Goal: Transaction & Acquisition: Purchase product/service

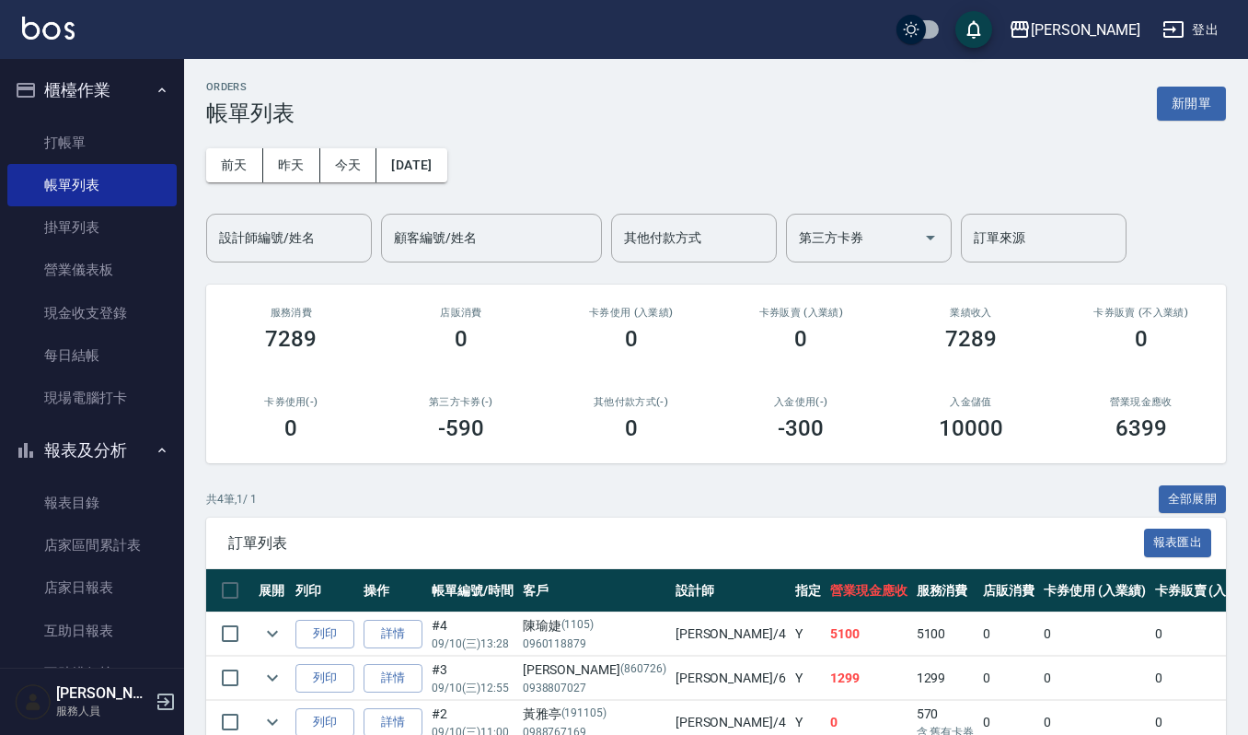
scroll to position [147, 0]
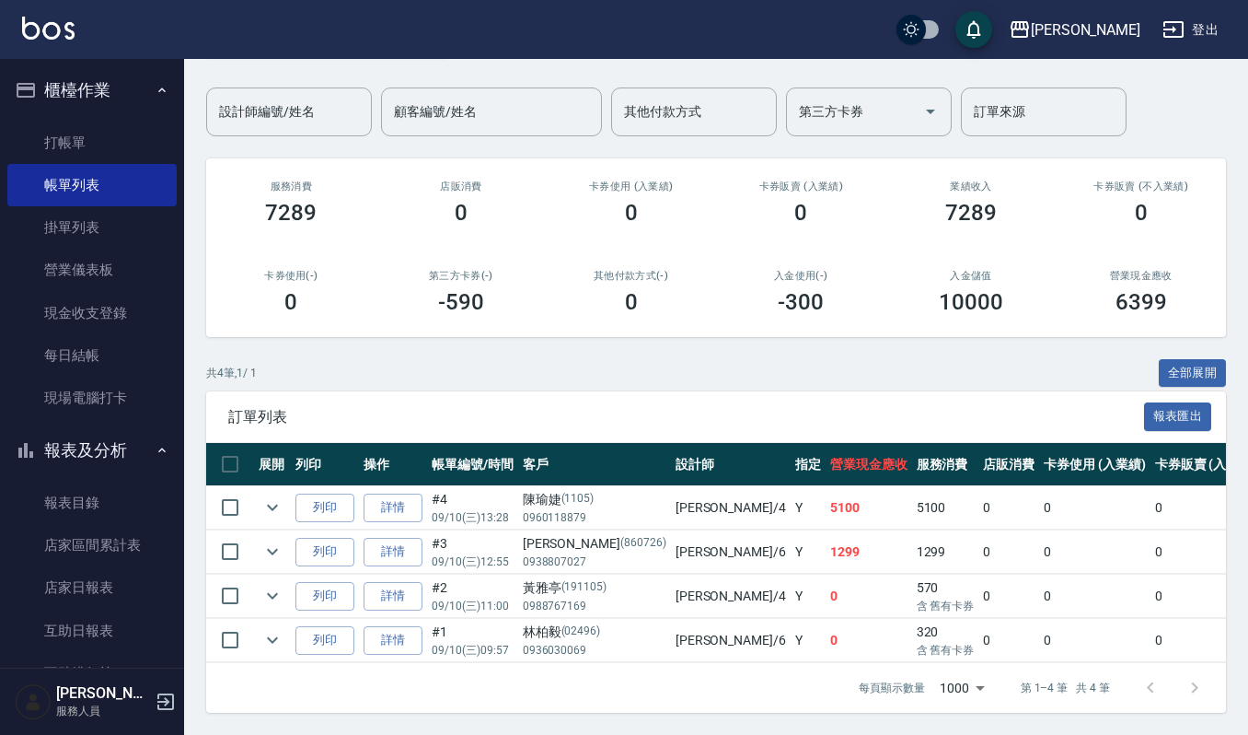
click at [107, 453] on button "報表及分析" at bounding box center [91, 450] width 169 height 48
click at [109, 538] on link "客戶列表" at bounding box center [91, 549] width 169 height 42
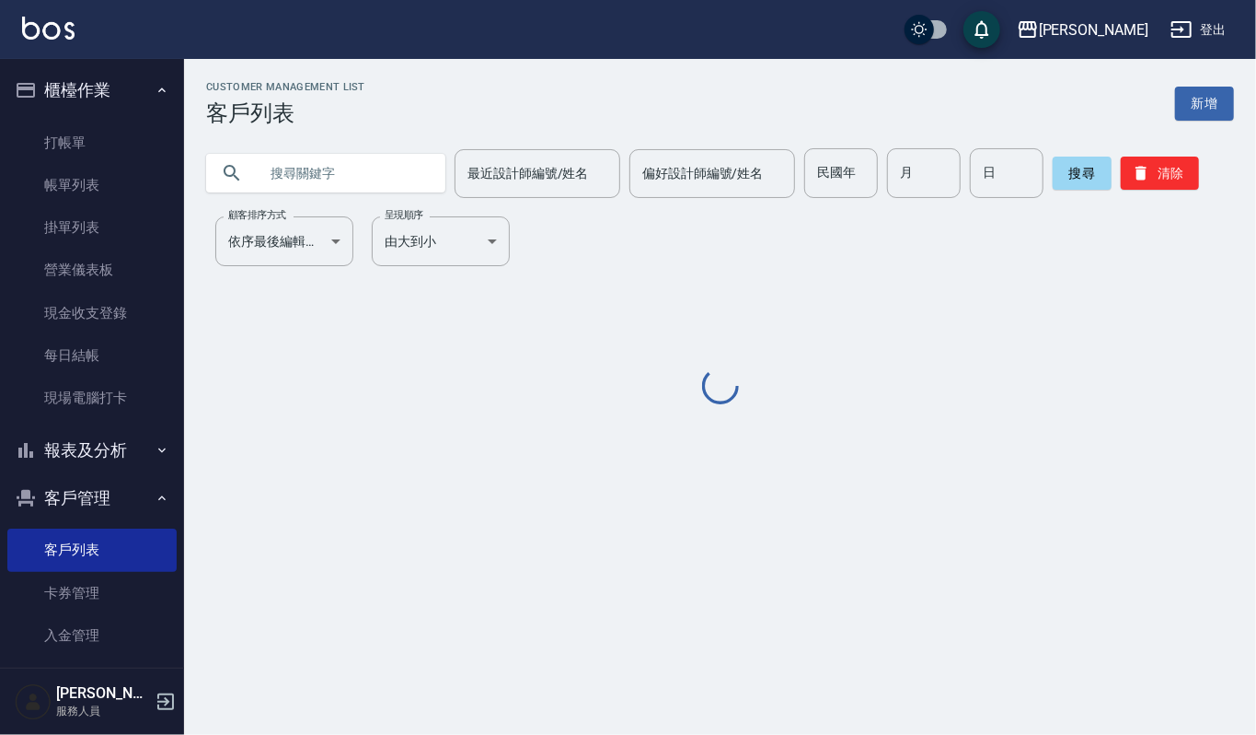
drag, startPoint x: 366, startPoint y: 174, endPoint x: 388, endPoint y: 168, distance: 22.1
click at [374, 171] on input "text" at bounding box center [344, 173] width 173 height 50
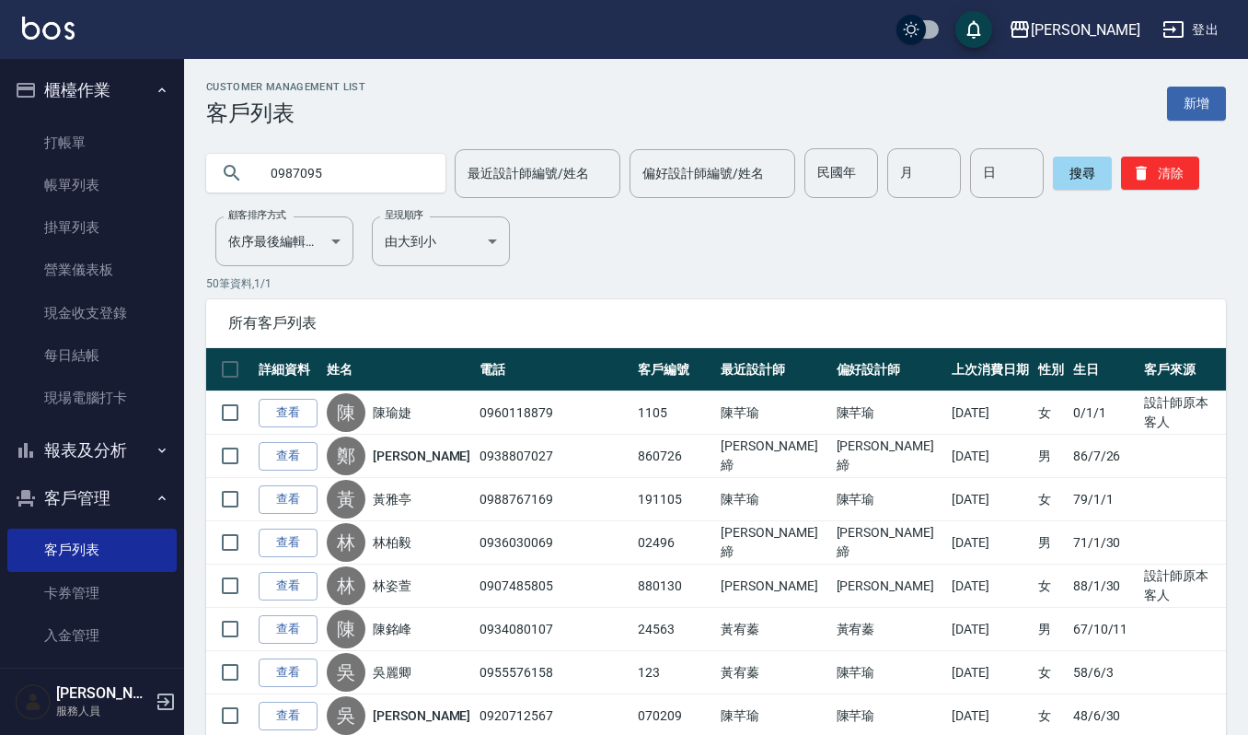
type input "0987095"
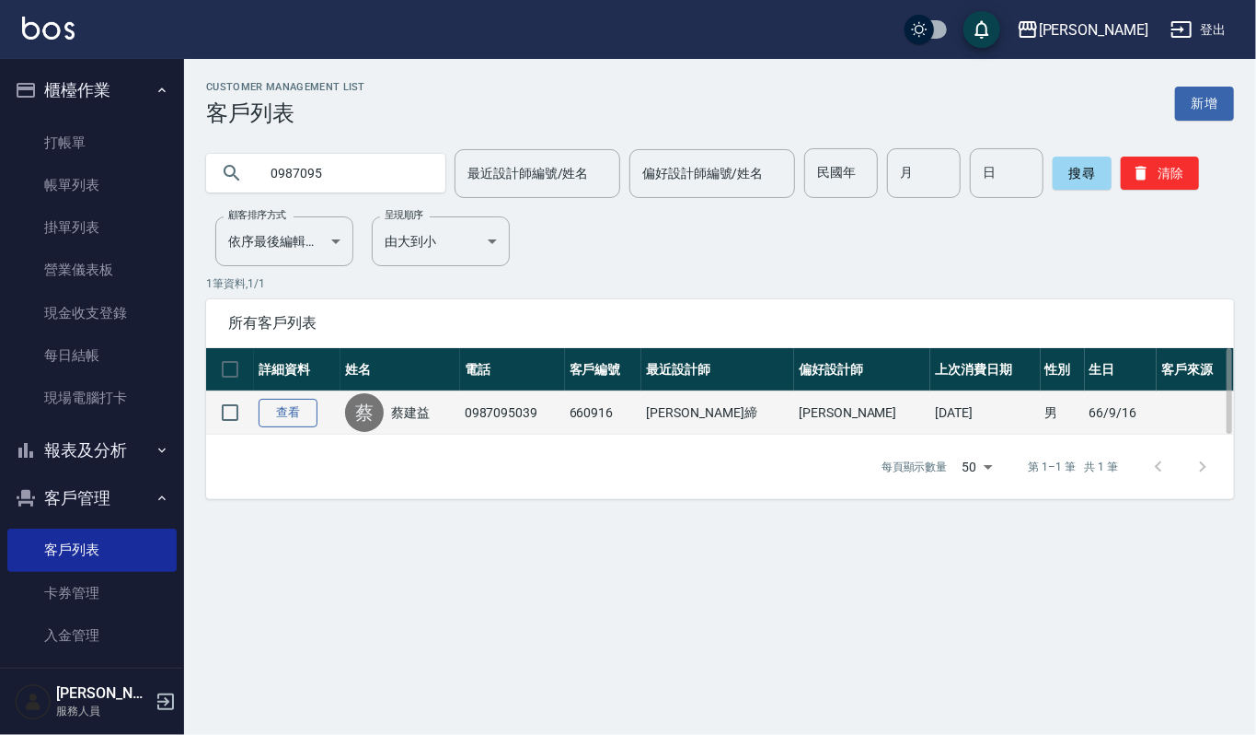
click at [273, 412] on link "查看" at bounding box center [288, 413] width 59 height 29
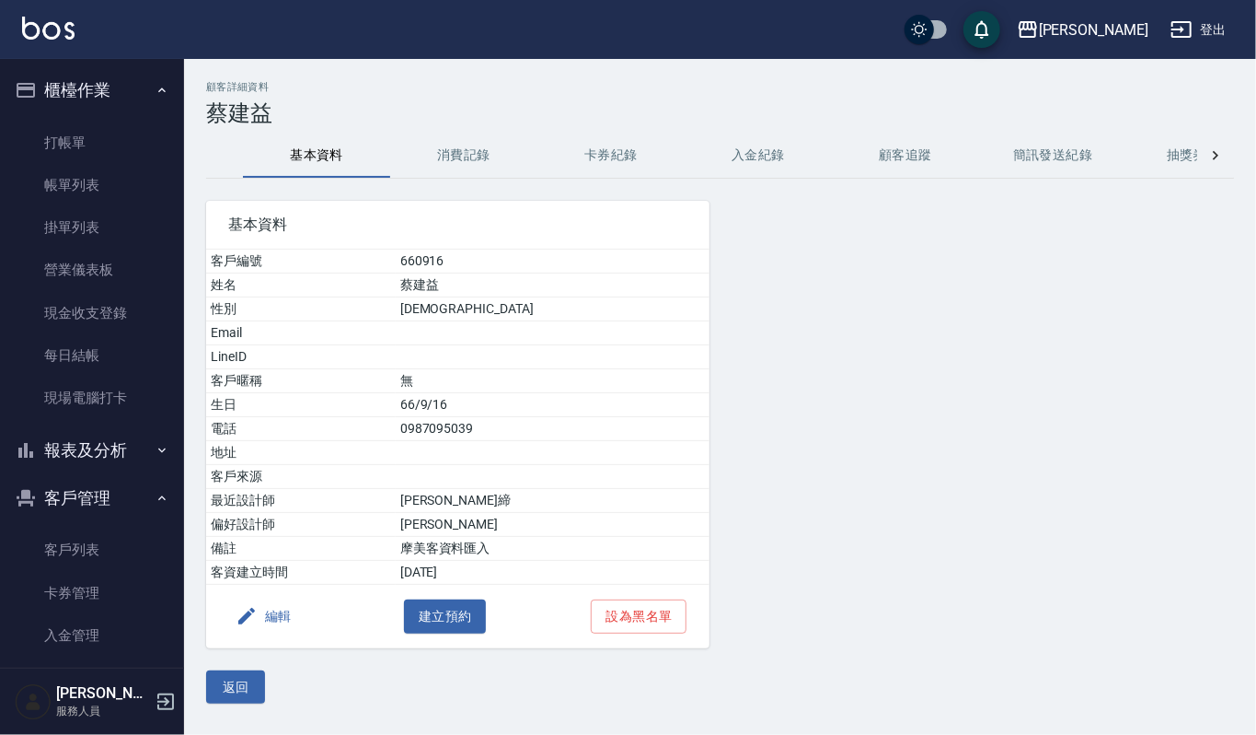
click at [435, 149] on button "消費記錄" at bounding box center [463, 155] width 147 height 44
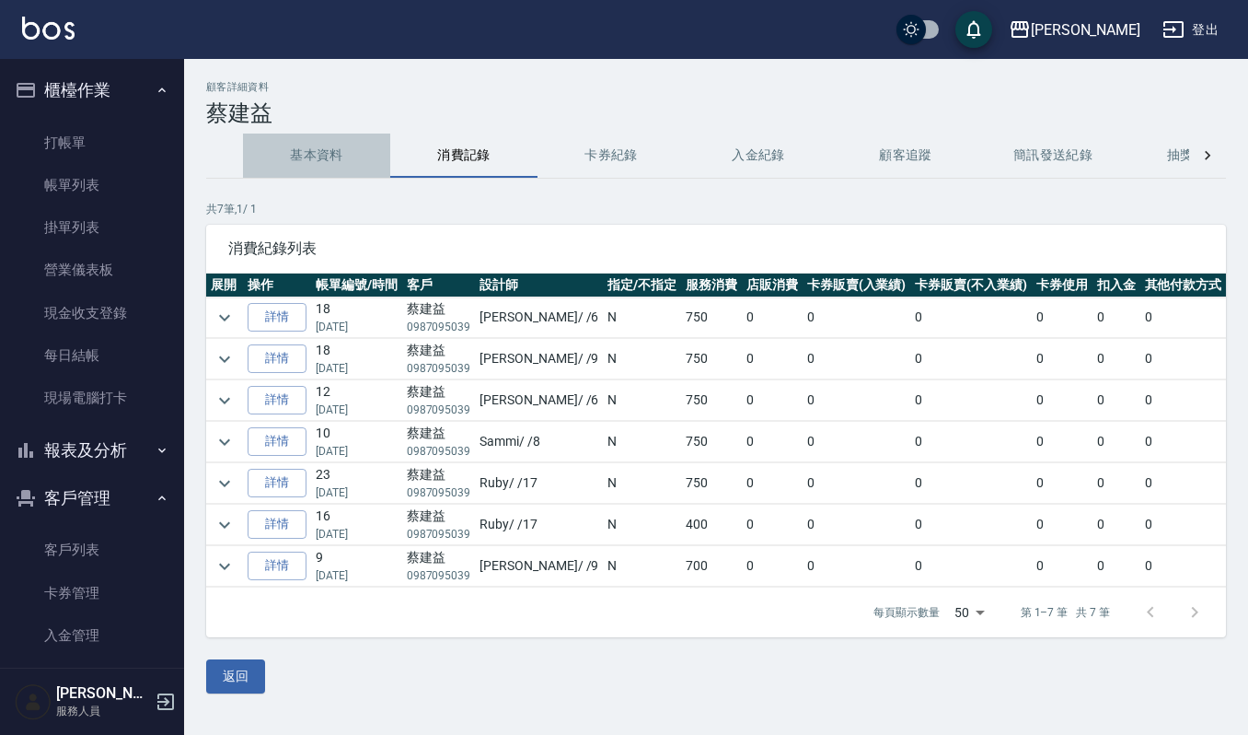
click at [306, 148] on button "基本資料" at bounding box center [316, 155] width 147 height 44
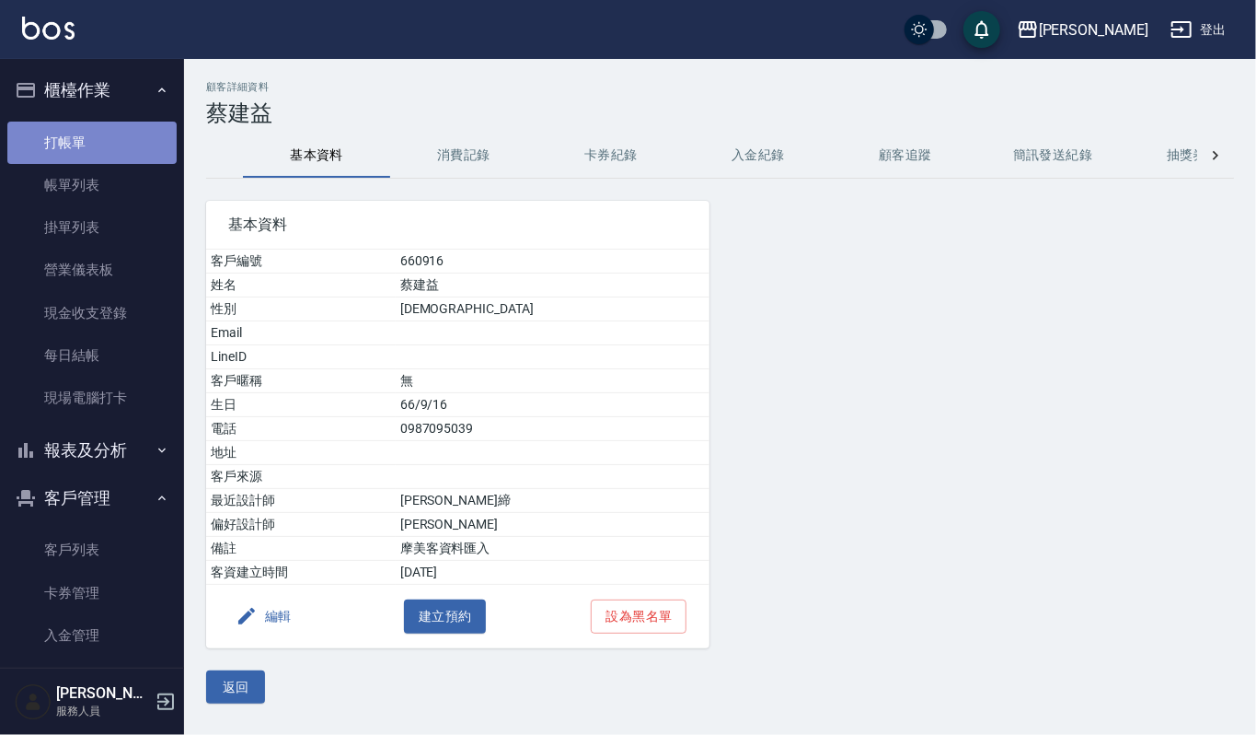
click at [105, 144] on link "打帳單" at bounding box center [91, 143] width 169 height 42
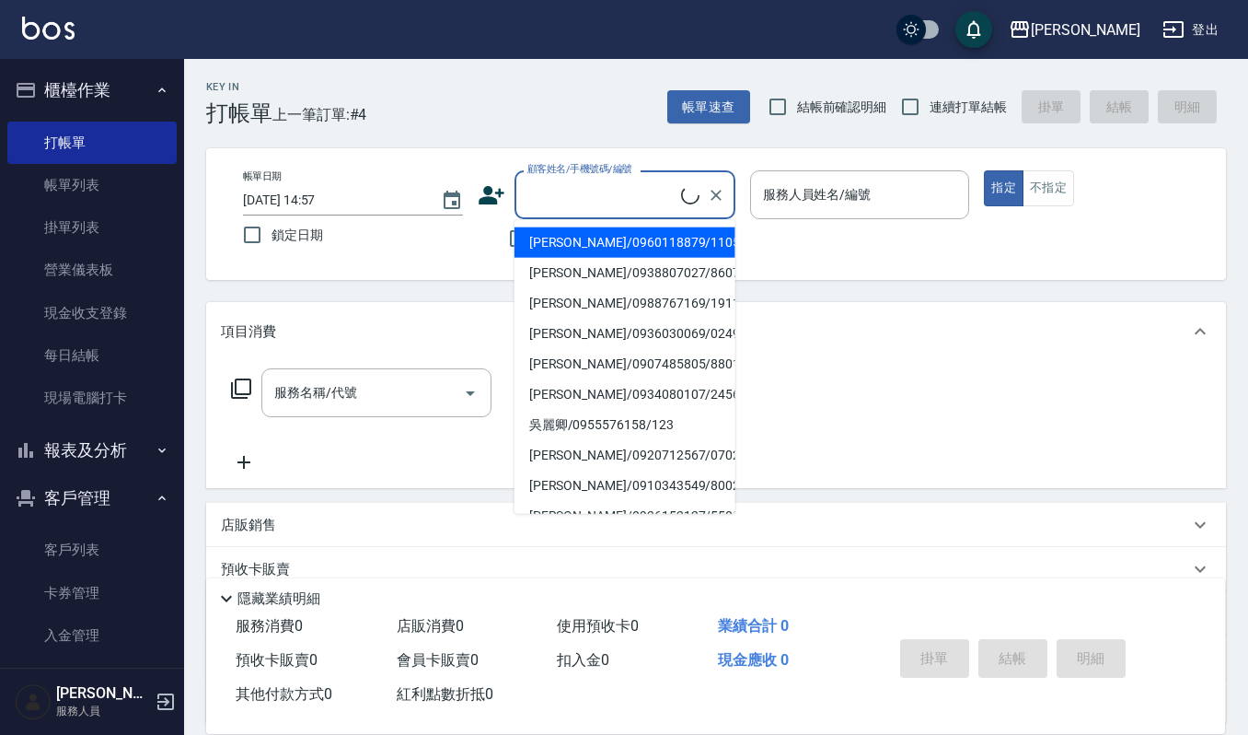
click at [608, 207] on input "顧客姓名/手機號碼/編號" at bounding box center [602, 195] width 158 height 32
type input "0"
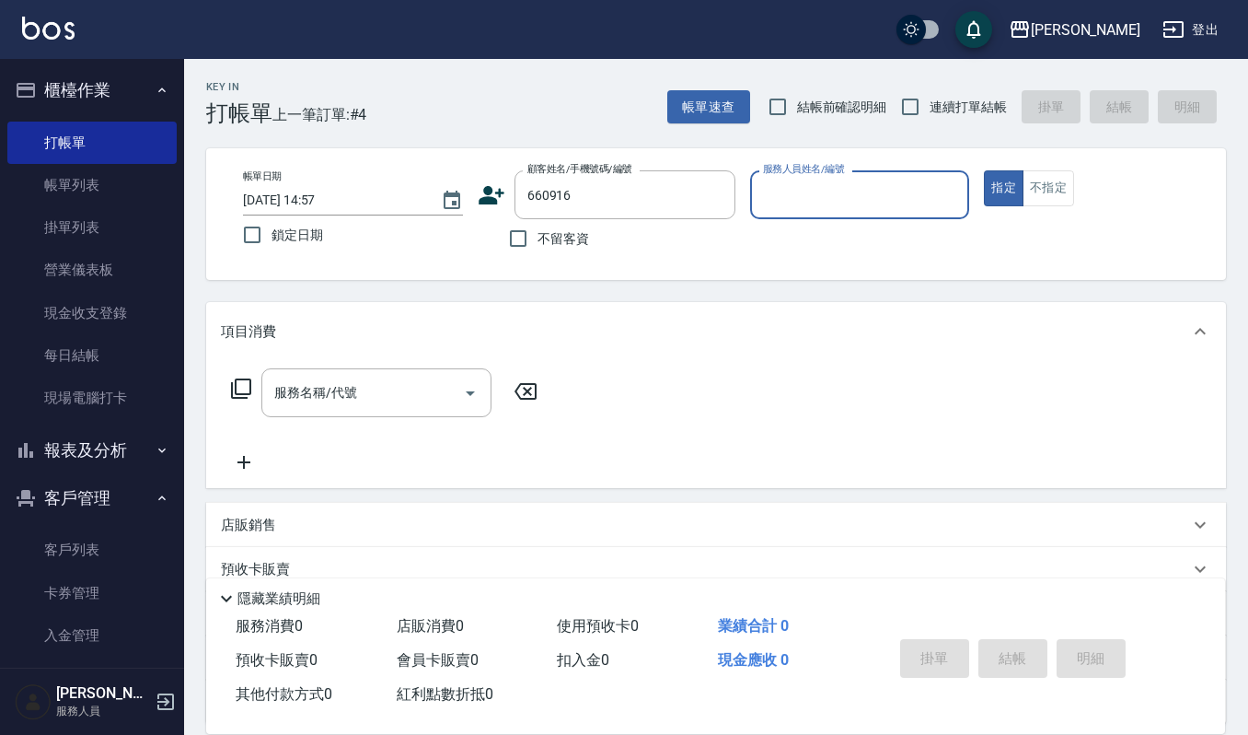
type input "[PERSON_NAME]/0987095039/660916"
click at [984, 170] on button "指定" at bounding box center [1004, 188] width 40 height 36
type input "Sammi-8"
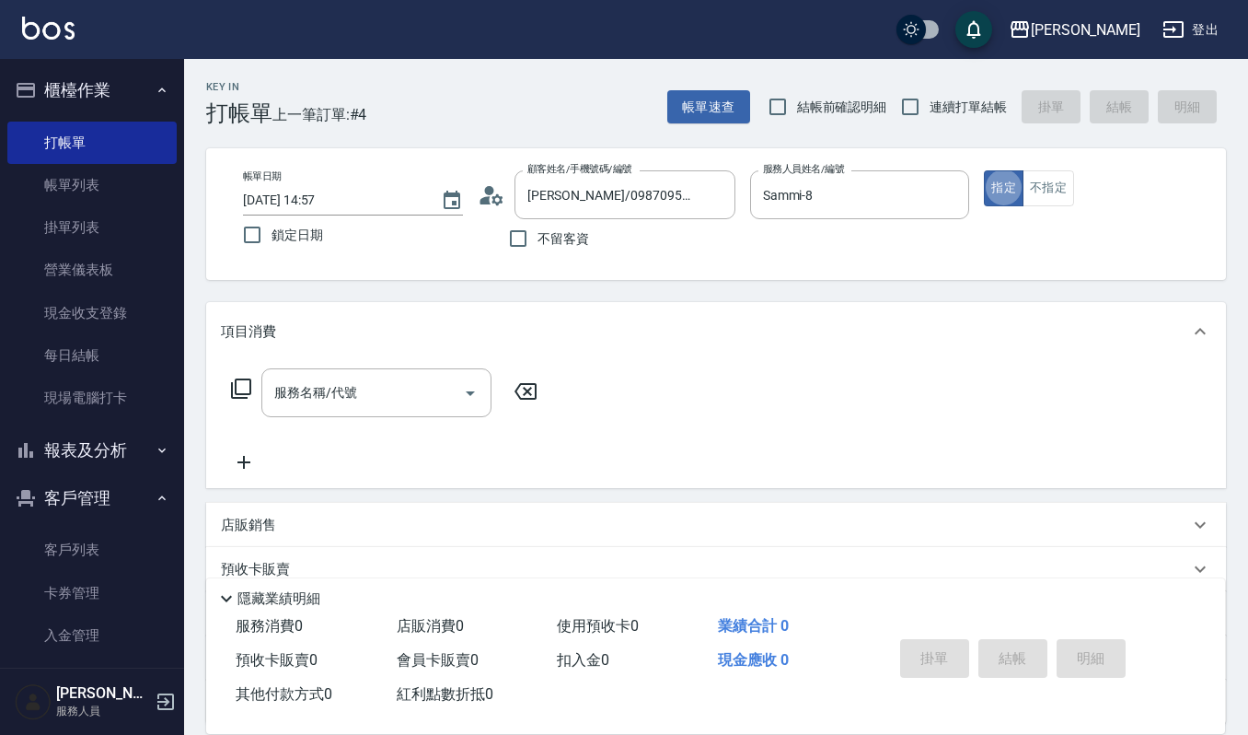
type button "true"
click at [1046, 191] on button "不指定" at bounding box center [1049, 188] width 52 height 36
click at [412, 395] on input "服務名稱/代號" at bounding box center [363, 392] width 186 height 32
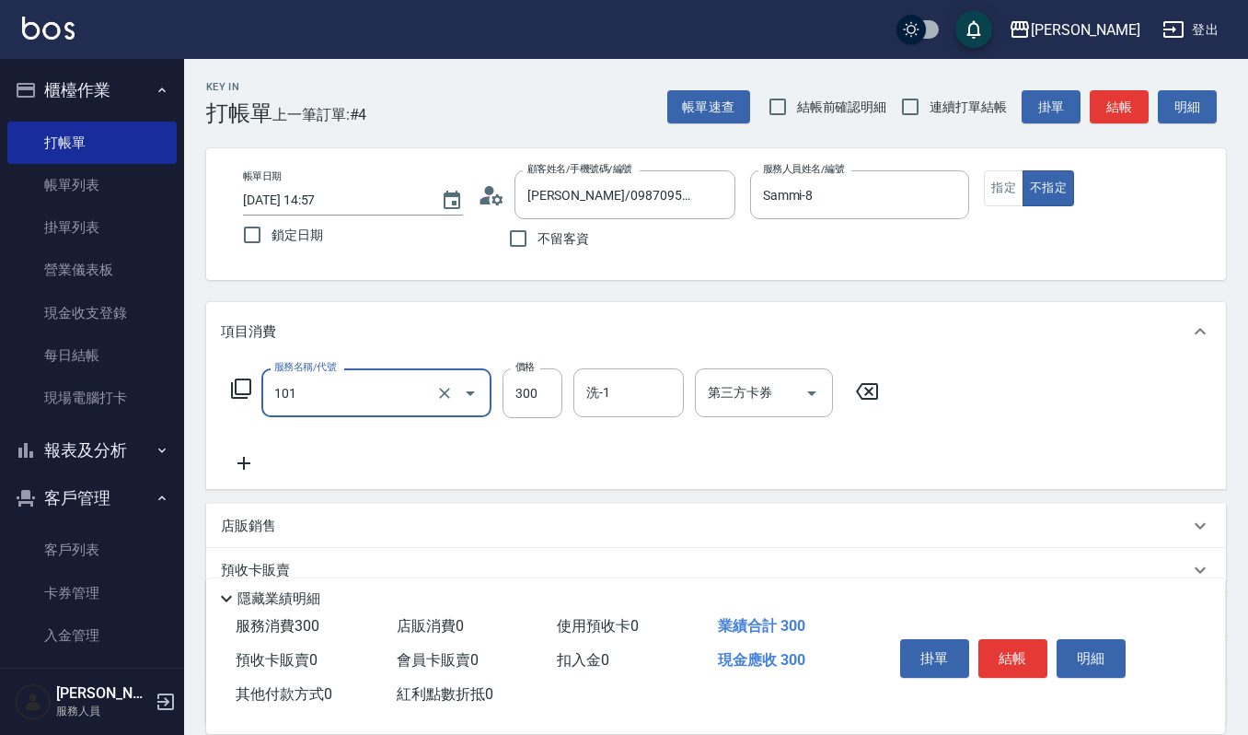
type input "一般洗髮(101)"
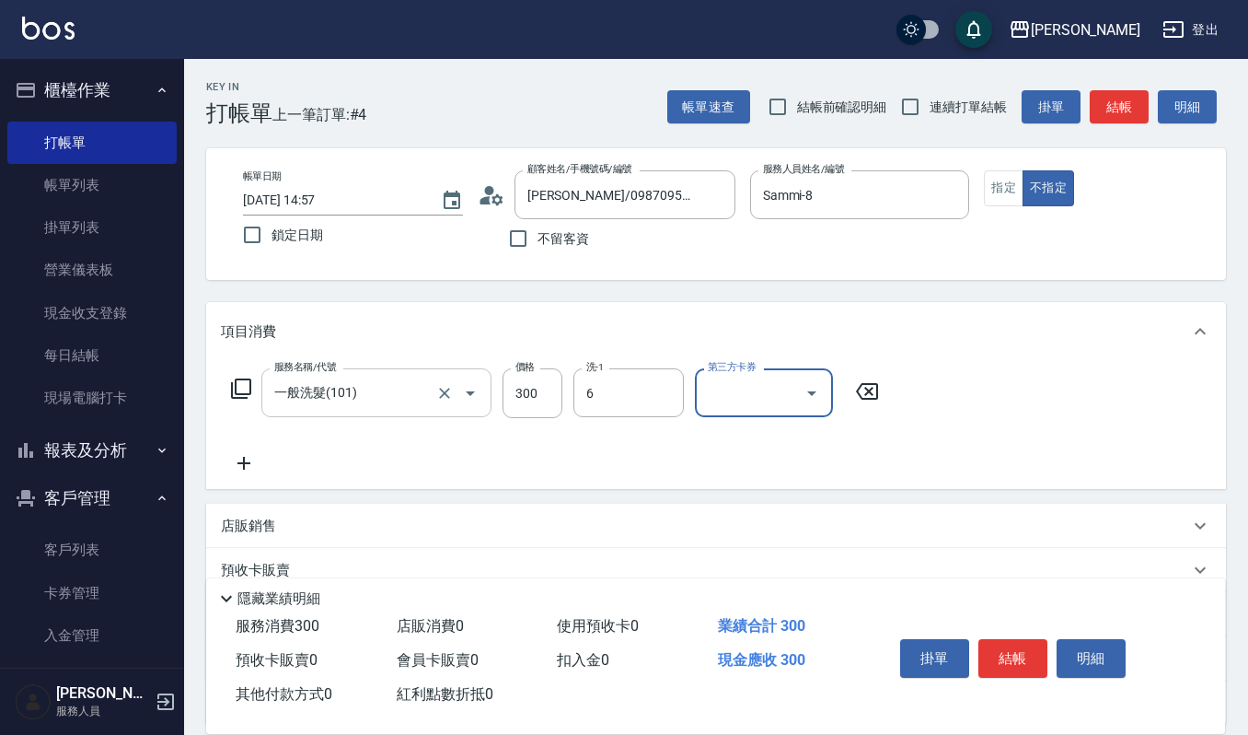
type input "Joalin-6"
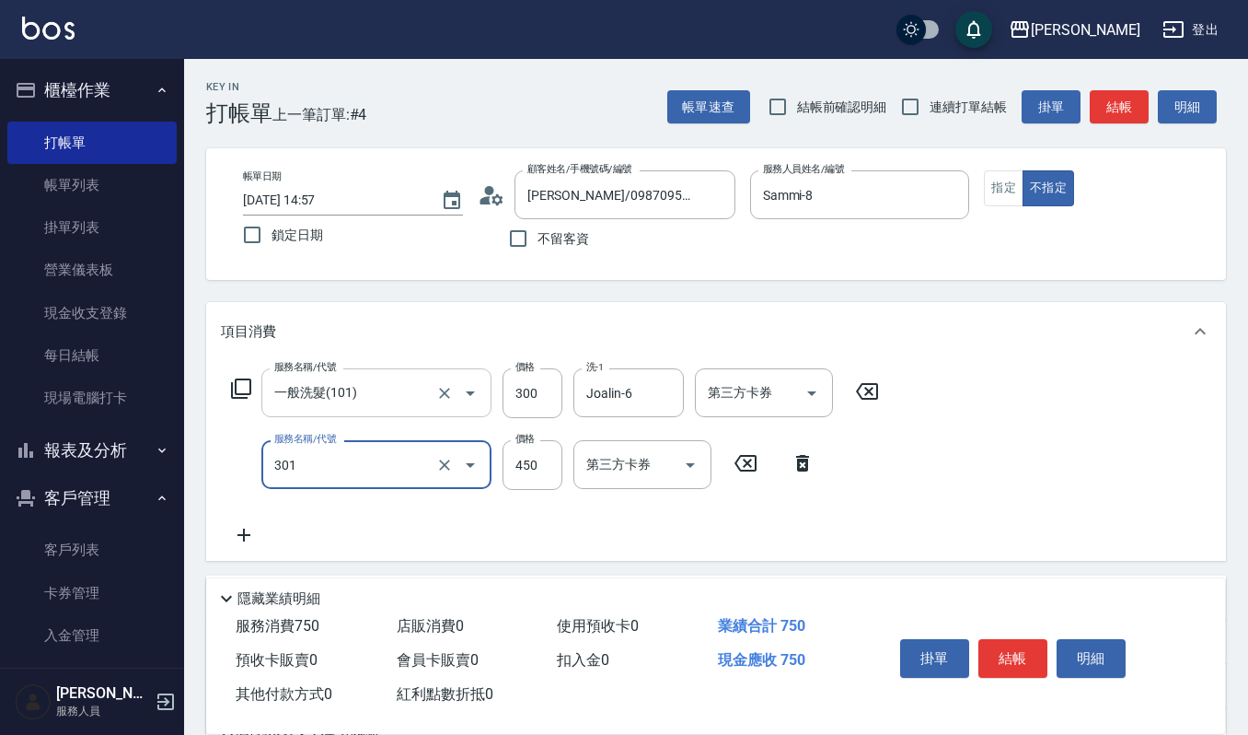
type input "創意剪髮(301)"
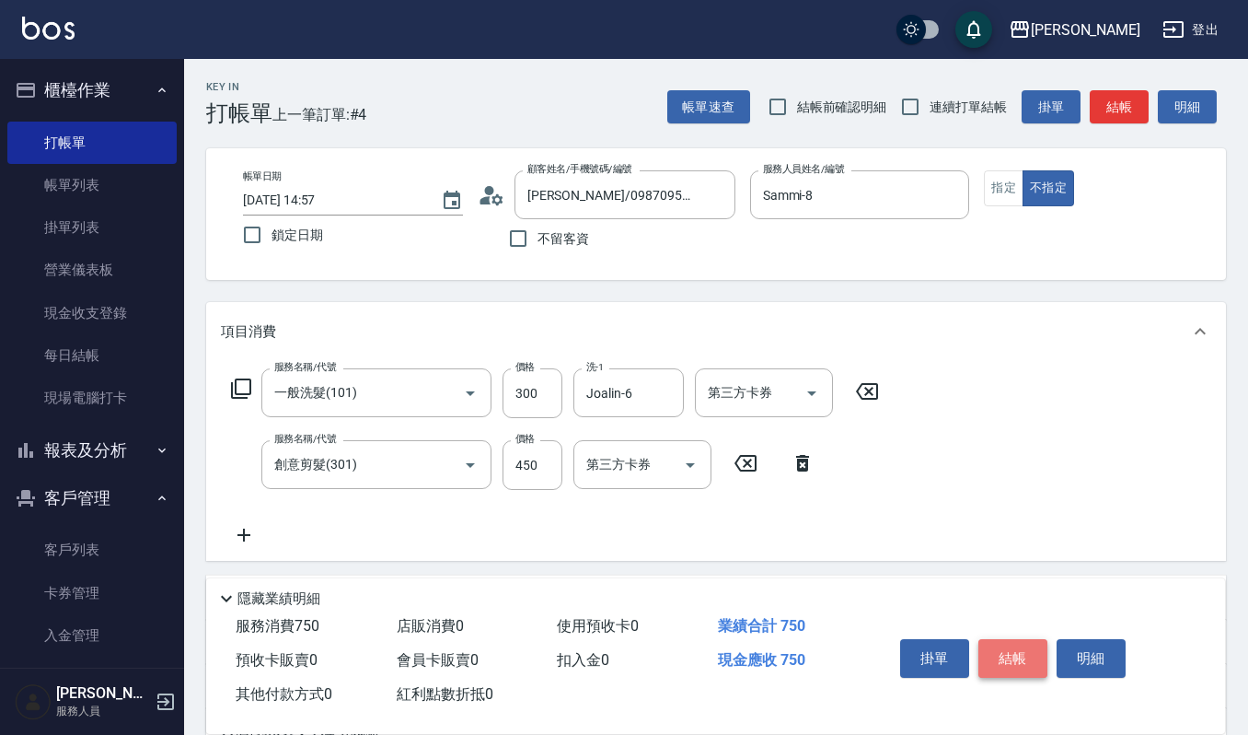
click at [1002, 659] on button "結帳" at bounding box center [1012, 658] width 69 height 39
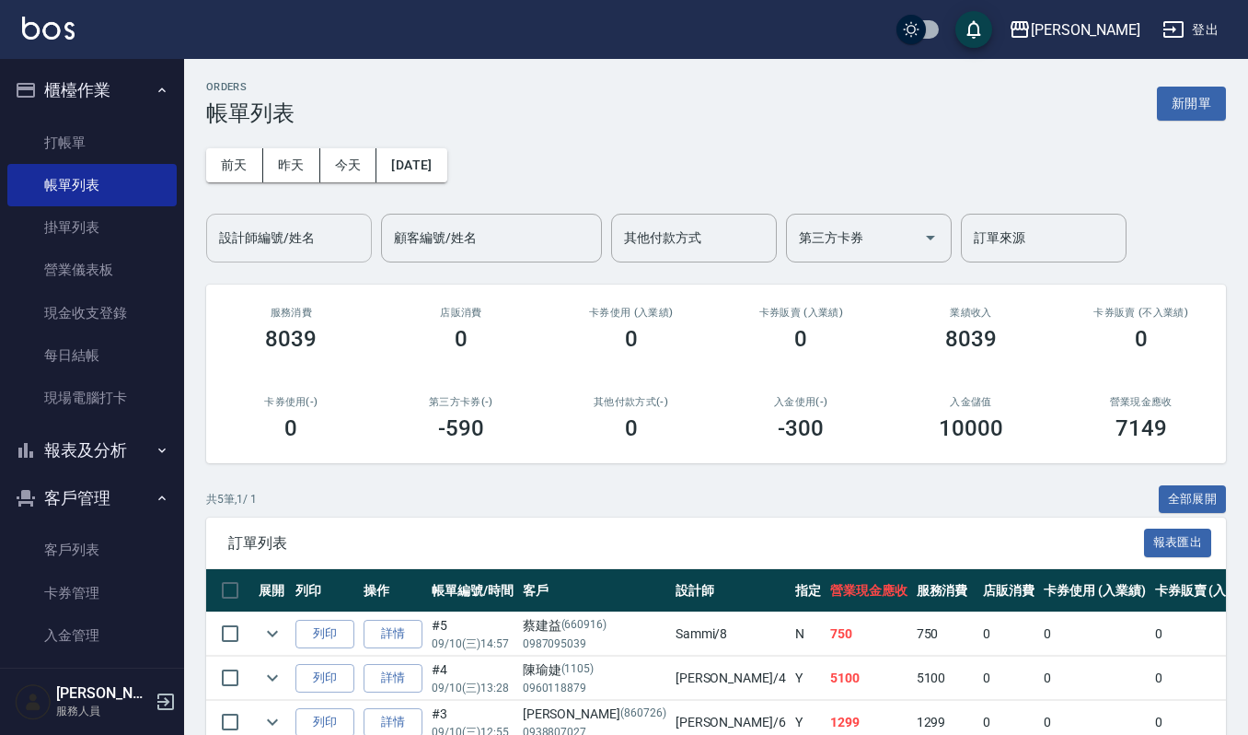
click at [322, 245] on input "設計師編號/姓名" at bounding box center [288, 238] width 149 height 32
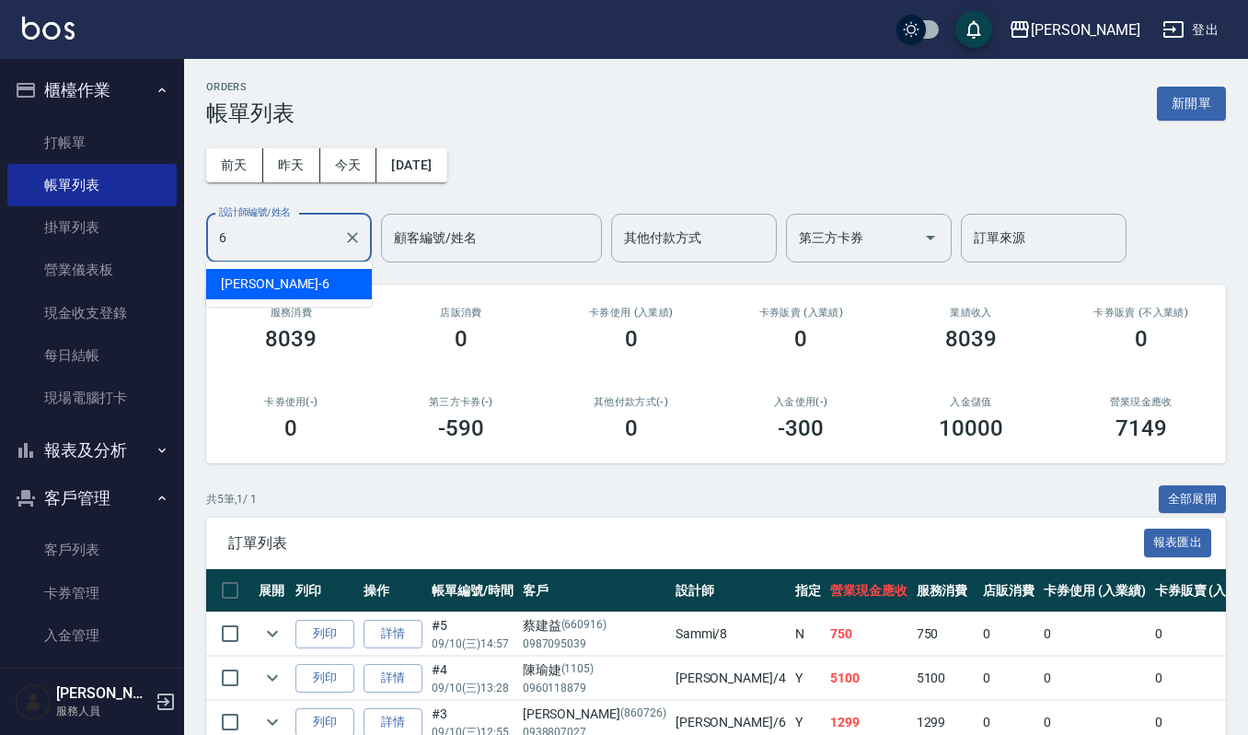
type input "Joalin-6"
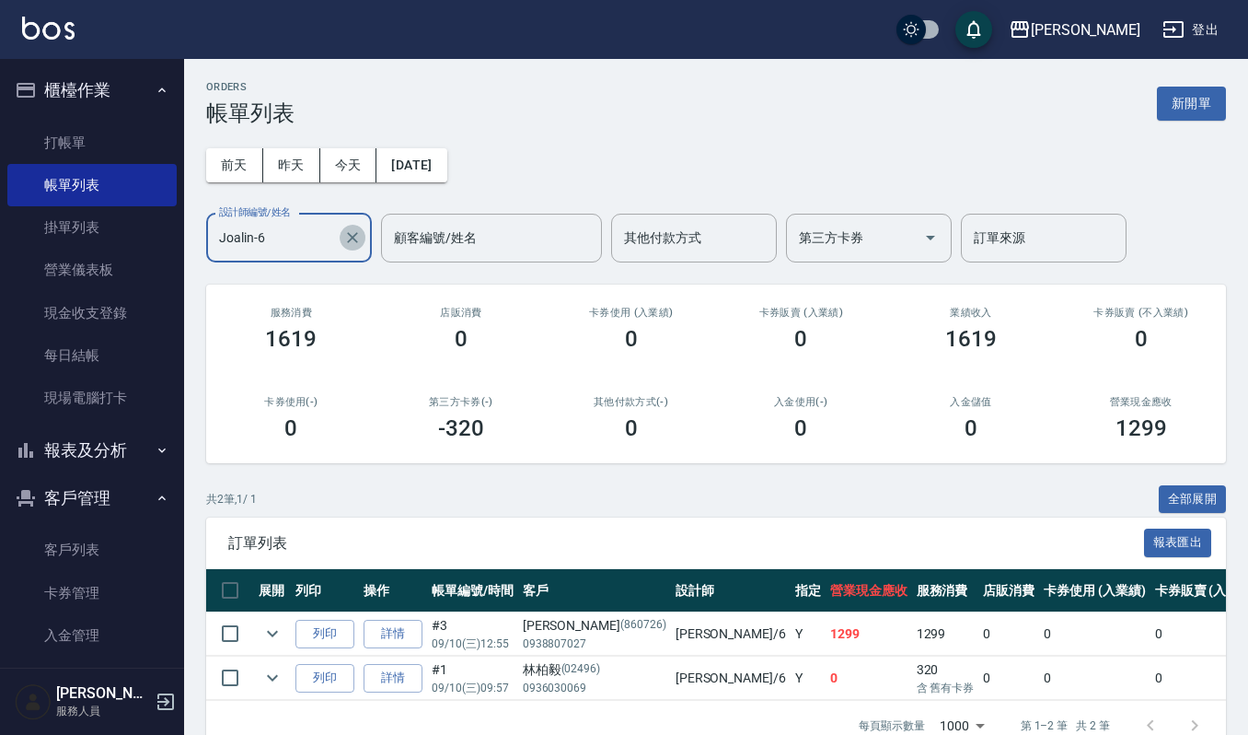
click at [362, 234] on button "Clear" at bounding box center [353, 238] width 26 height 26
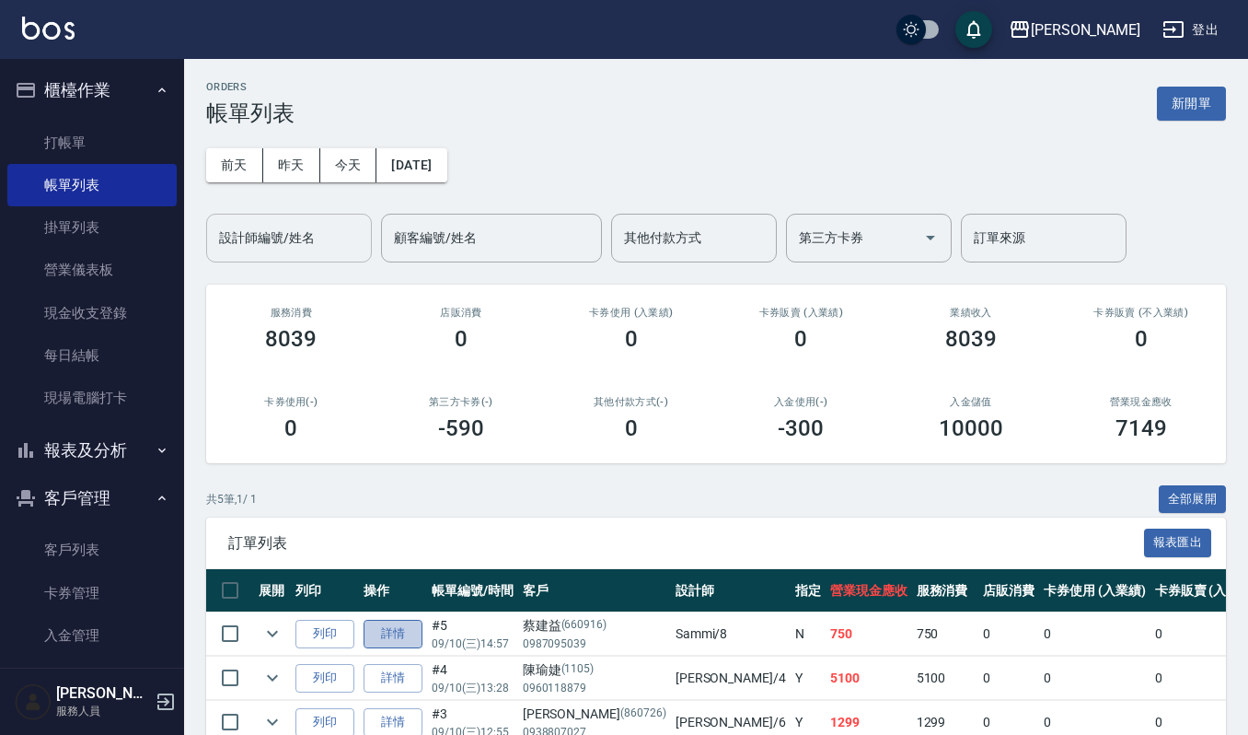
click at [398, 635] on link "詳情" at bounding box center [393, 633] width 59 height 29
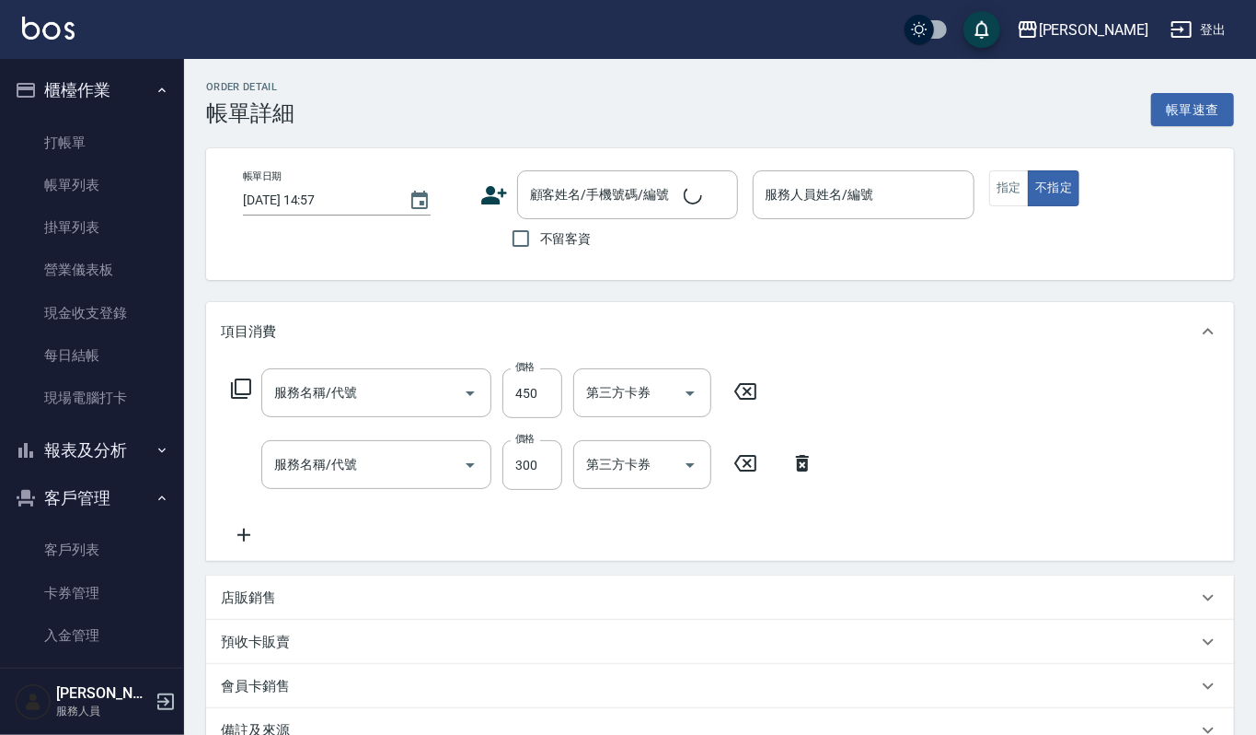
type input "Sammi-8"
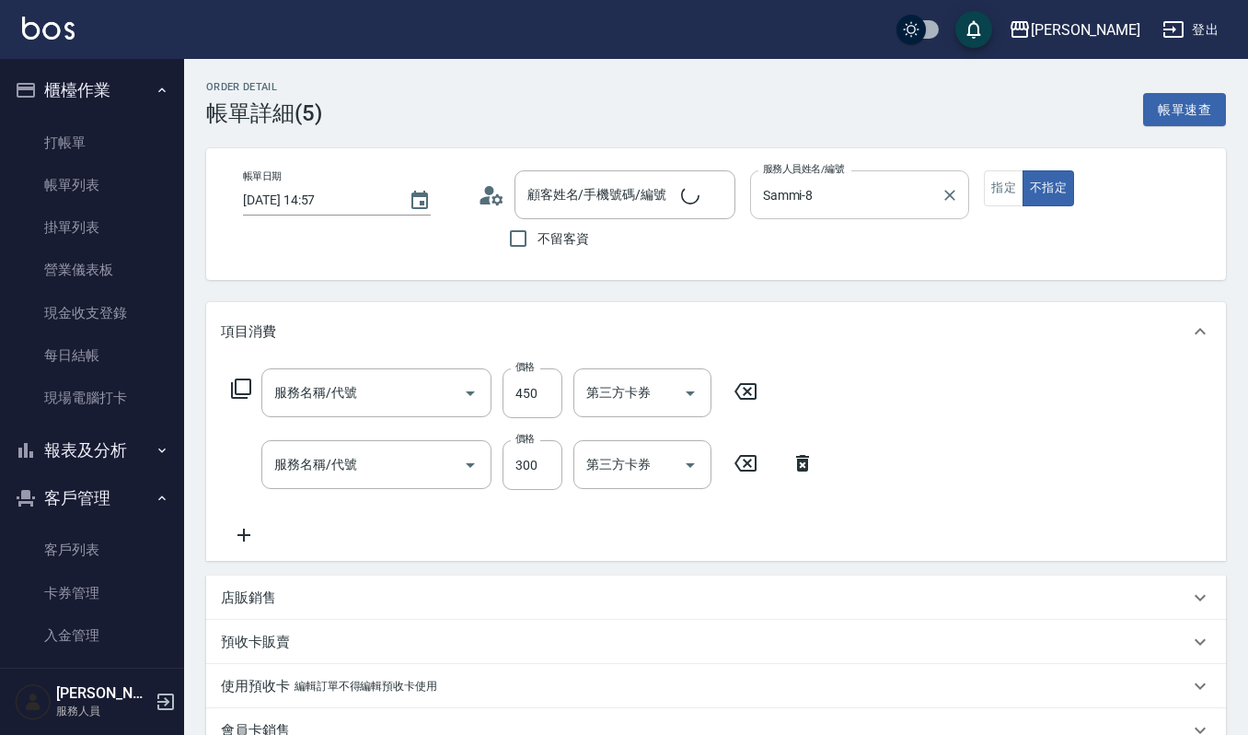
type input "創意剪髮(301)"
type input "一般洗髮(101)"
type input "[PERSON_NAME]/0987095039/660916"
click at [952, 189] on icon "Clear" at bounding box center [950, 195] width 18 height 18
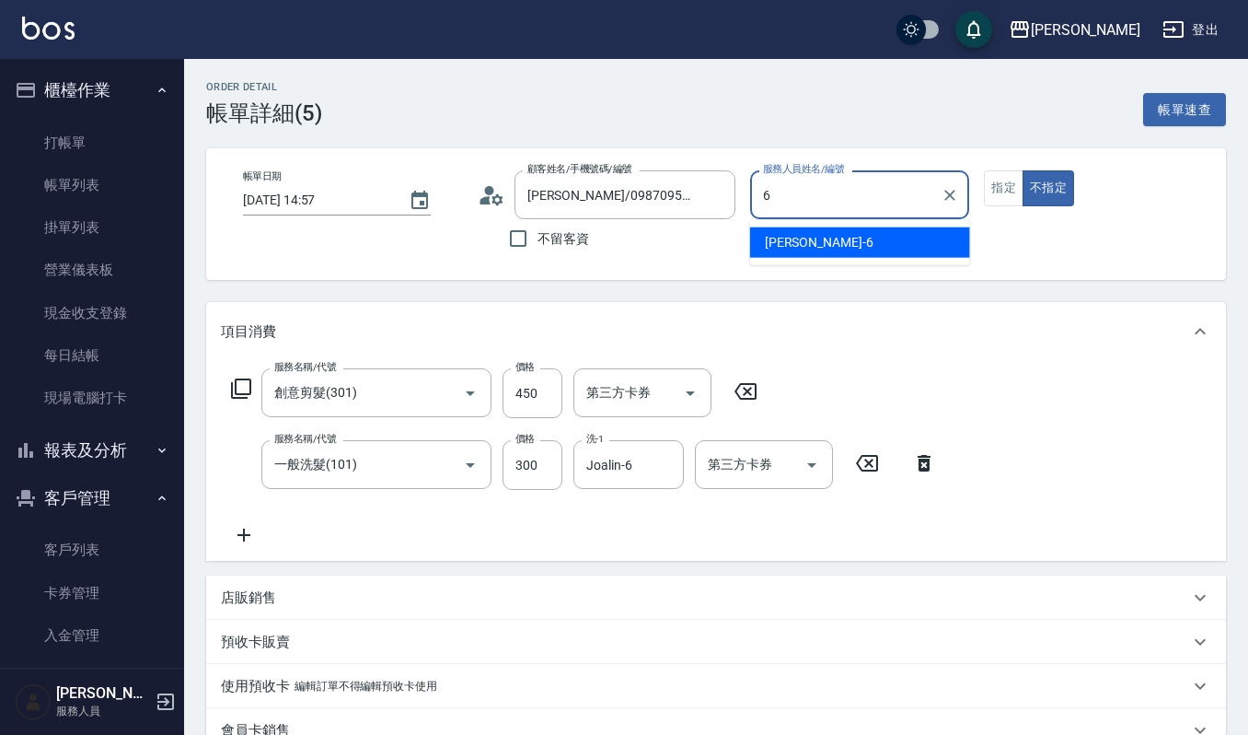
type input "Joalin-6"
type button "false"
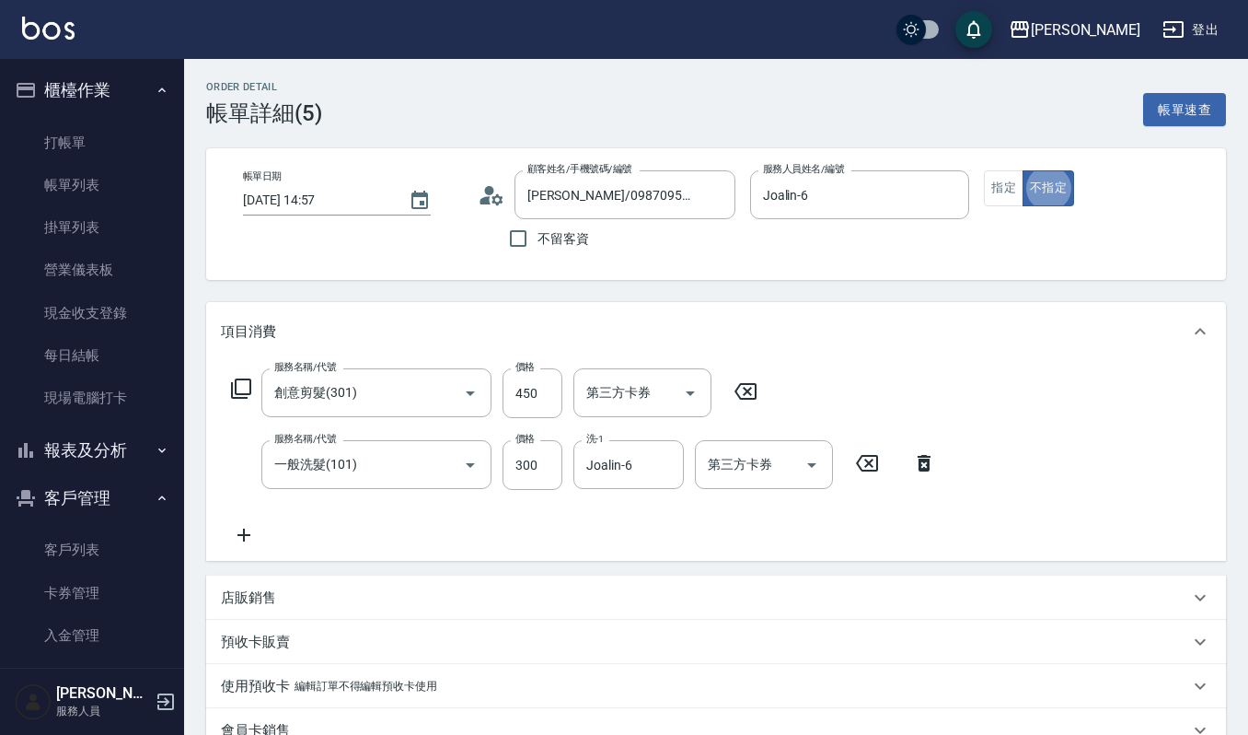
scroll to position [300, 0]
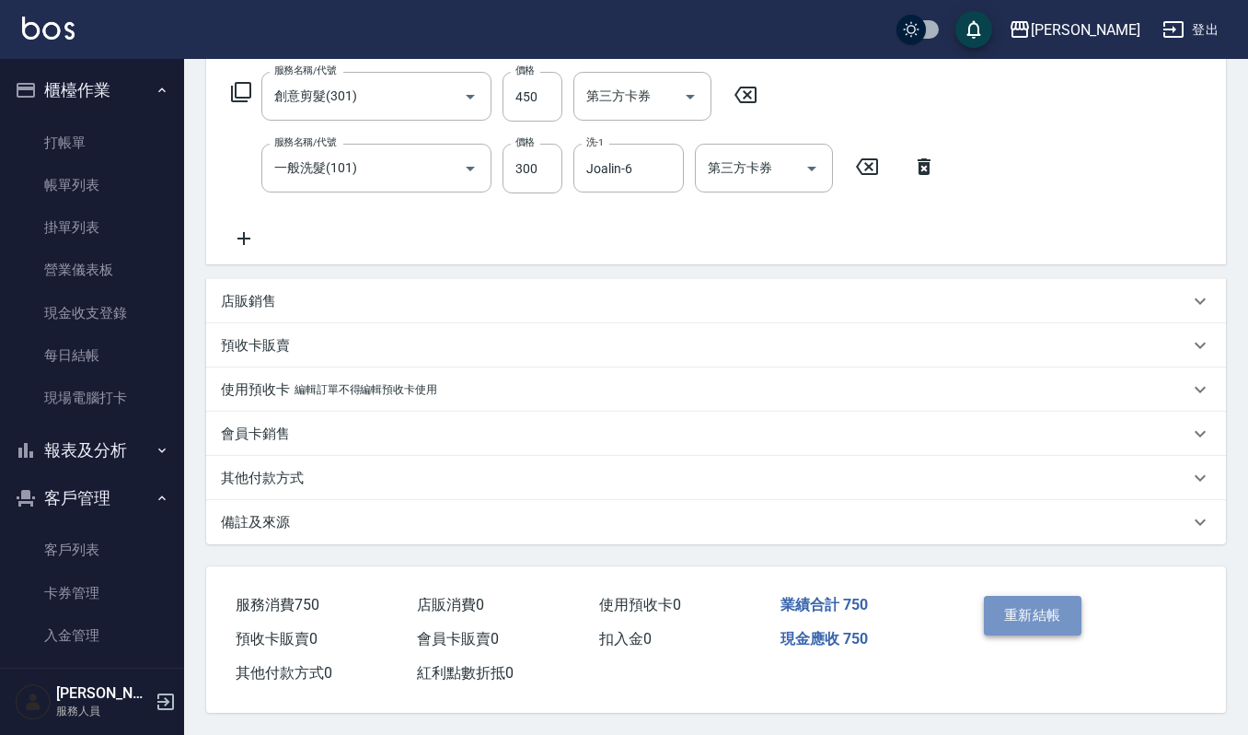
click at [1000, 606] on button "重新結帳" at bounding box center [1033, 615] width 98 height 39
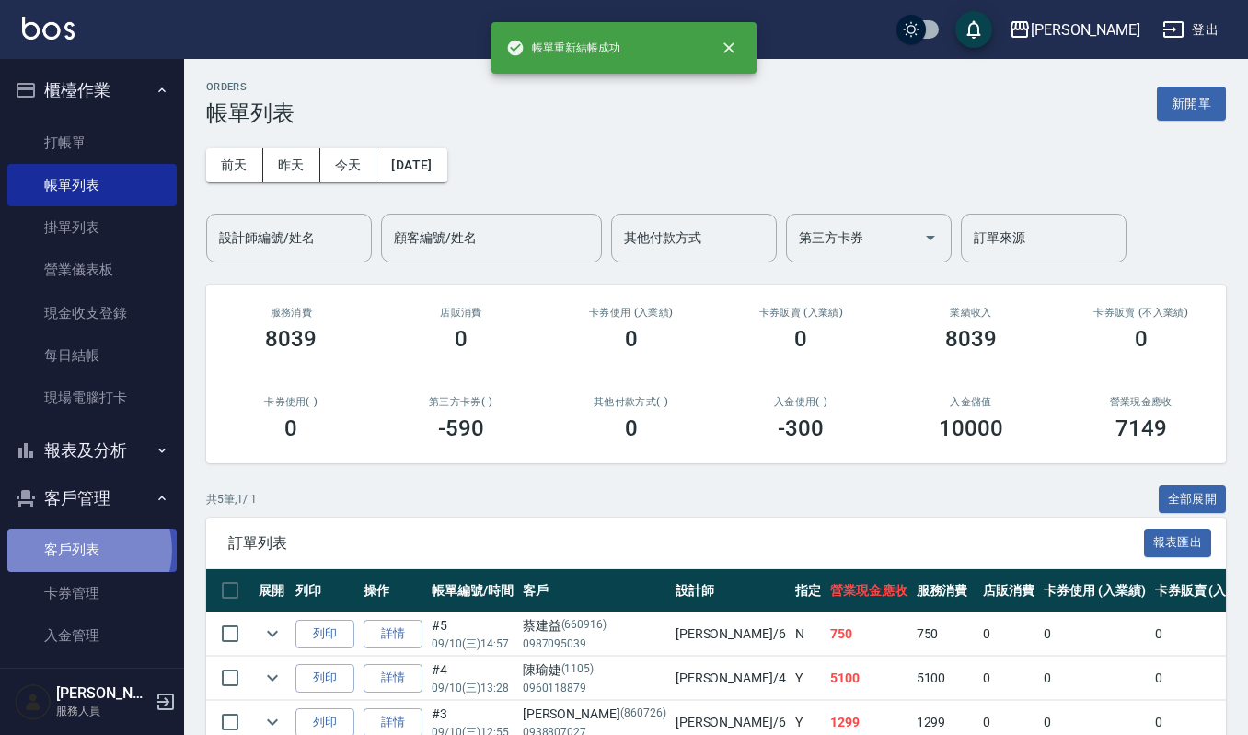
click at [82, 550] on link "客戶列表" at bounding box center [91, 549] width 169 height 42
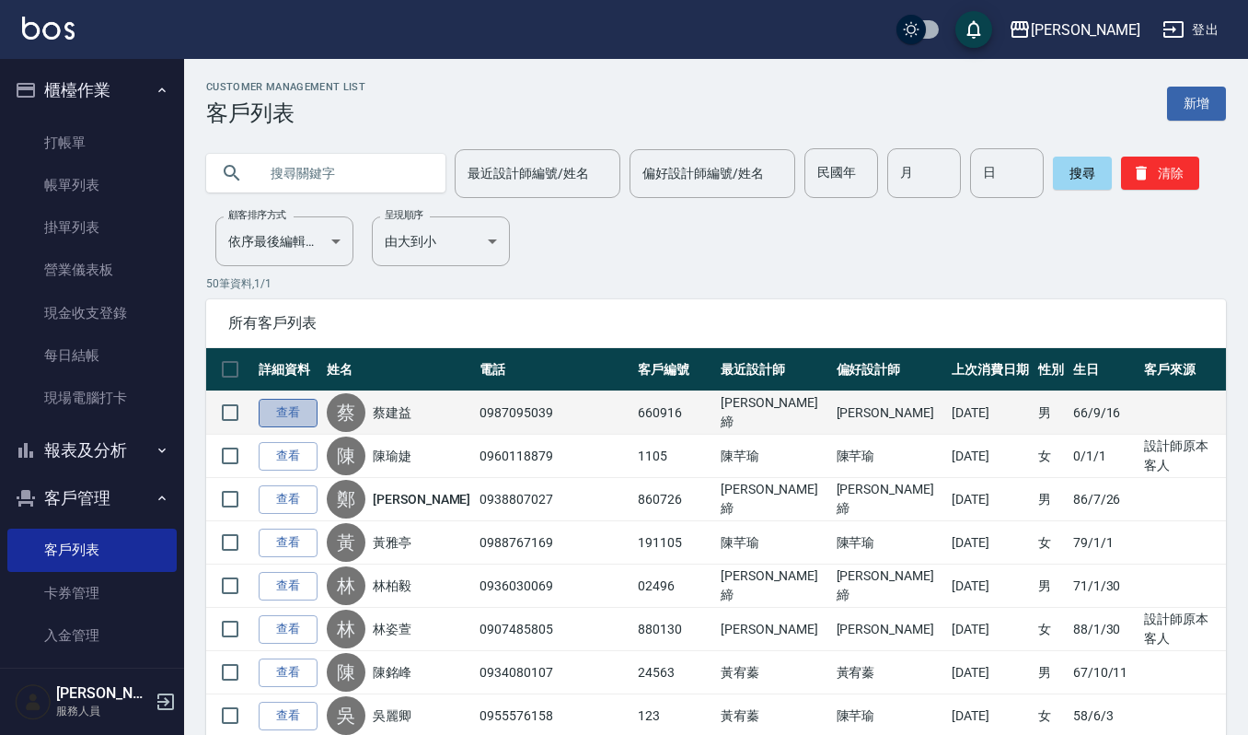
click at [285, 416] on link "查看" at bounding box center [288, 413] width 59 height 29
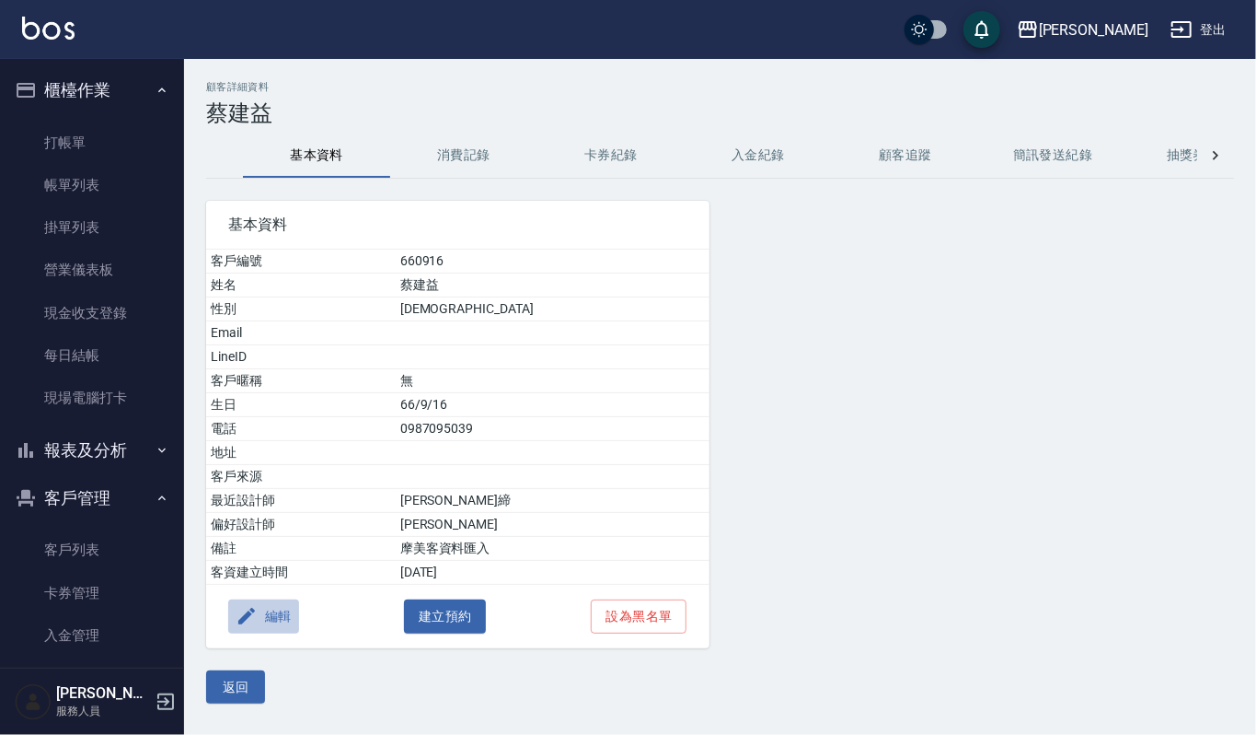
click at [292, 633] on button "編輯" at bounding box center [263, 616] width 71 height 34
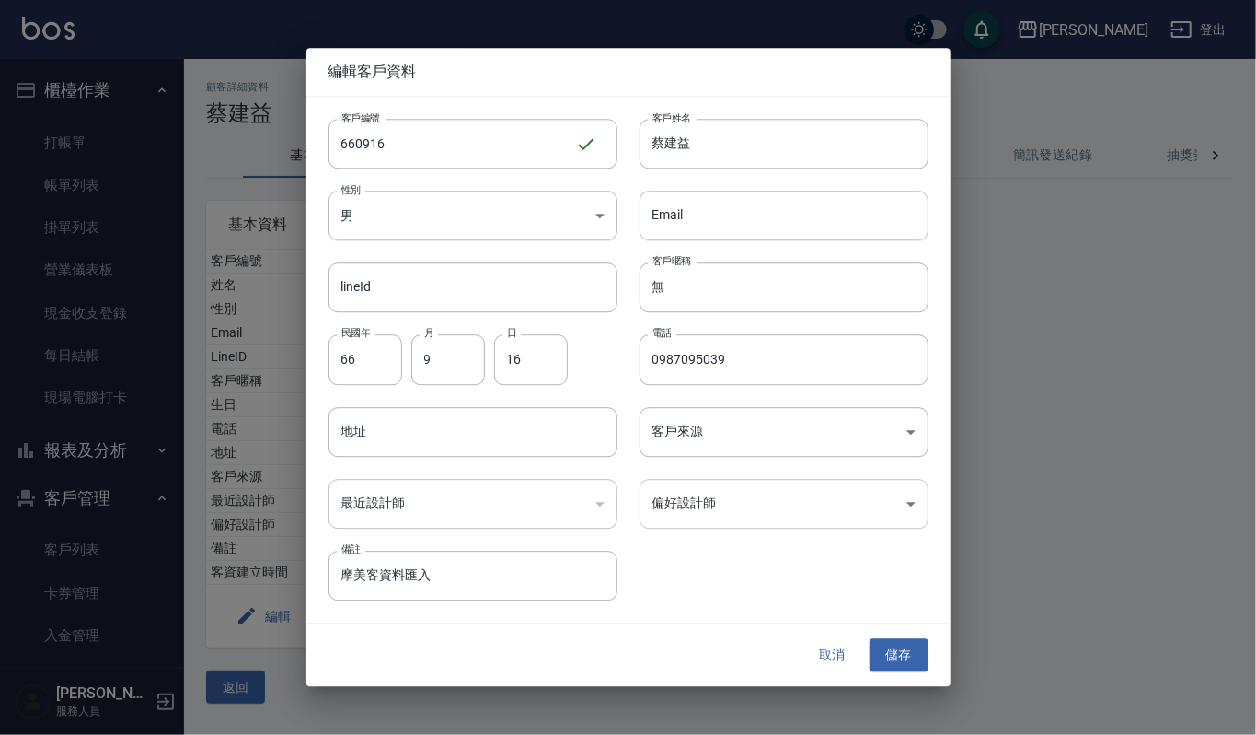
click at [814, 510] on body "上越傑森 登出 櫃檯作業 打帳單 帳單列表 掛單列表 營業儀表板 現金收支登錄 每日結帳 現場電腦打卡 報表及分析 報表目錄 店家區間累計表 店家日報表 互助…" at bounding box center [628, 367] width 1256 height 735
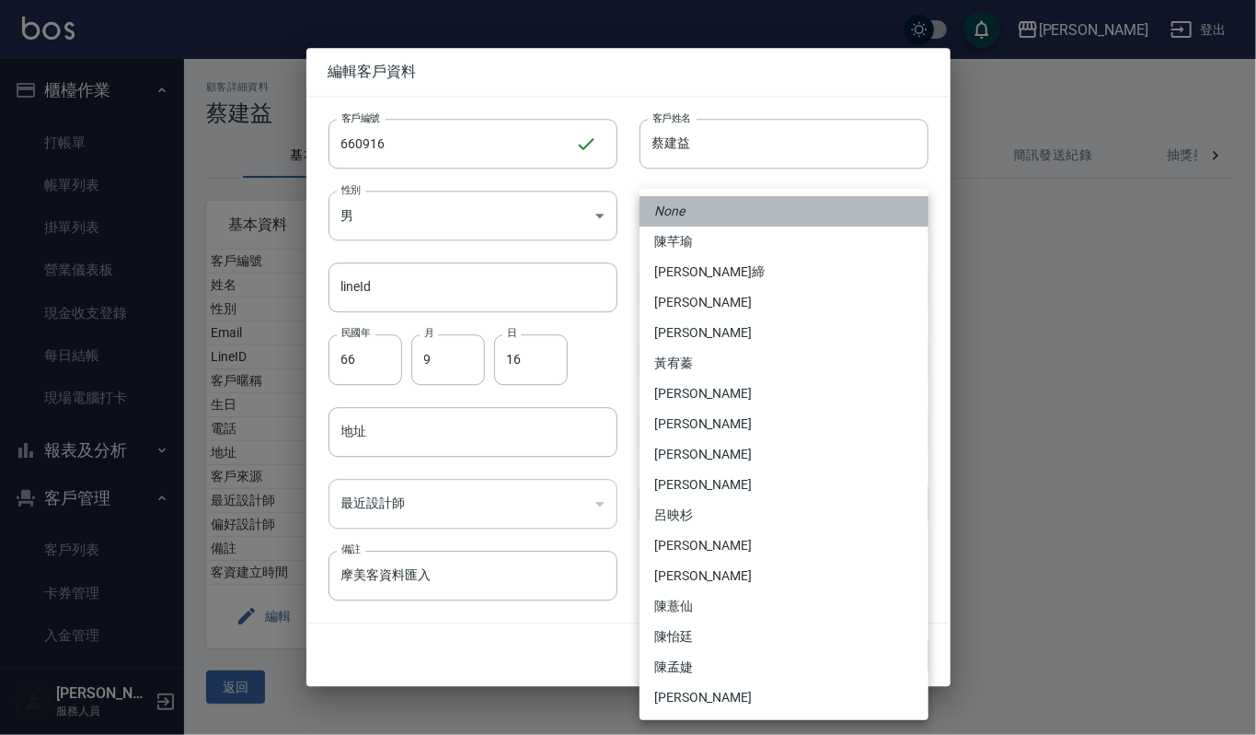
click at [709, 217] on li "None" at bounding box center [784, 211] width 289 height 30
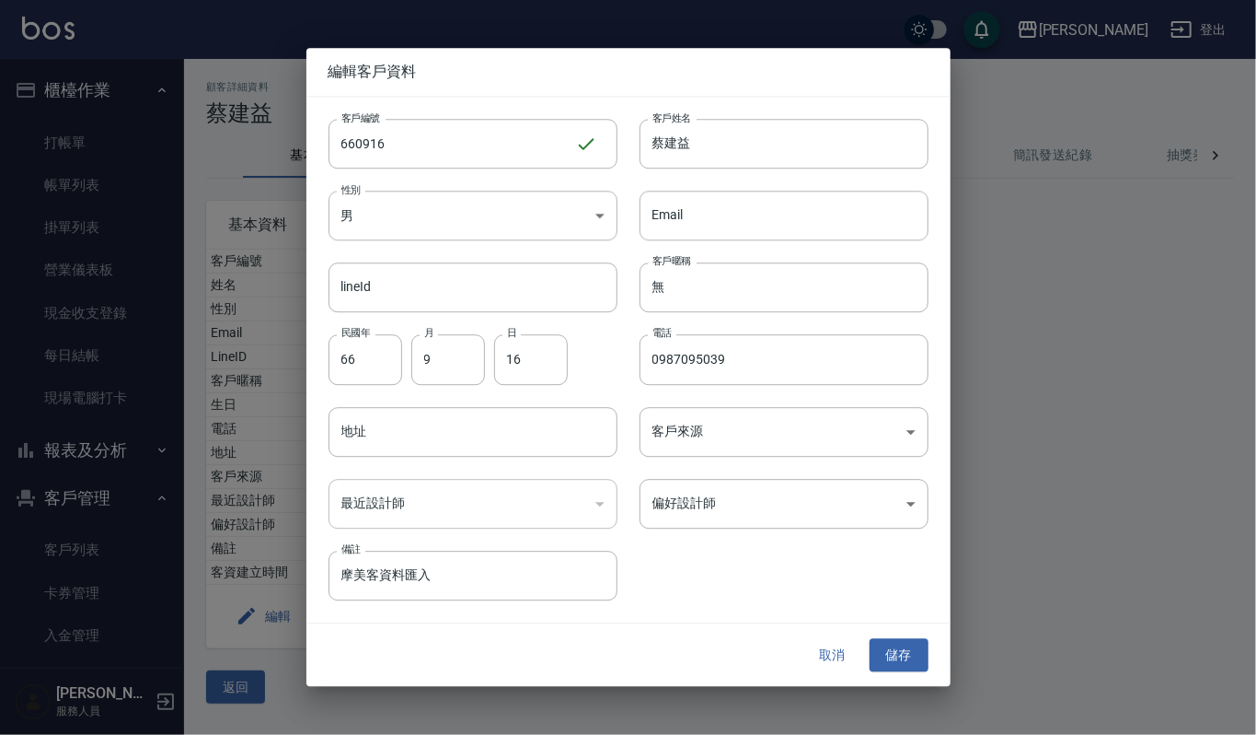
click at [553, 510] on div "​" at bounding box center [473, 504] width 289 height 50
click at [892, 659] on button "儲存" at bounding box center [899, 655] width 59 height 34
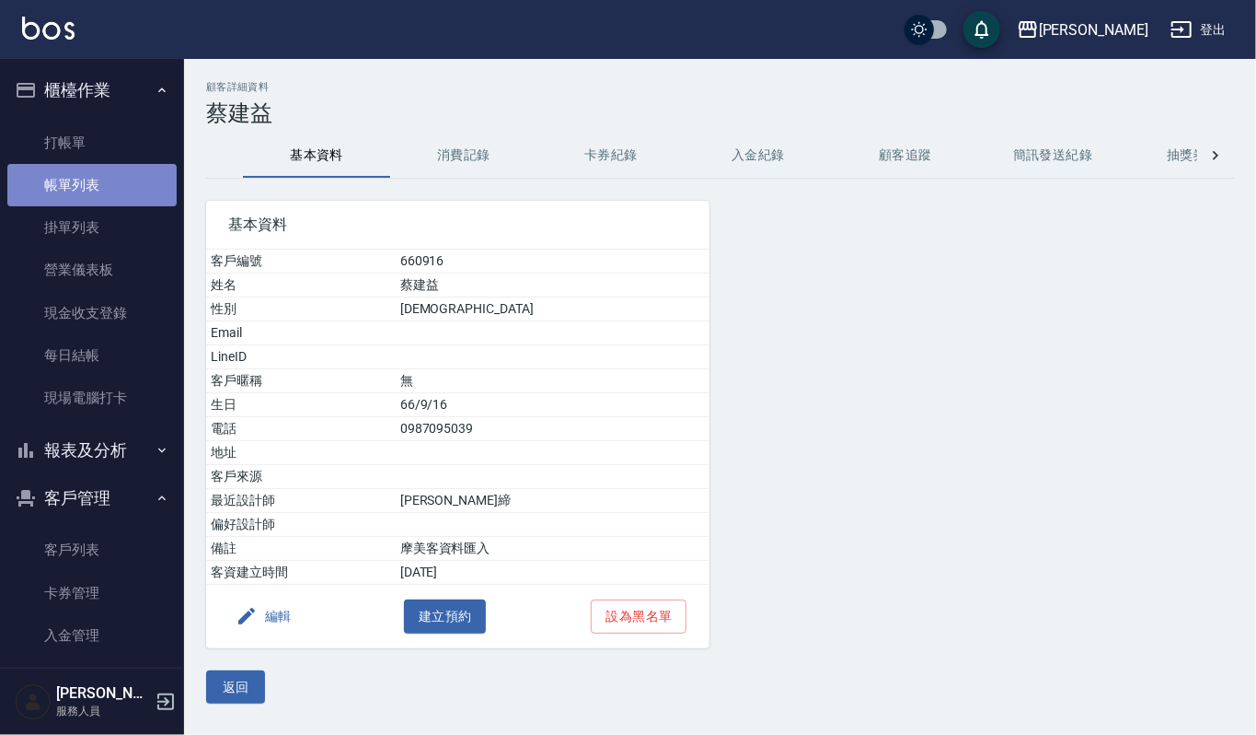
click at [129, 184] on link "帳單列表" at bounding box center [91, 185] width 169 height 42
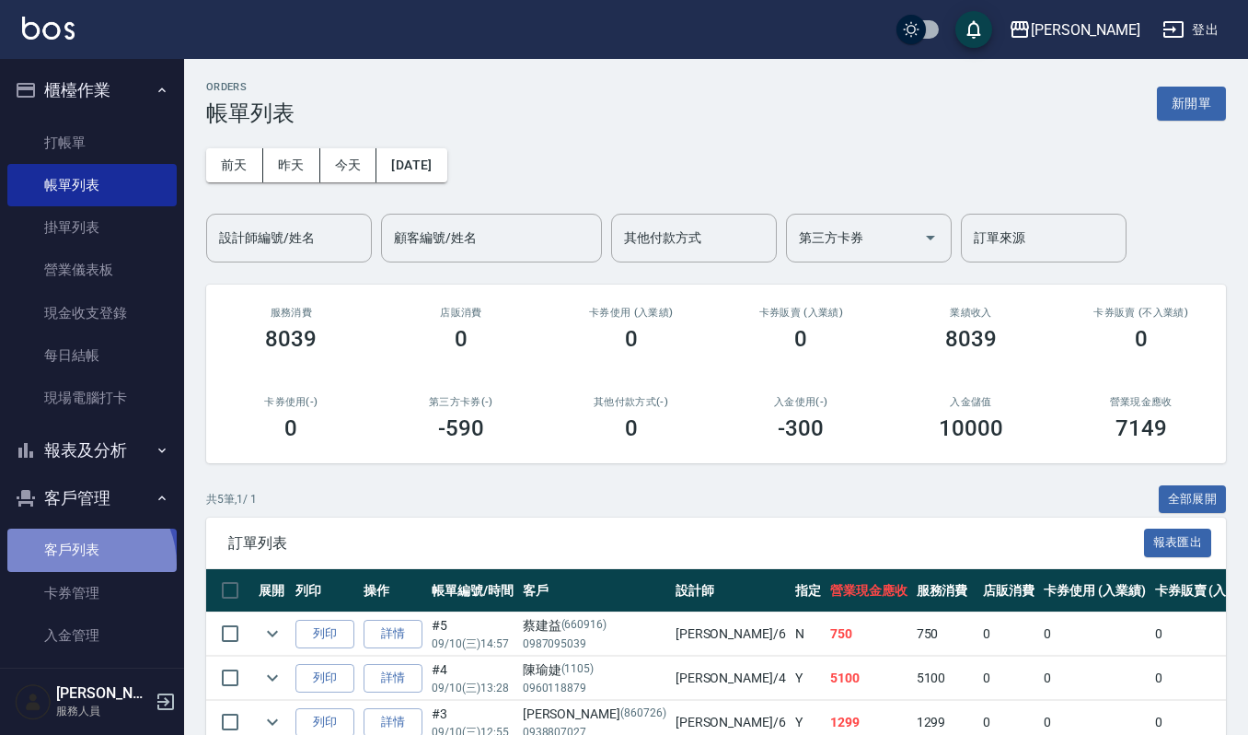
click at [79, 564] on link "客戶列表" at bounding box center [91, 549] width 169 height 42
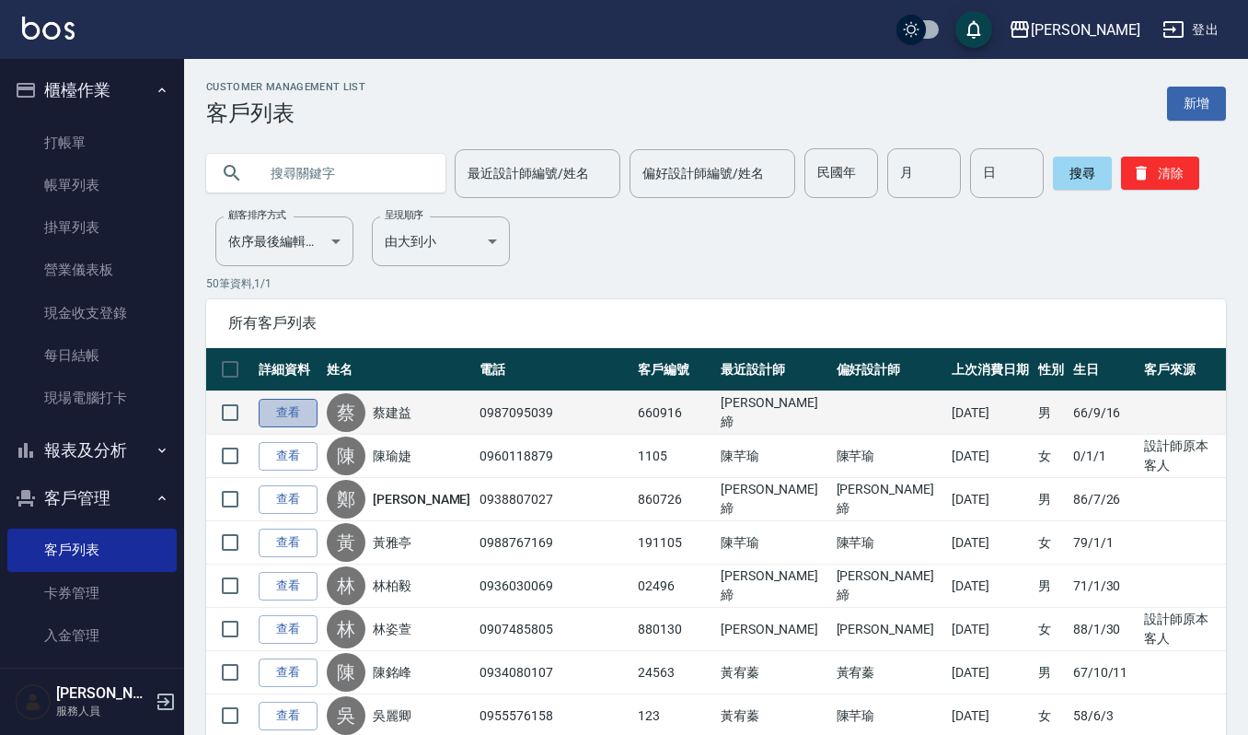
click at [298, 411] on link "查看" at bounding box center [288, 413] width 59 height 29
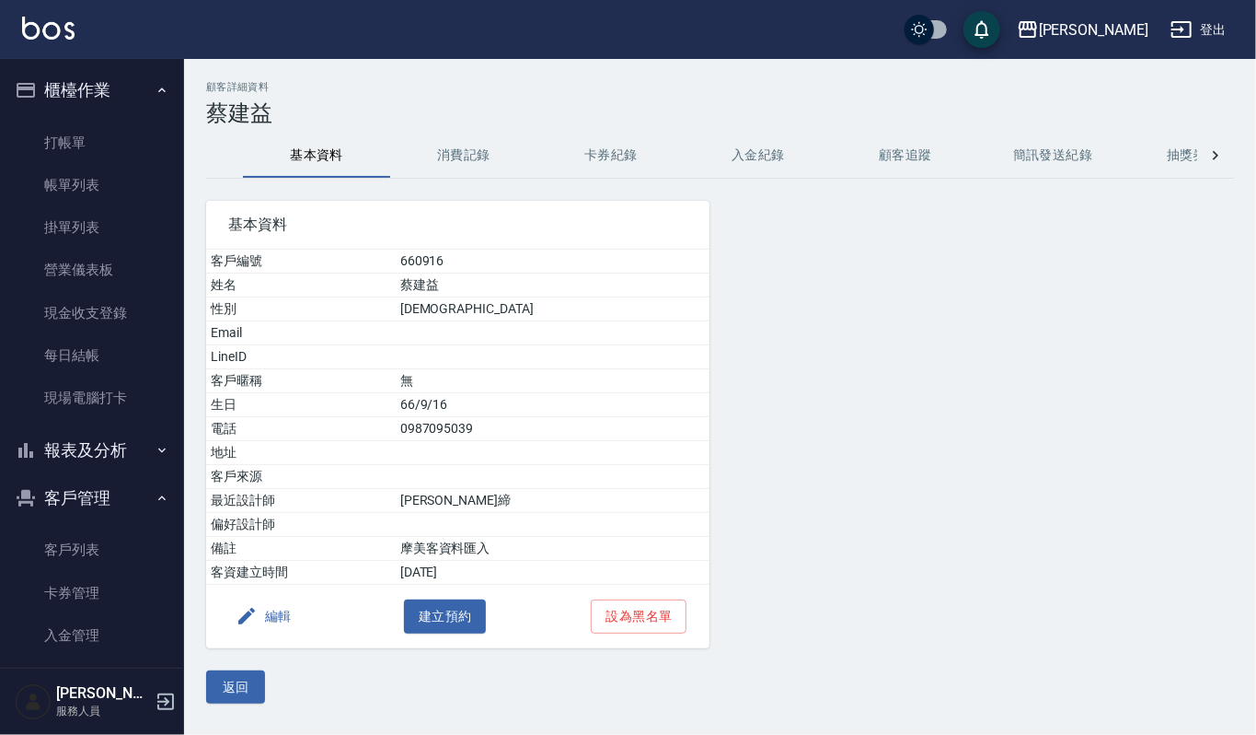
click at [482, 164] on button "消費記錄" at bounding box center [463, 155] width 147 height 44
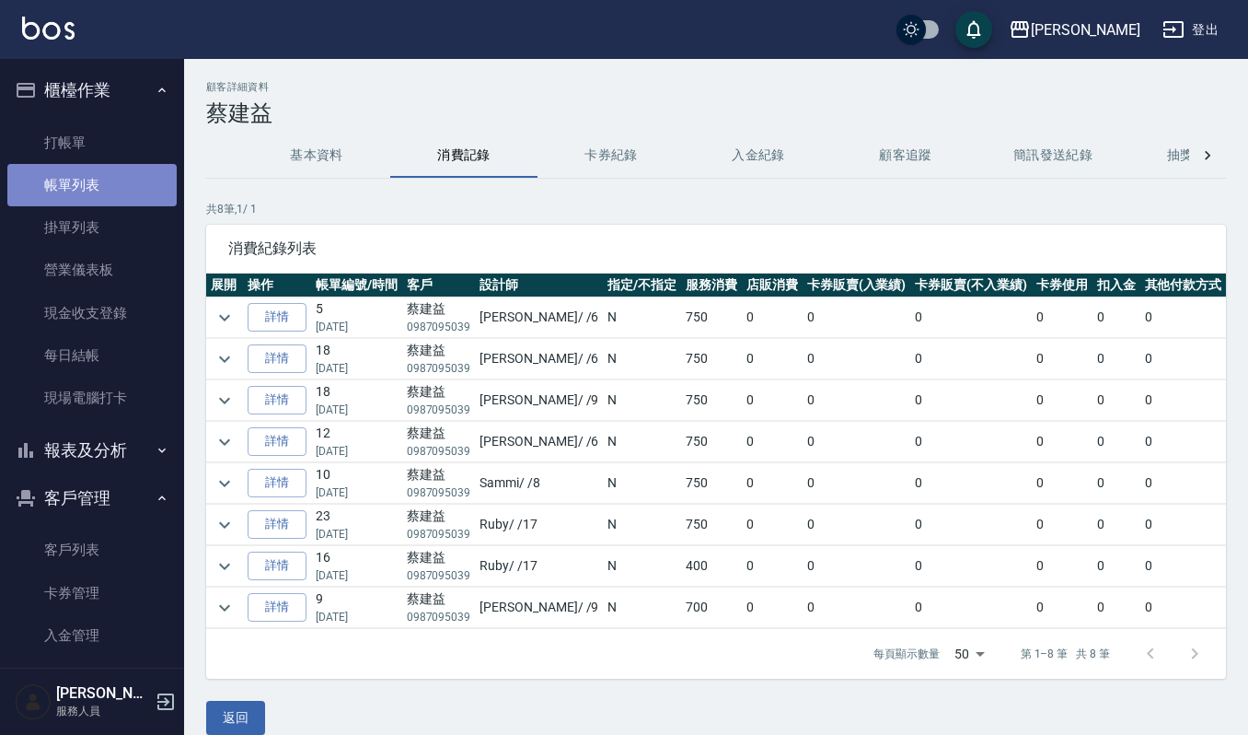
click at [129, 170] on link "帳單列表" at bounding box center [91, 185] width 169 height 42
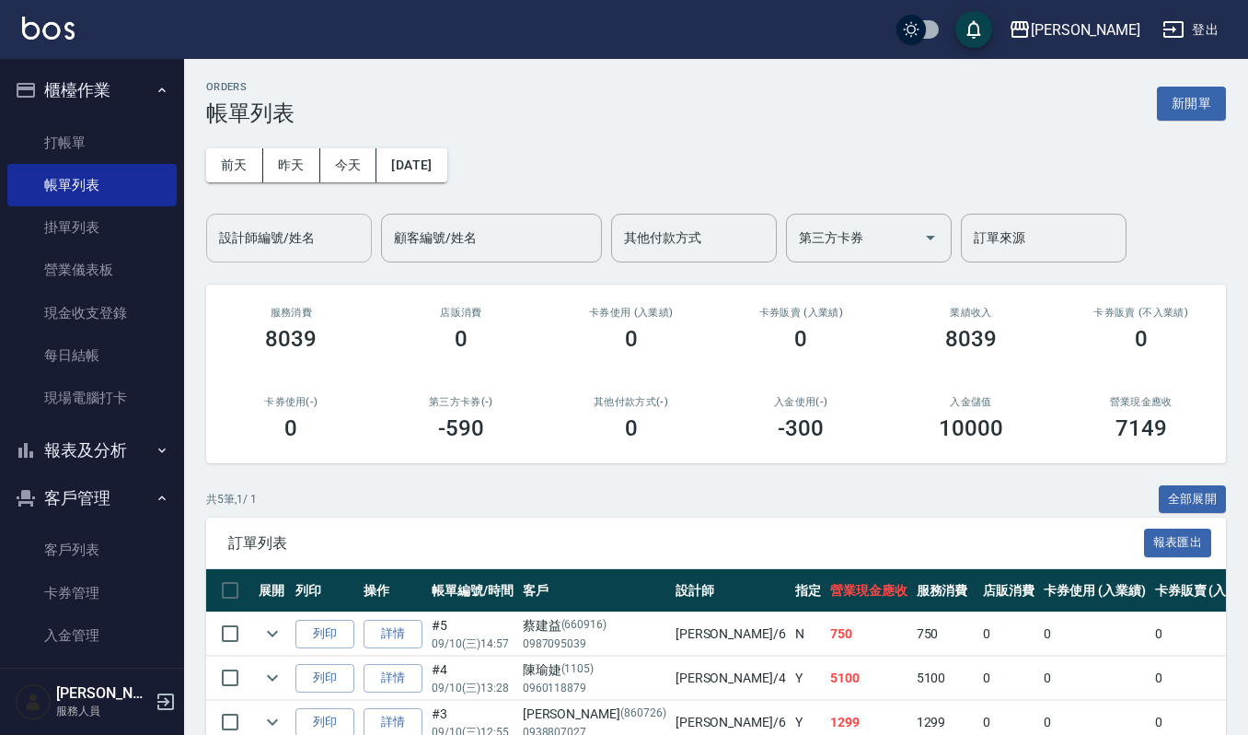
click at [353, 245] on input "設計師編號/姓名" at bounding box center [288, 238] width 149 height 32
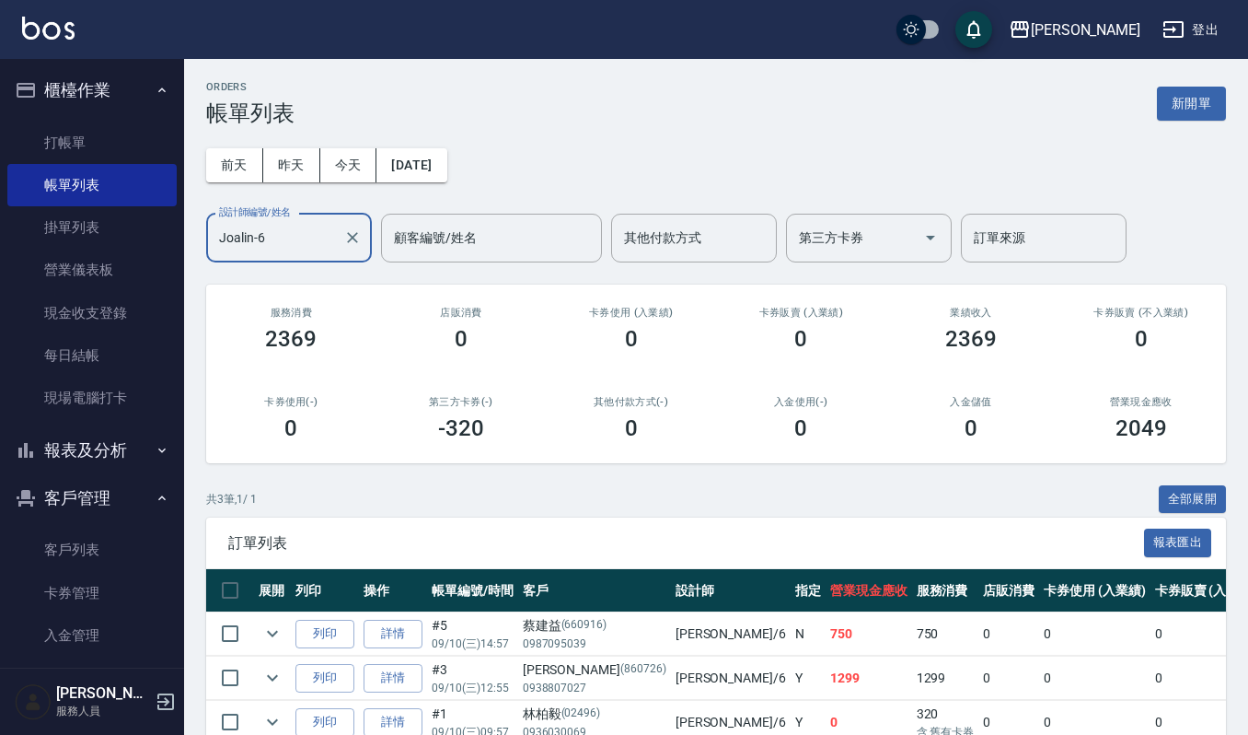
scroll to position [101, 0]
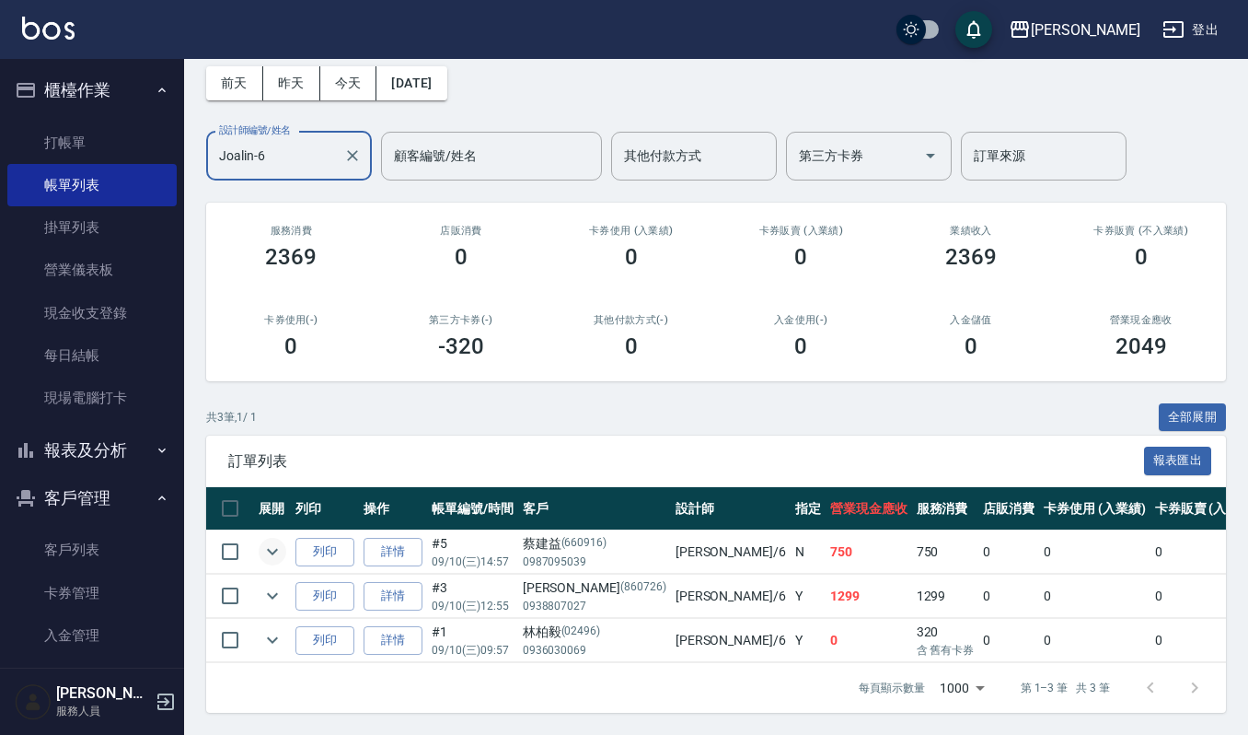
type input "Joalin-6"
click at [274, 540] on icon "expand row" at bounding box center [272, 551] width 22 height 22
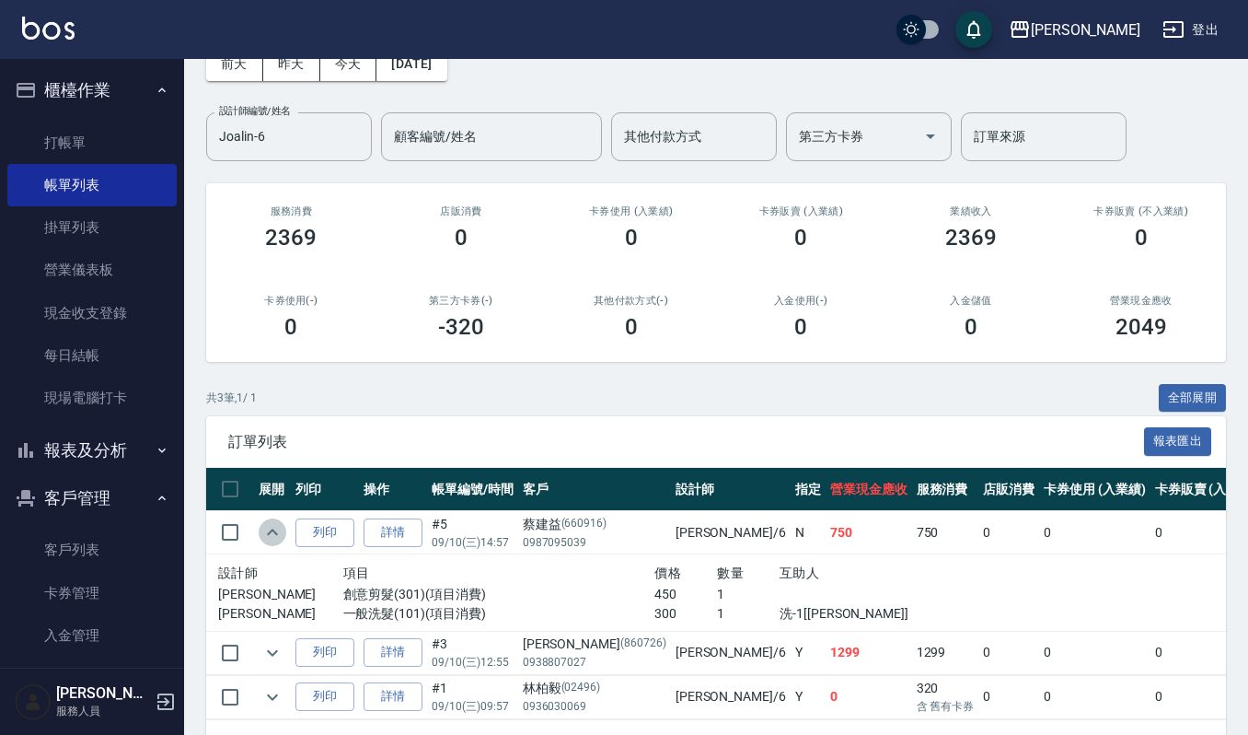
click at [274, 534] on icon "expand row" at bounding box center [272, 532] width 22 height 22
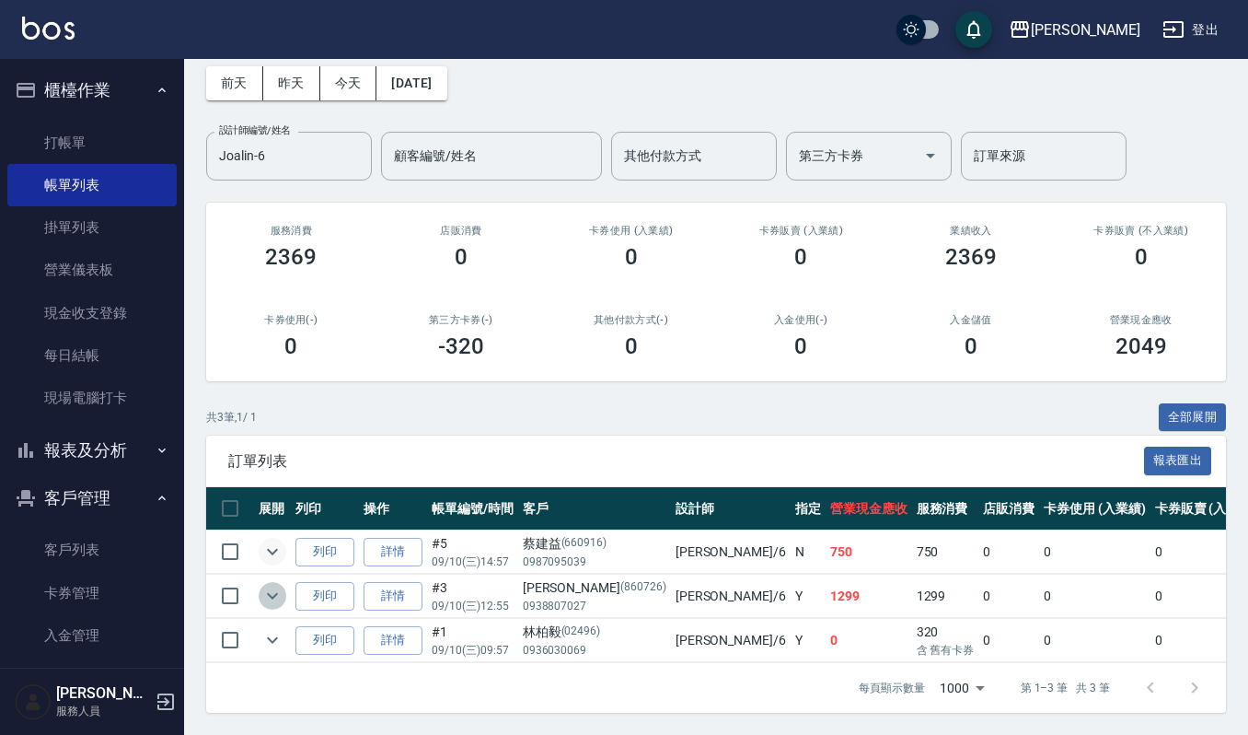
click at [276, 585] on icon "expand row" at bounding box center [272, 596] width 22 height 22
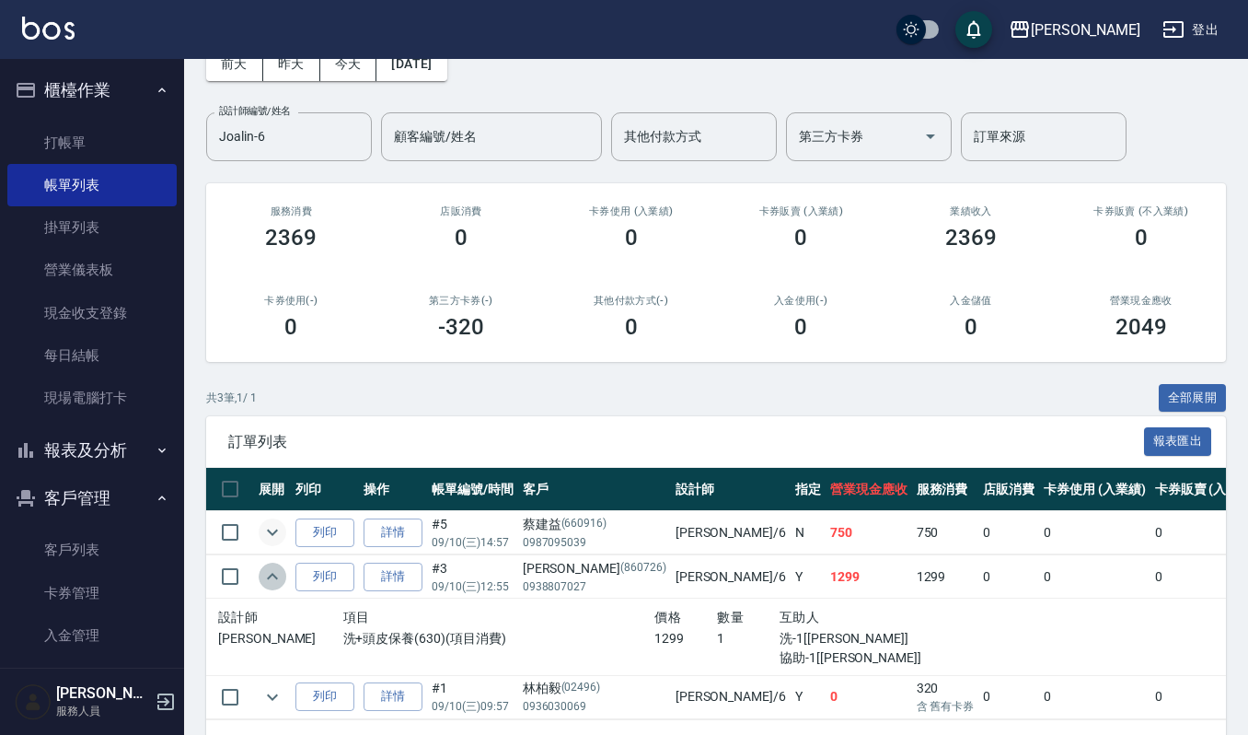
click at [272, 571] on icon "expand row" at bounding box center [272, 576] width 22 height 22
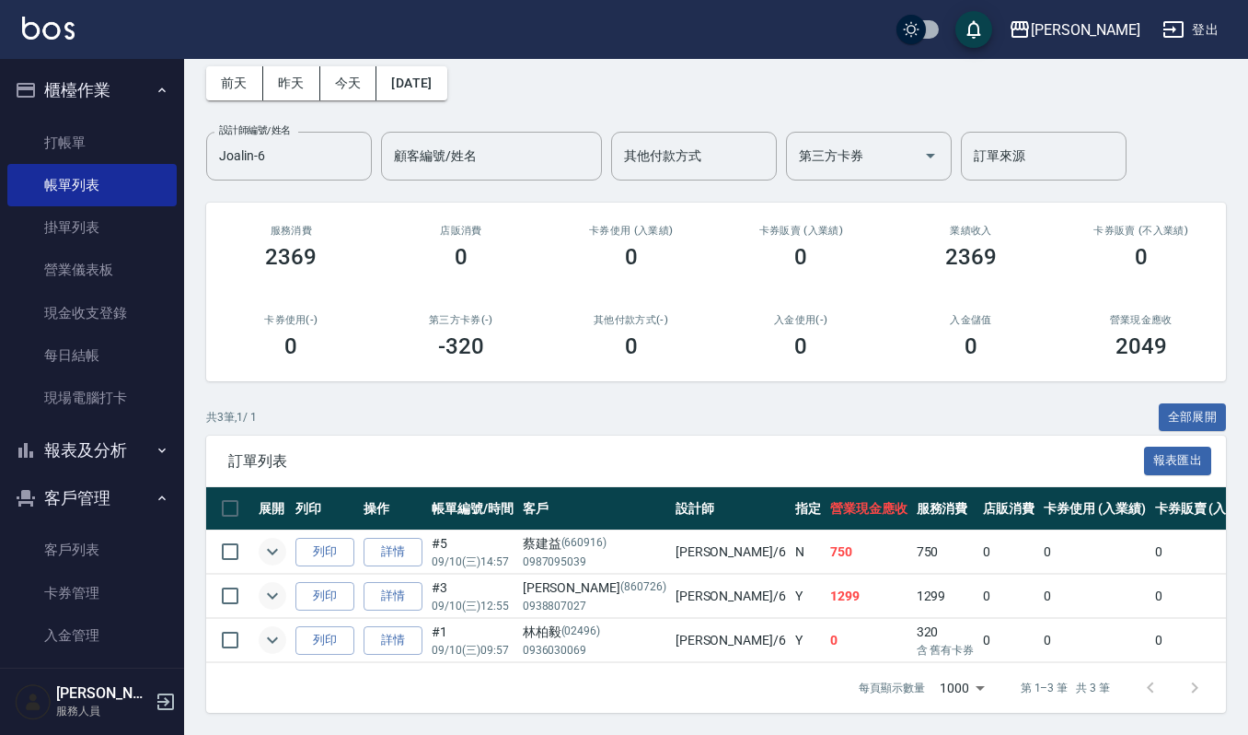
click at [270, 629] on icon "expand row" at bounding box center [272, 640] width 22 height 22
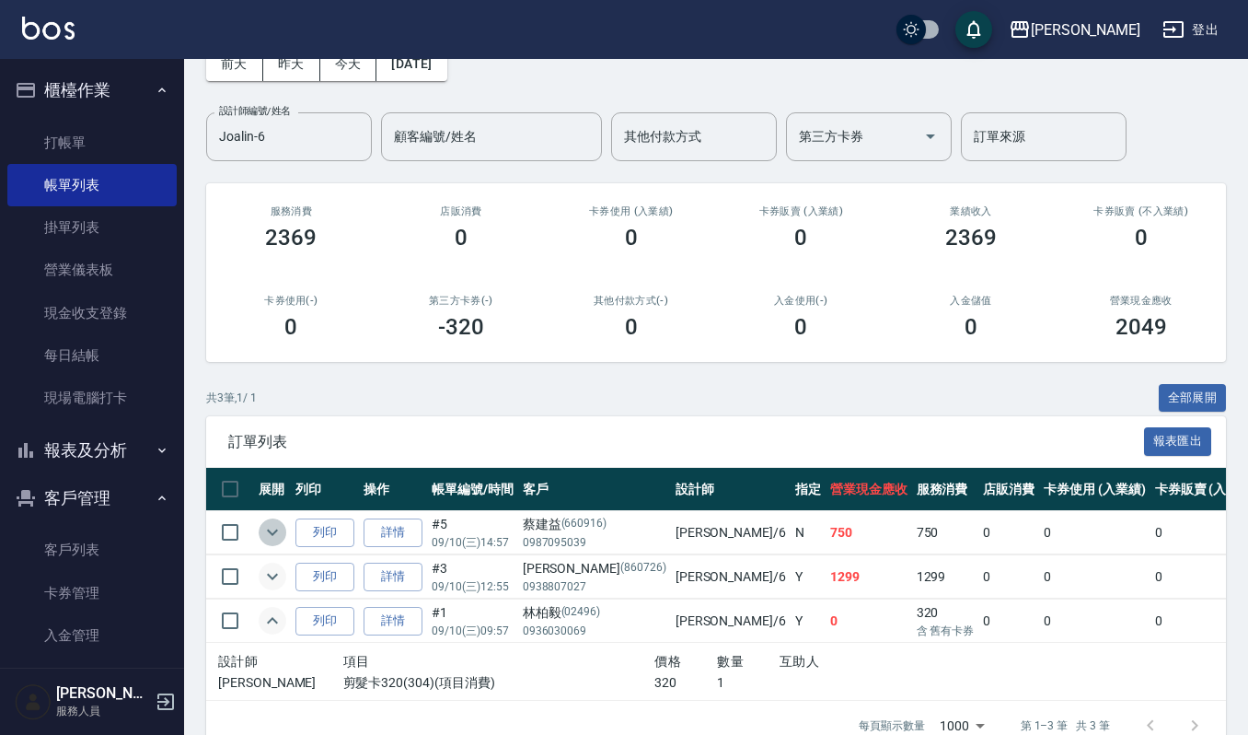
click at [267, 530] on icon "expand row" at bounding box center [272, 532] width 11 height 6
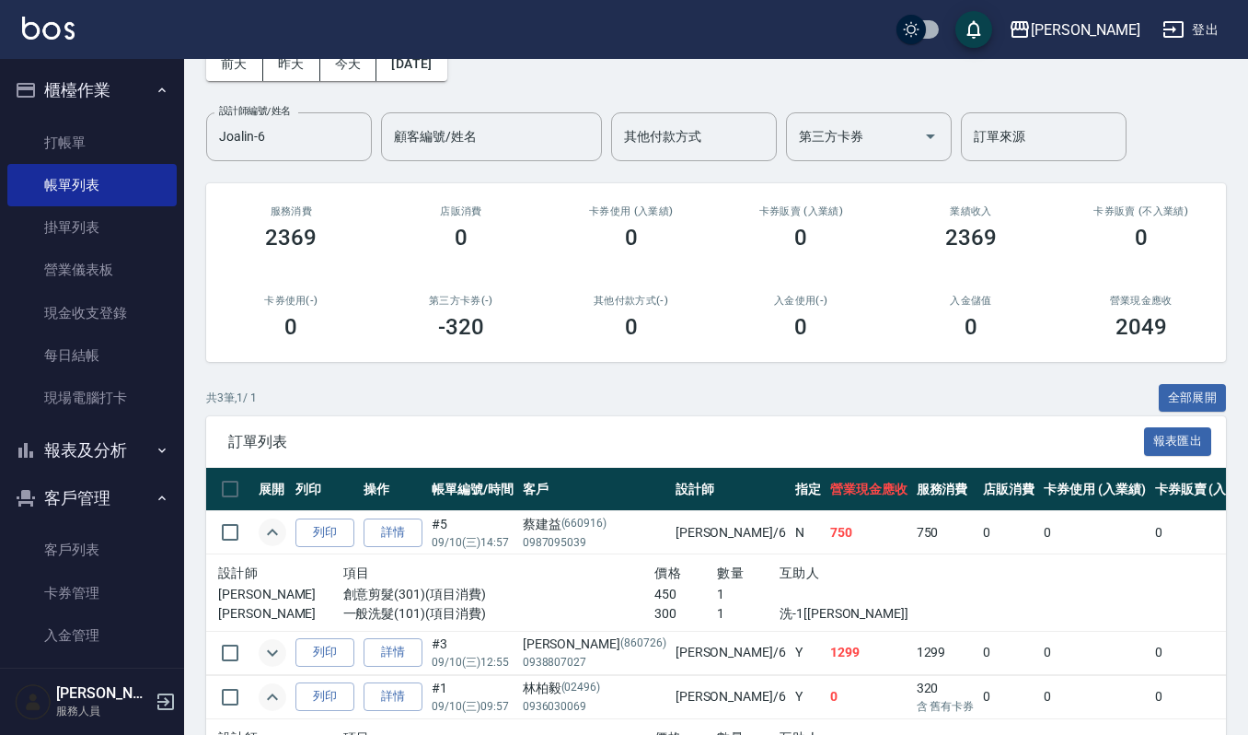
click at [61, 118] on ul "打帳單 帳單列表 掛單列表 營業儀表板 現金收支登錄 每日結帳 現場電腦打卡" at bounding box center [91, 270] width 169 height 313
click at [59, 131] on link "打帳單" at bounding box center [91, 143] width 169 height 42
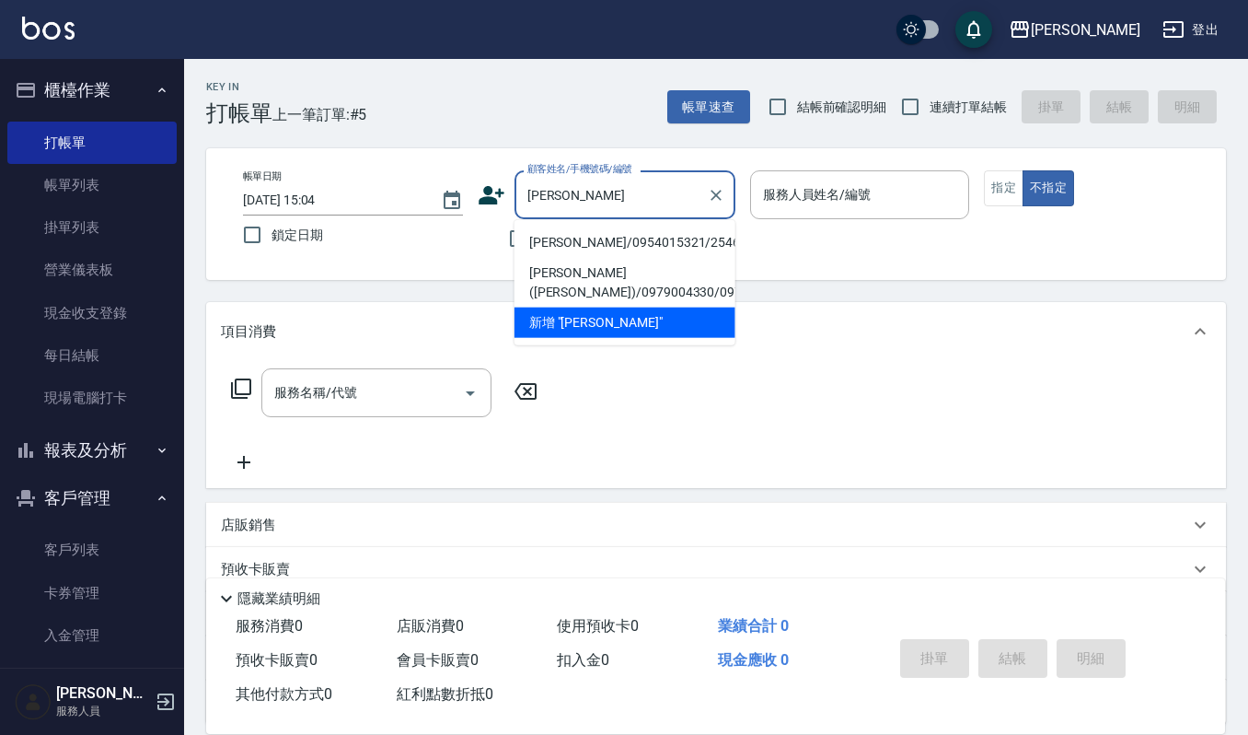
click at [552, 243] on li "[PERSON_NAME]/0954015321/254654" at bounding box center [625, 242] width 221 height 30
type input "[PERSON_NAME]/0954015321/254654"
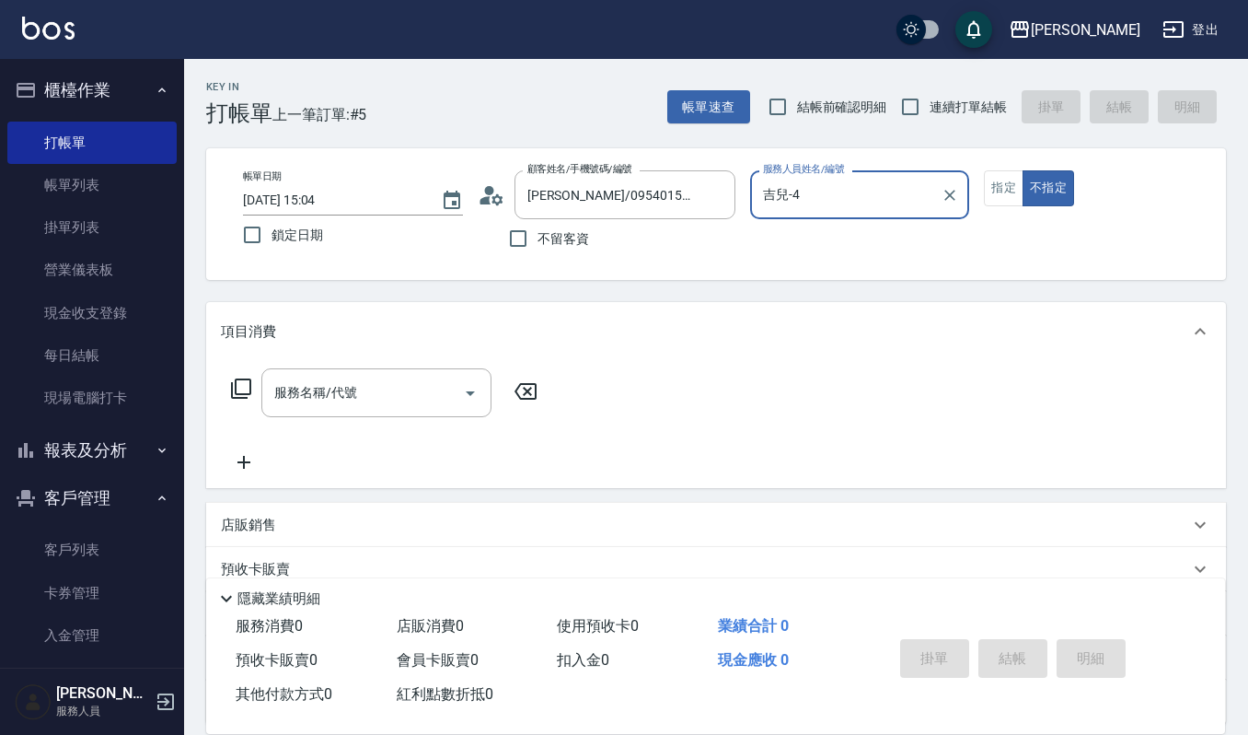
type input "吉兒-4"
click at [1016, 192] on button "指定" at bounding box center [1004, 188] width 40 height 36
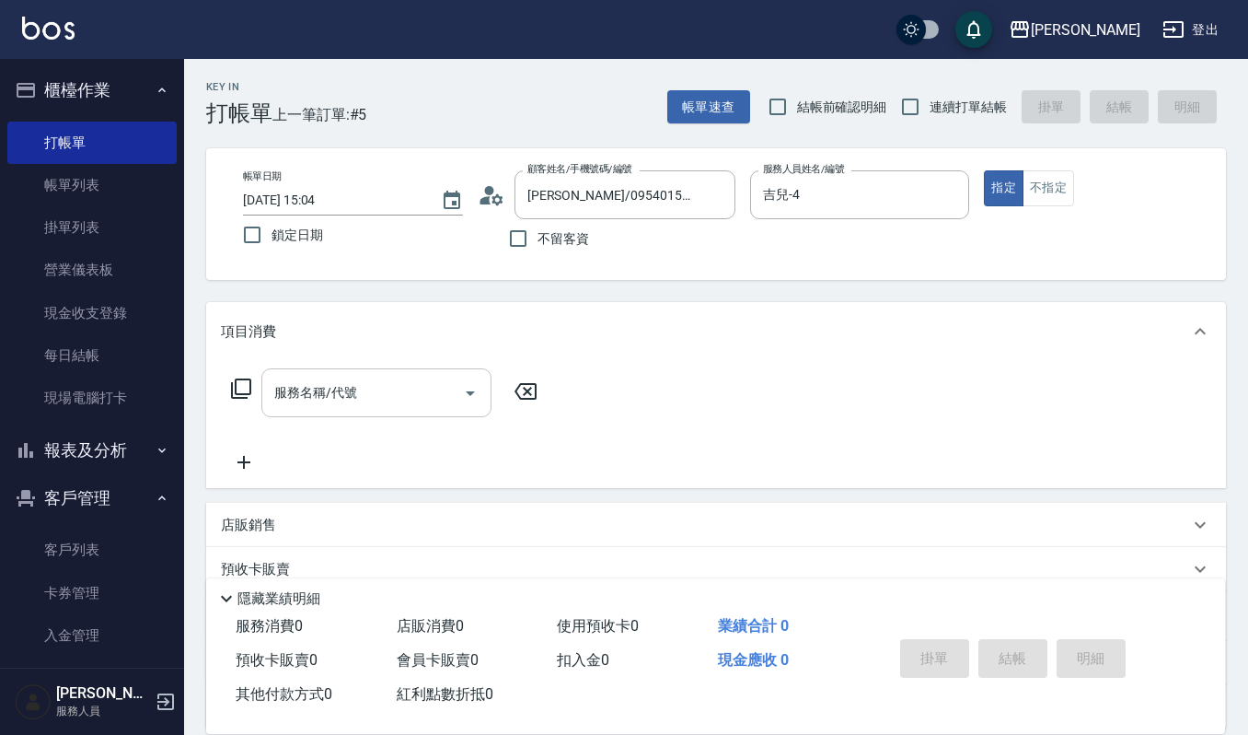
click at [313, 379] on div "服務名稱/代號 服務名稱/代號" at bounding box center [376, 392] width 230 height 49
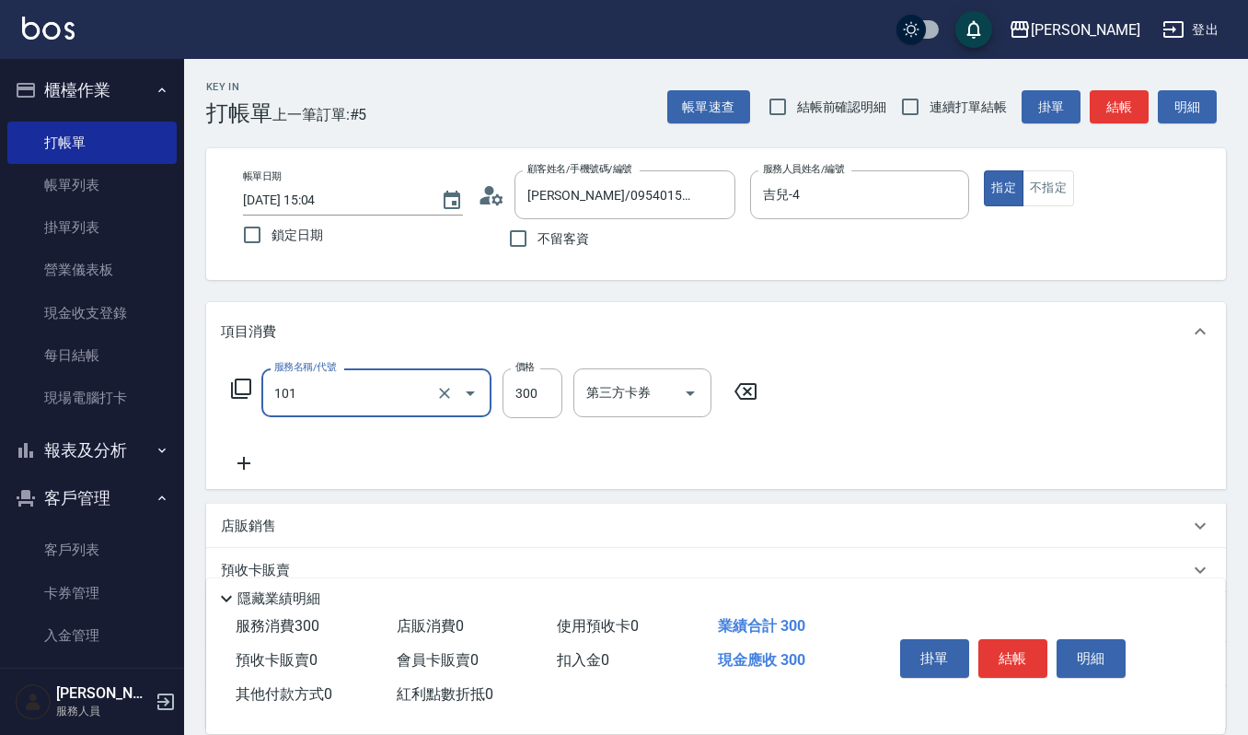
type input "一般洗髮(101)"
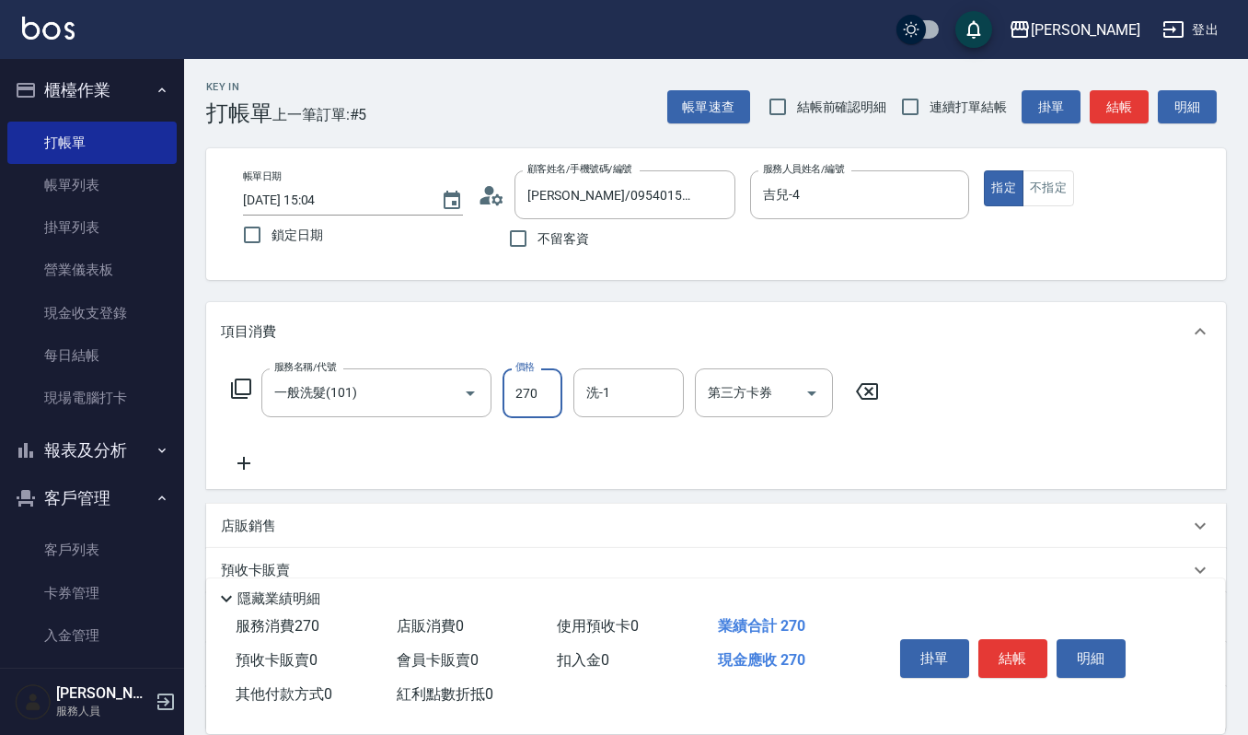
type input "270"
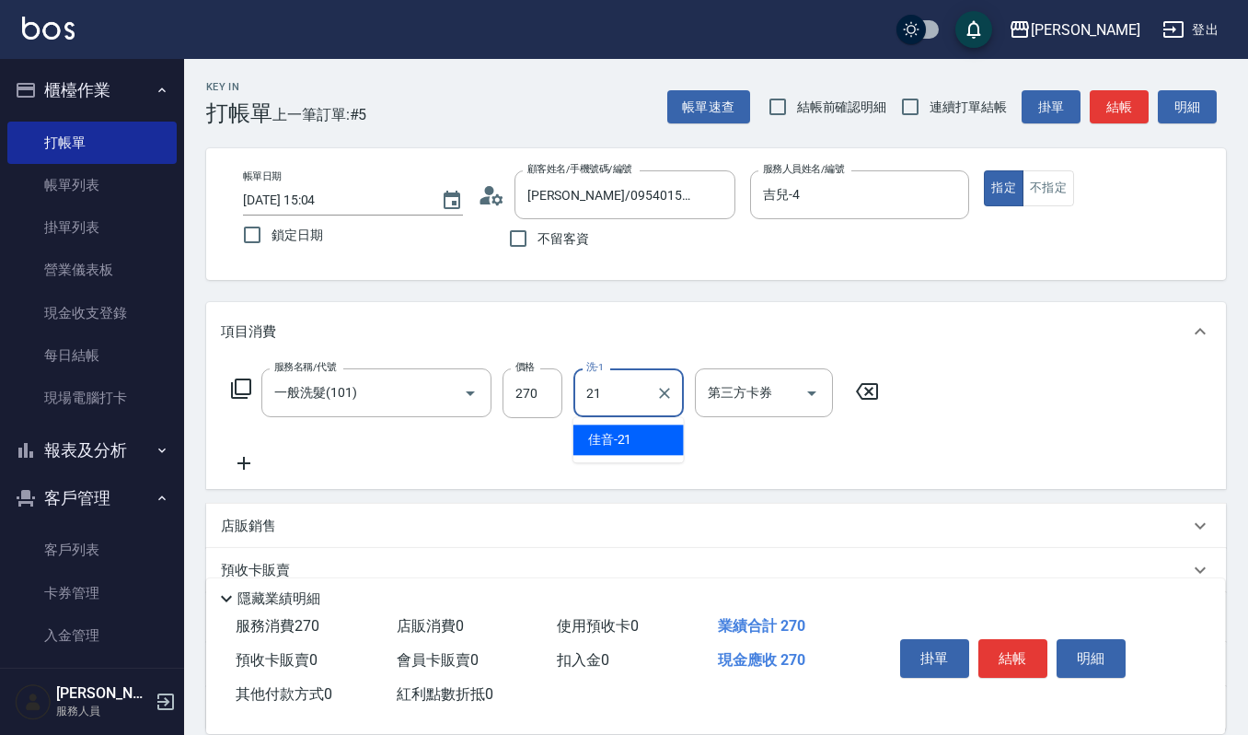
type input "佳音-21"
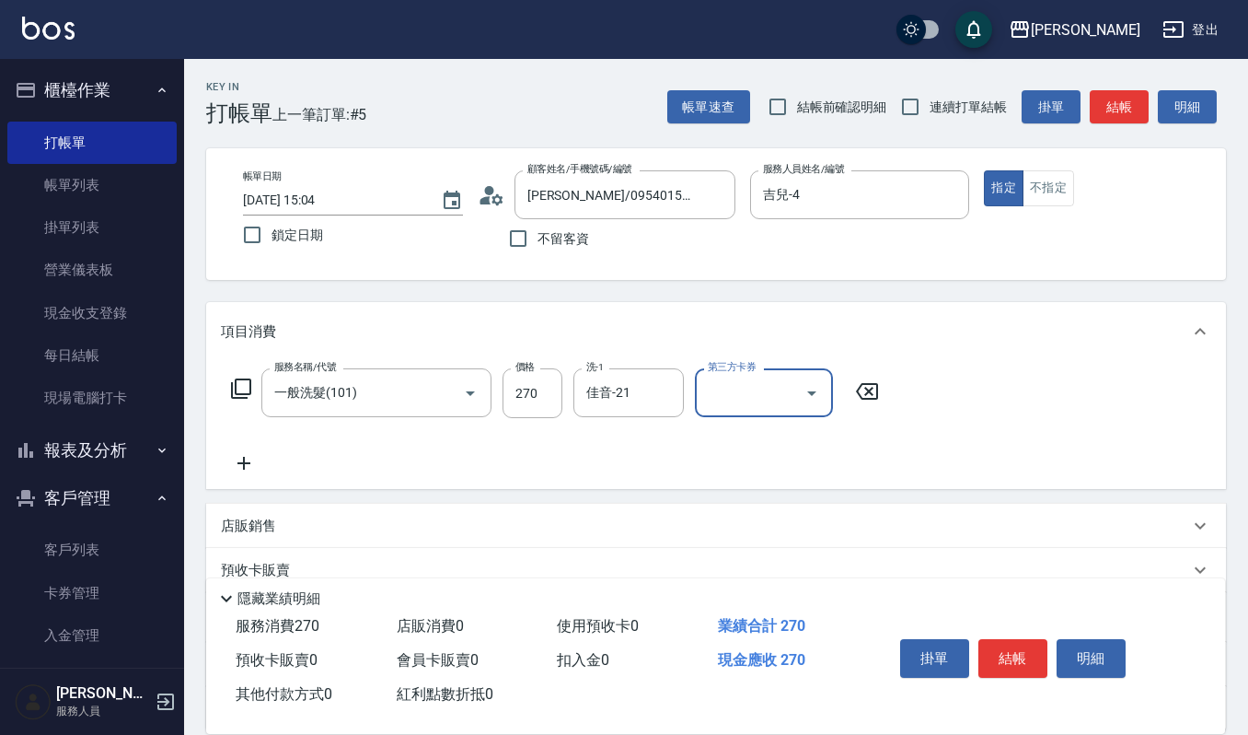
drag, startPoint x: 1017, startPoint y: 652, endPoint x: 992, endPoint y: 637, distance: 28.9
click at [1020, 648] on button "結帳" at bounding box center [1012, 658] width 69 height 39
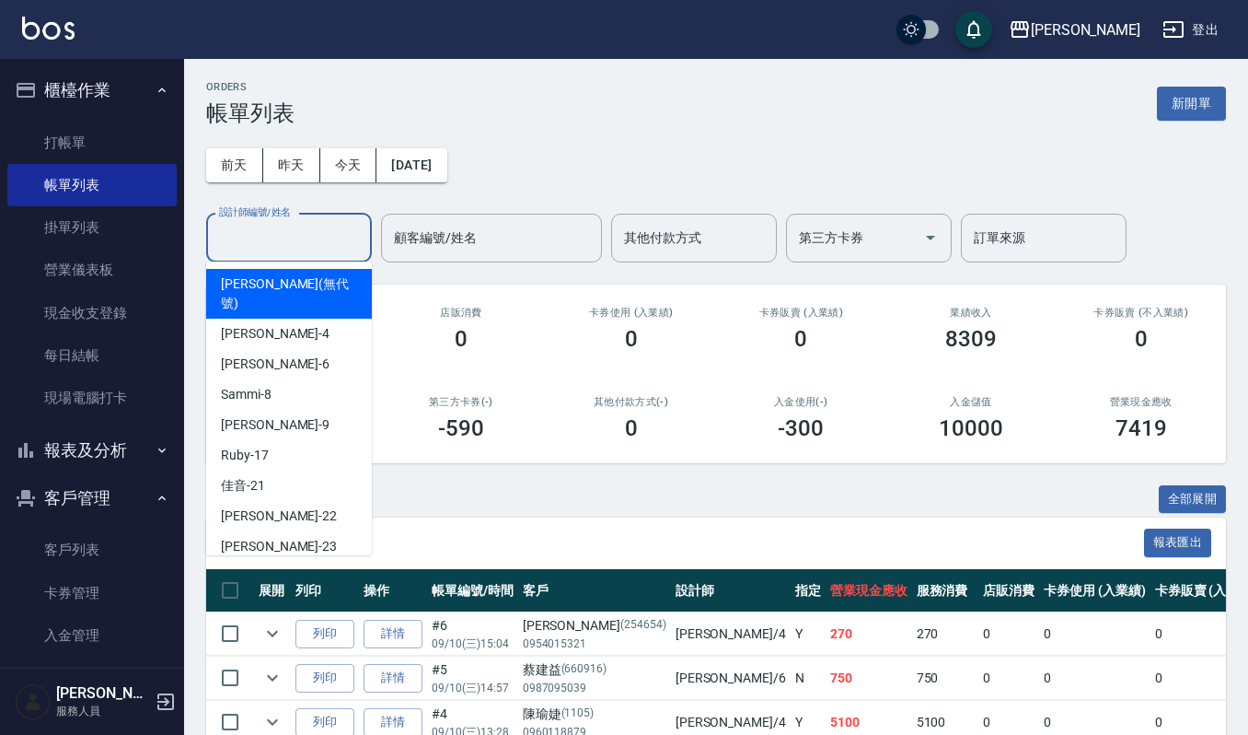
click at [267, 226] on input "設計師編號/姓名" at bounding box center [288, 238] width 149 height 32
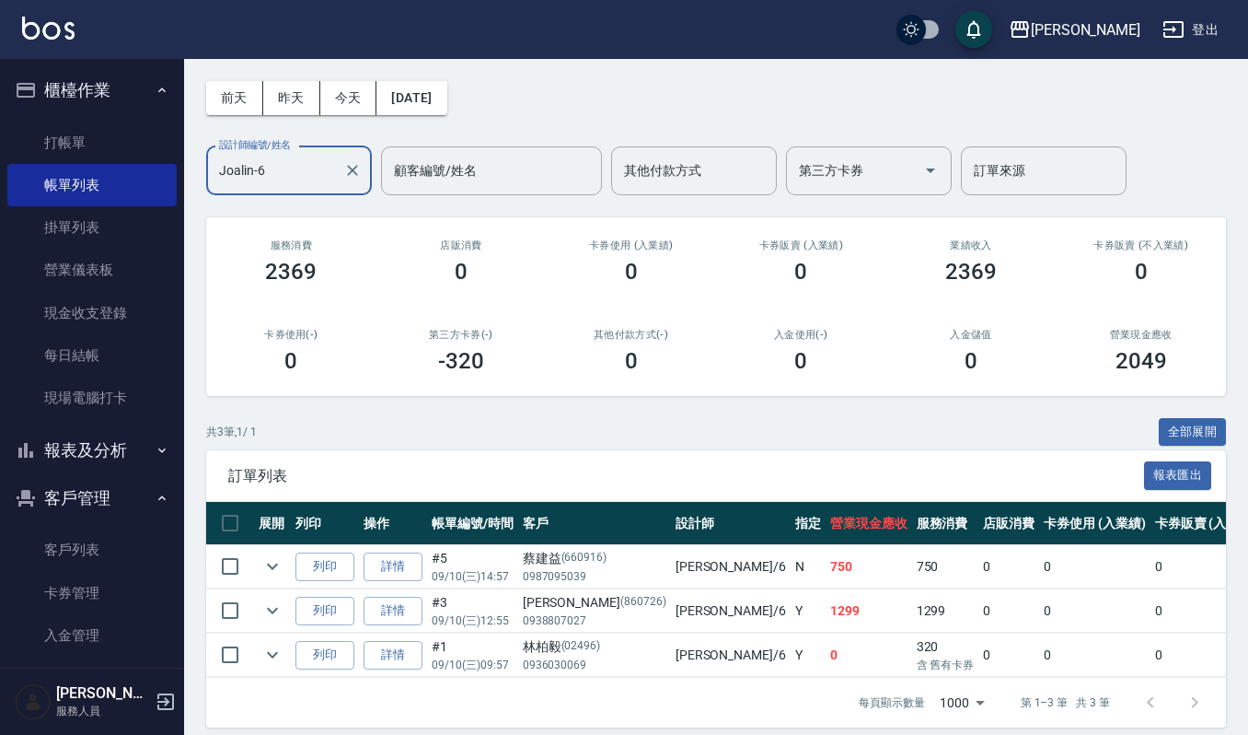
scroll to position [101, 0]
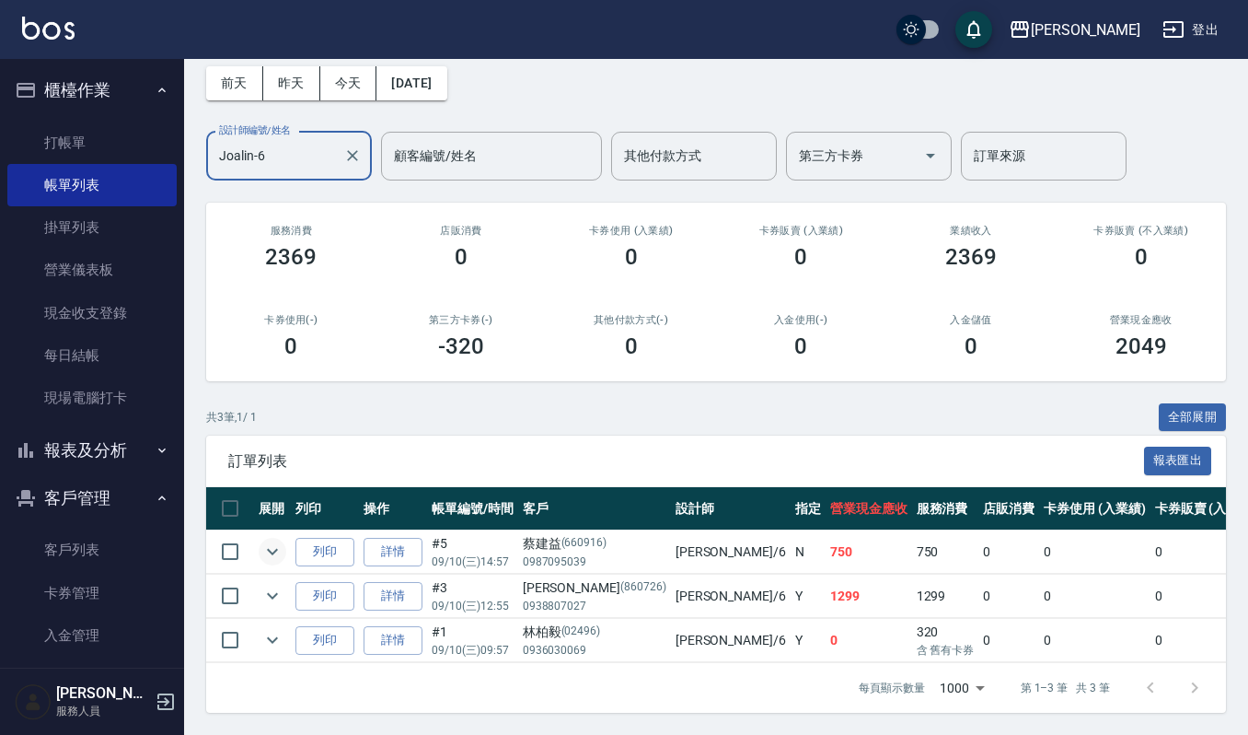
type input "Joalin-6"
click at [276, 549] on icon "expand row" at bounding box center [272, 552] width 11 height 6
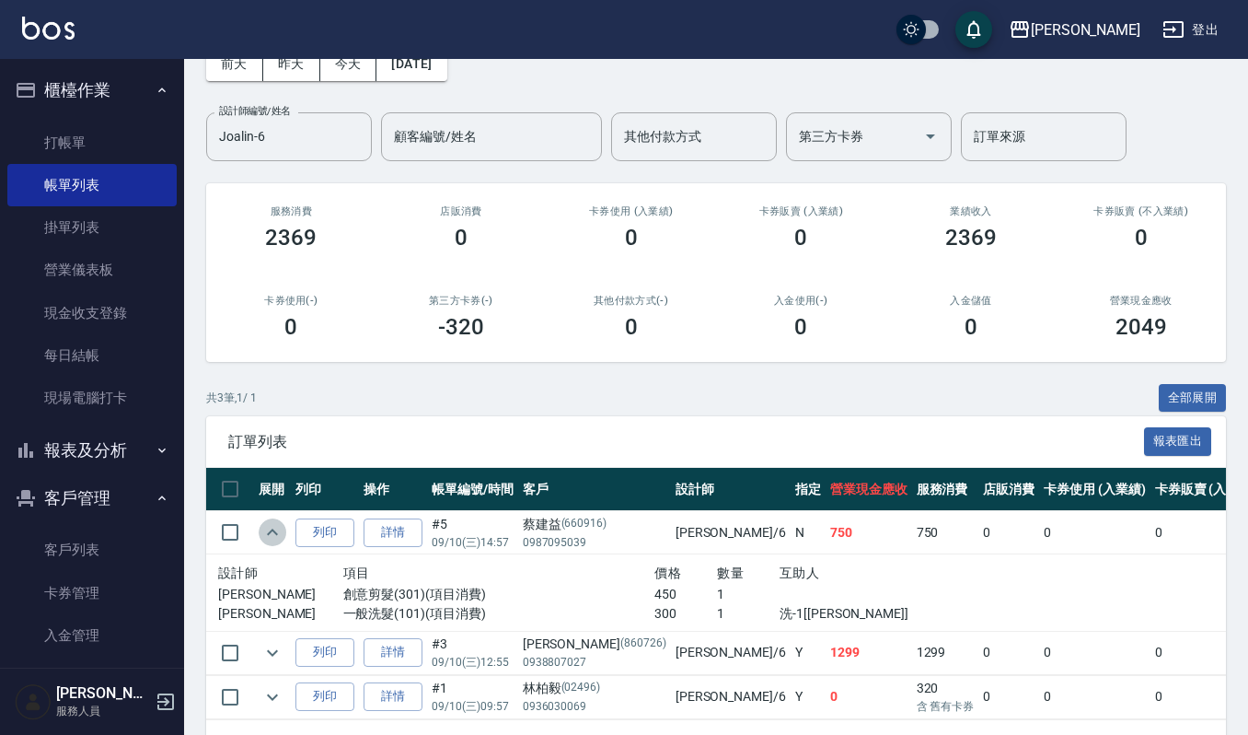
click at [271, 534] on icon "expand row" at bounding box center [272, 532] width 22 height 22
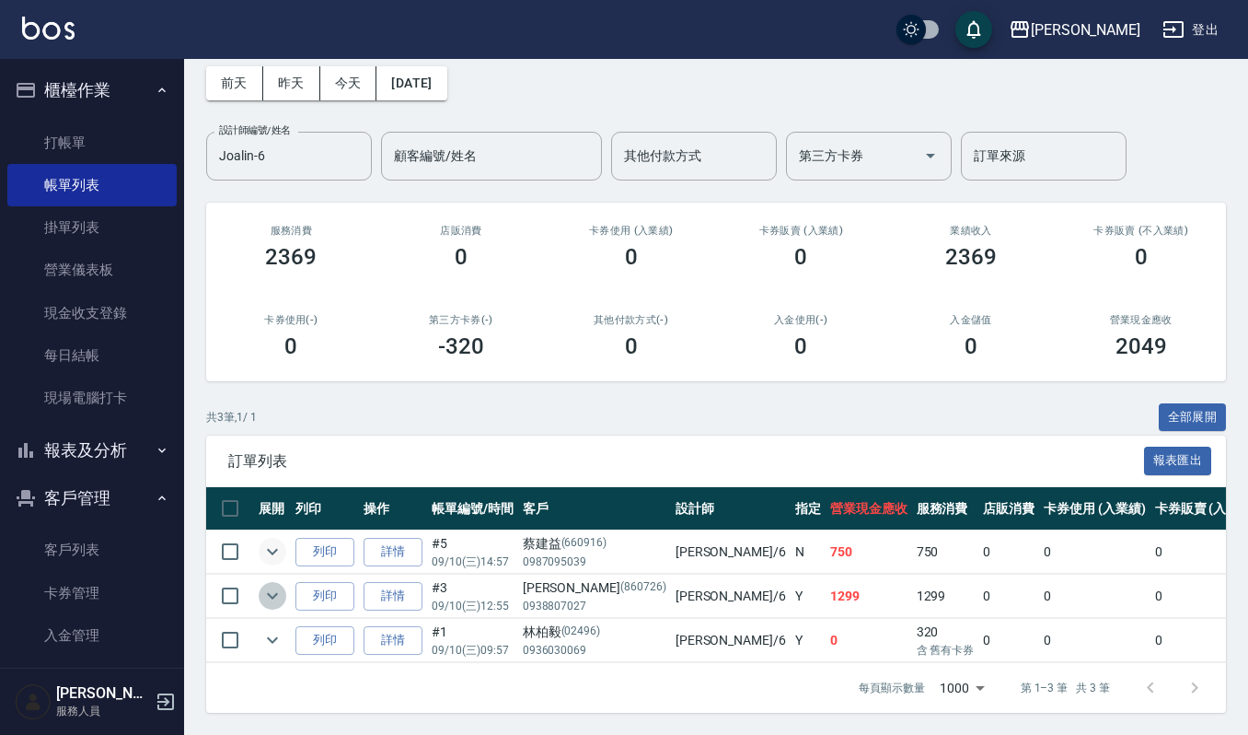
click at [266, 585] on icon "expand row" at bounding box center [272, 596] width 22 height 22
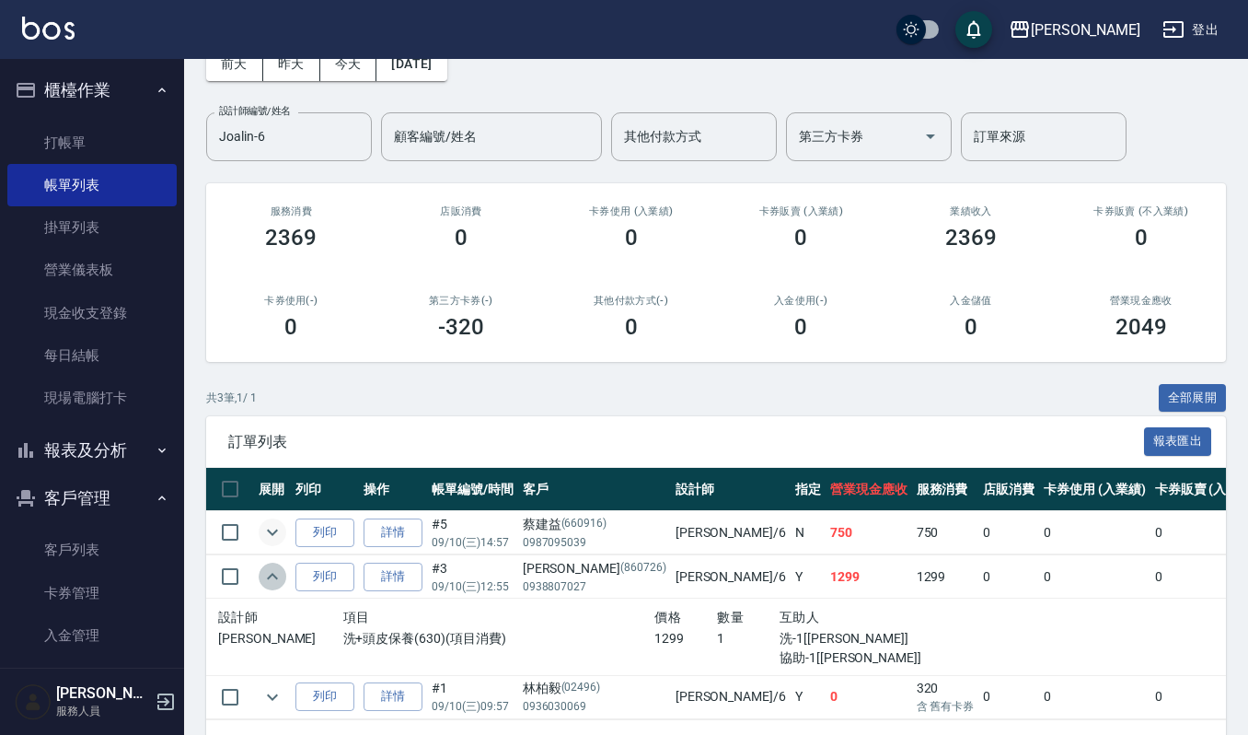
click at [266, 580] on icon "expand row" at bounding box center [272, 576] width 22 height 22
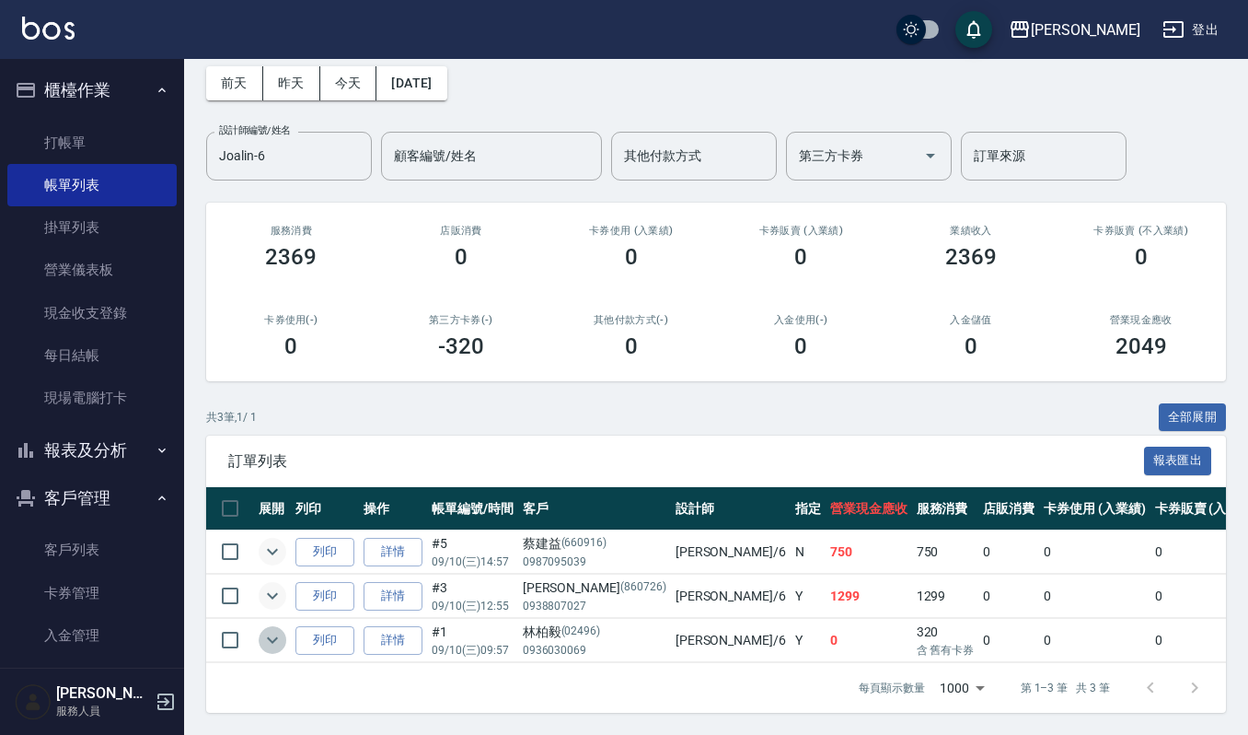
click at [276, 629] on icon "expand row" at bounding box center [272, 640] width 22 height 22
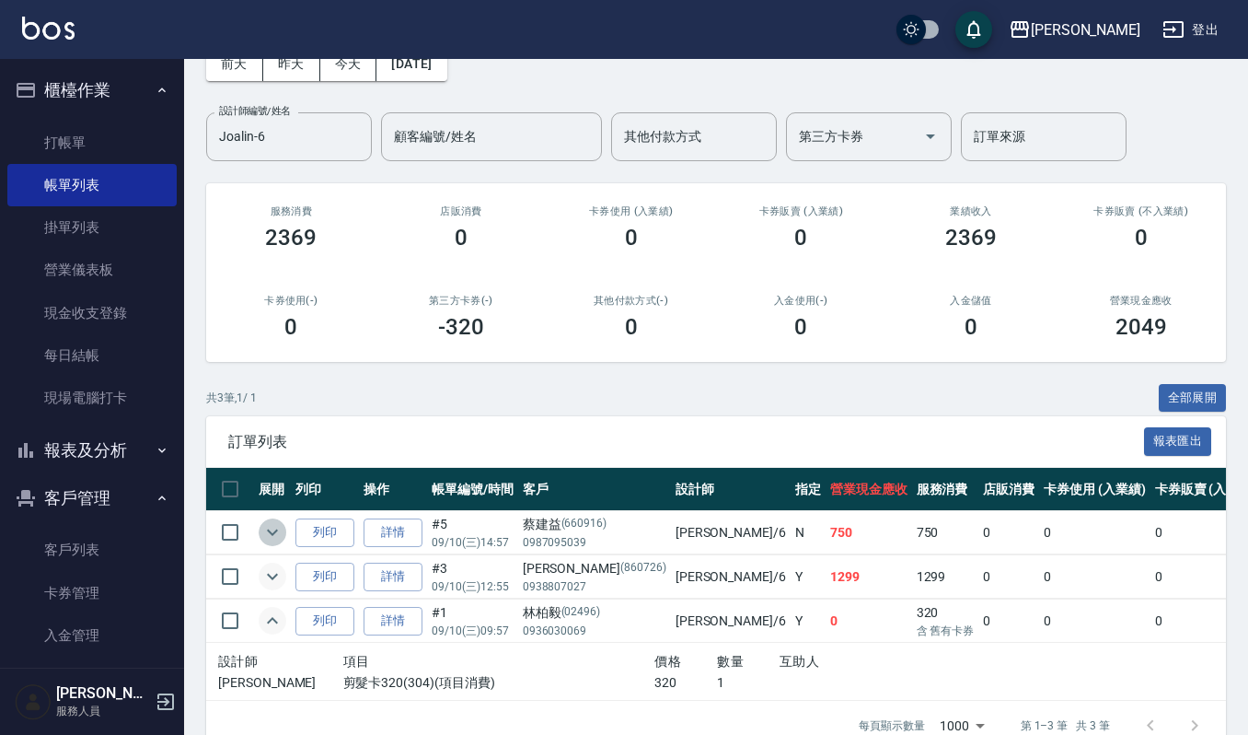
click at [281, 531] on icon "expand row" at bounding box center [272, 532] width 22 height 22
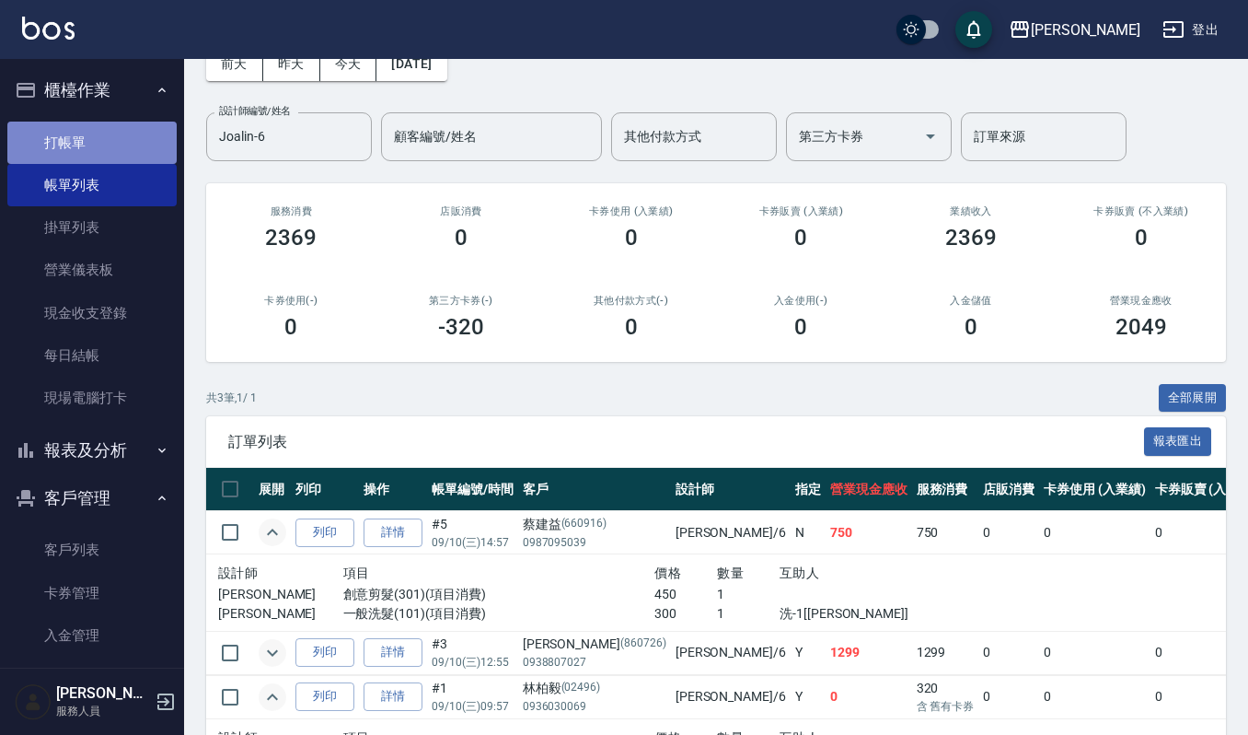
drag, startPoint x: 131, startPoint y: 145, endPoint x: 137, endPoint y: 156, distance: 12.8
click at [133, 147] on link "打帳單" at bounding box center [91, 143] width 169 height 42
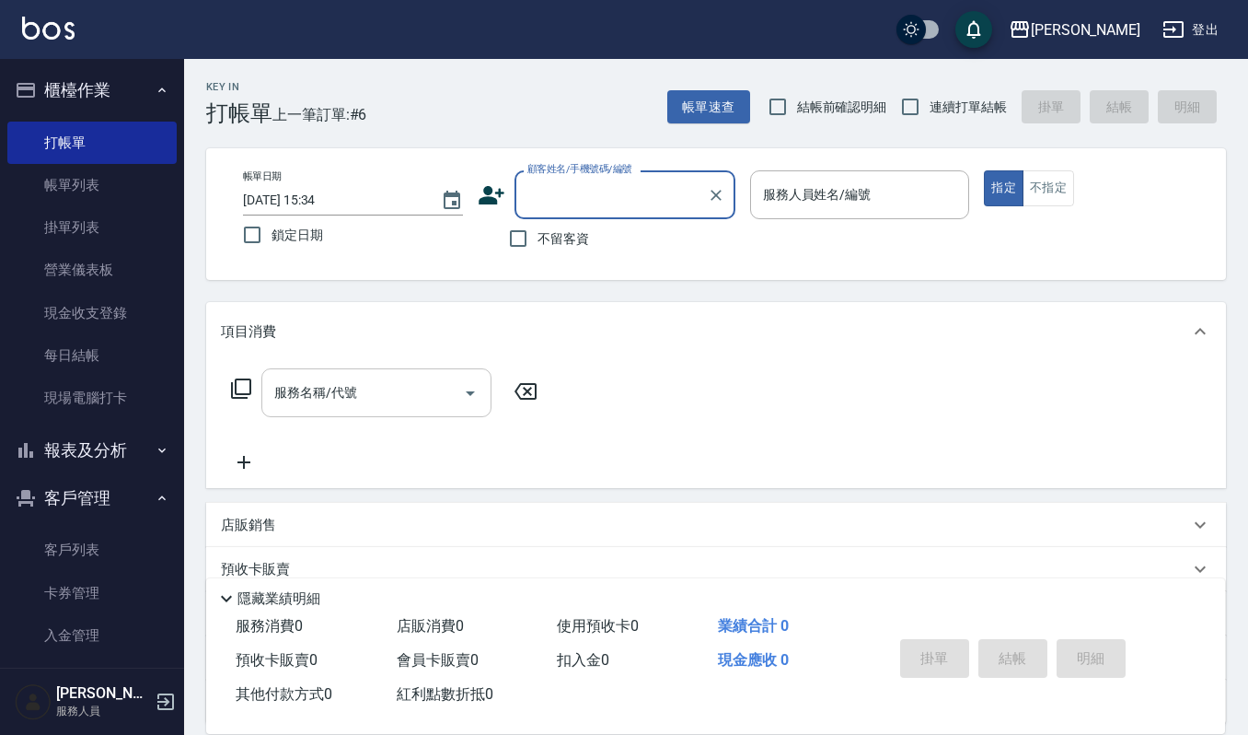
click at [293, 387] on input "服務名稱/代號" at bounding box center [363, 392] width 186 height 32
drag, startPoint x: 204, startPoint y: 410, endPoint x: 219, endPoint y: 440, distance: 33.8
click at [208, 421] on div "Key In 打帳單 上一筆訂單:#6 帳單速查 結帳前確認明細 連續打單結帳 掛單 結帳 明細 帳單日期 2025/09/10 15:34 鎖定日期 顧客姓…" at bounding box center [716, 478] width 1064 height 838
click at [250, 521] on p "店販銷售" at bounding box center [248, 524] width 55 height 19
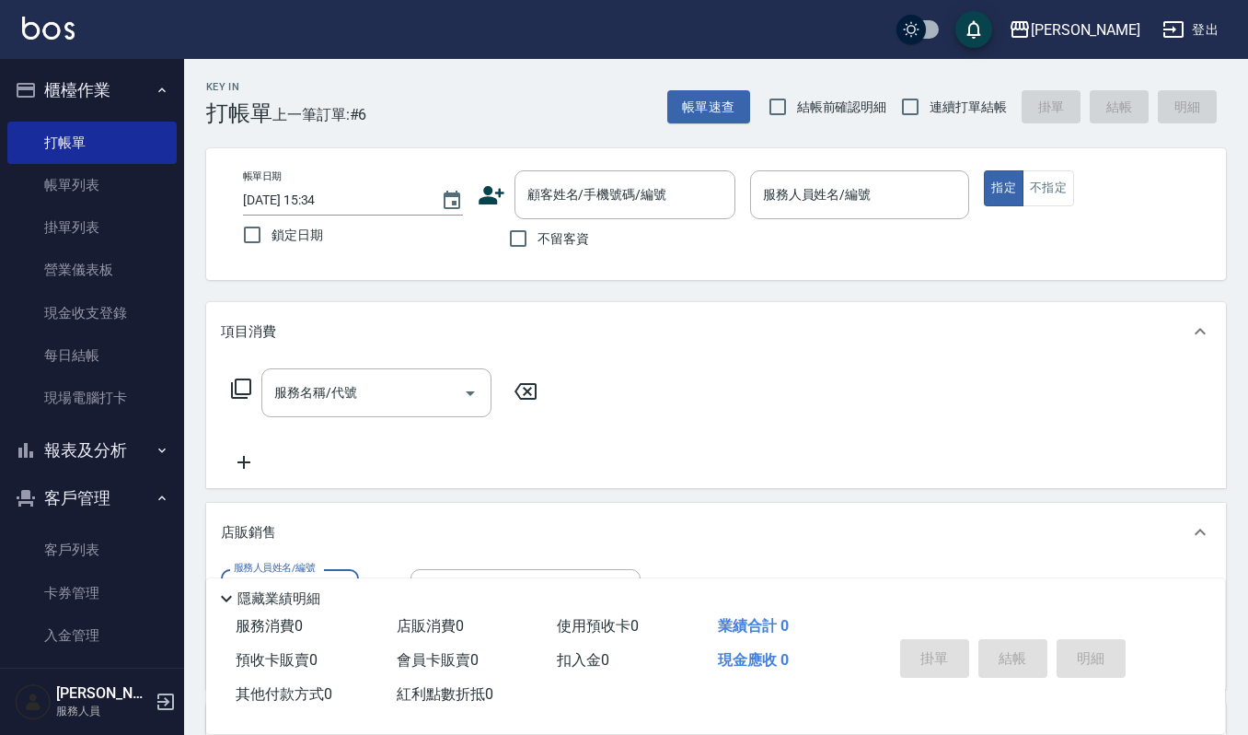
scroll to position [318, 0]
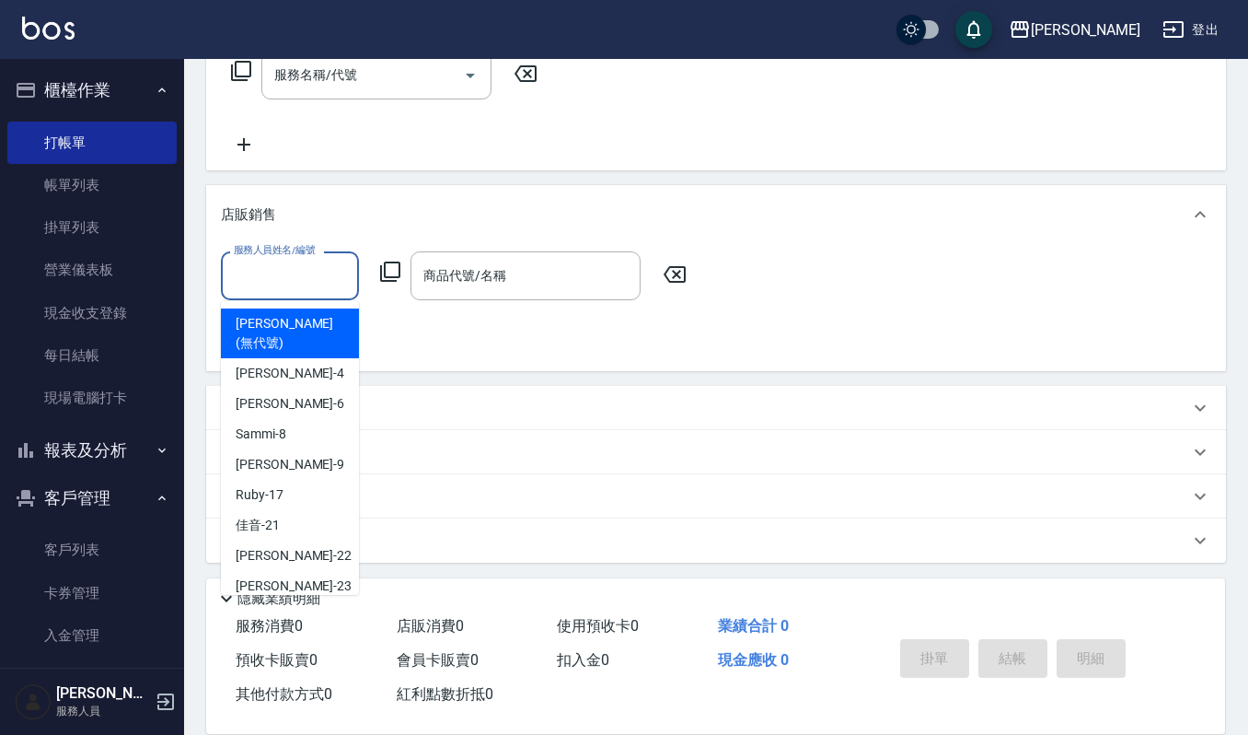
click at [254, 273] on input "服務人員姓名/編號" at bounding box center [290, 276] width 122 height 32
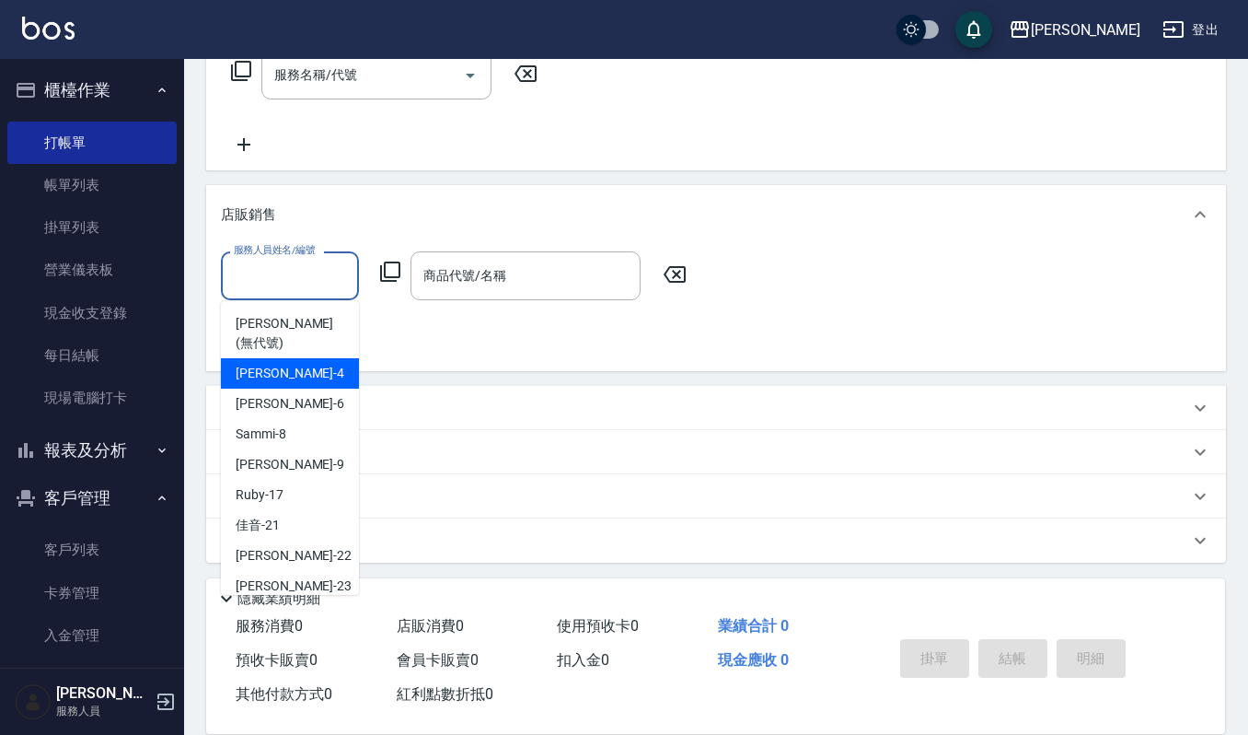
click at [293, 358] on div "吉兒 -4" at bounding box center [290, 373] width 138 height 30
type input "吉兒-4"
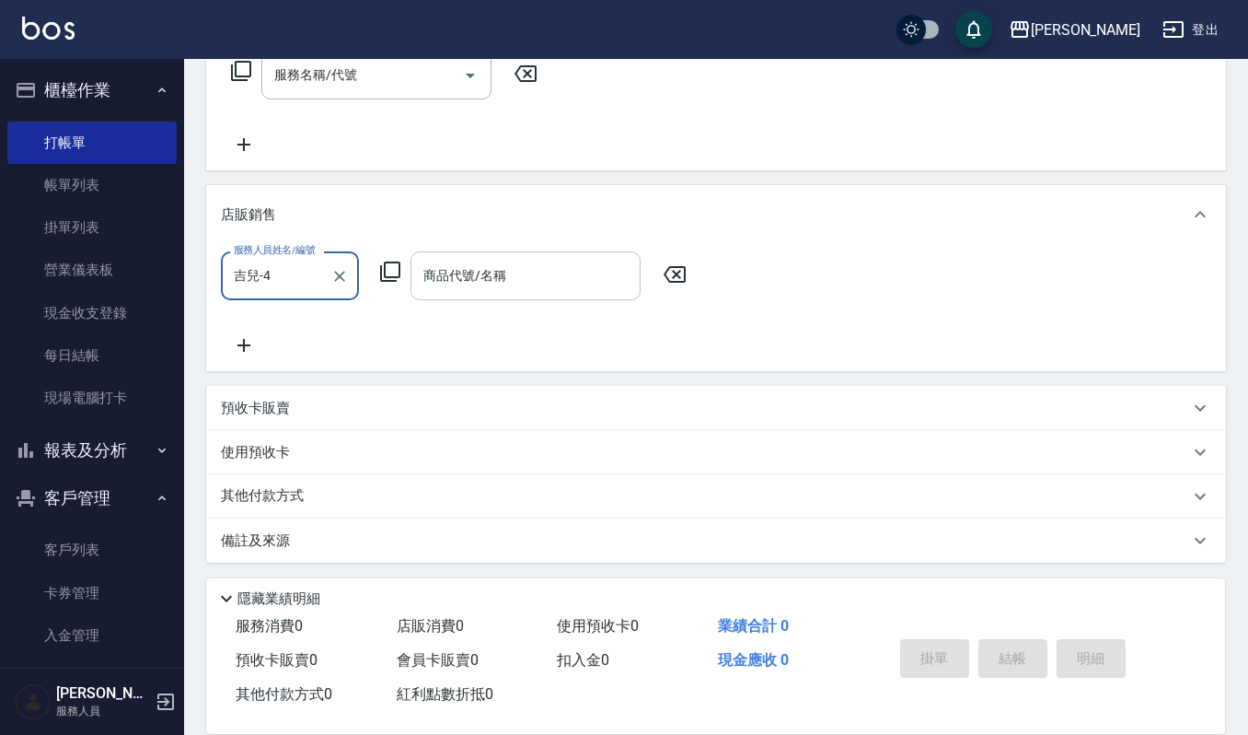
click at [504, 276] on div "商品代號/名稱 商品代號/名稱" at bounding box center [526, 275] width 230 height 49
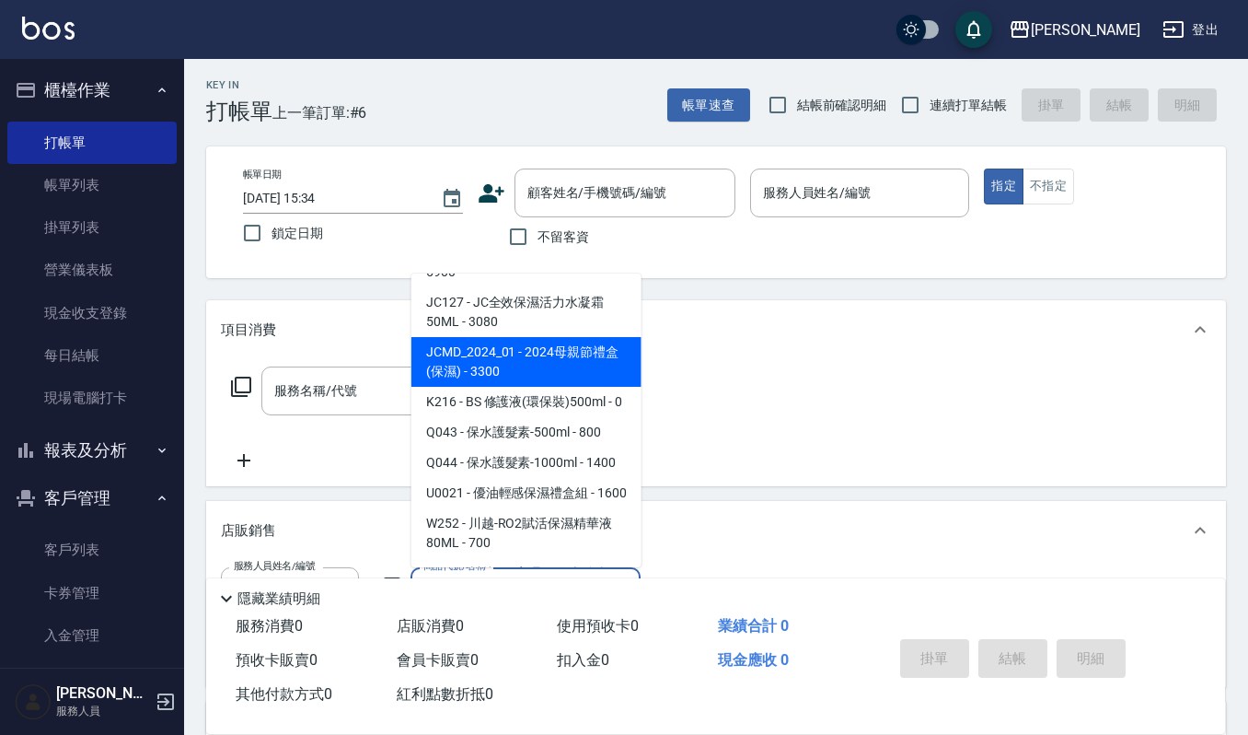
scroll to position [0, 0]
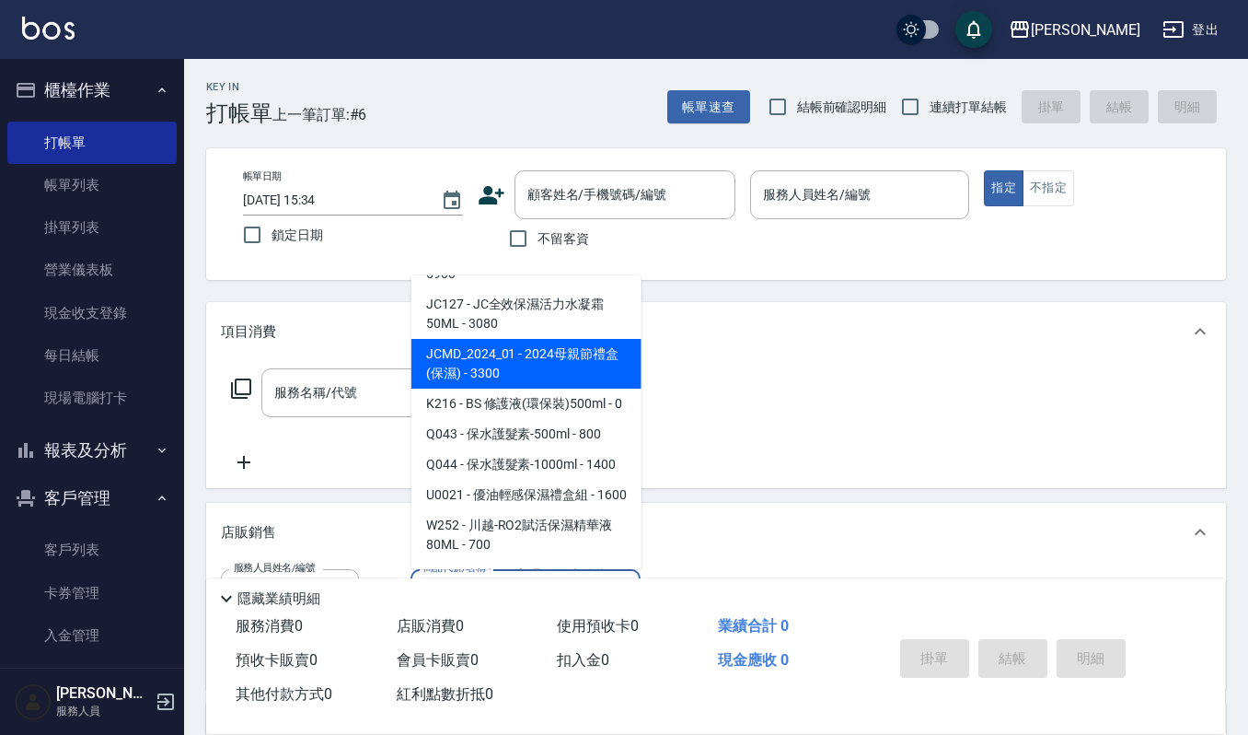
type input "保"
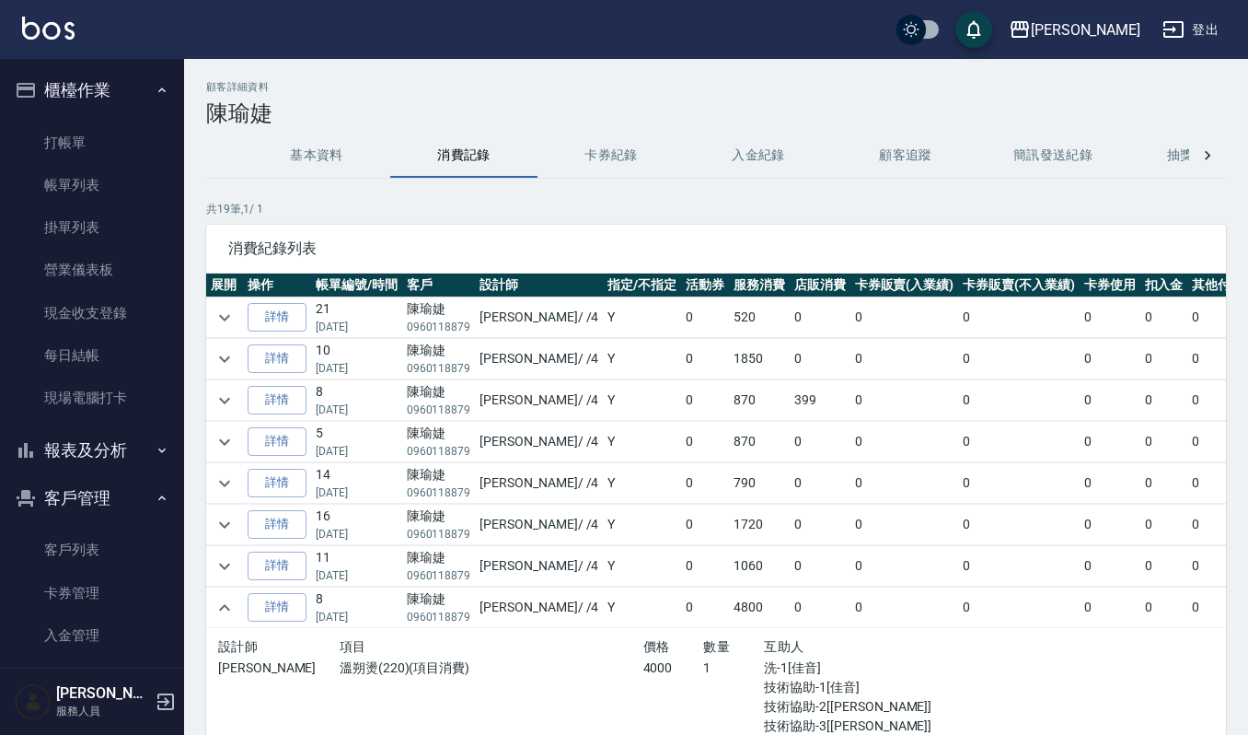
scroll to position [122, 0]
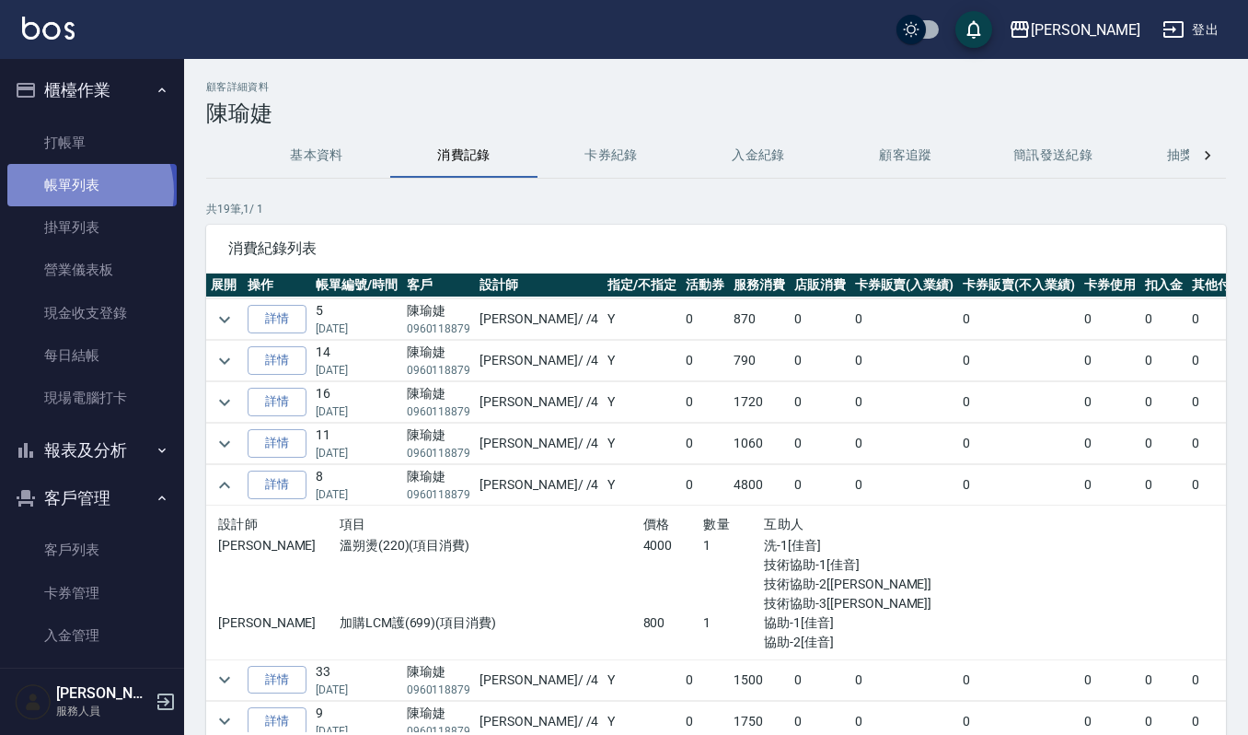
click at [79, 193] on link "帳單列表" at bounding box center [91, 185] width 169 height 42
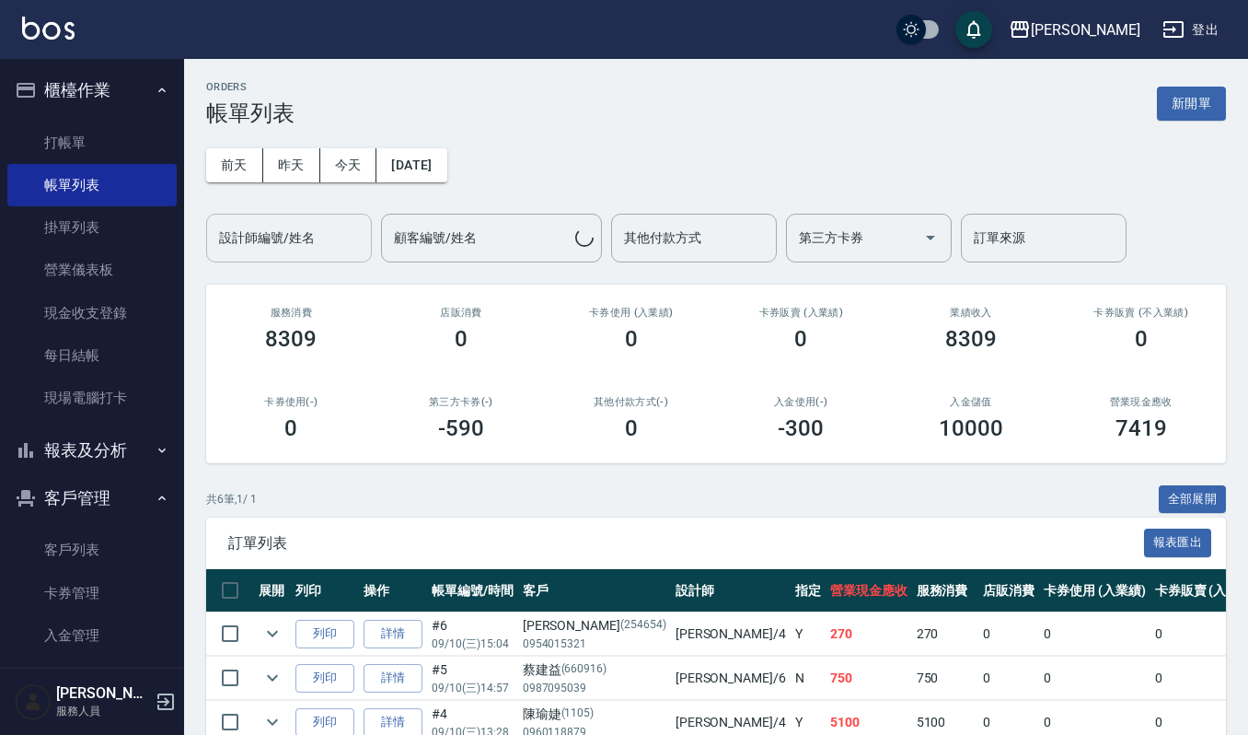
click at [347, 230] on input "設計師編號/姓名" at bounding box center [288, 238] width 149 height 32
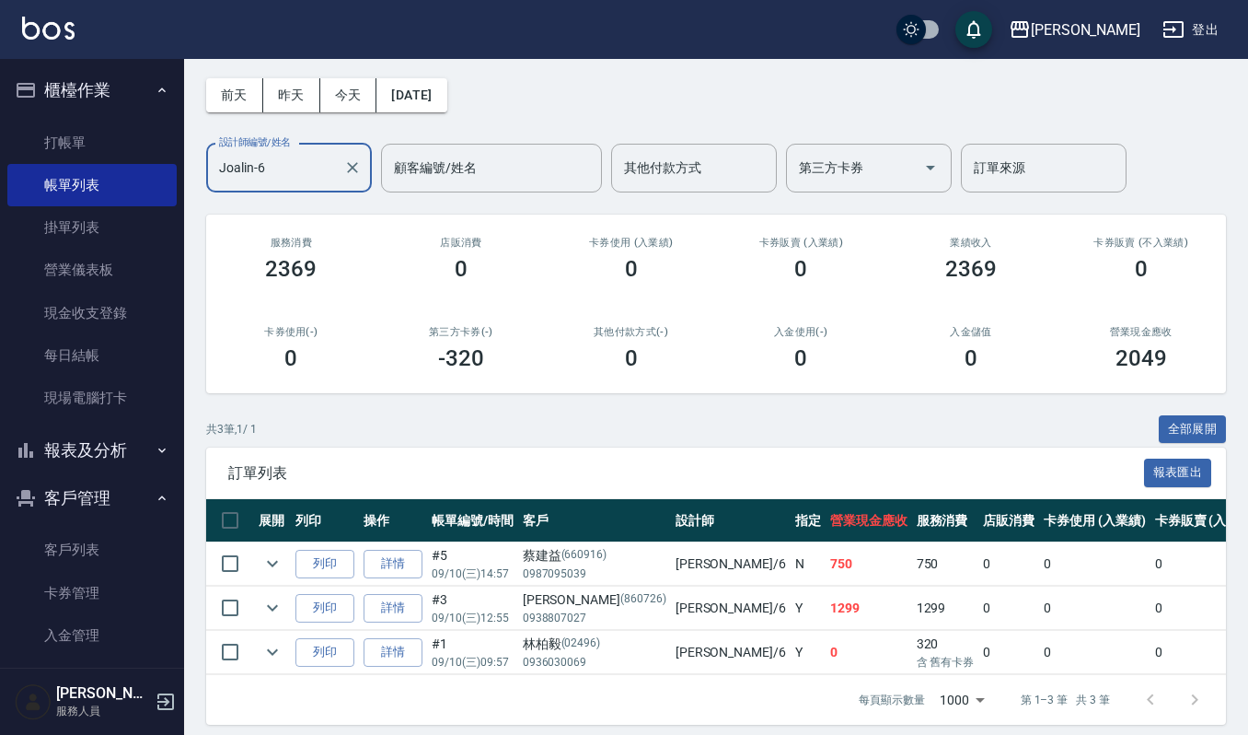
scroll to position [101, 0]
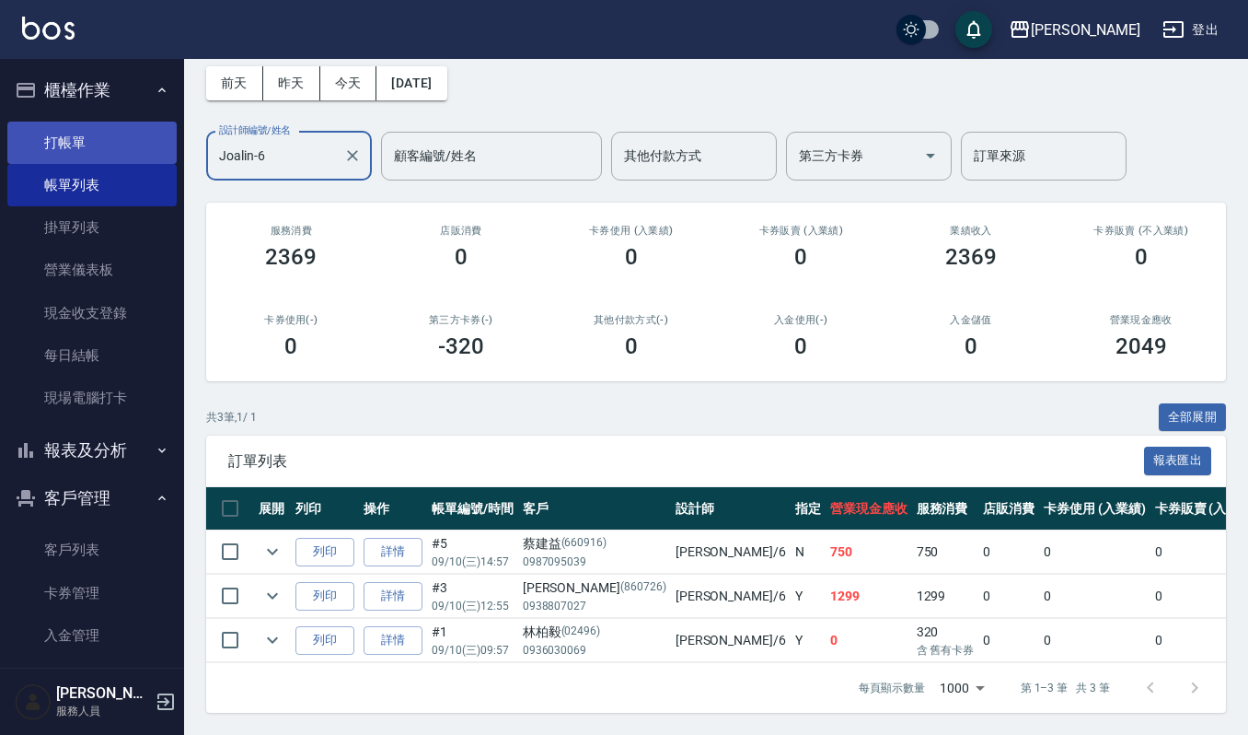
type input "Joalin-6"
click at [93, 133] on link "打帳單" at bounding box center [91, 143] width 169 height 42
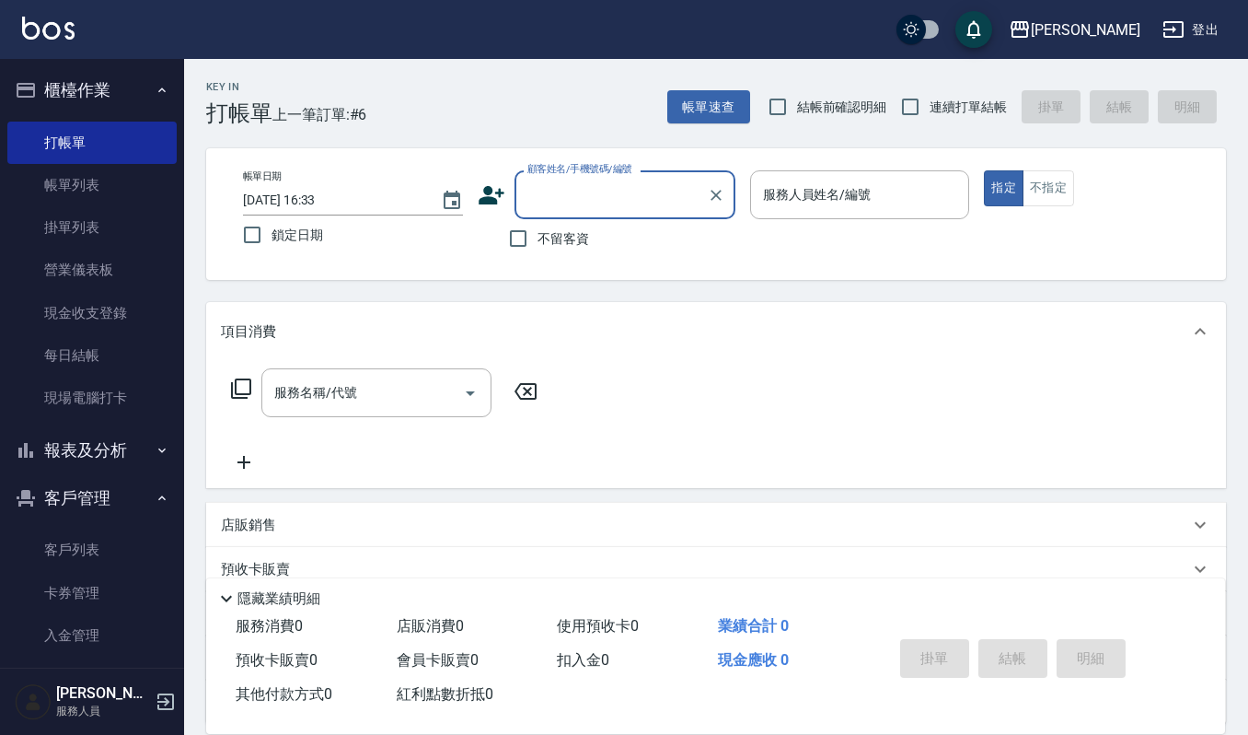
click at [619, 207] on input "顧客姓名/手機號碼/編號" at bounding box center [611, 195] width 177 height 32
click at [571, 196] on input "吳" at bounding box center [611, 195] width 177 height 32
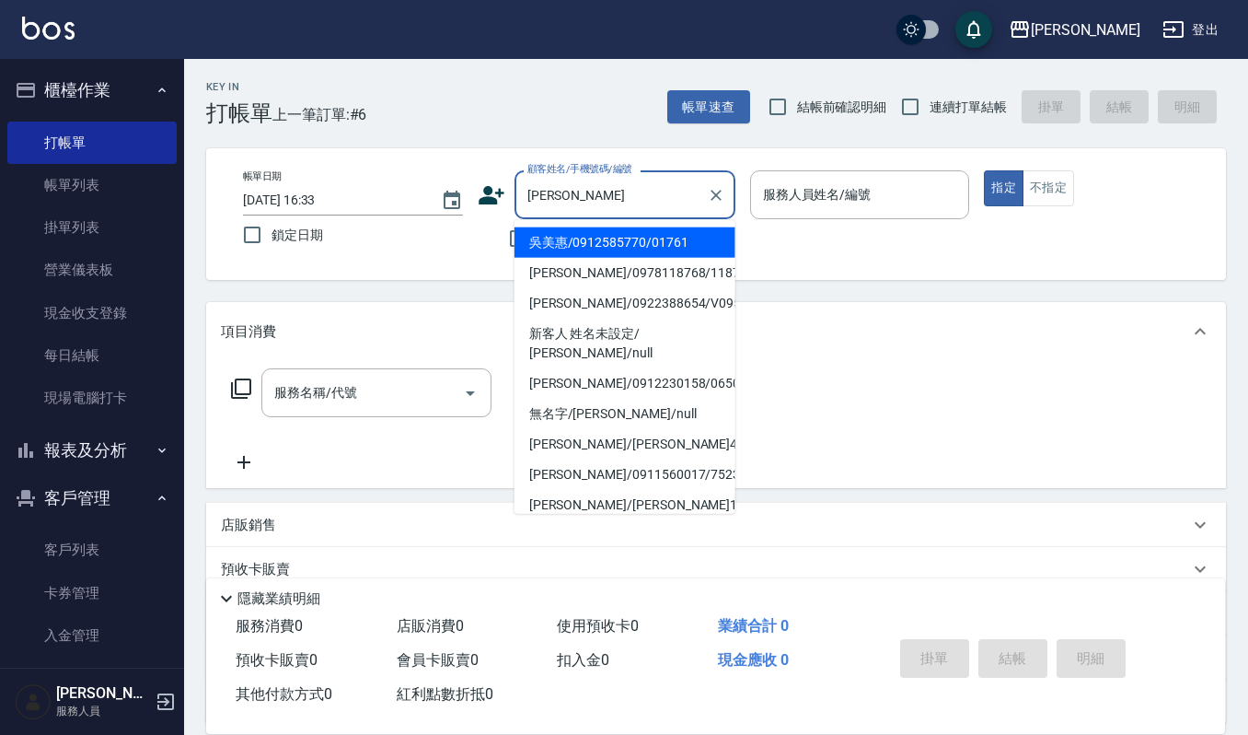
click at [644, 239] on li "吳美惠/0912585770/01761" at bounding box center [625, 242] width 221 height 30
type input "吳美惠/0912585770/01761"
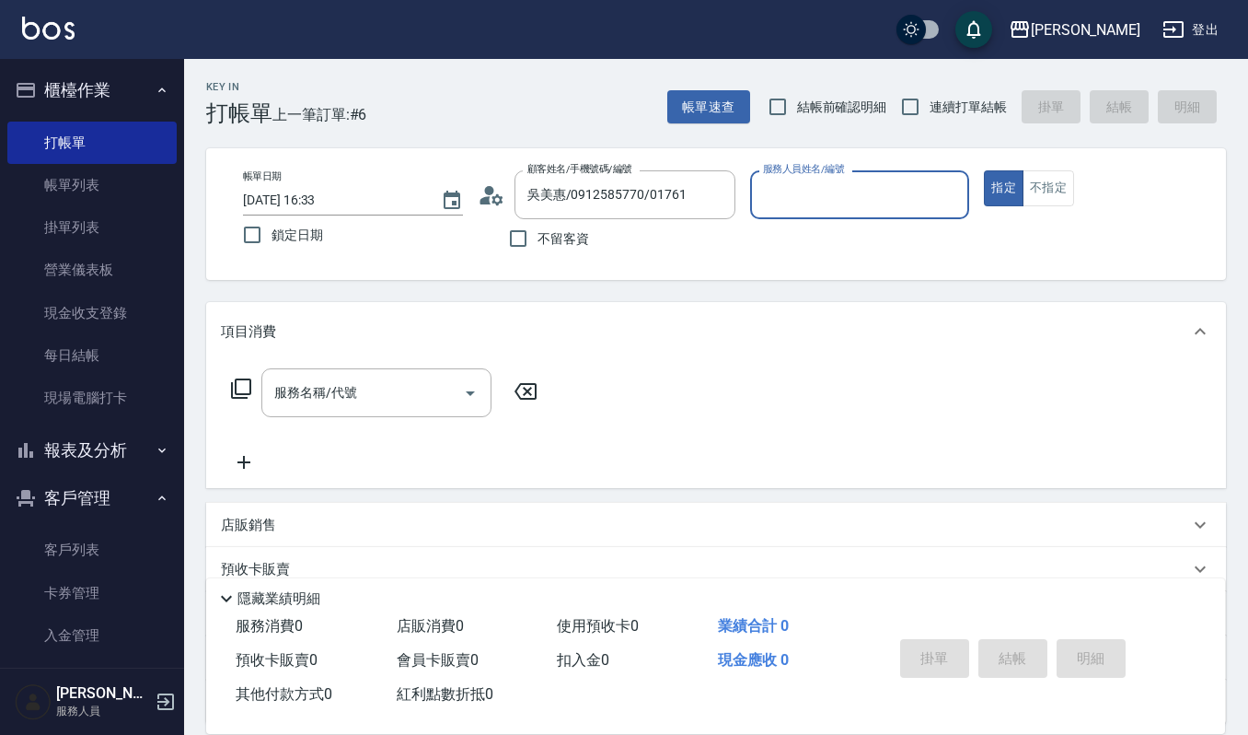
type input "吉兒-4"
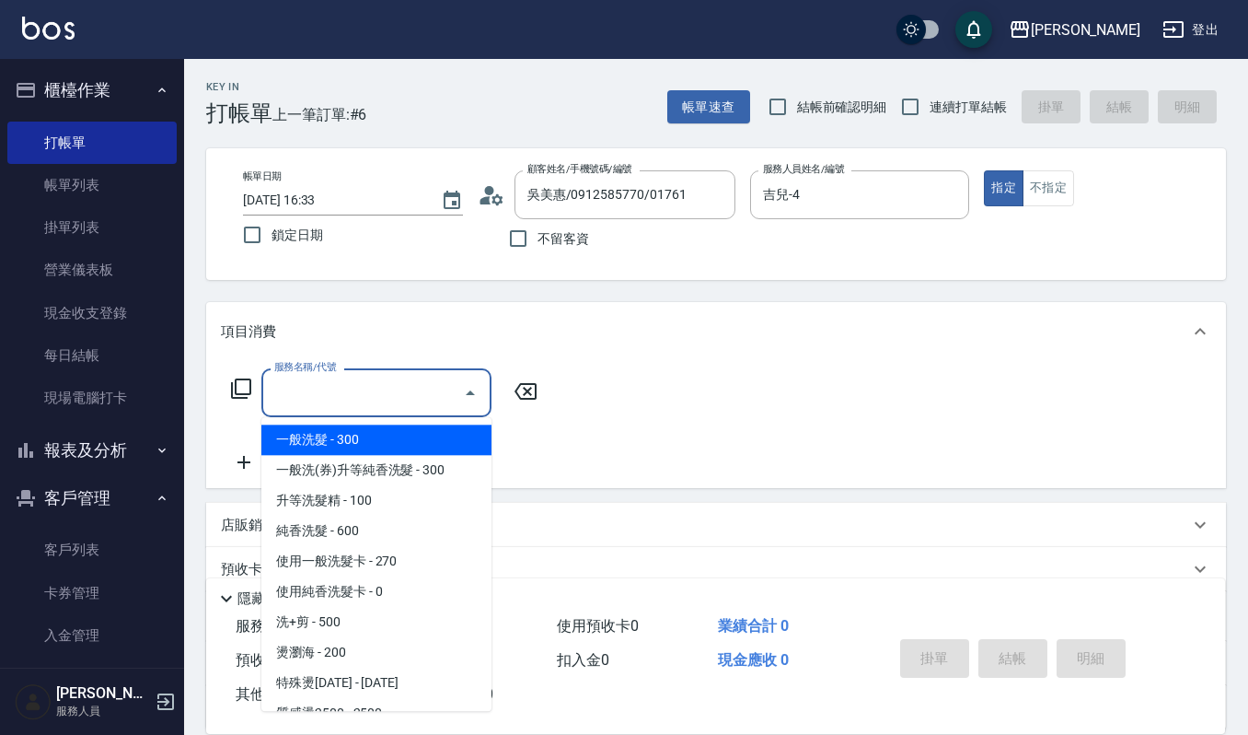
click at [317, 394] on input "服務名稱/代號" at bounding box center [363, 392] width 186 height 32
click at [326, 443] on span "一般洗髮 - 300" at bounding box center [376, 439] width 230 height 30
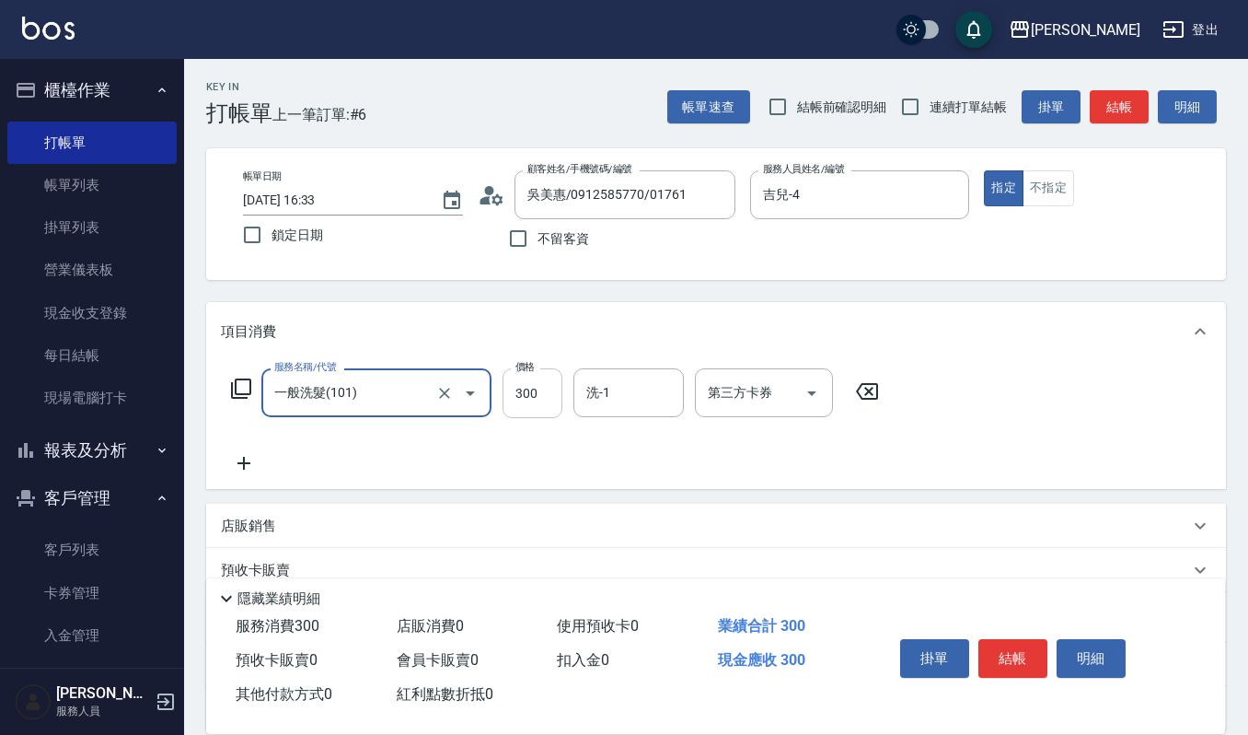
type input "一般洗髮(101)"
click at [532, 396] on input "300" at bounding box center [533, 393] width 60 height 50
type input "270"
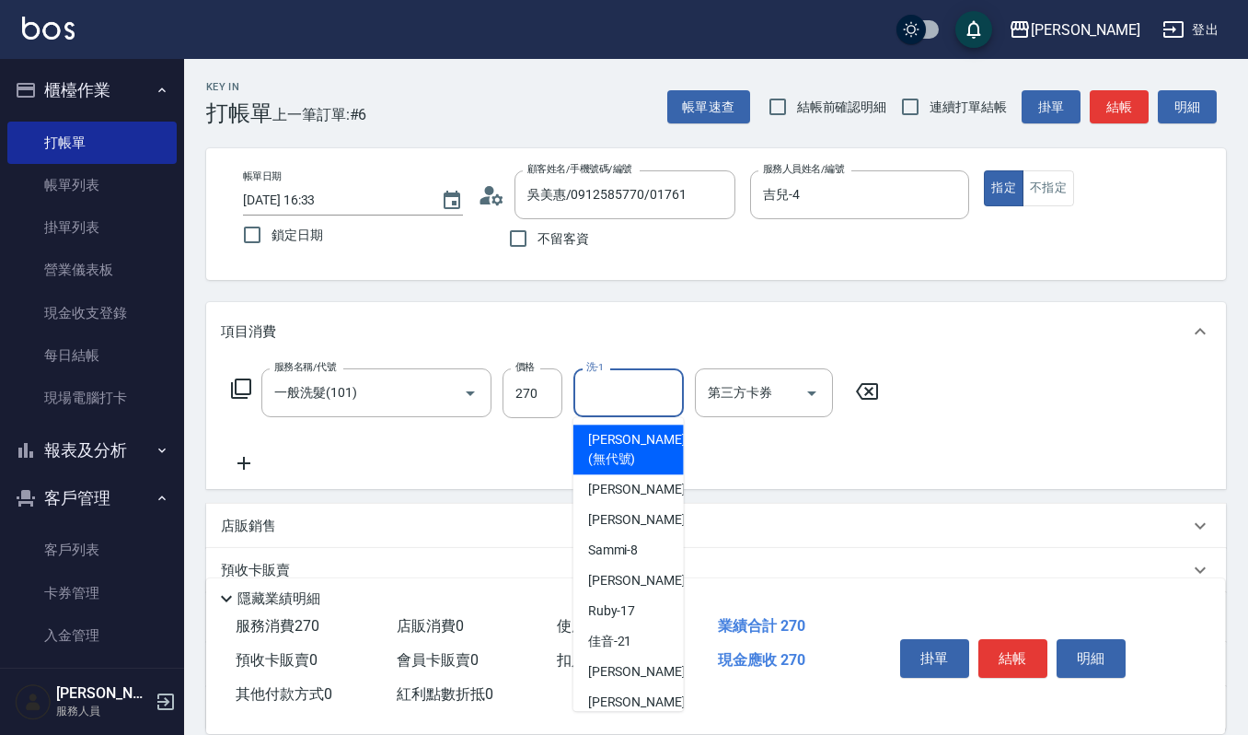
click at [627, 395] on input "洗-1" at bounding box center [629, 392] width 94 height 32
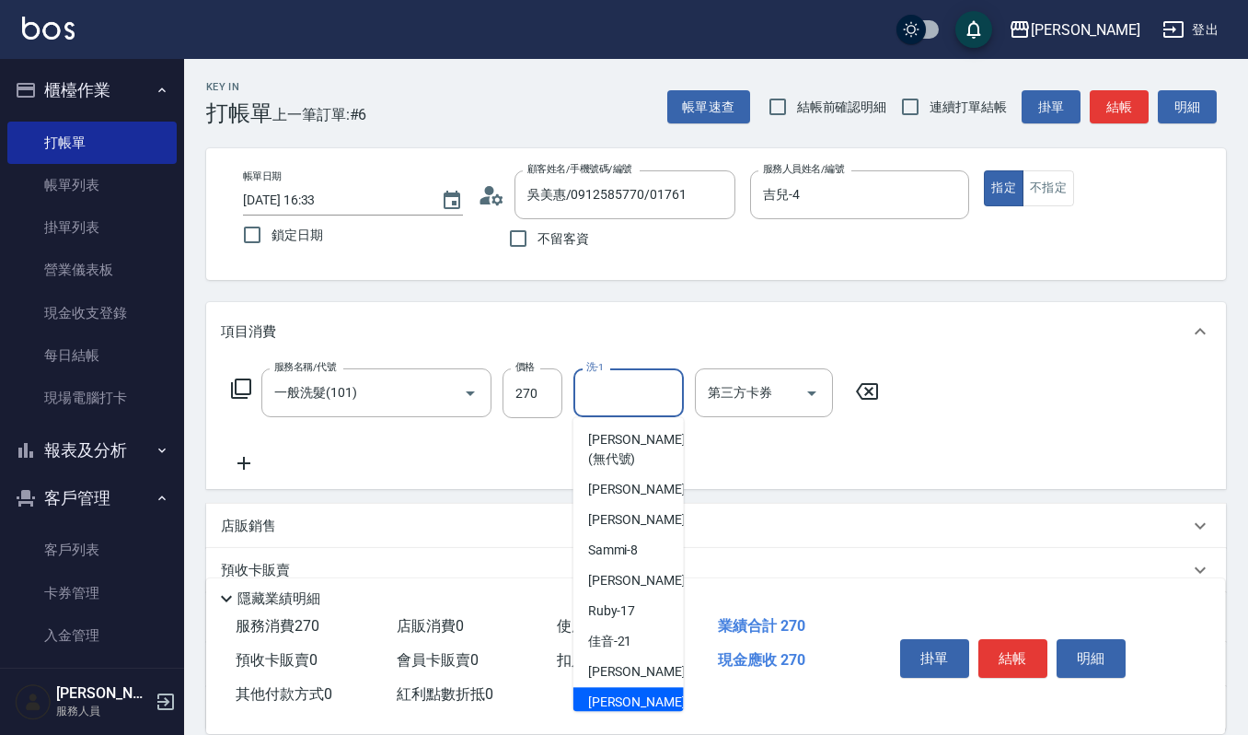
click at [623, 697] on span "[PERSON_NAME] -23" at bounding box center [646, 701] width 116 height 19
type input "[PERSON_NAME]-23"
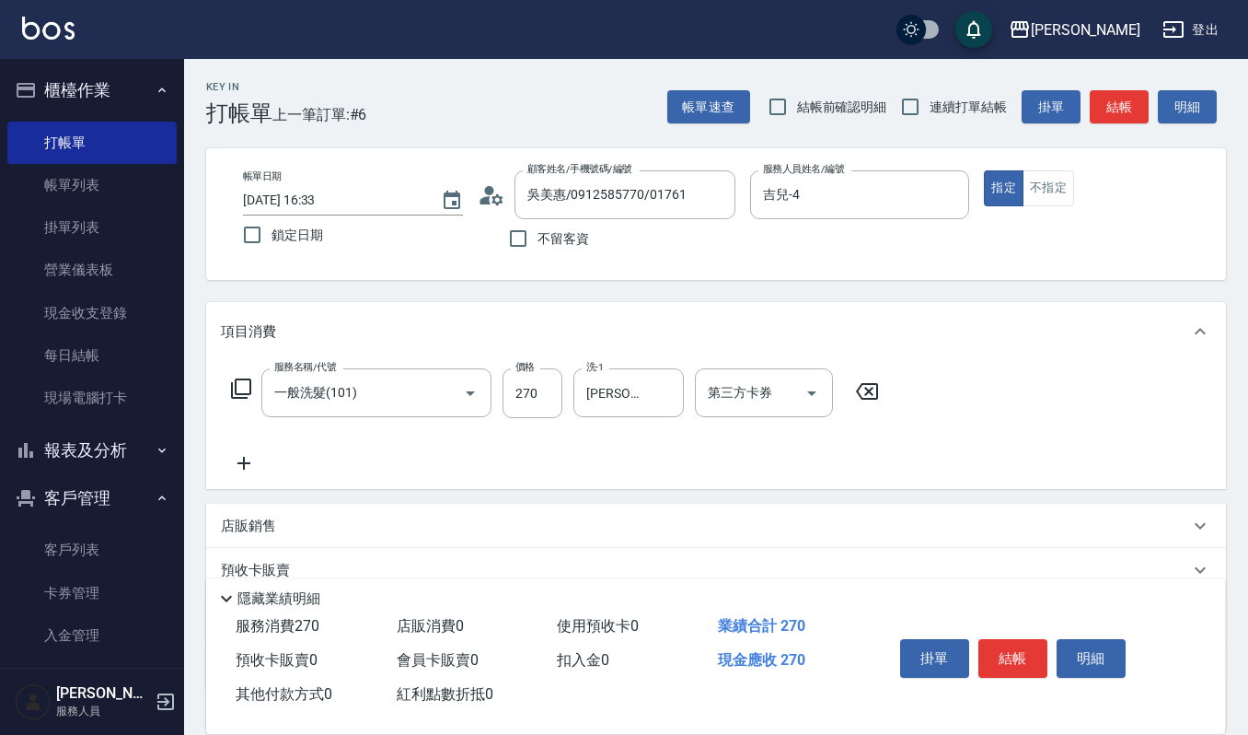
click at [244, 461] on icon at bounding box center [243, 463] width 13 height 13
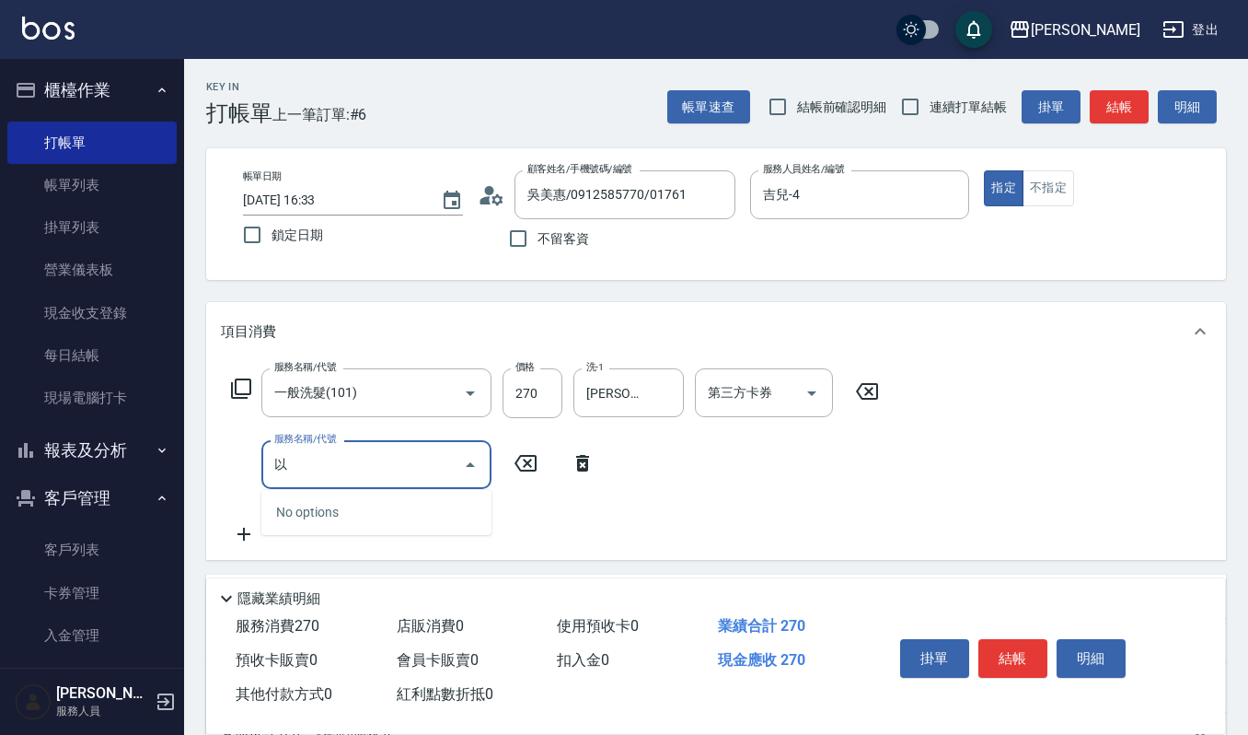
type input "乙"
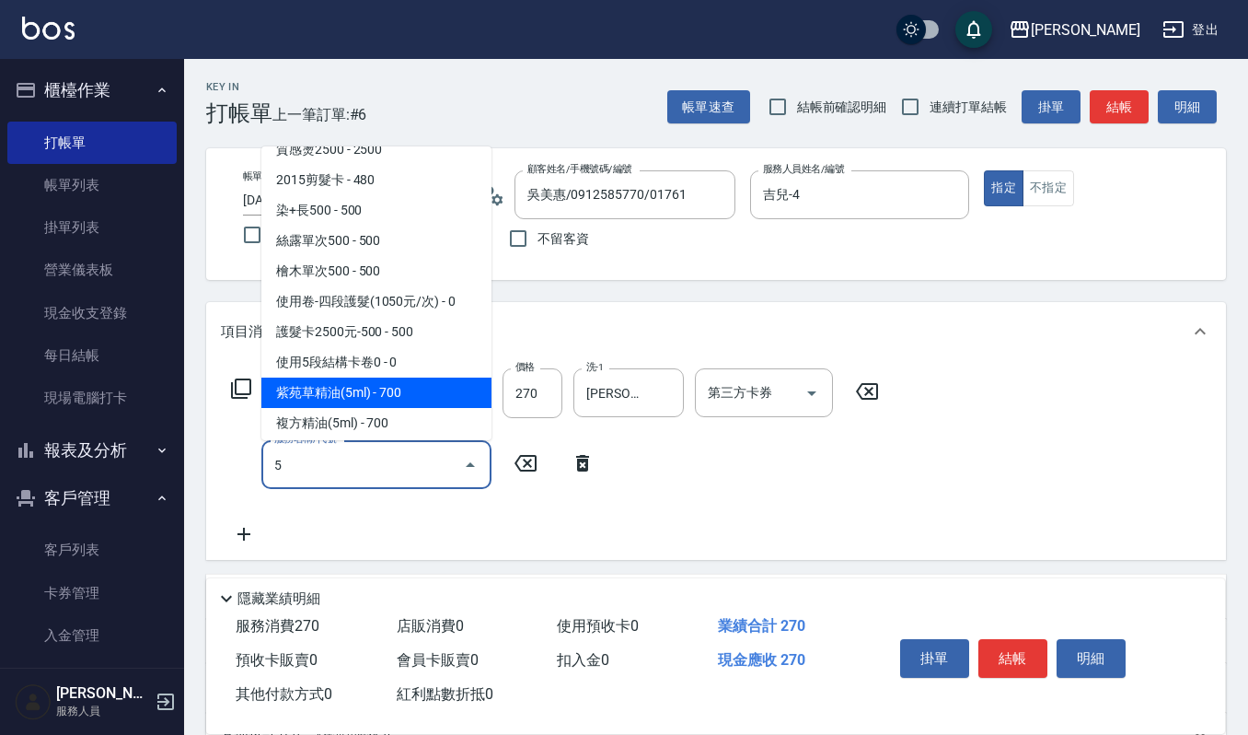
scroll to position [24, 0]
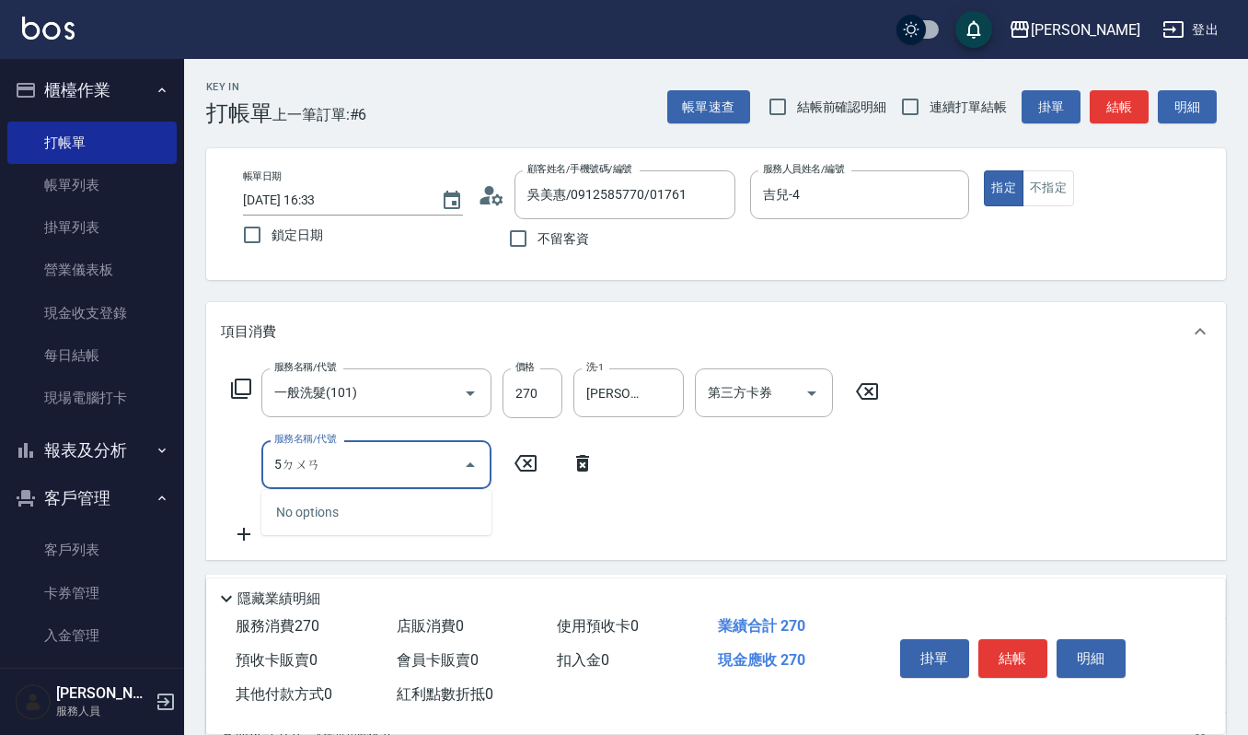
type input "5段"
click at [429, 457] on input "5段" at bounding box center [363, 464] width 186 height 32
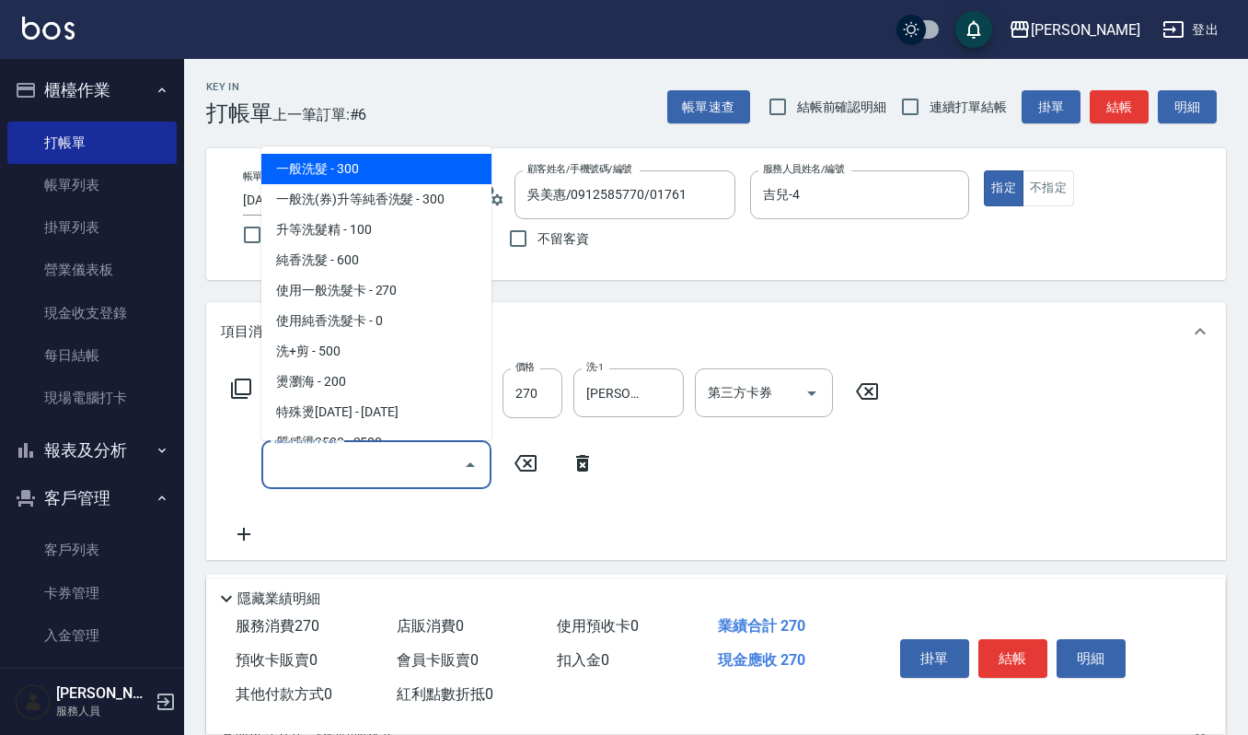
type input "ㄍ"
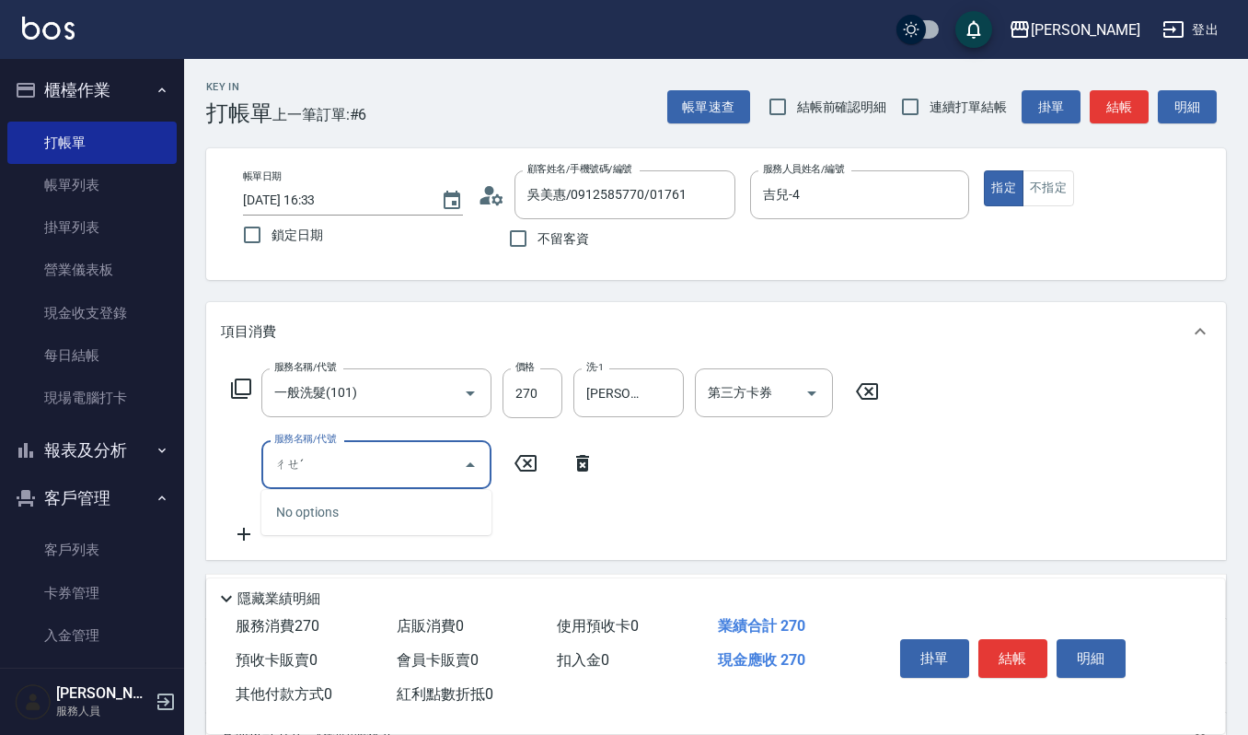
type input "ㄔ"
type input "解"
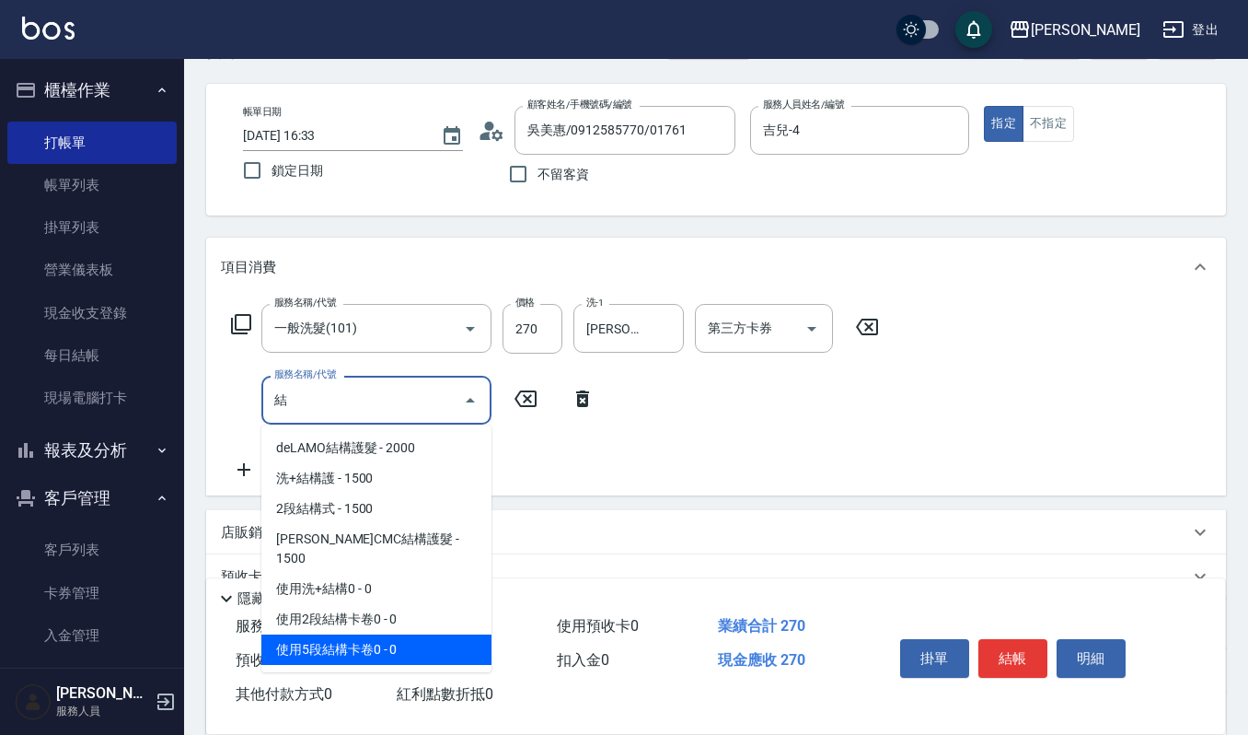
scroll to position [122, 0]
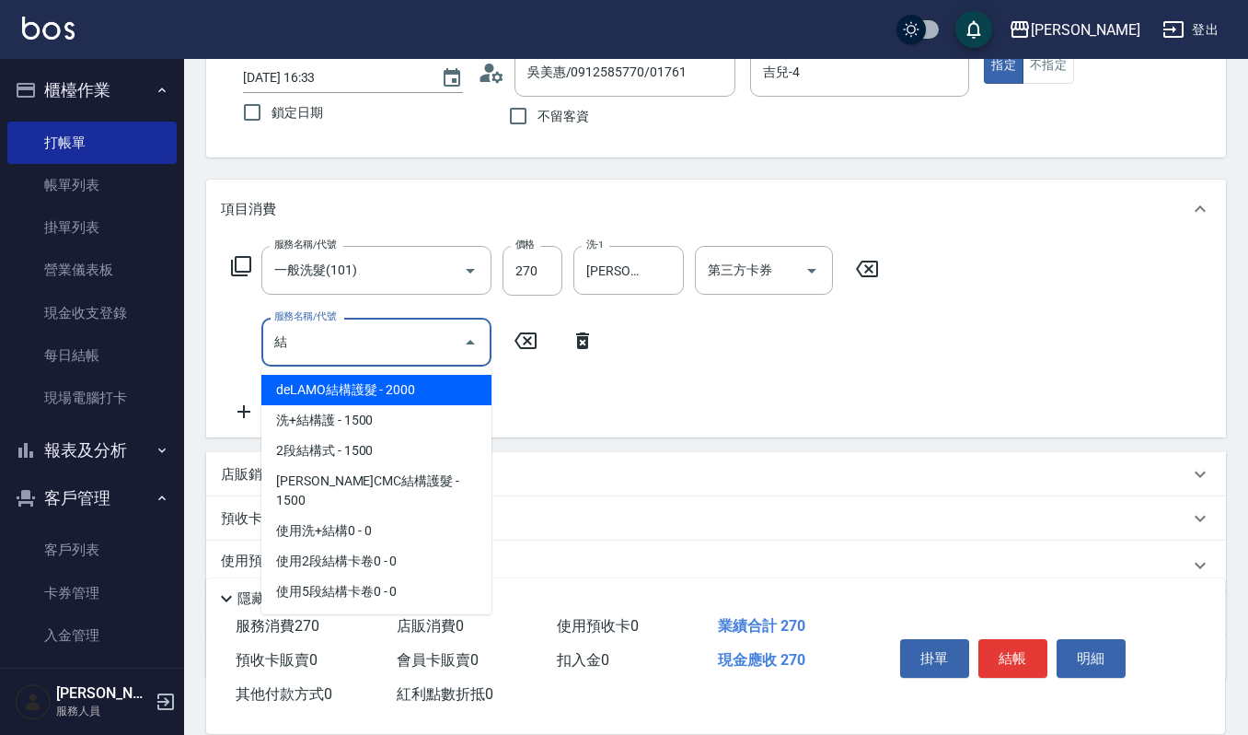
click at [359, 377] on span "deLAMO結構護髮 - 2000" at bounding box center [376, 390] width 230 height 30
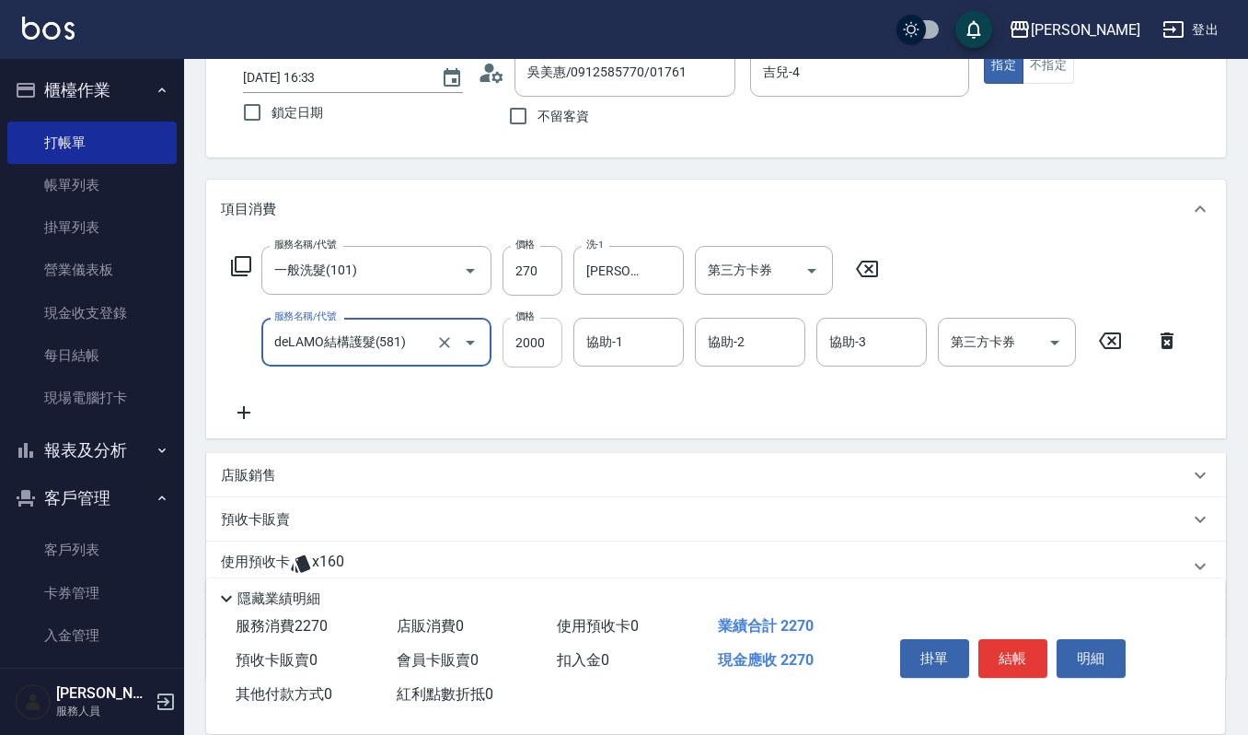
type input "deLAMO結構護髮(581)"
click at [539, 339] on input "2000" at bounding box center [533, 343] width 60 height 50
type input "2500"
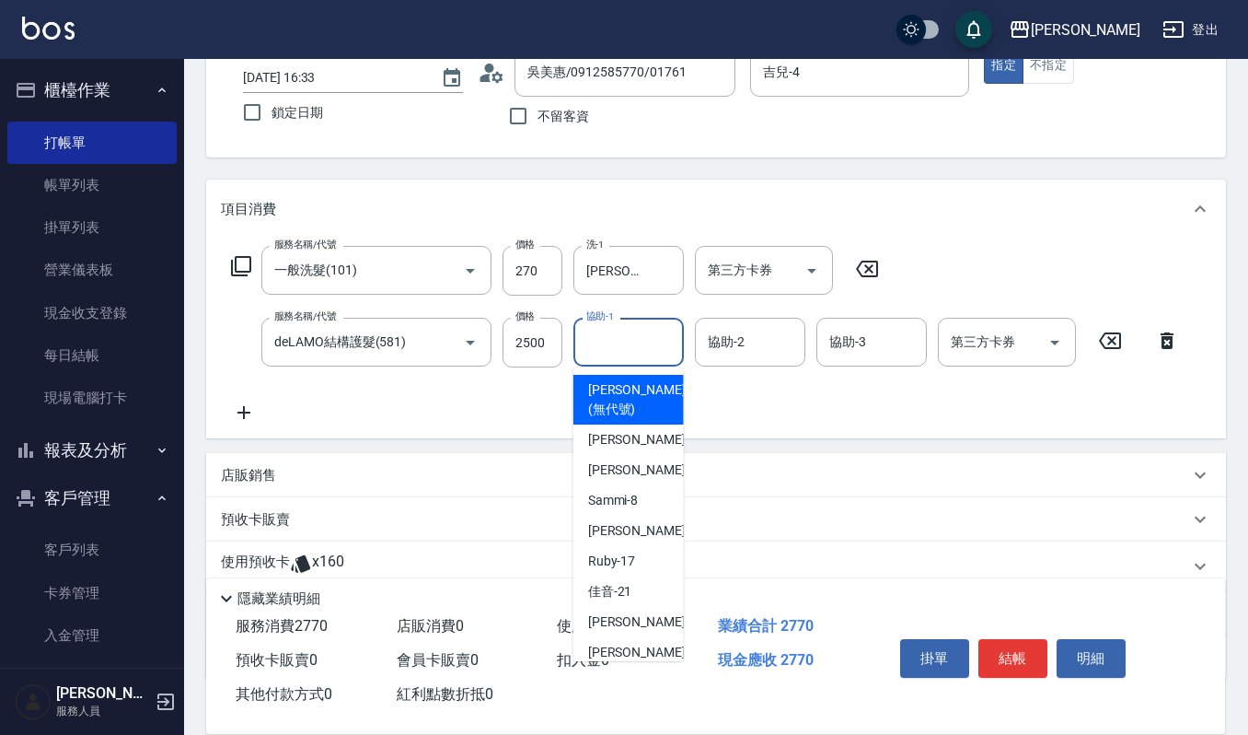
click at [652, 335] on input "協助-1" at bounding box center [629, 342] width 94 height 32
click at [631, 655] on div "[PERSON_NAME] -23" at bounding box center [628, 652] width 110 height 30
type input "[PERSON_NAME]-23"
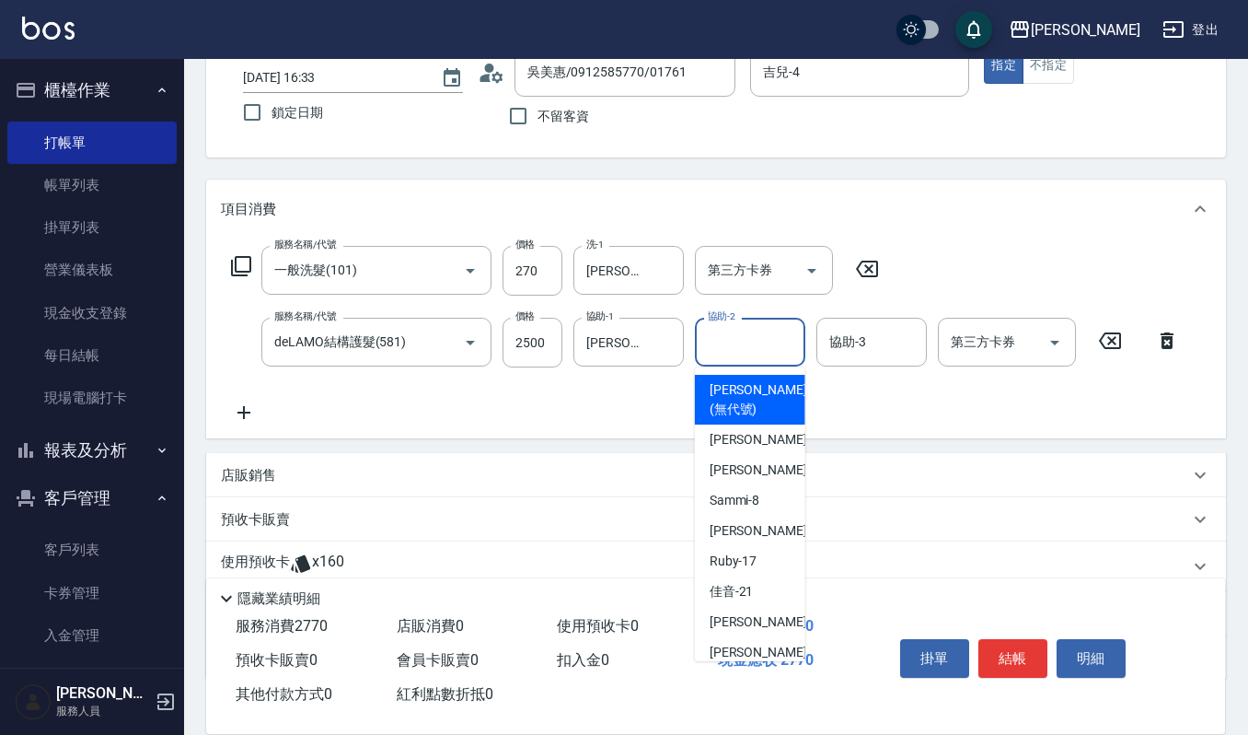
click at [771, 350] on input "協助-2" at bounding box center [750, 342] width 94 height 32
click at [759, 648] on div "[PERSON_NAME] -23" at bounding box center [750, 652] width 110 height 30
type input "[PERSON_NAME]-23"
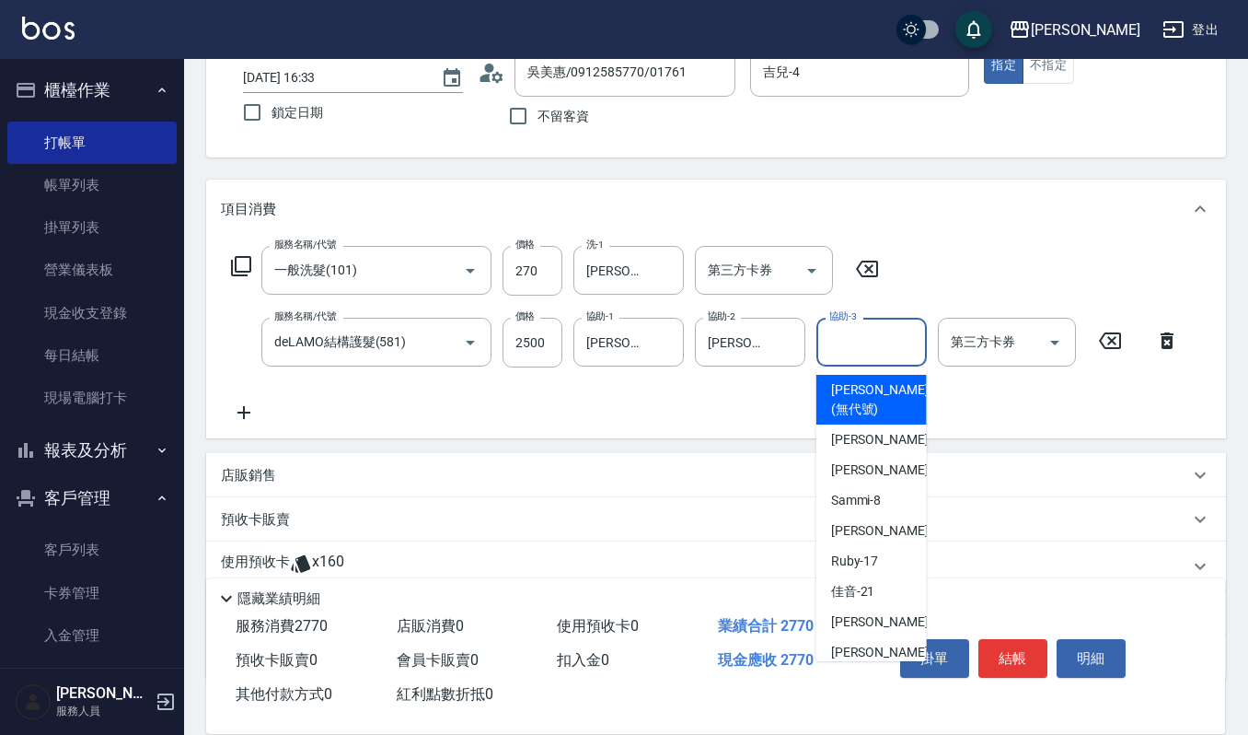
click at [865, 347] on input "協助-3" at bounding box center [872, 342] width 94 height 32
click at [849, 659] on span "[PERSON_NAME] -23" at bounding box center [889, 651] width 116 height 19
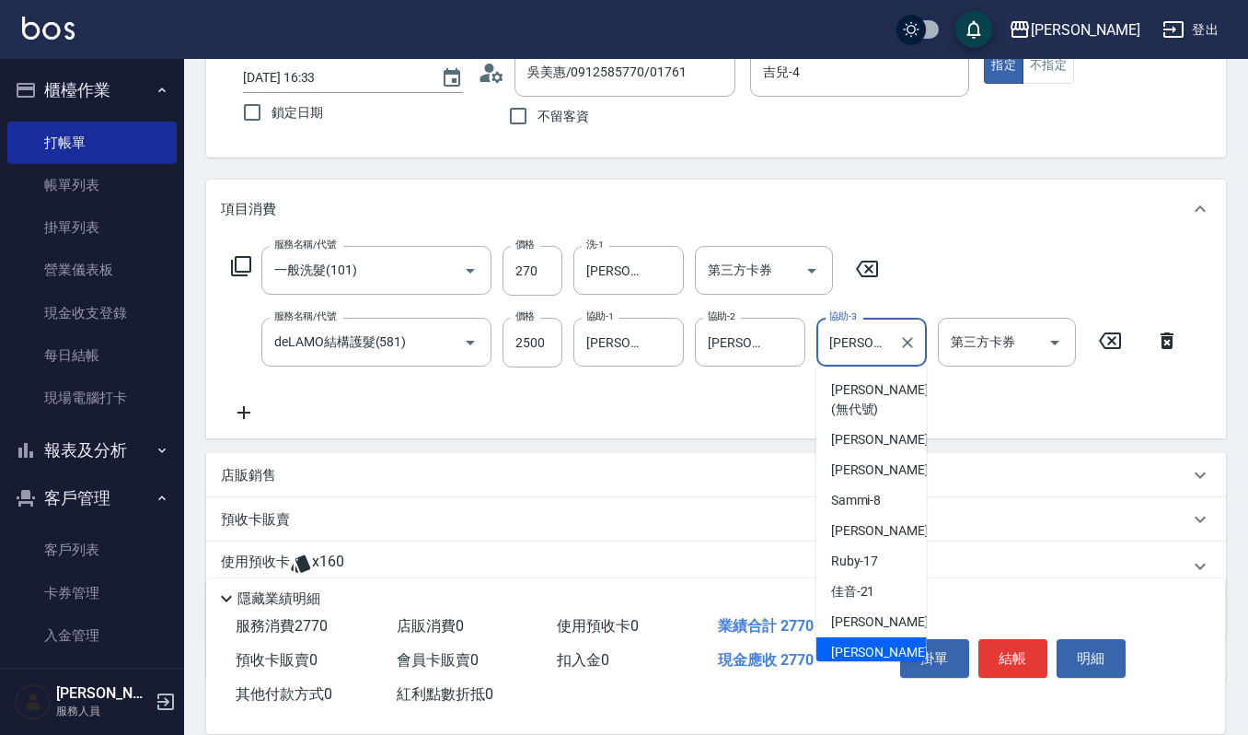
scroll to position [6, 0]
click at [838, 350] on input "[PERSON_NAME]-23" at bounding box center [858, 342] width 66 height 32
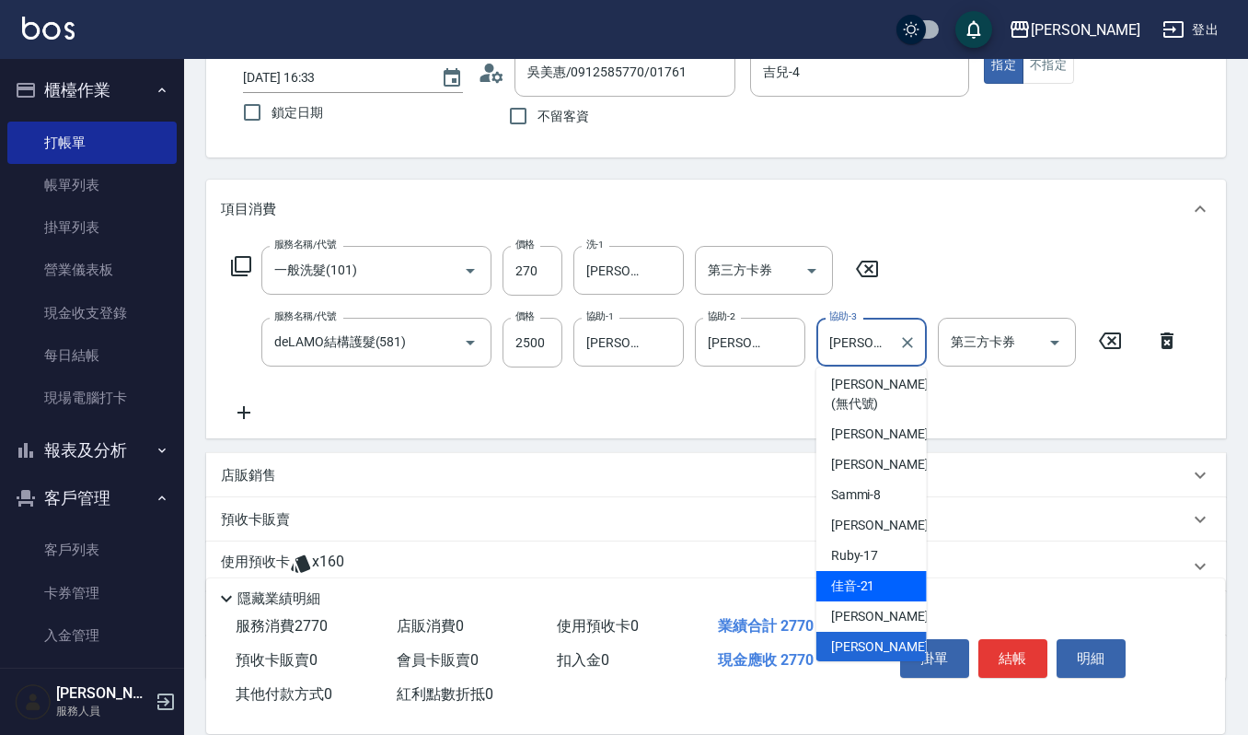
click at [855, 573] on div "佳音 -21" at bounding box center [871, 586] width 110 height 30
type input "佳音-21"
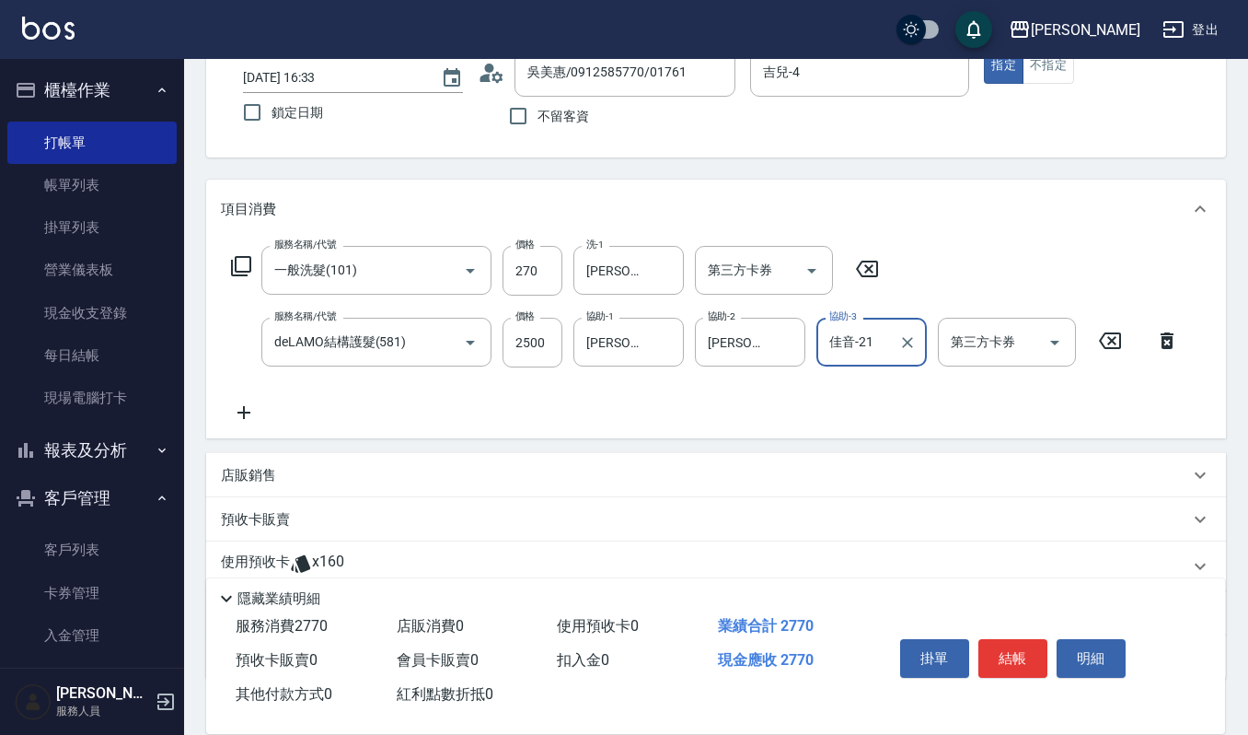
click at [234, 417] on icon at bounding box center [244, 412] width 46 height 22
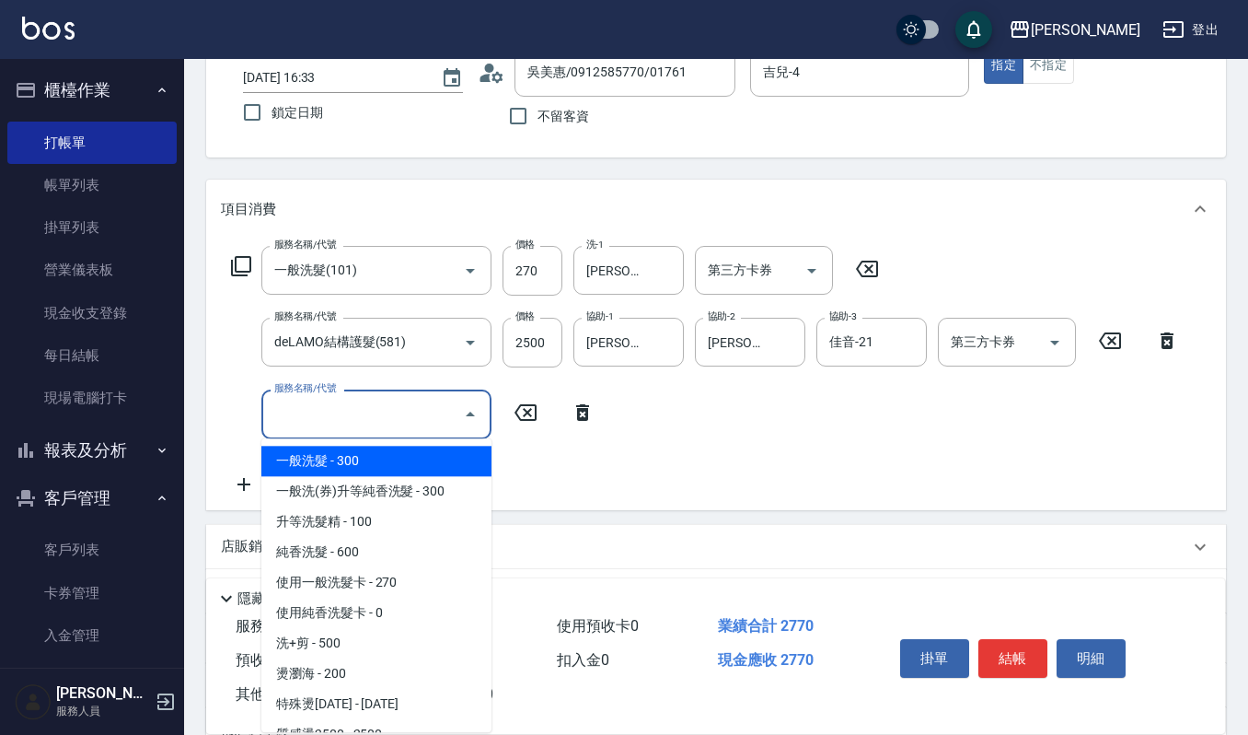
click at [298, 410] on input "服務名稱/代號" at bounding box center [363, 414] width 186 height 32
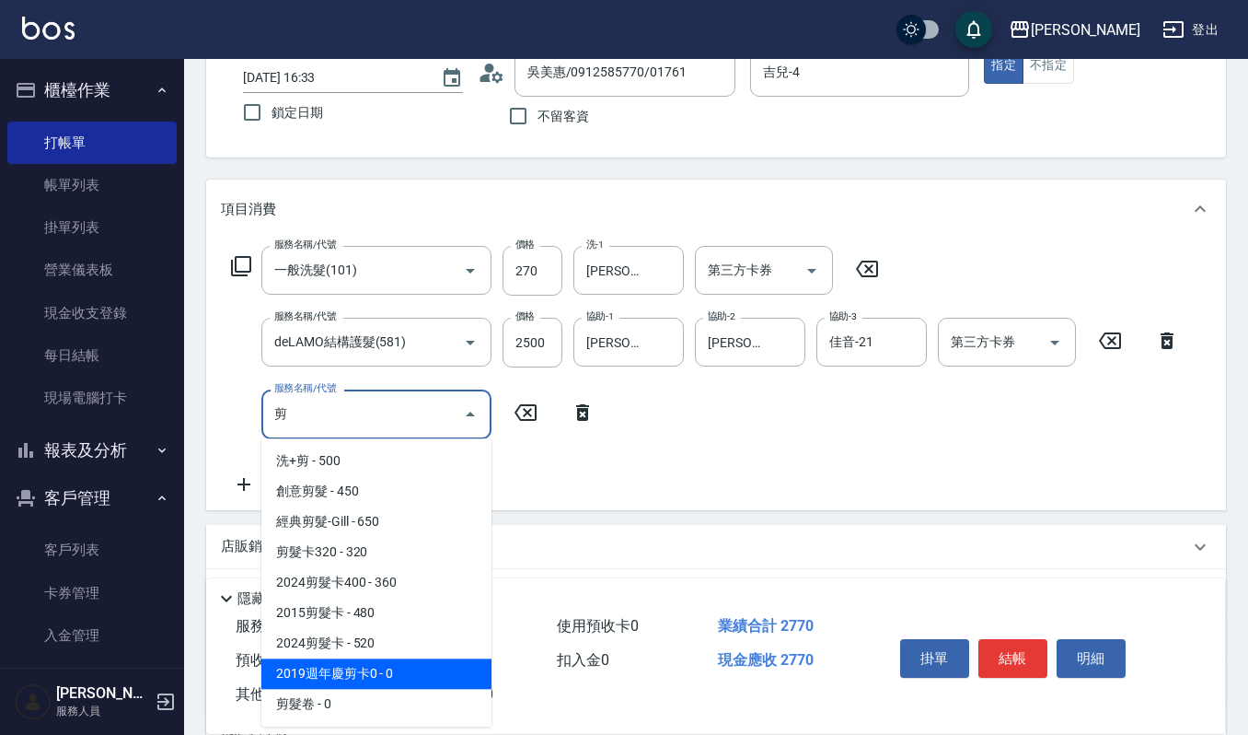
click at [363, 667] on span "2019週年慶剪卡0 - 0" at bounding box center [376, 673] width 230 height 30
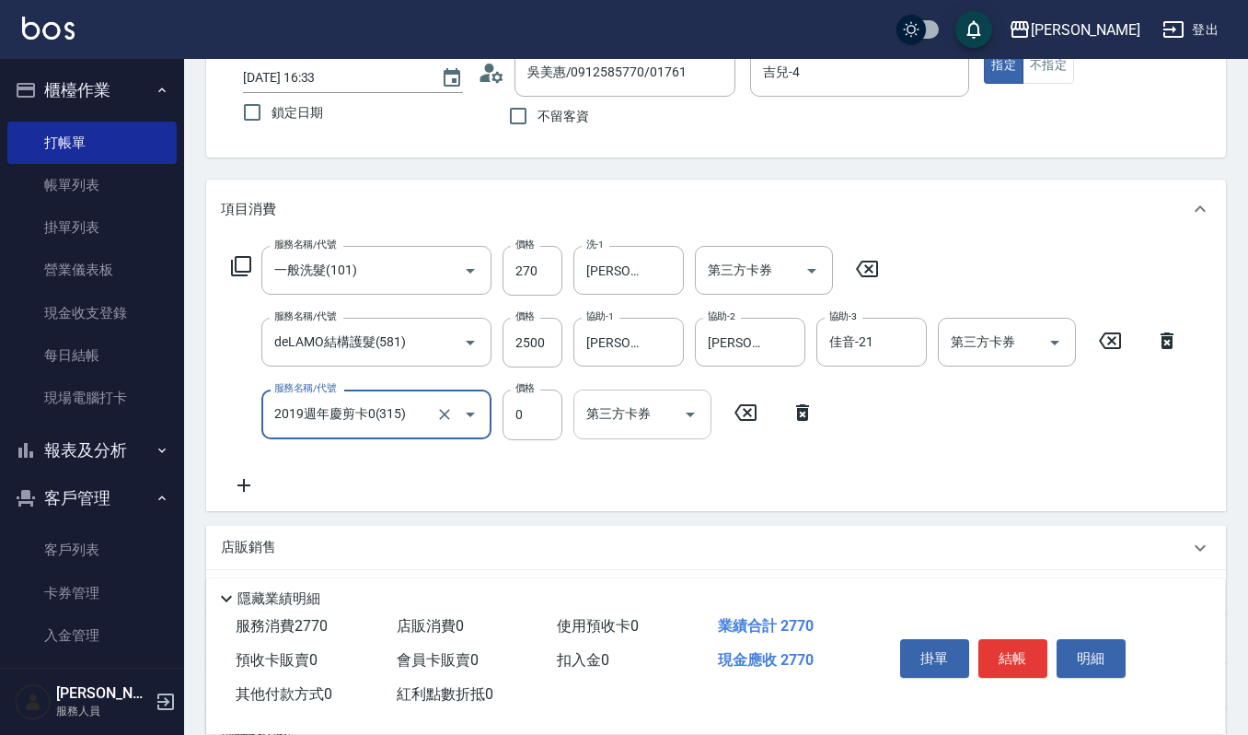
type input "2019週年慶剪卡0(315)"
click at [605, 407] on input "第三方卡券" at bounding box center [629, 414] width 94 height 32
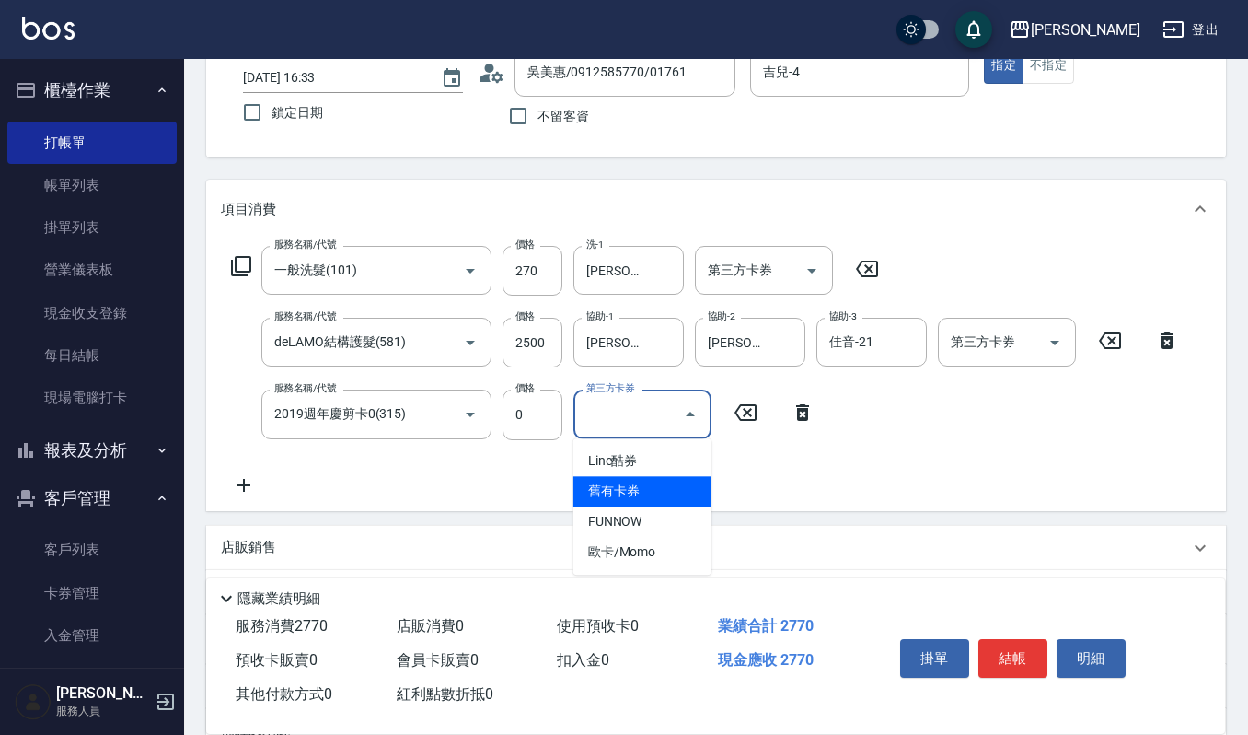
click at [608, 479] on span "舊有卡券" at bounding box center [642, 491] width 138 height 30
type input "舊有卡券"
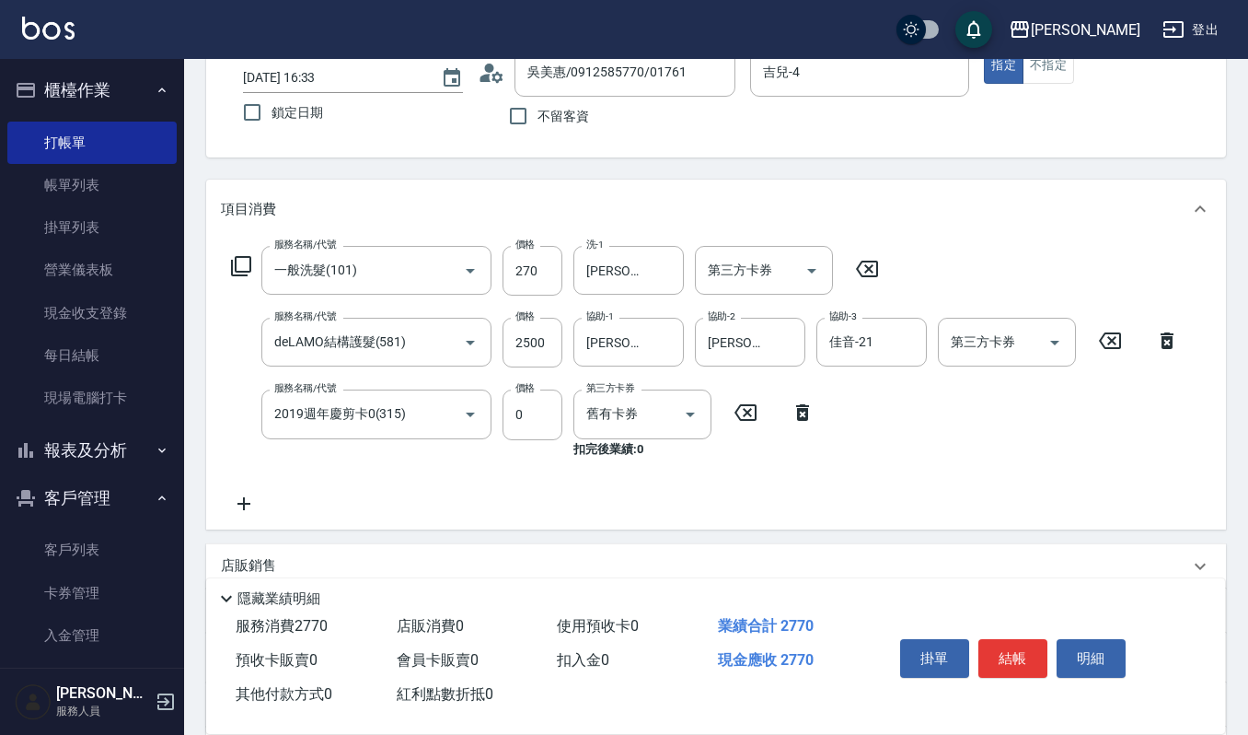
click at [252, 505] on icon at bounding box center [244, 503] width 46 height 22
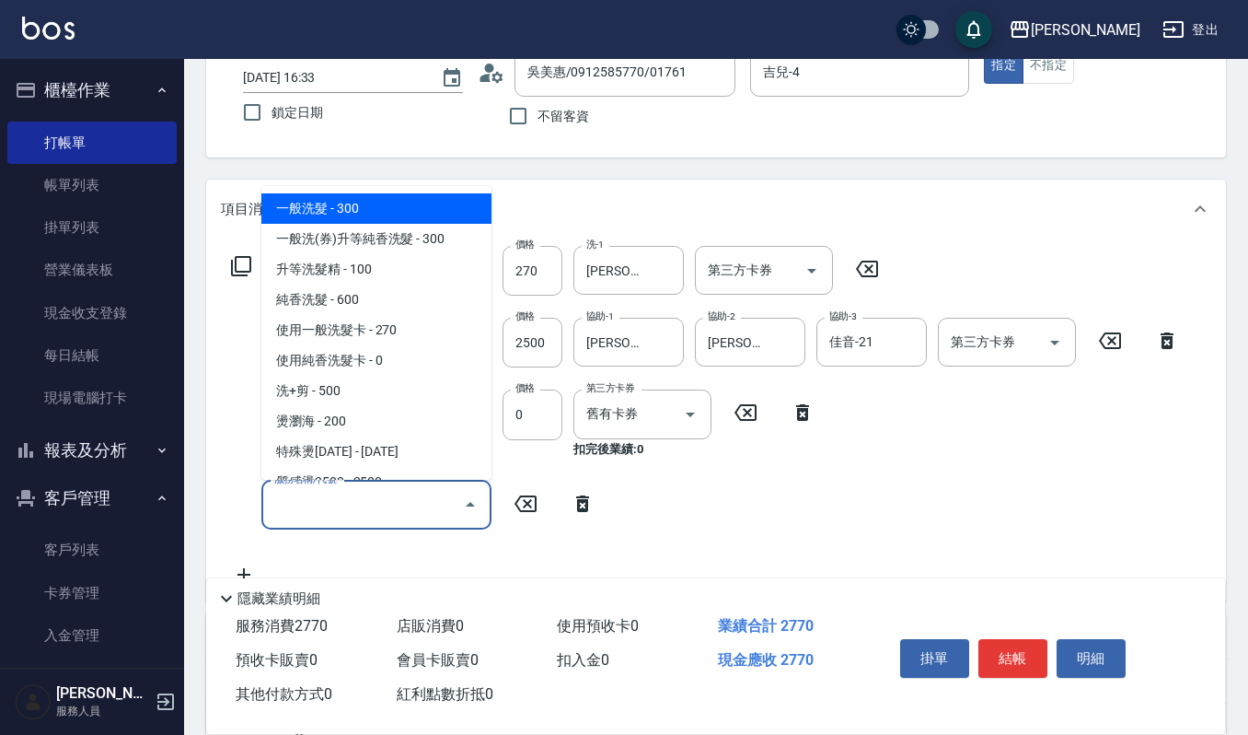
click at [298, 499] on input "服務名稱/代號" at bounding box center [363, 505] width 186 height 32
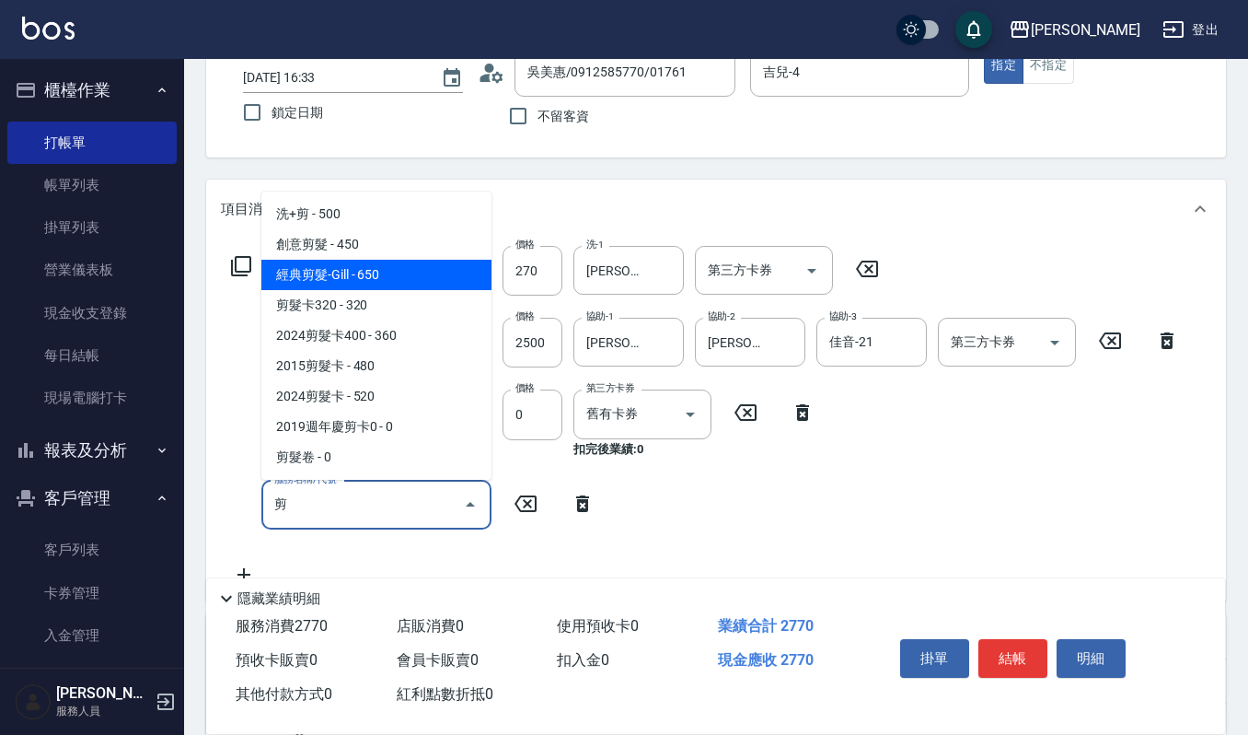
click at [440, 267] on span "經典剪髮-Gill - 650" at bounding box center [376, 275] width 230 height 30
type input "經典剪髮-Gill(302)"
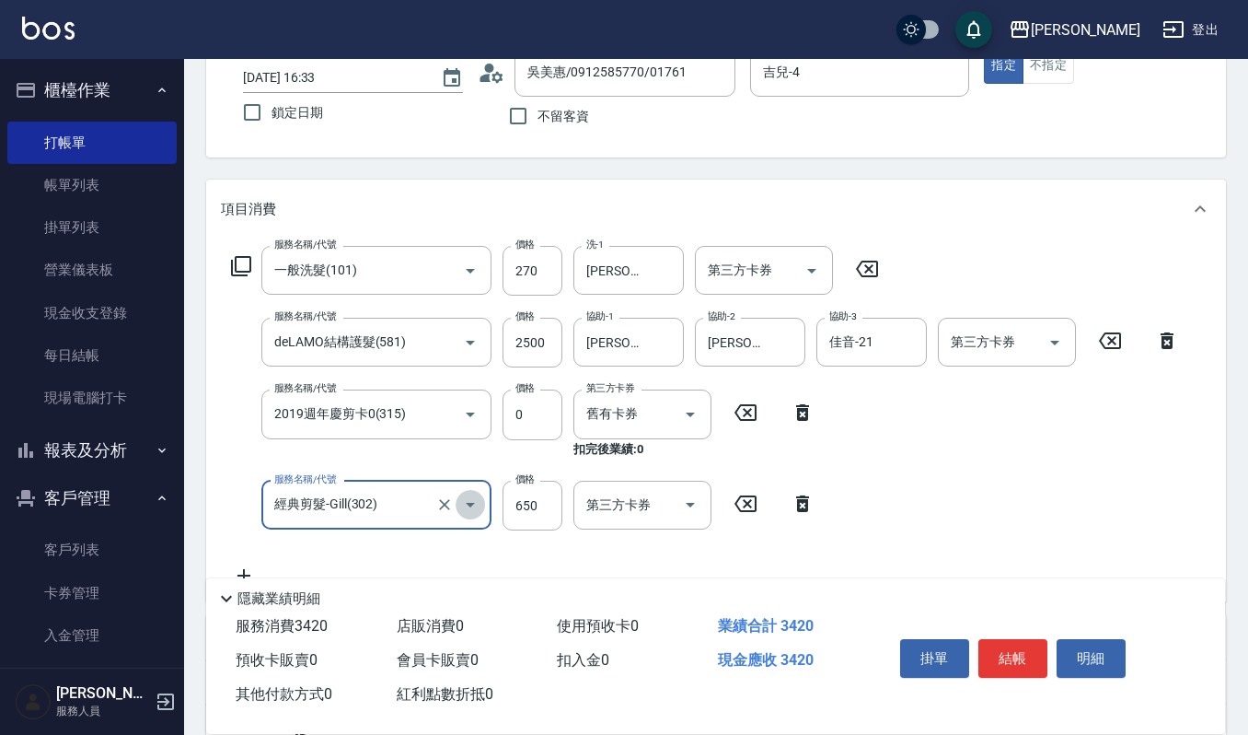
click at [473, 502] on icon "Open" at bounding box center [470, 504] width 22 height 22
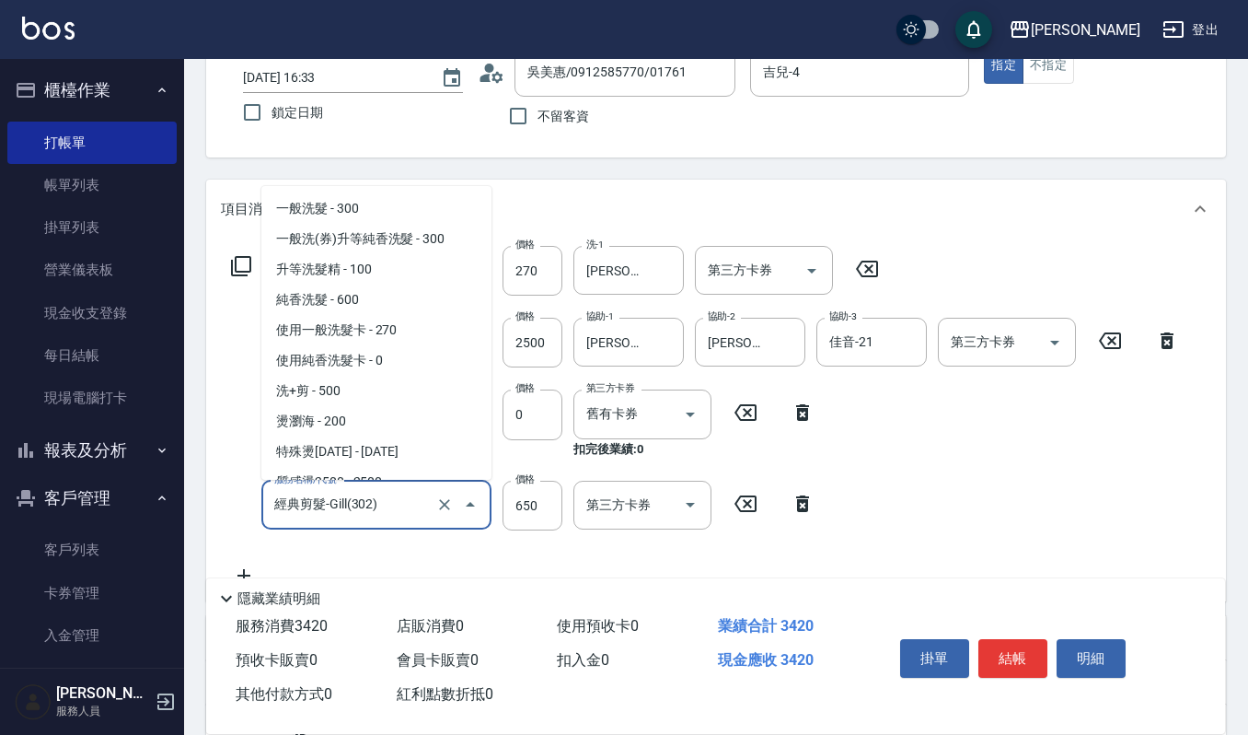
scroll to position [381, 0]
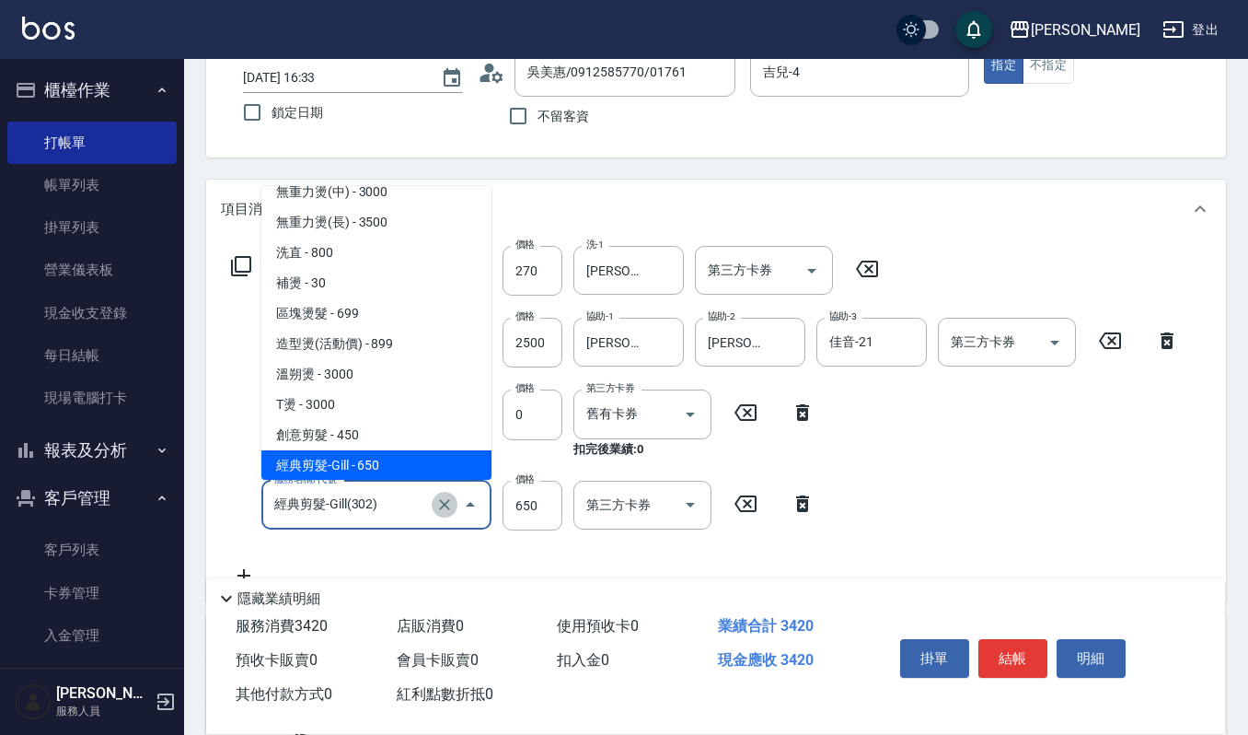
click at [439, 499] on icon "Clear" at bounding box center [444, 504] width 18 height 18
type input "經典剪髮-Gill(302)"
click at [799, 505] on icon at bounding box center [802, 503] width 13 height 17
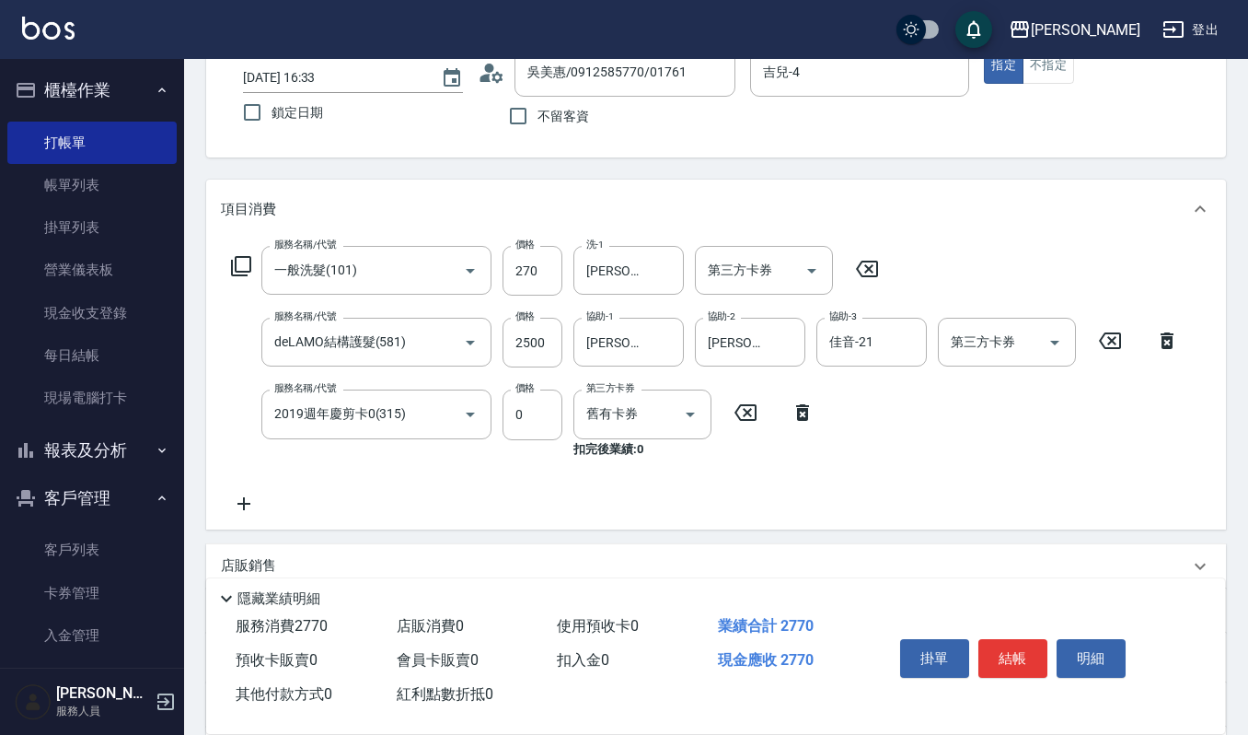
click at [244, 504] on icon at bounding box center [243, 503] width 13 height 13
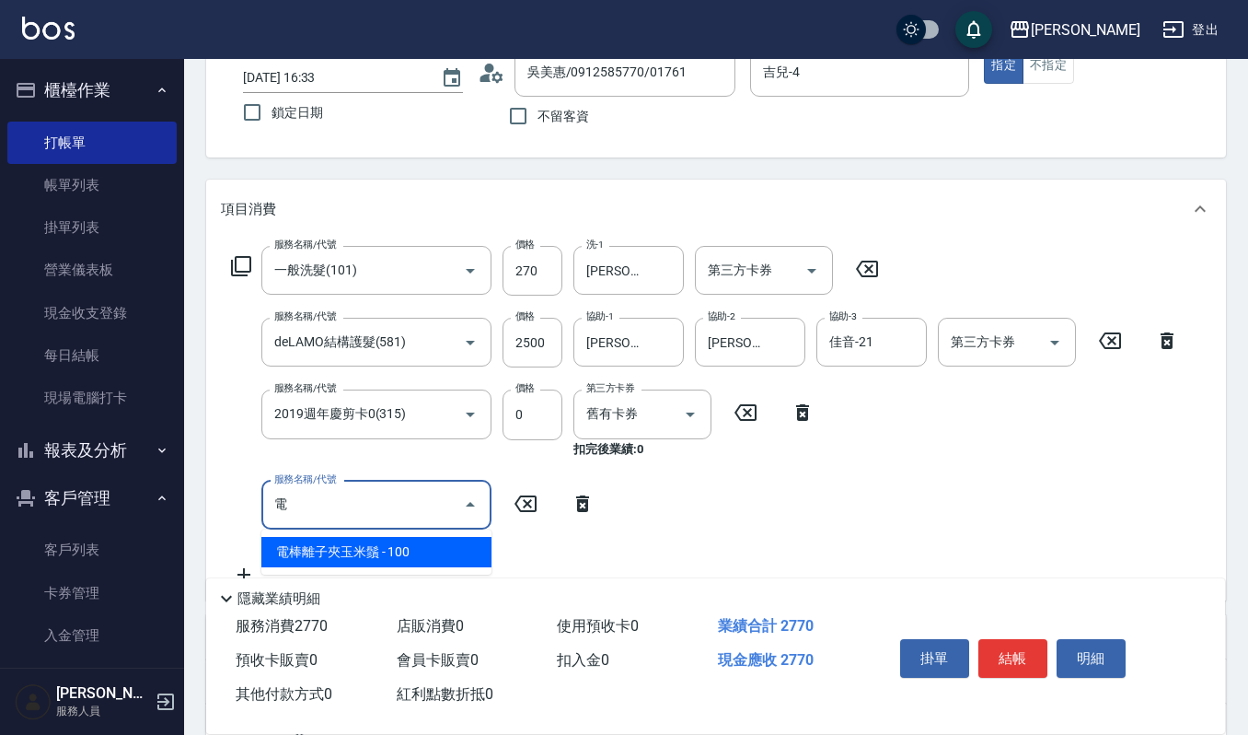
click at [307, 552] on span "電棒離子夾玉米鬚 - 100" at bounding box center [376, 552] width 230 height 30
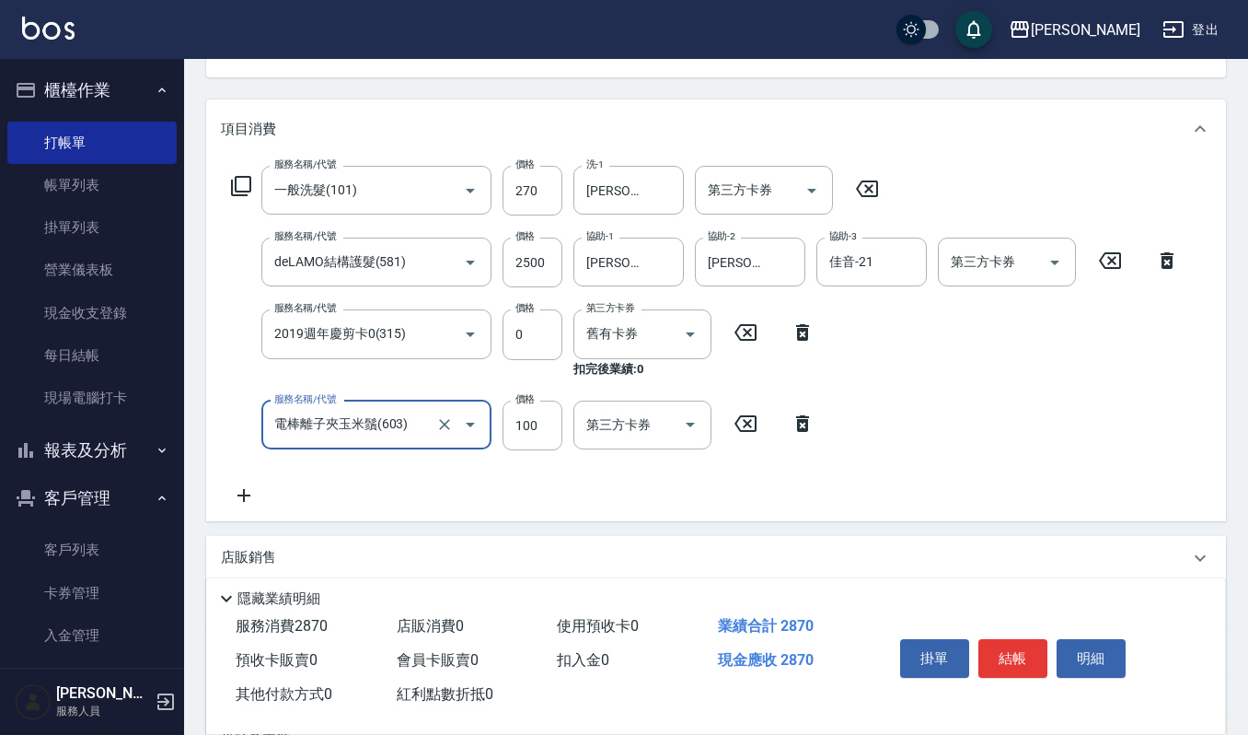
scroll to position [245, 0]
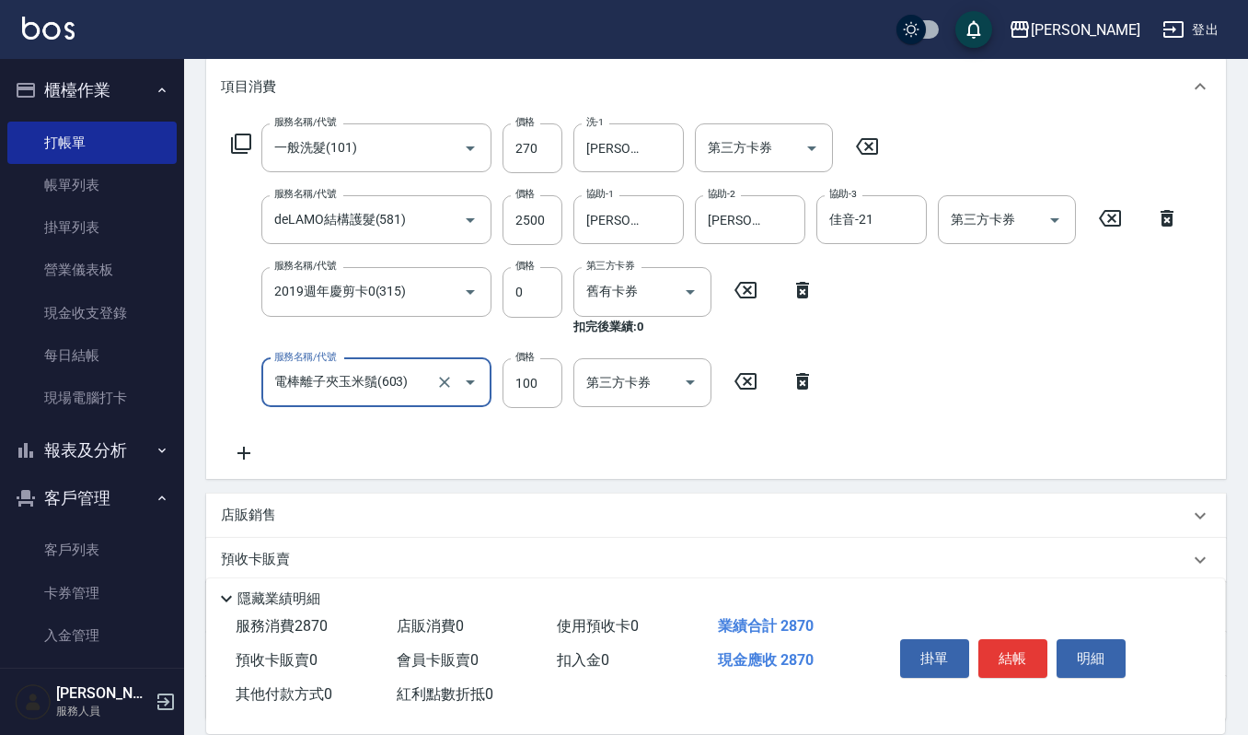
type input "電棒離子夾玉米鬚(603)"
click at [239, 516] on p "店販銷售" at bounding box center [248, 514] width 55 height 19
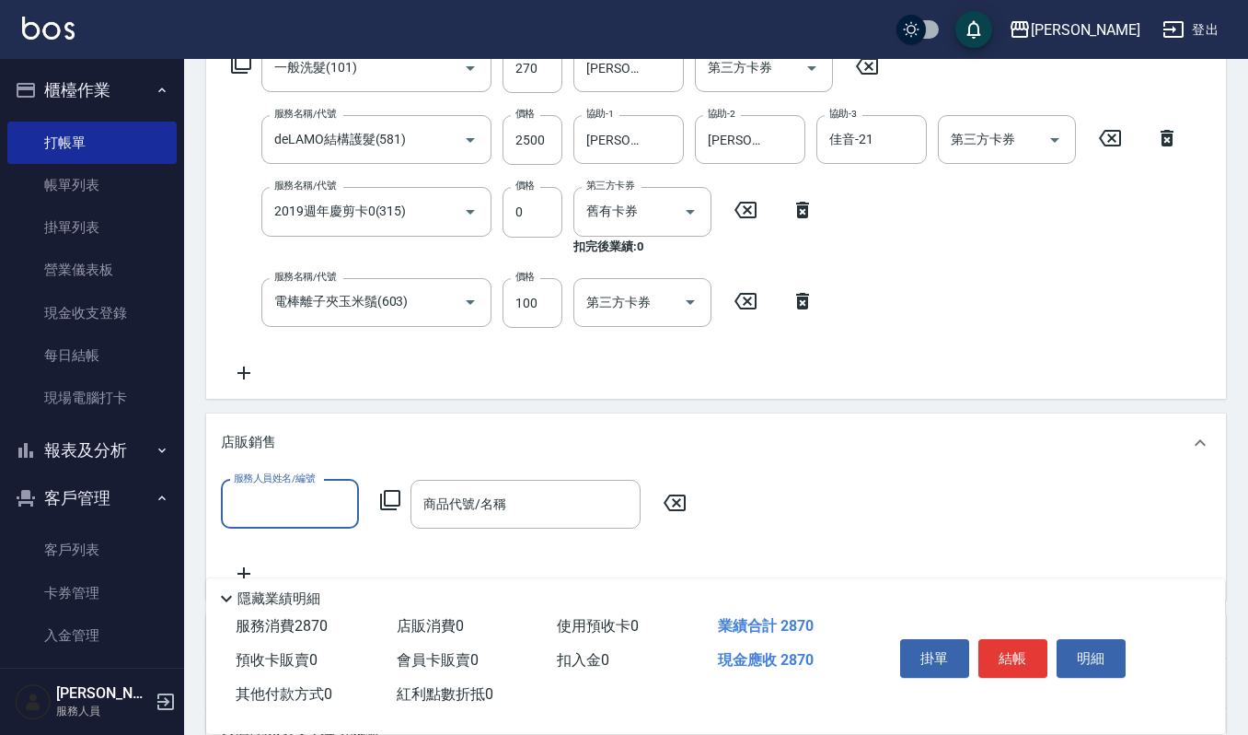
scroll to position [368, 0]
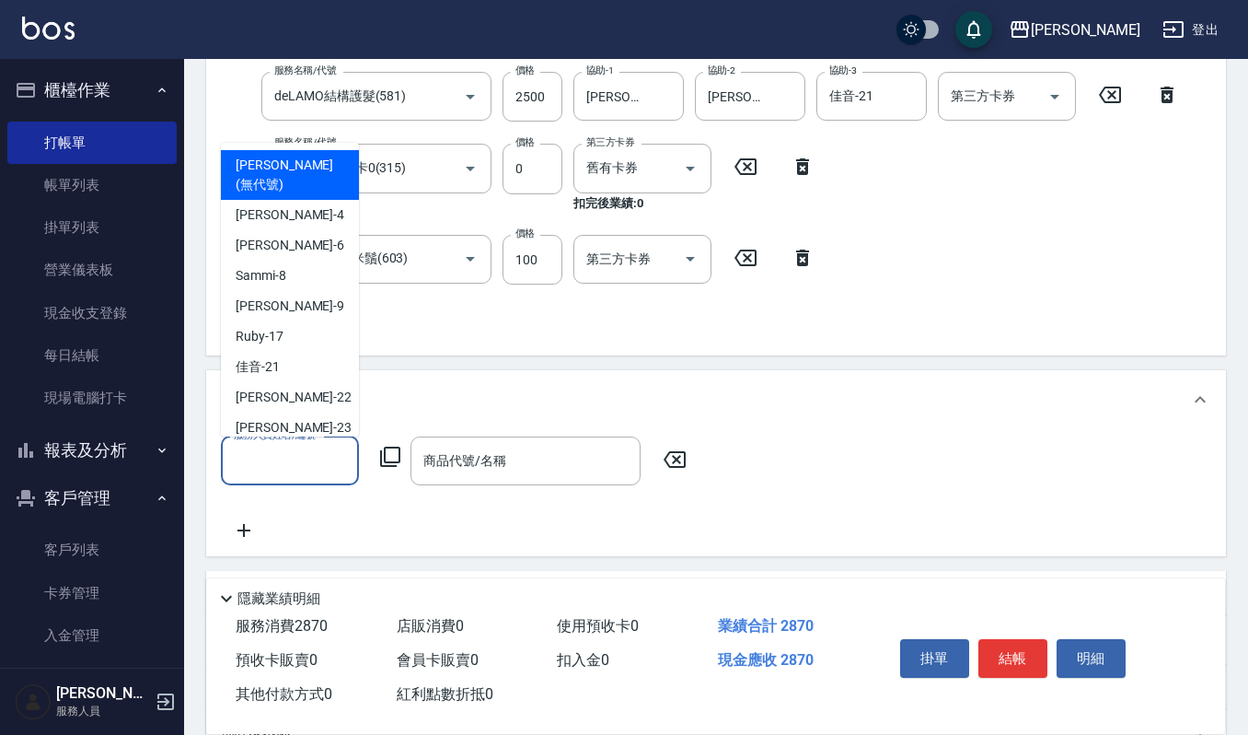
click at [287, 450] on input "服務人員姓名/編號" at bounding box center [290, 461] width 122 height 32
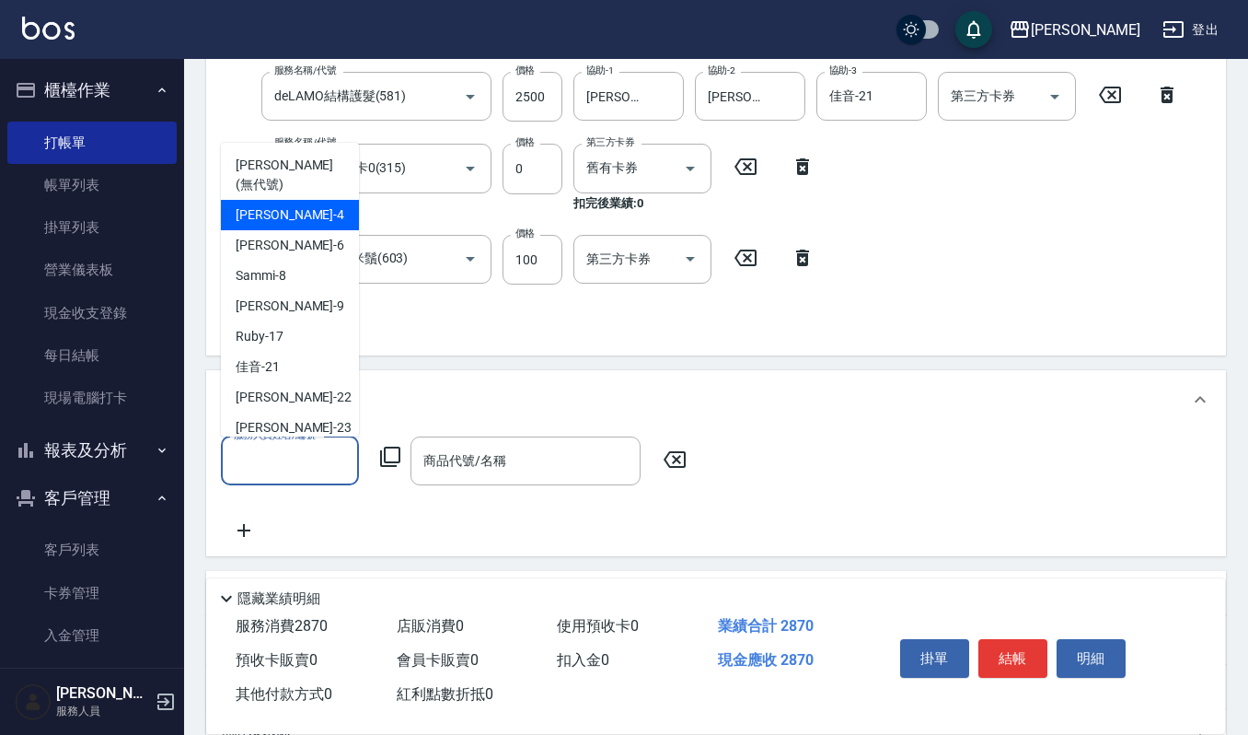
click at [280, 200] on div "吉兒 -4" at bounding box center [290, 215] width 138 height 30
type input "吉兒-4"
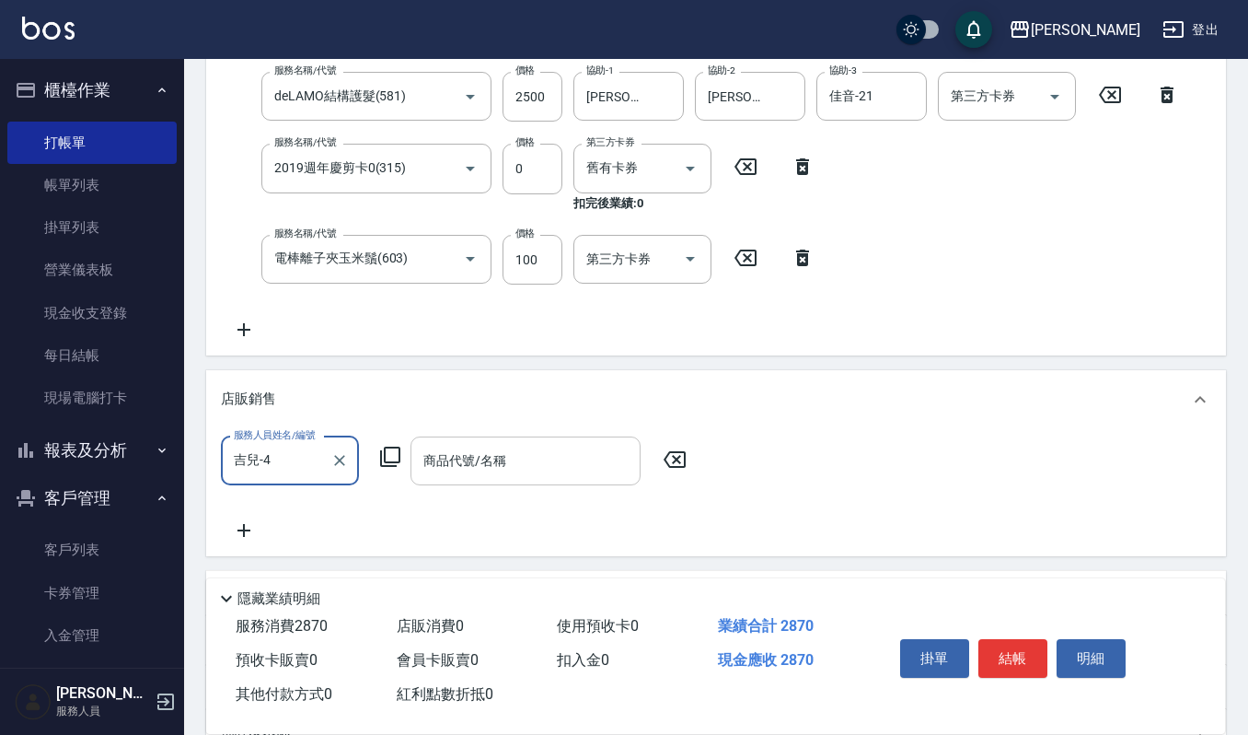
click at [447, 458] on input "商品代號/名稱" at bounding box center [526, 461] width 214 height 32
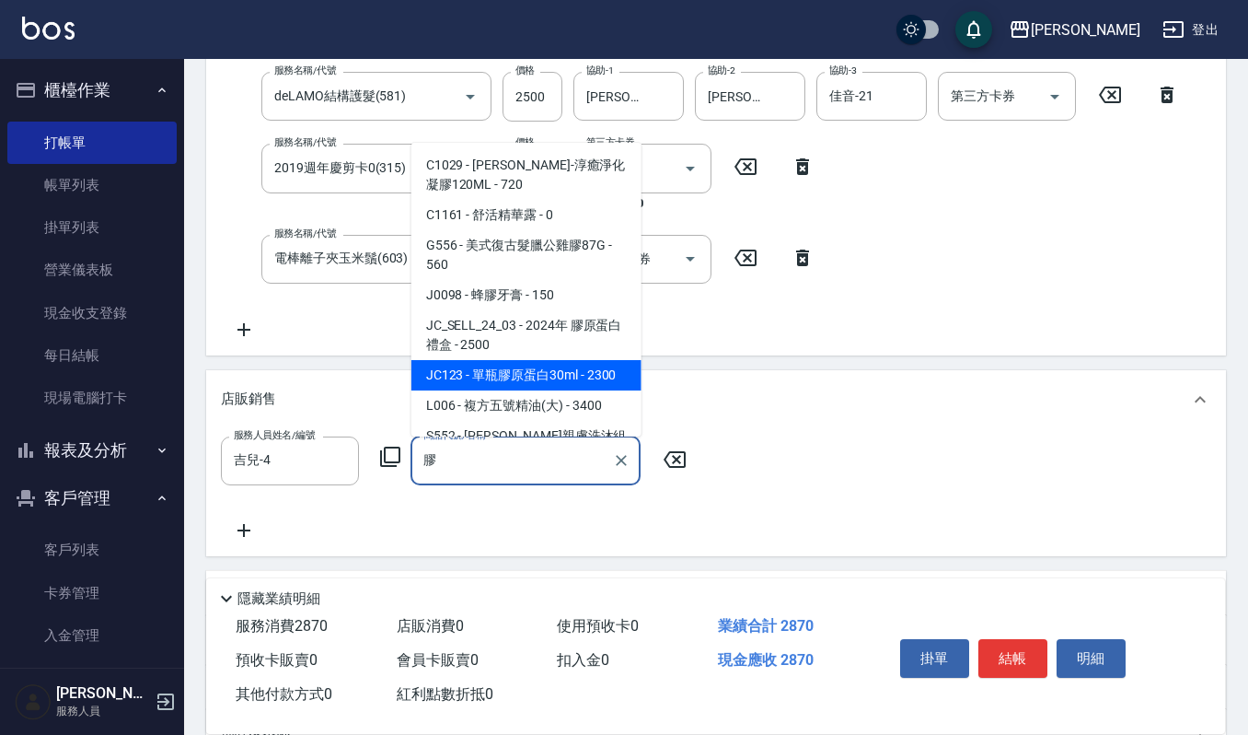
click at [460, 381] on span "JC123 - 單瓶膠原蛋白30ml - 2300" at bounding box center [526, 375] width 230 height 30
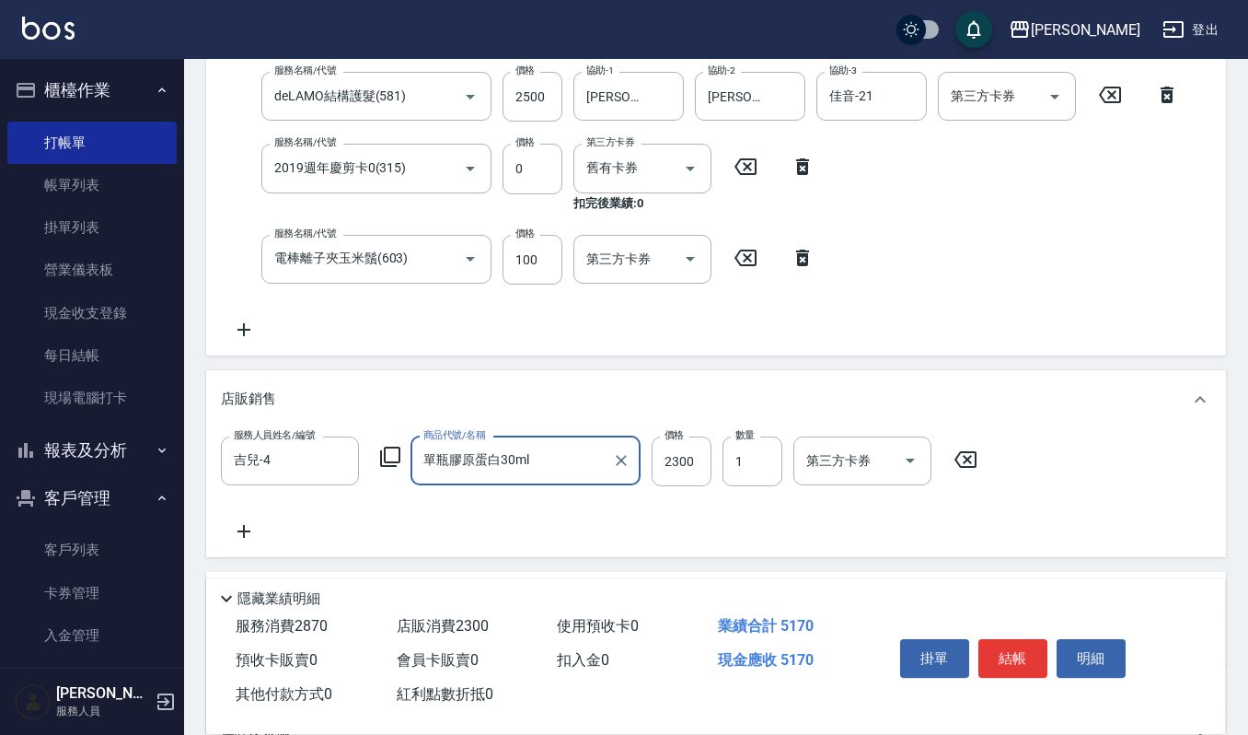
type input "單瓶膠原蛋白30ml"
click at [237, 531] on icon at bounding box center [243, 531] width 13 height 13
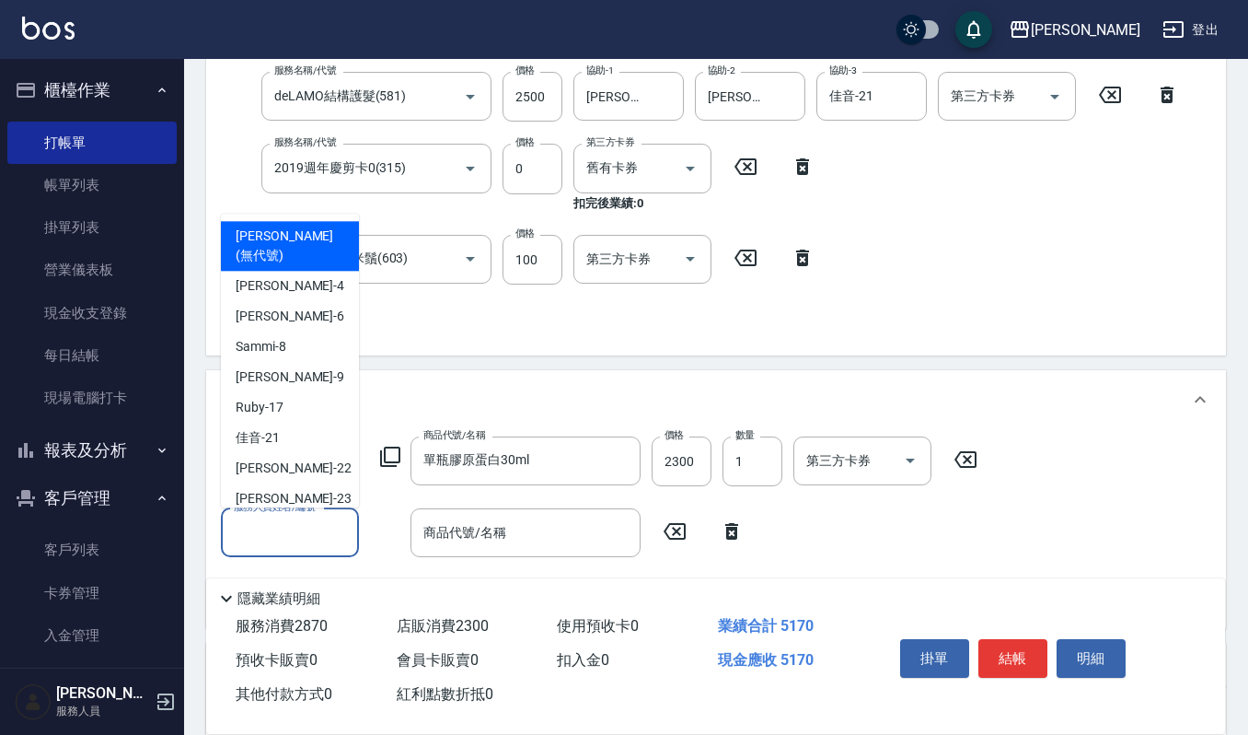
click at [270, 530] on input "服務人員姓名/編號" at bounding box center [290, 532] width 122 height 32
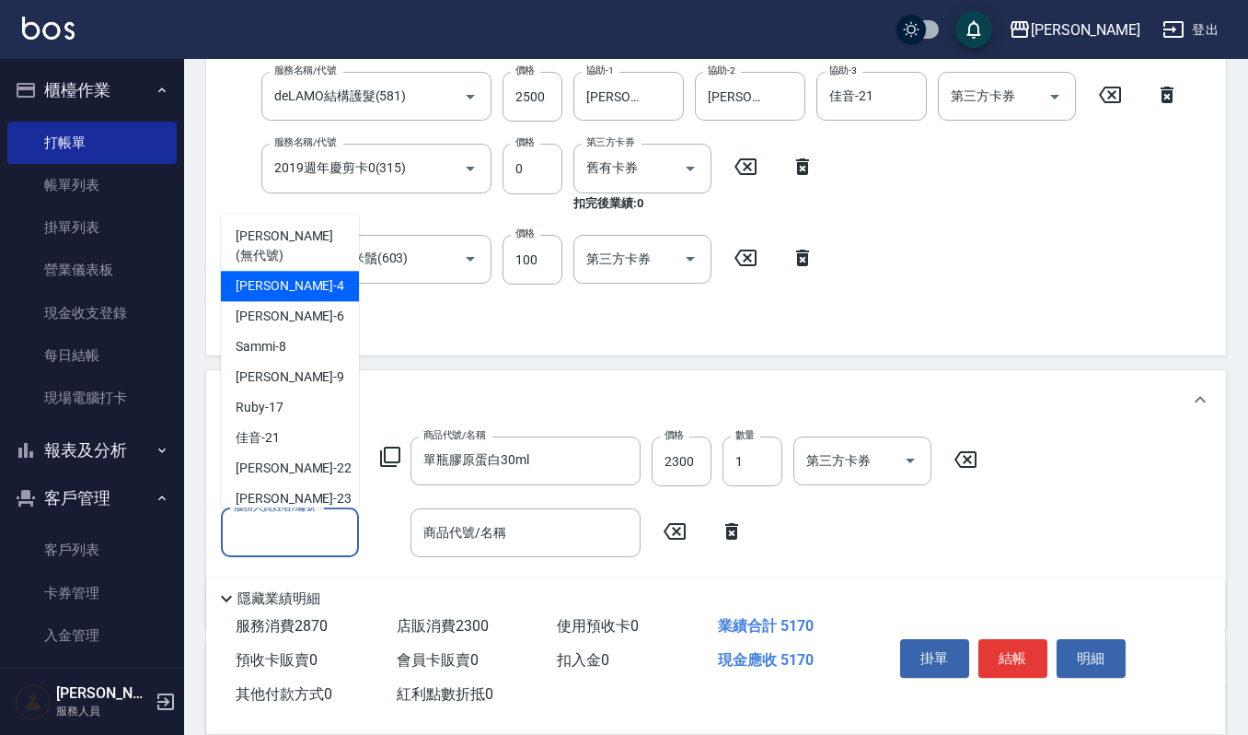
click at [263, 276] on span "吉兒 -4" at bounding box center [290, 285] width 109 height 19
type input "吉兒-4"
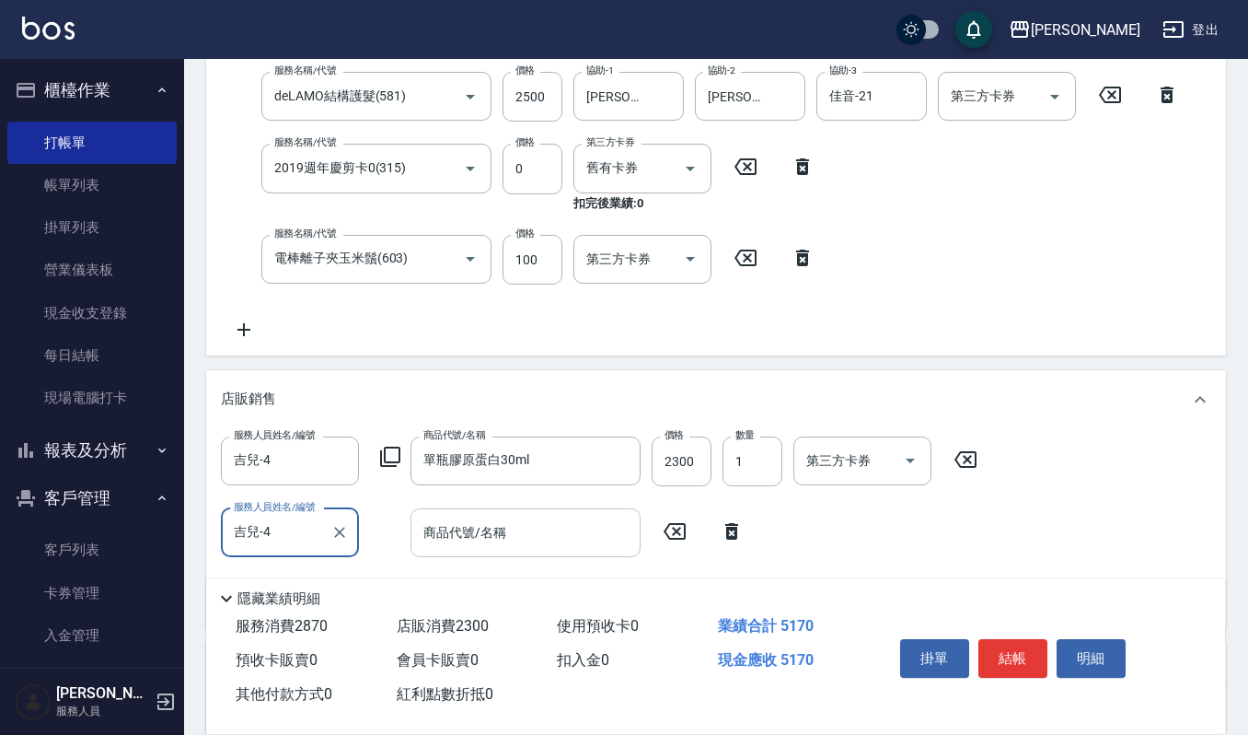
click at [487, 530] on input "商品代號/名稱" at bounding box center [526, 532] width 214 height 32
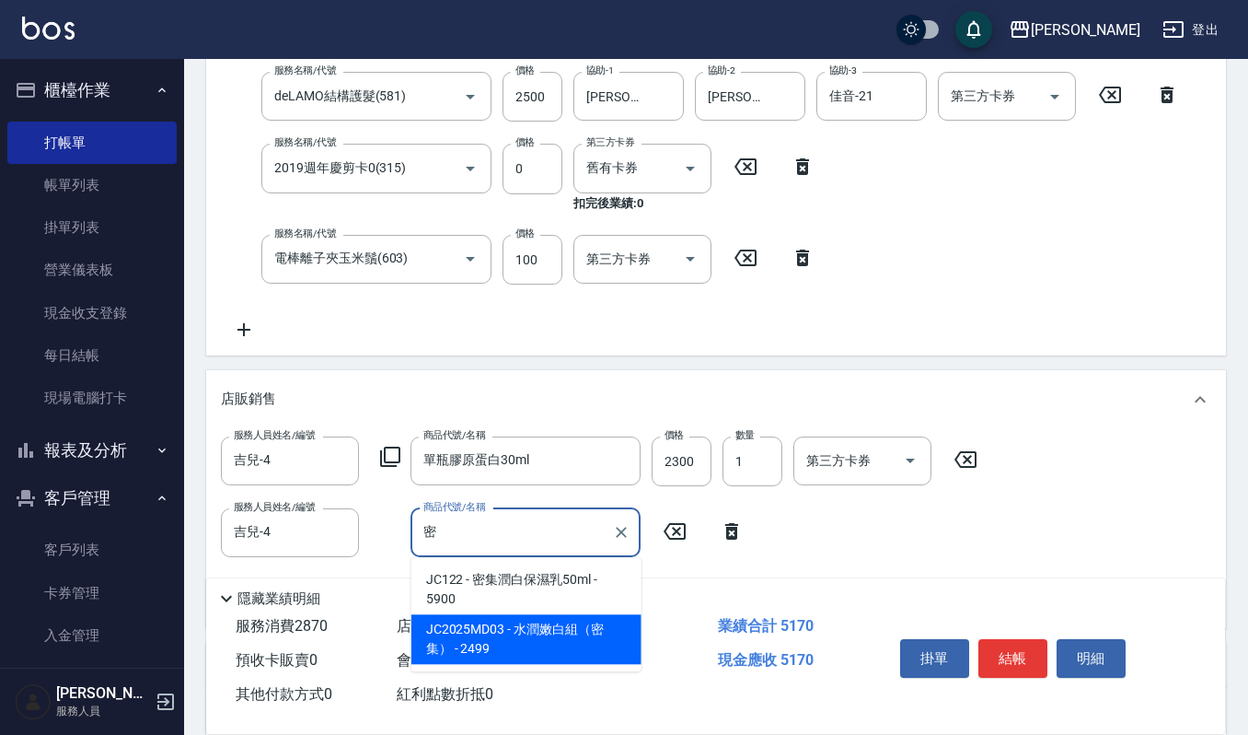
type input "密"
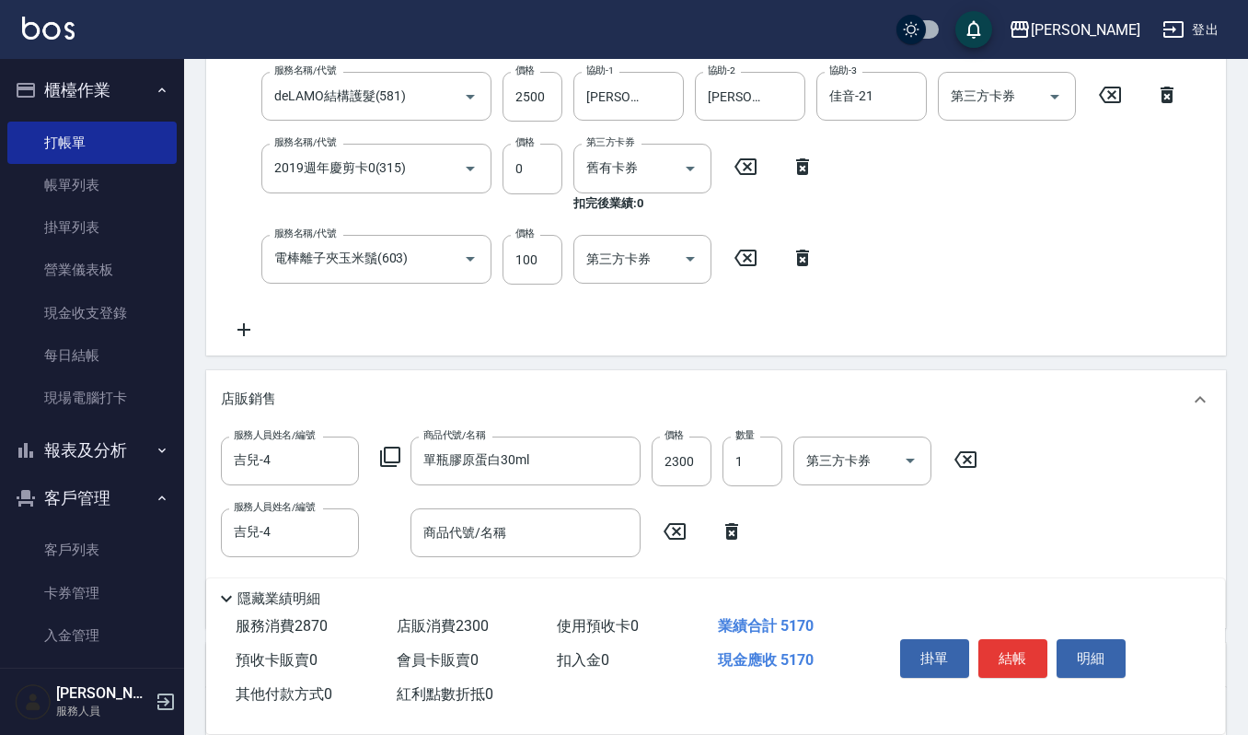
click at [475, 639] on div "店販消費 2300" at bounding box center [469, 626] width 161 height 34
click at [510, 534] on input "商品代號/名稱" at bounding box center [526, 532] width 214 height 32
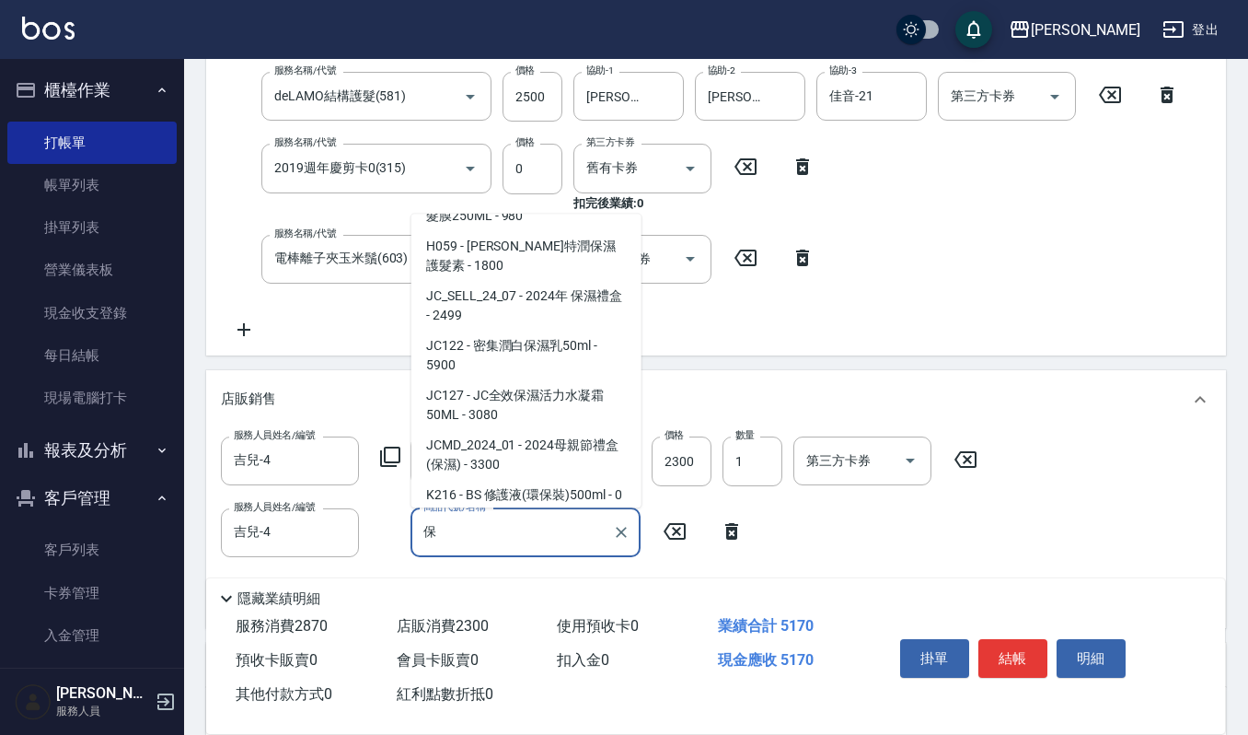
scroll to position [7, 0]
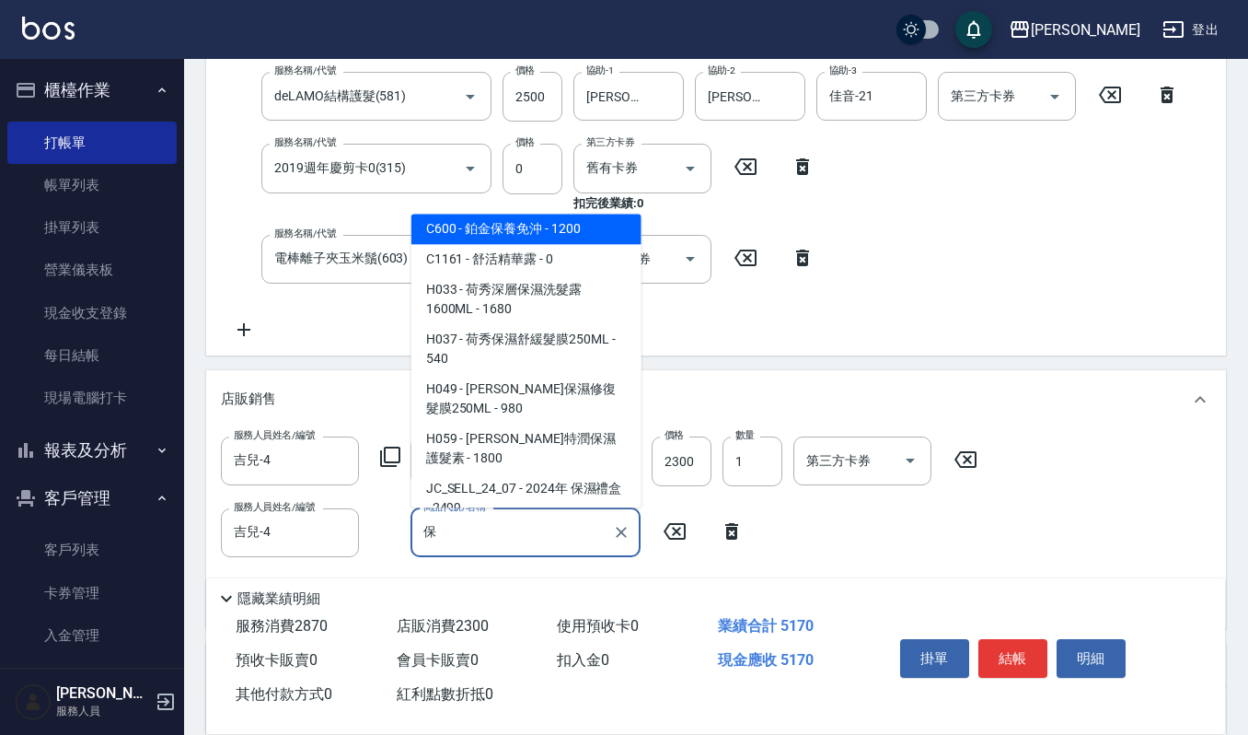
click at [435, 270] on span "C1161 - 舒活精華露 - 0" at bounding box center [526, 259] width 230 height 30
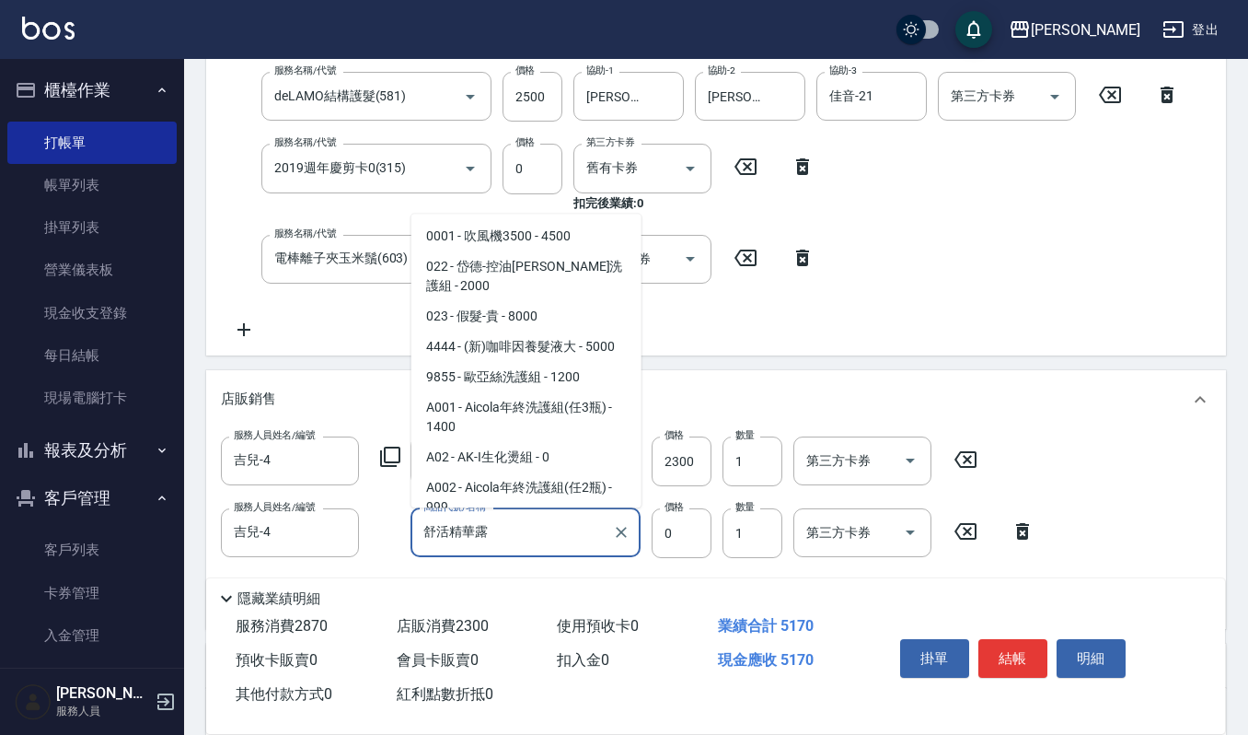
click at [527, 524] on input "舒活精華露" at bounding box center [512, 532] width 186 height 32
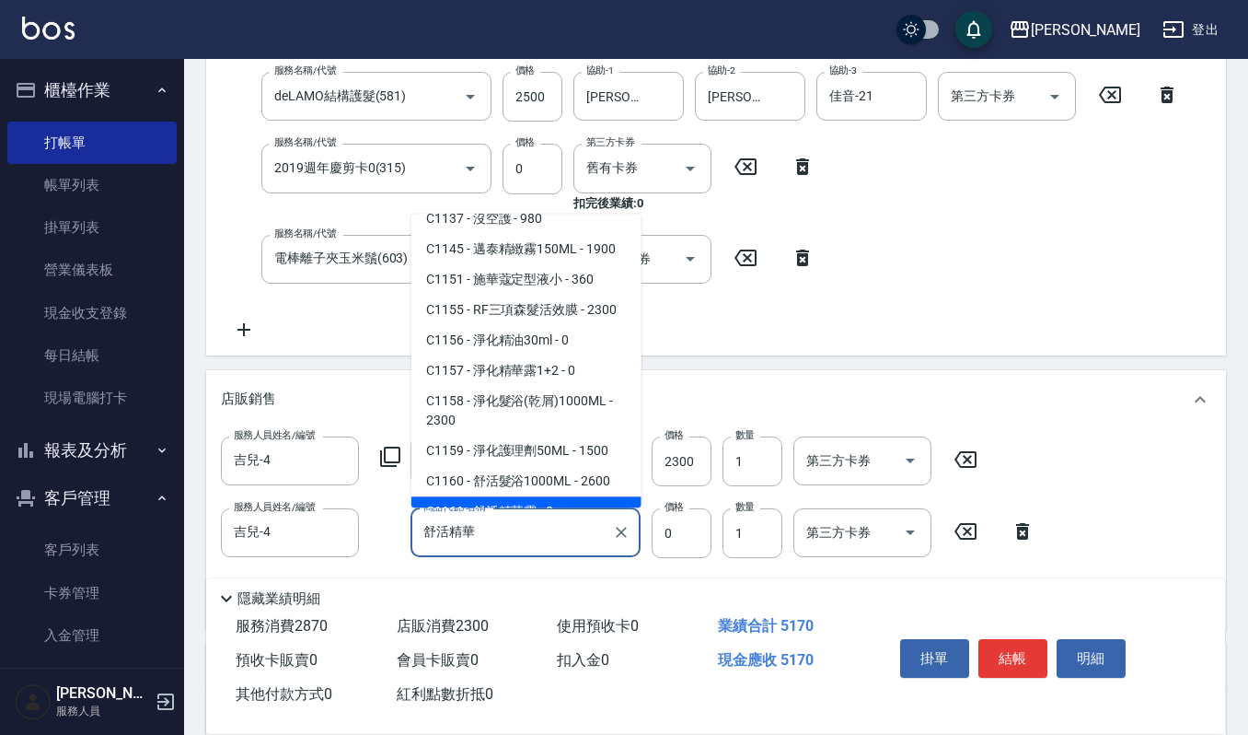
scroll to position [0, 0]
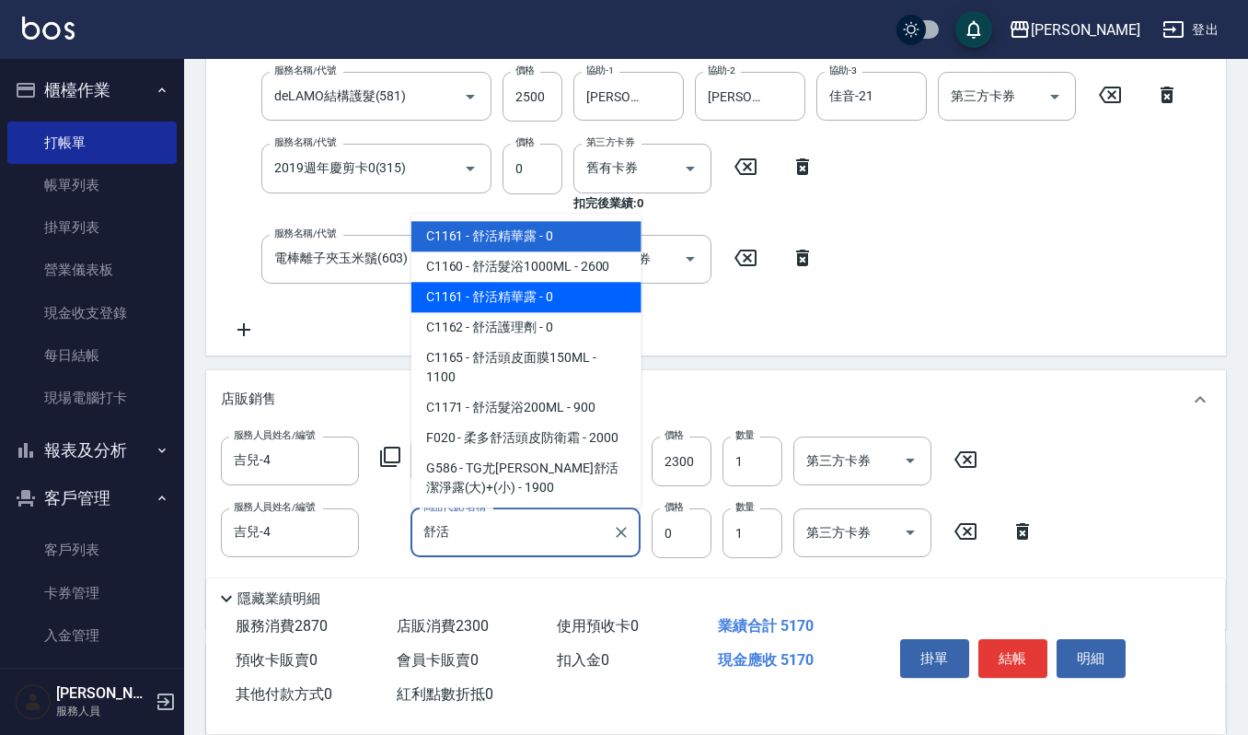
type input "[PERSON_NAME]"
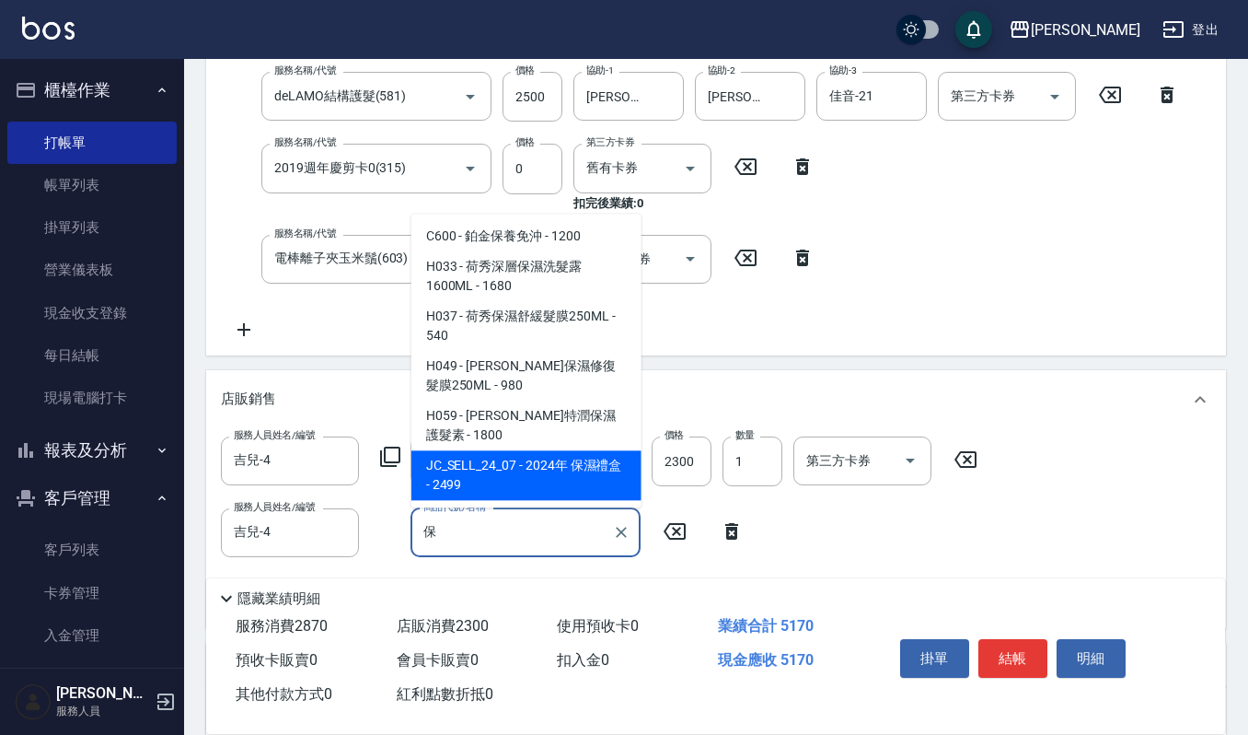
click at [466, 480] on span "JC_SELL_24_07 - 2024年 保濕禮盒 - 2499" at bounding box center [526, 475] width 230 height 50
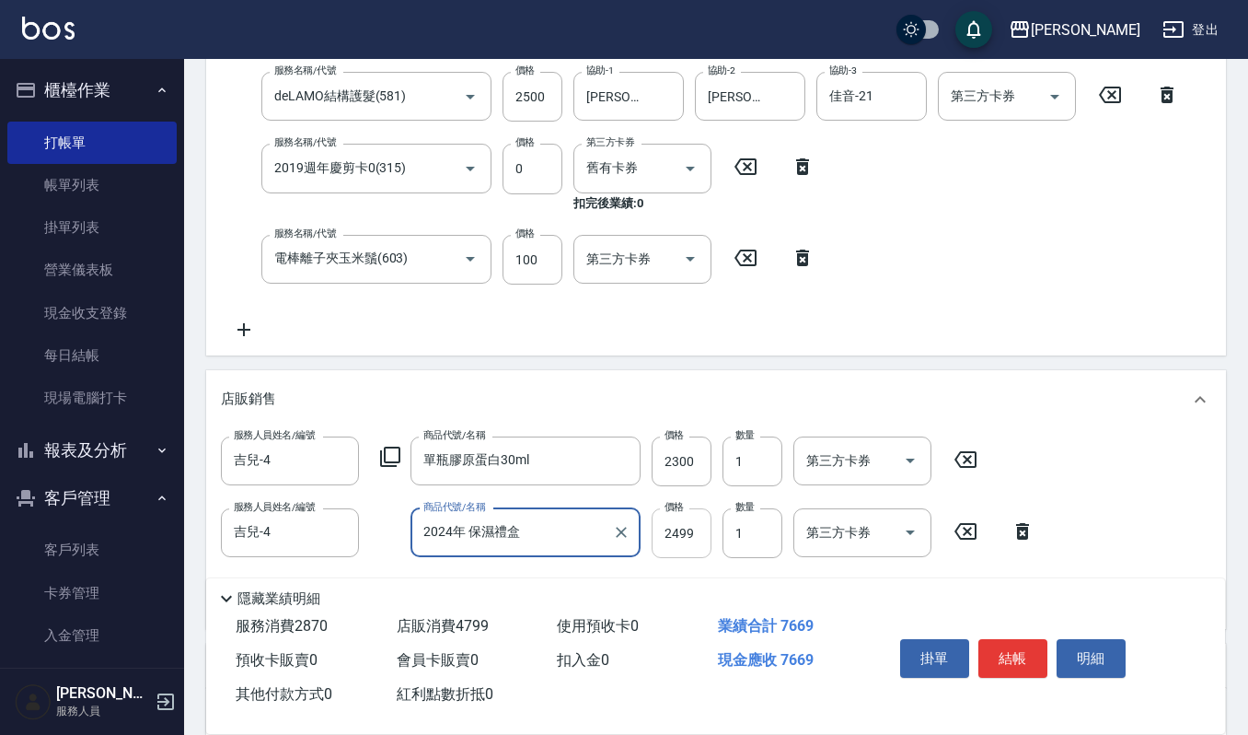
type input "2024年 保濕禮盒"
click at [698, 530] on input "2499" at bounding box center [682, 533] width 60 height 50
click at [627, 536] on icon "Clear" at bounding box center [621, 532] width 18 height 18
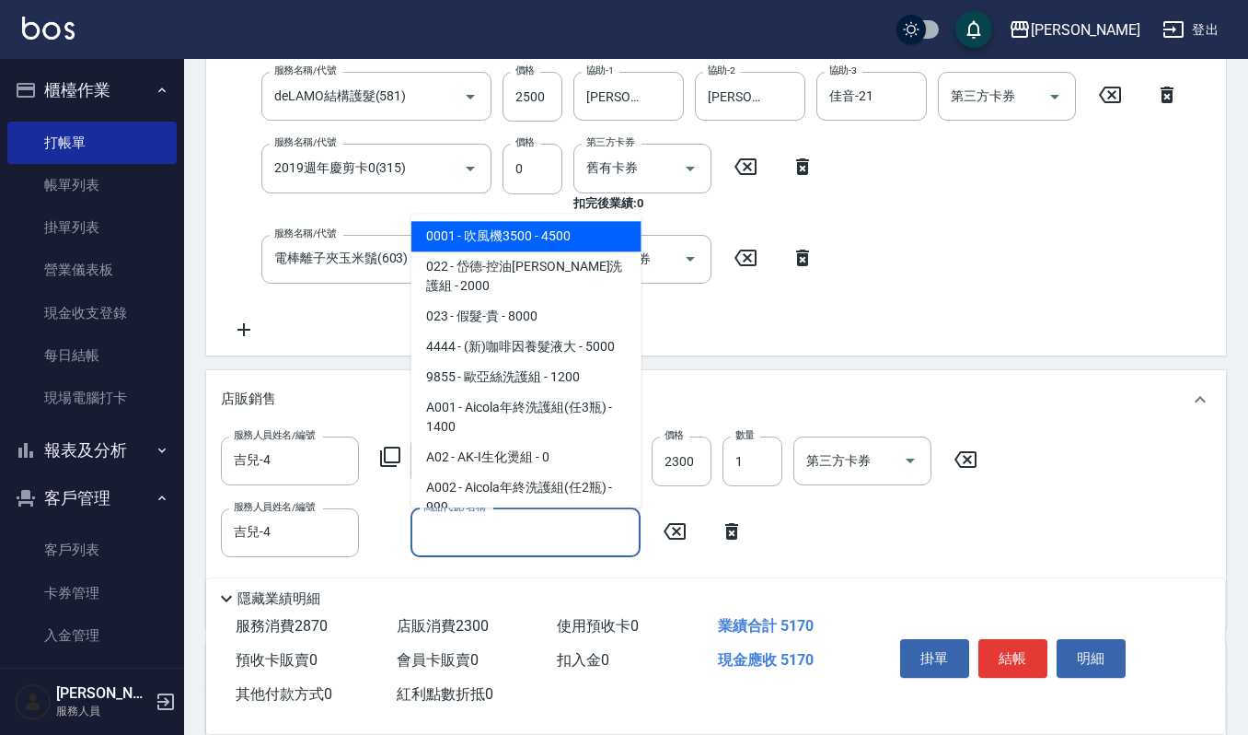
click at [550, 523] on input "商品代號/名稱" at bounding box center [526, 532] width 214 height 32
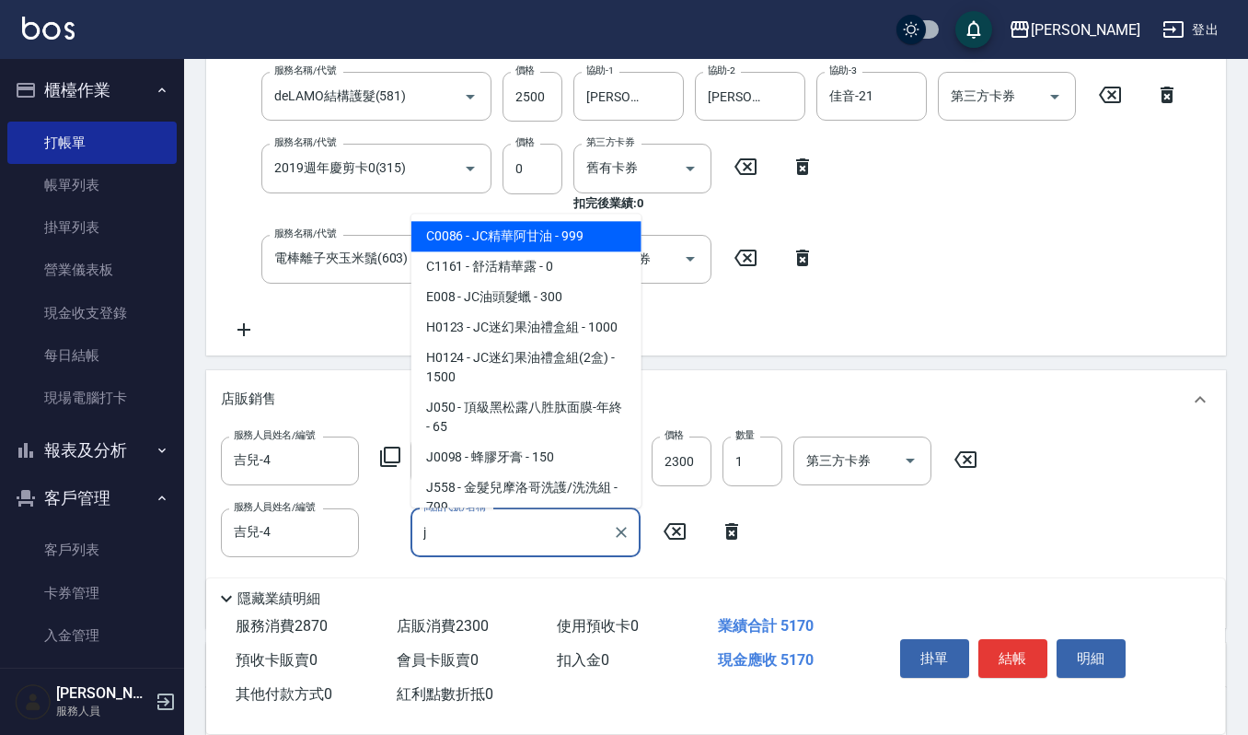
type input "jc"
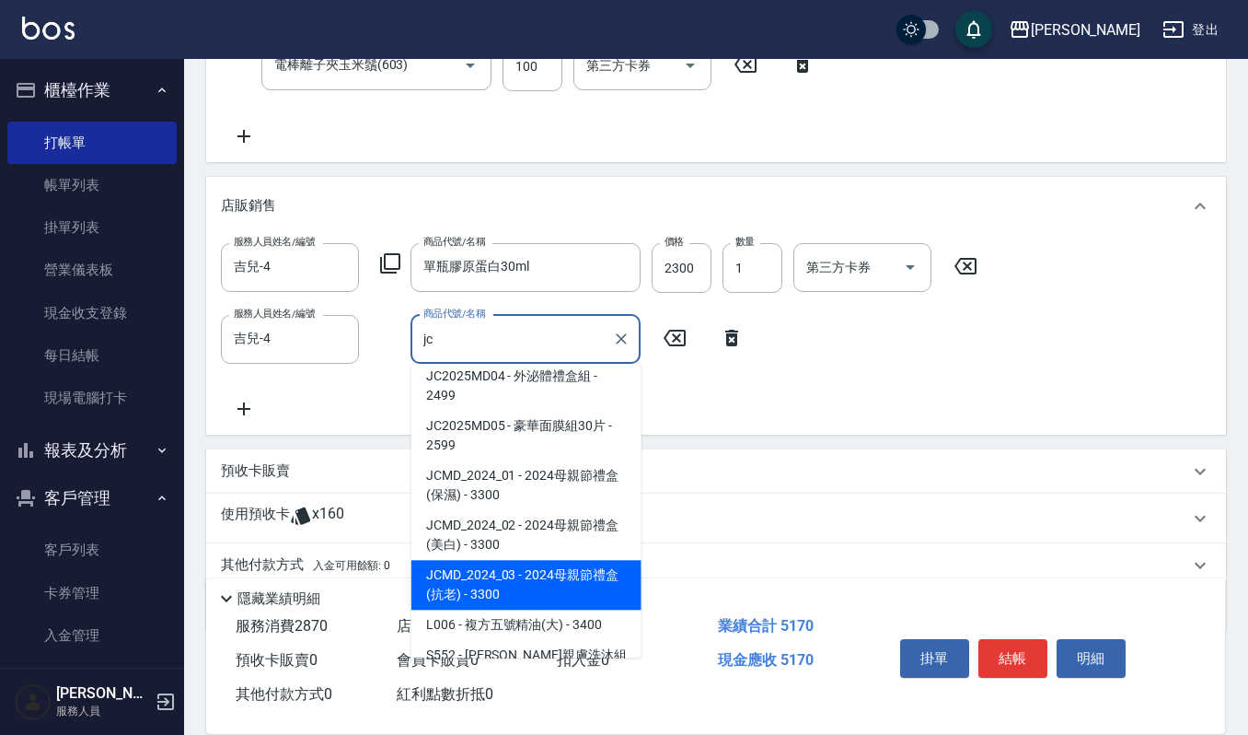
scroll to position [631, 0]
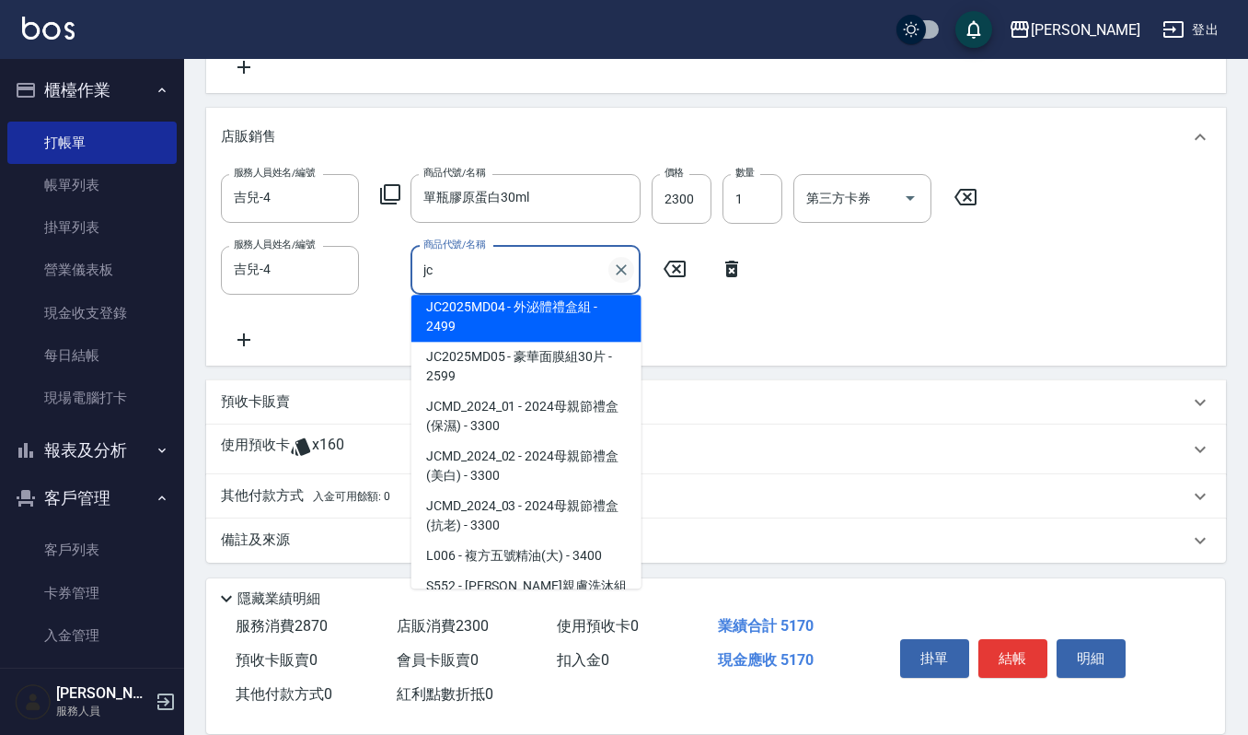
click at [619, 270] on icon "Clear" at bounding box center [621, 269] width 18 height 18
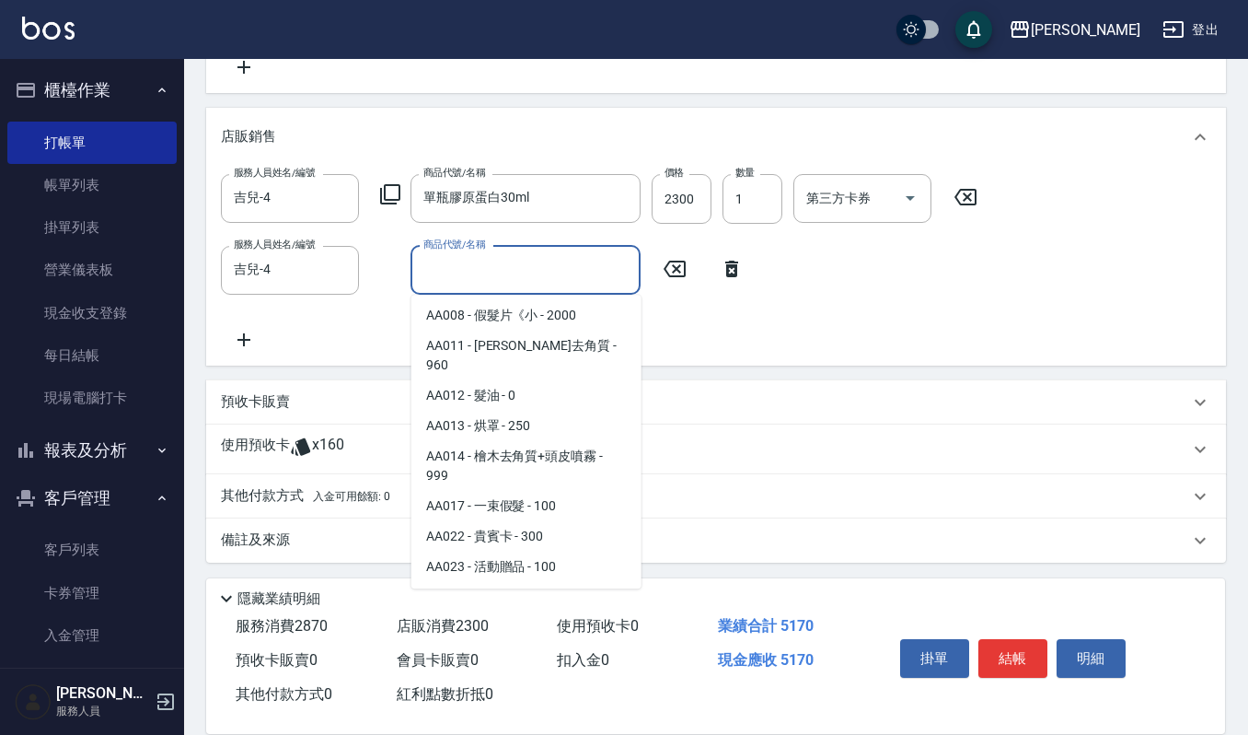
scroll to position [7, 0]
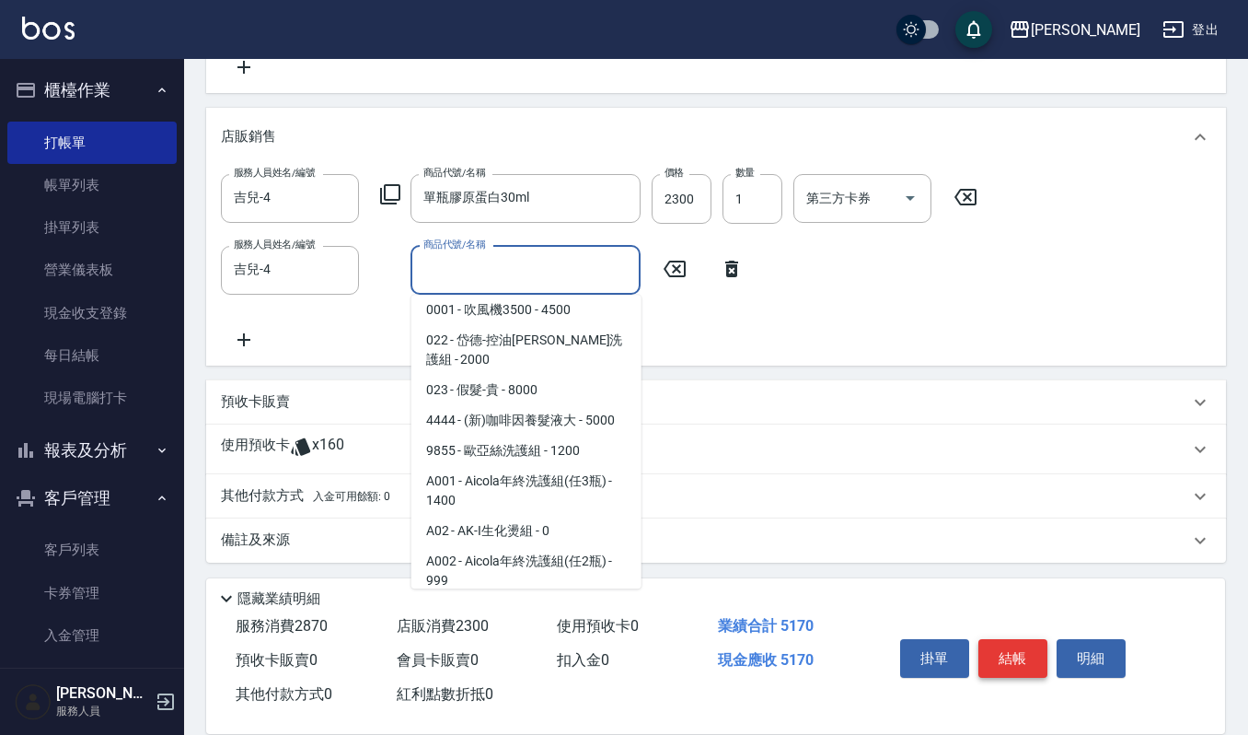
click at [1007, 654] on button "結帳" at bounding box center [1012, 658] width 69 height 39
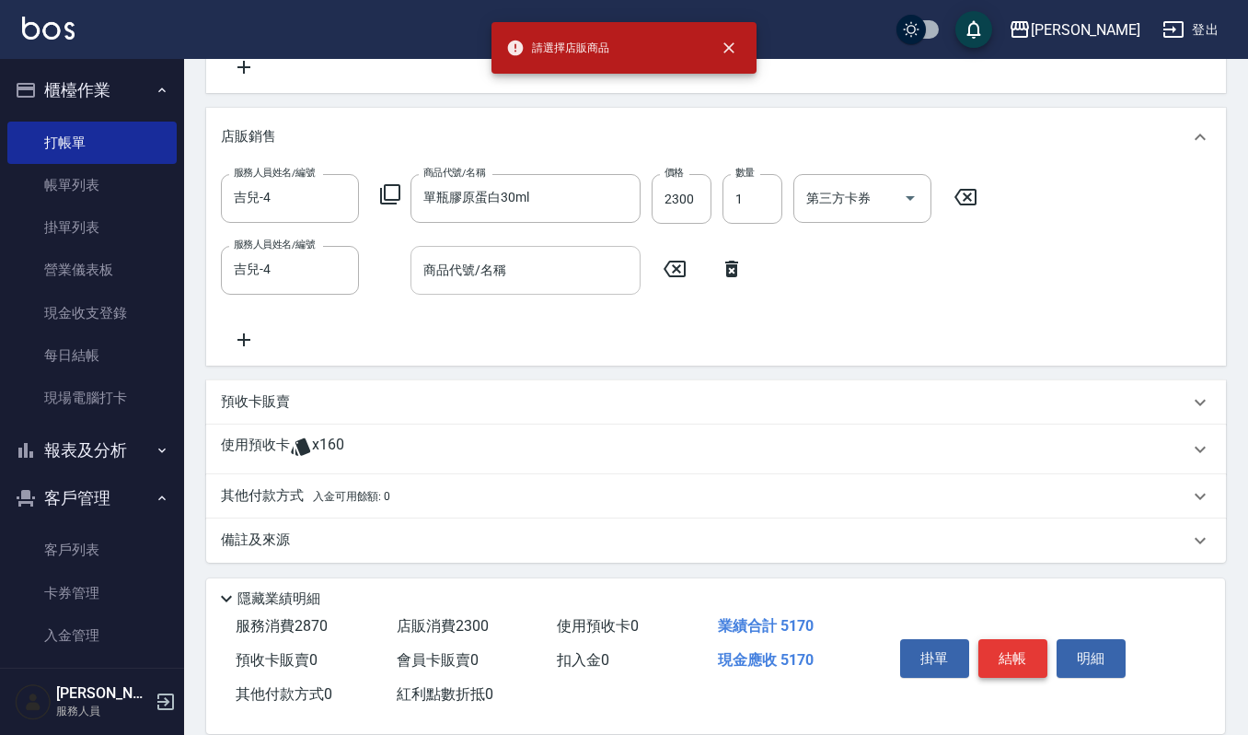
click at [1007, 645] on button "結帳" at bounding box center [1012, 658] width 69 height 39
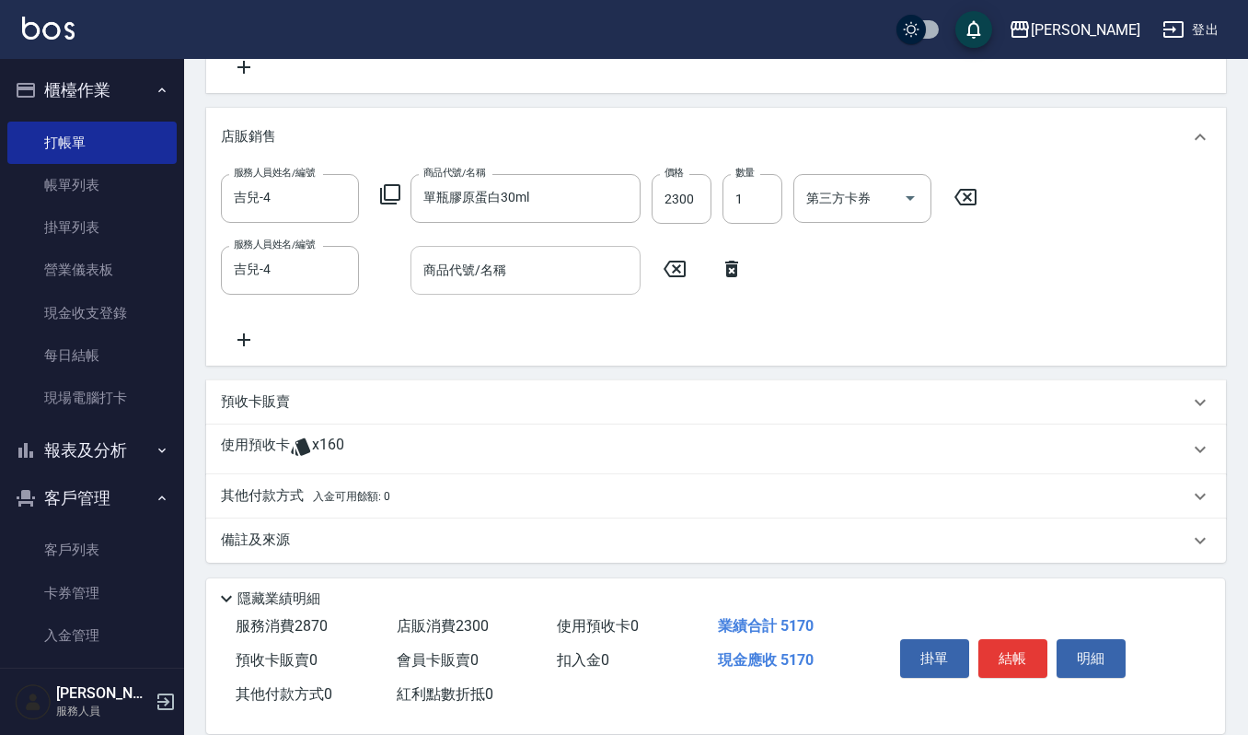
click at [727, 269] on icon at bounding box center [731, 268] width 13 height 17
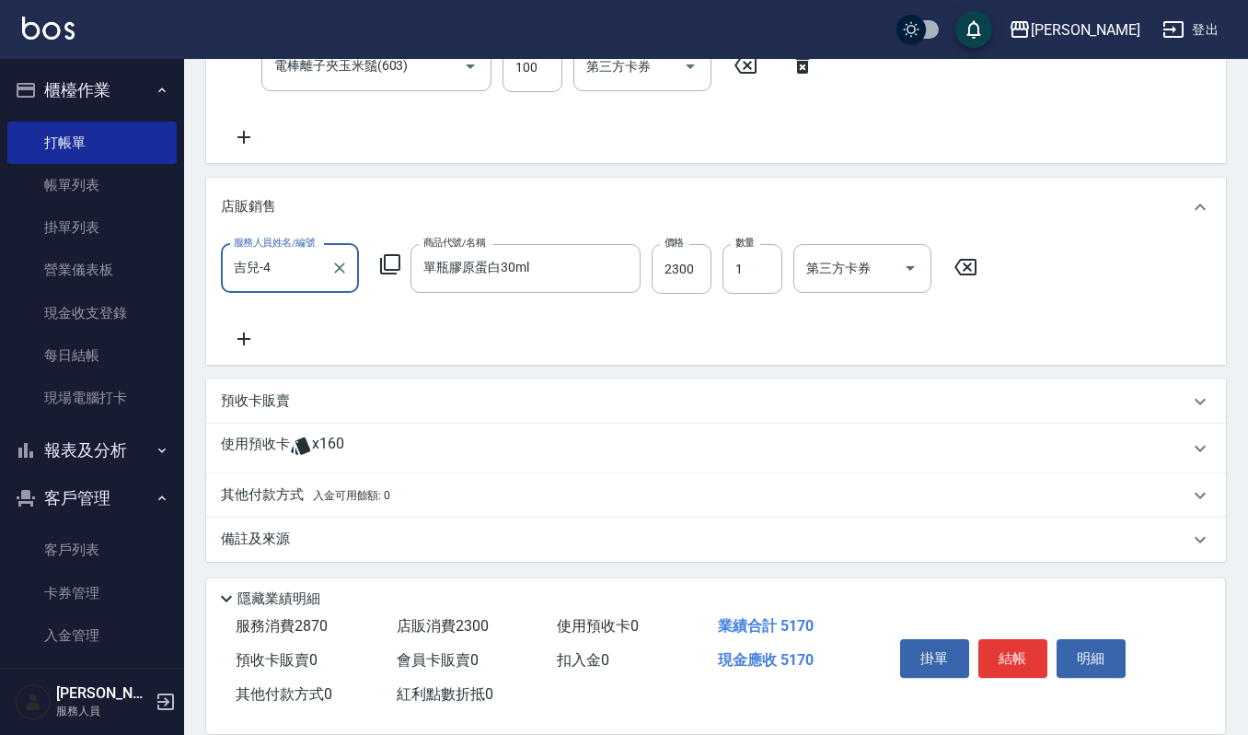
scroll to position [560, 0]
click at [1021, 648] on button "結帳" at bounding box center [1012, 658] width 69 height 39
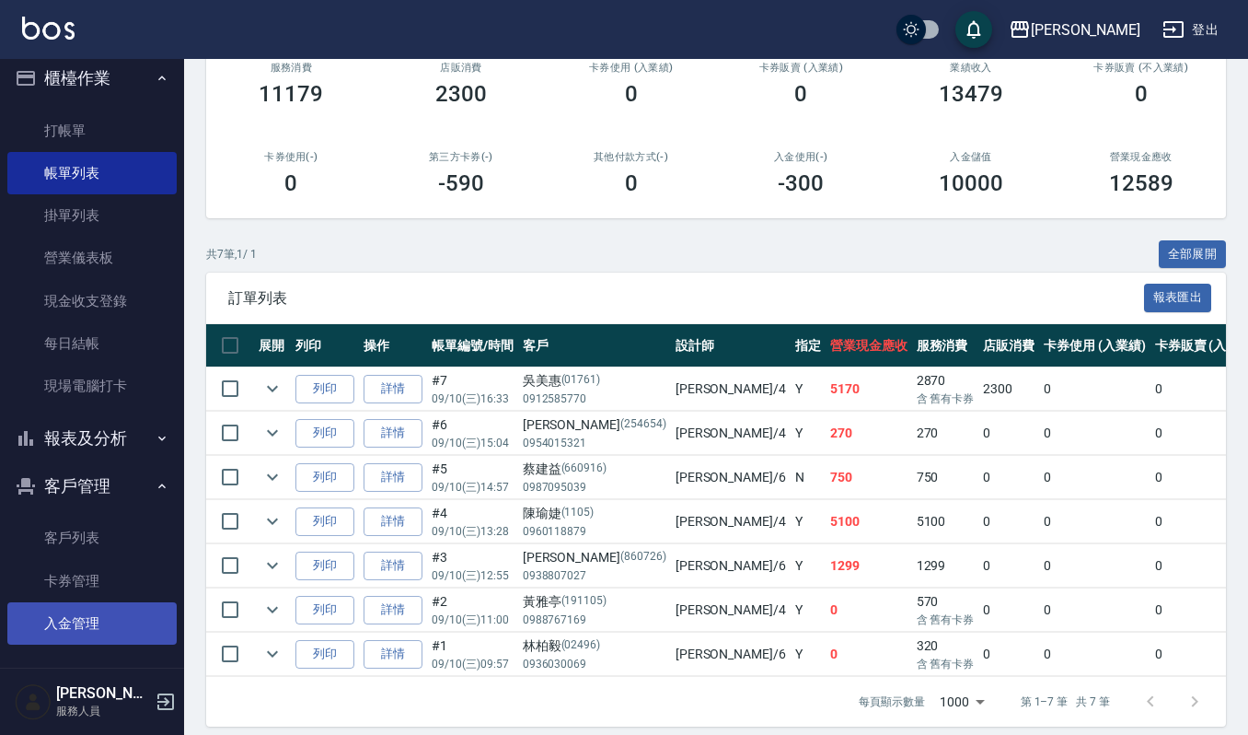
scroll to position [18, 0]
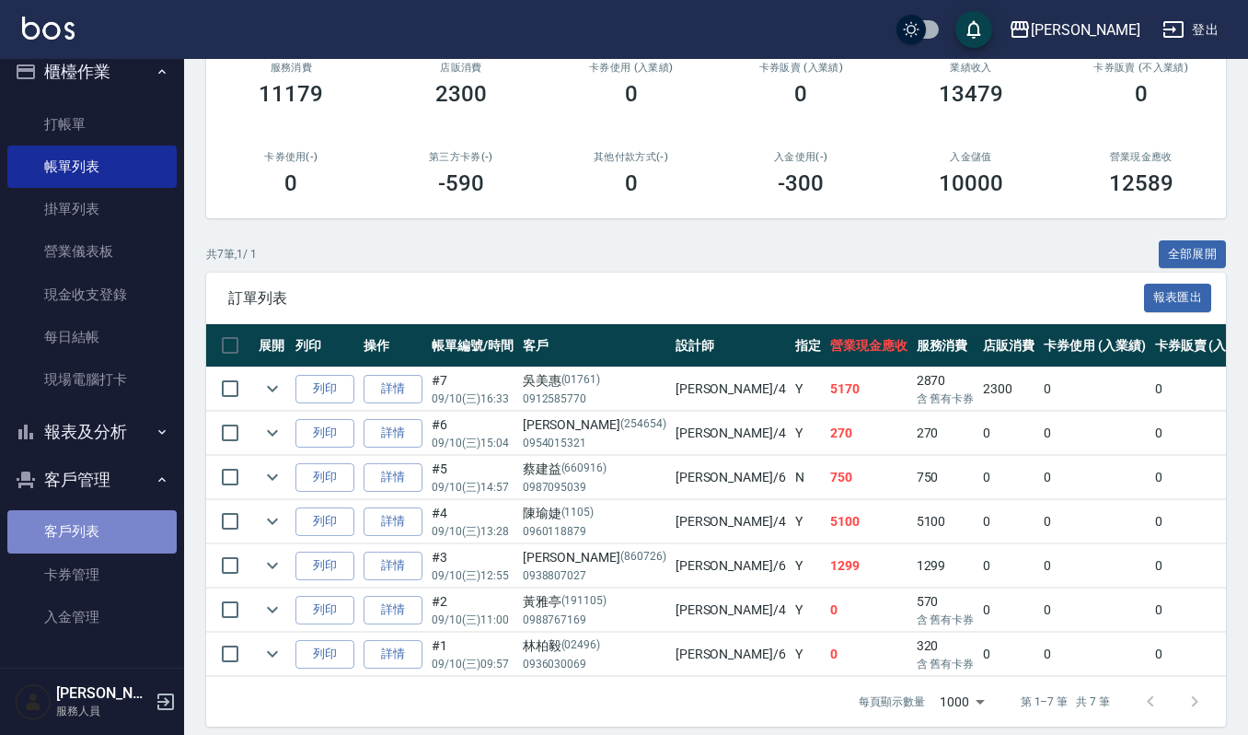
click at [94, 534] on link "客戶列表" at bounding box center [91, 531] width 169 height 42
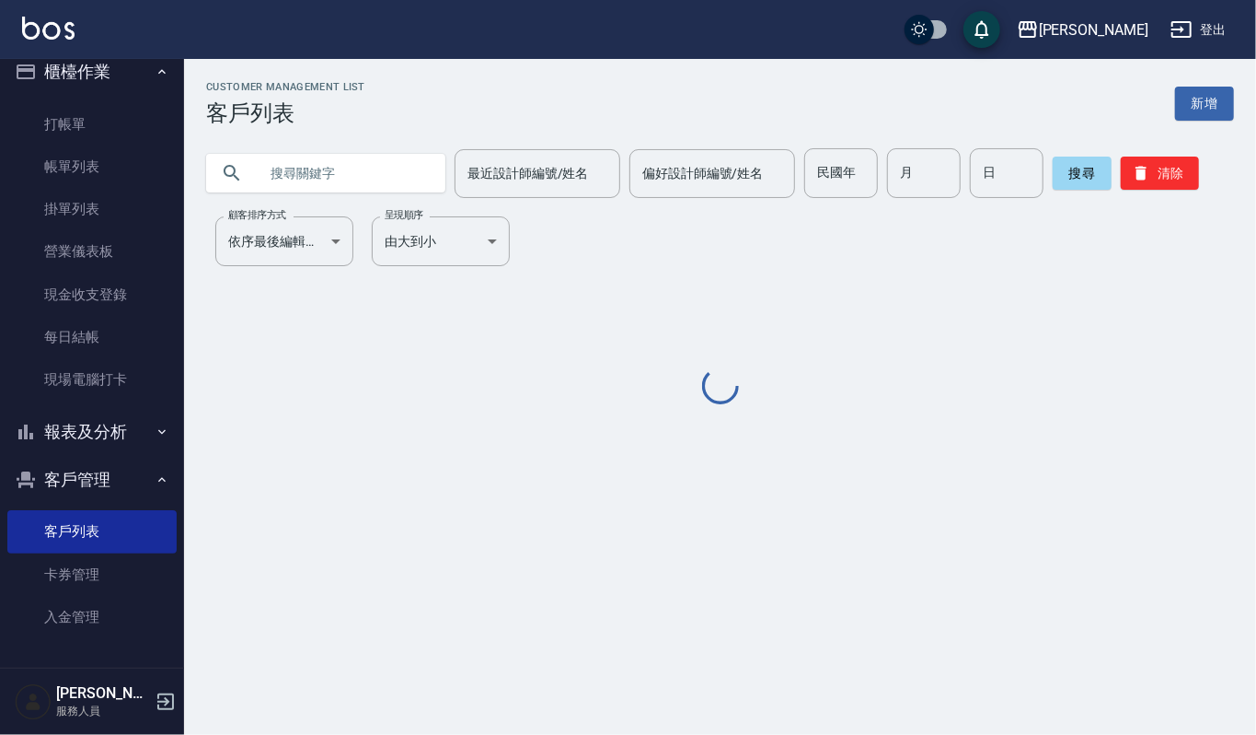
drag, startPoint x: 326, startPoint y: 170, endPoint x: 324, endPoint y: 193, distance: 23.1
click at [324, 173] on input "text" at bounding box center [344, 173] width 173 height 50
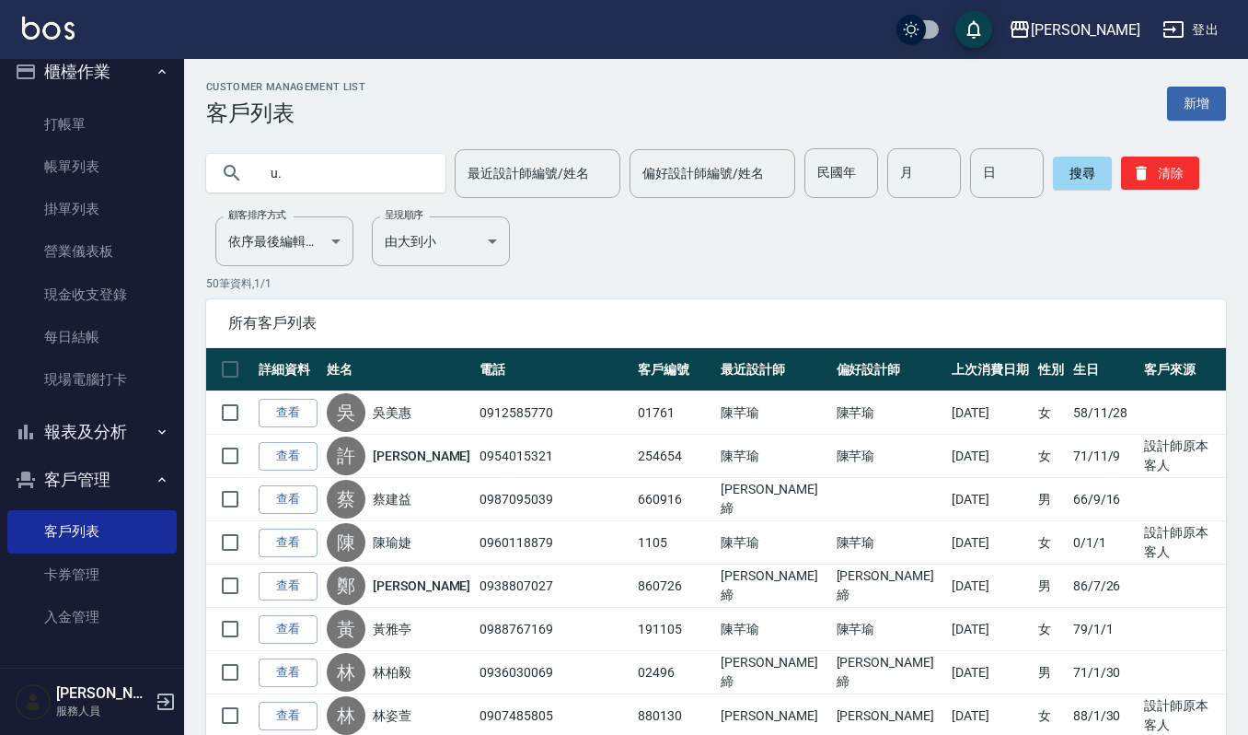
type input "u"
type input "又"
click at [1083, 170] on button "搜尋" at bounding box center [1082, 172] width 59 height 33
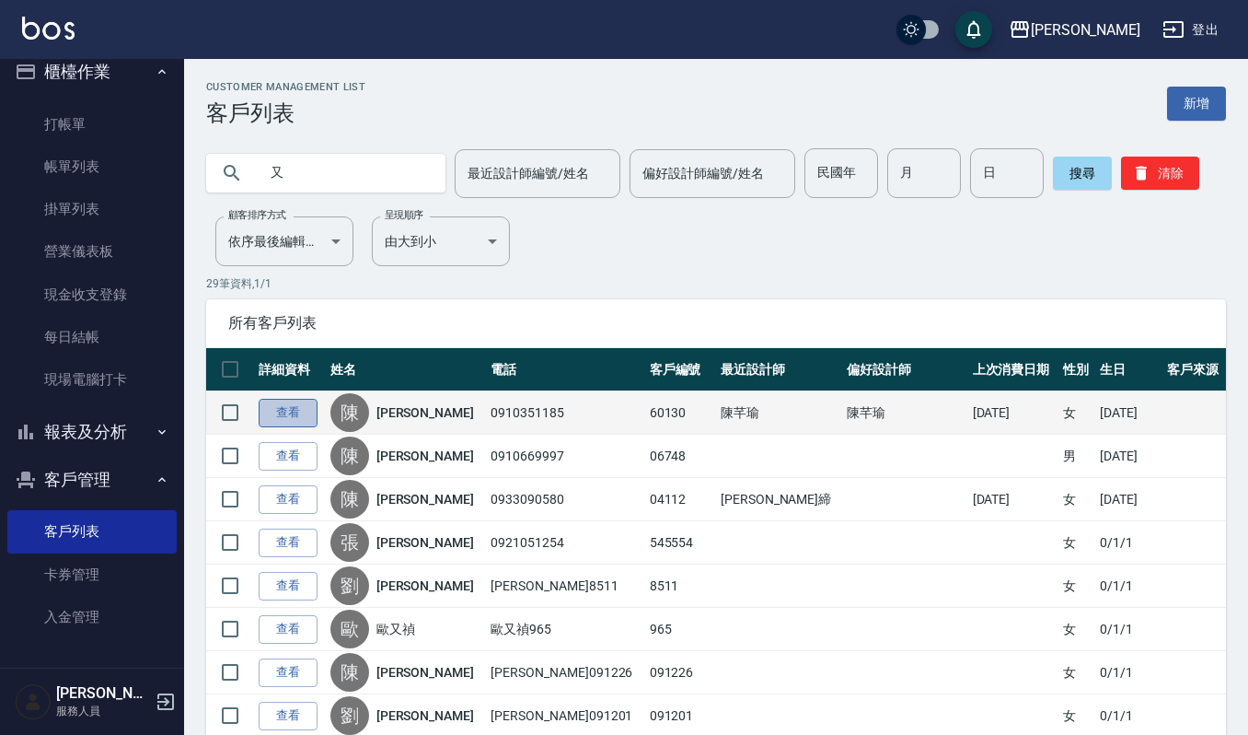
click at [288, 409] on link "查看" at bounding box center [288, 413] width 59 height 29
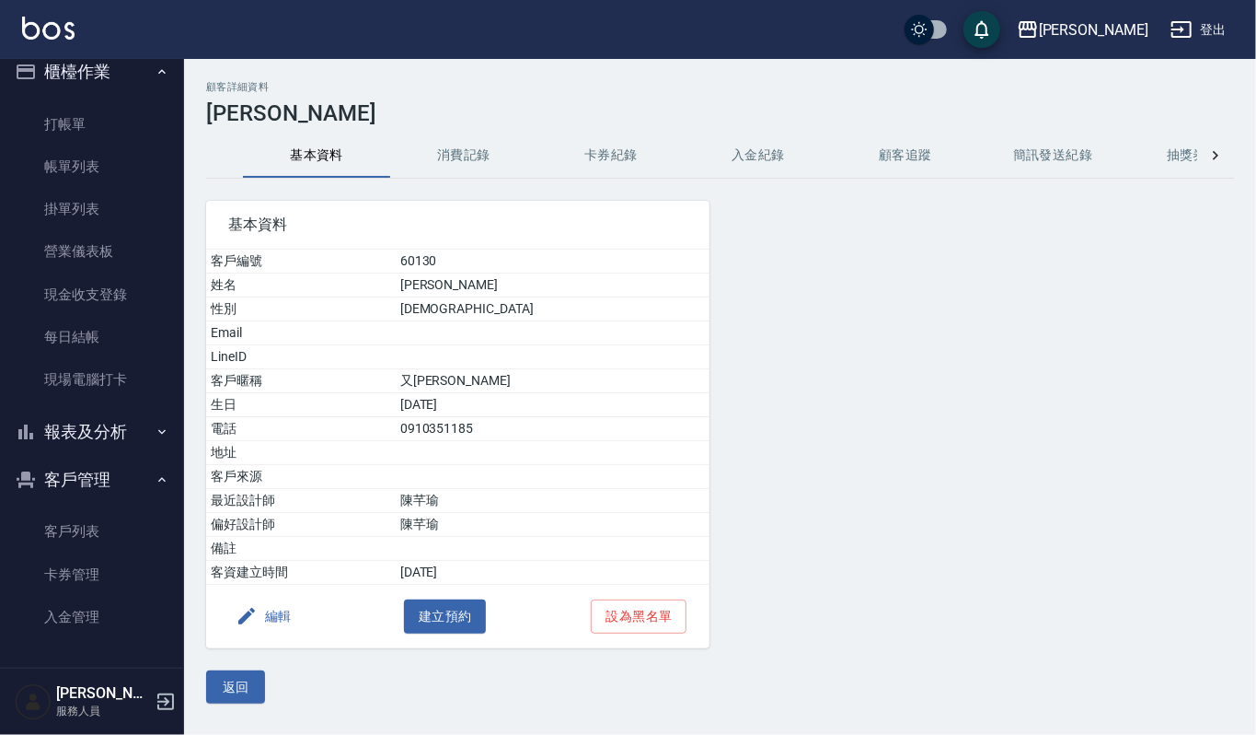
click at [461, 145] on button "消費記錄" at bounding box center [463, 155] width 147 height 44
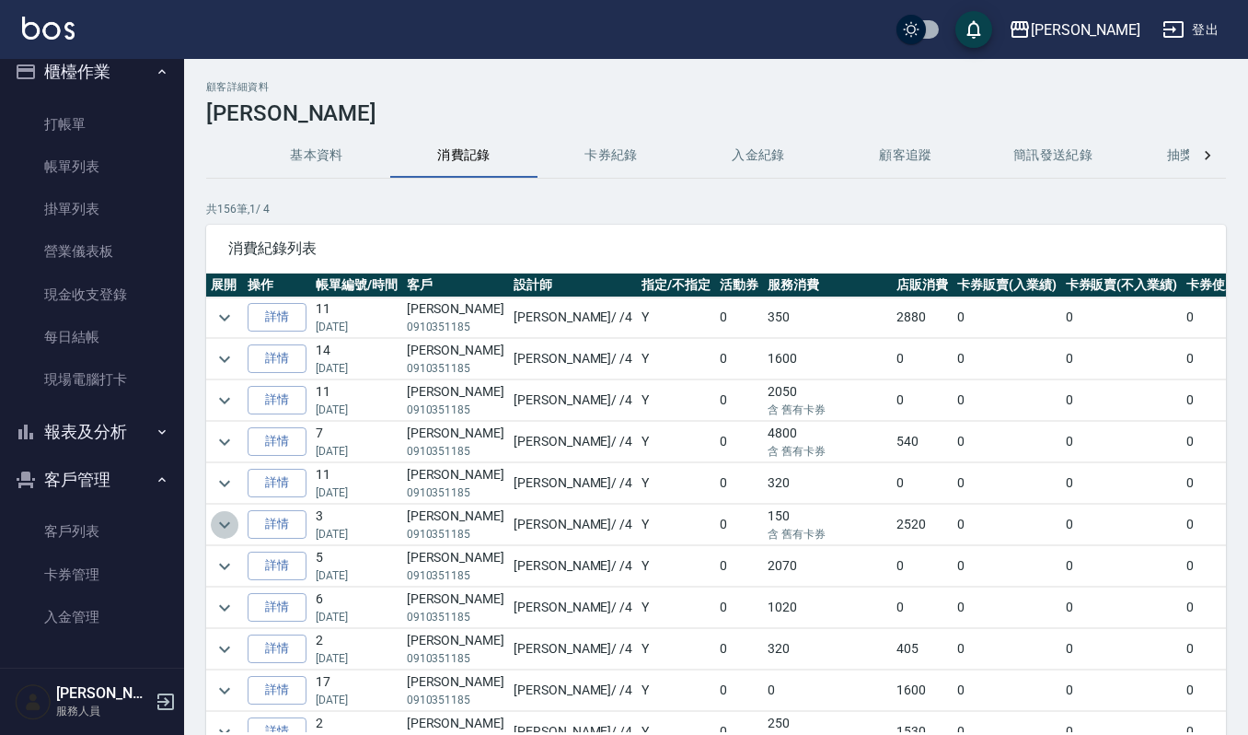
click at [228, 523] on icon "expand row" at bounding box center [225, 525] width 22 height 22
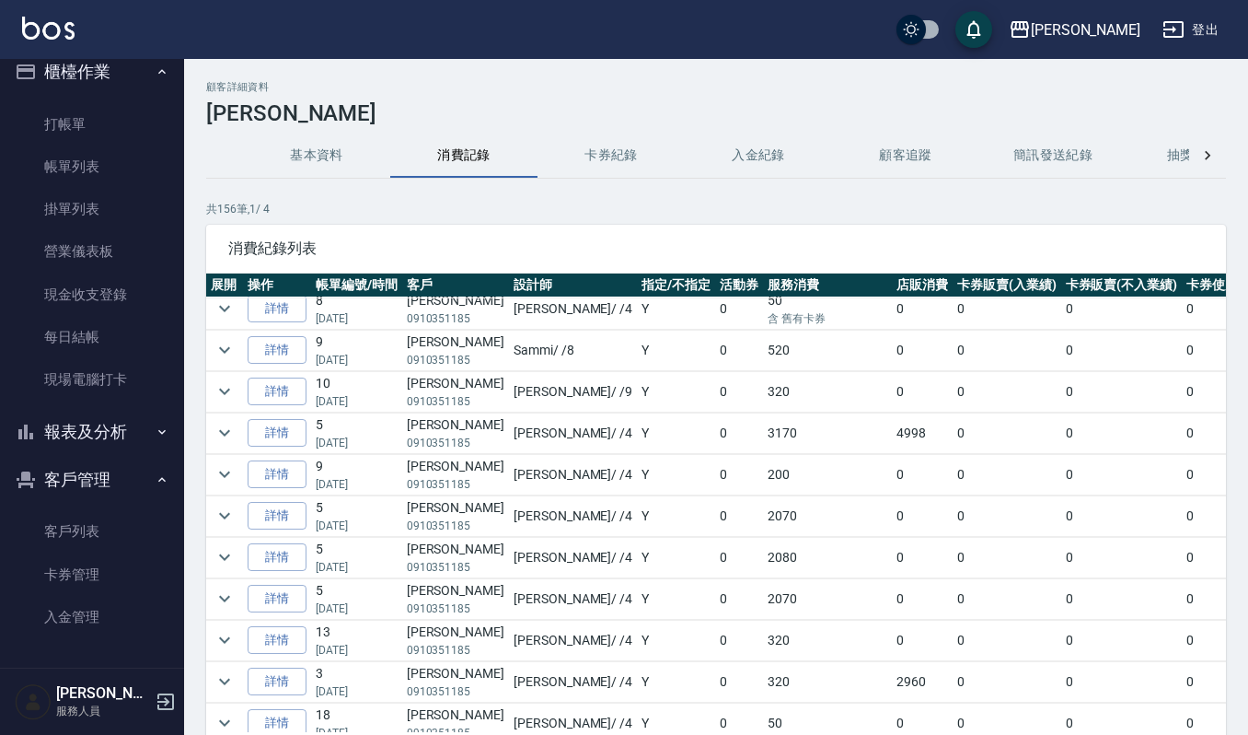
scroll to position [736, 0]
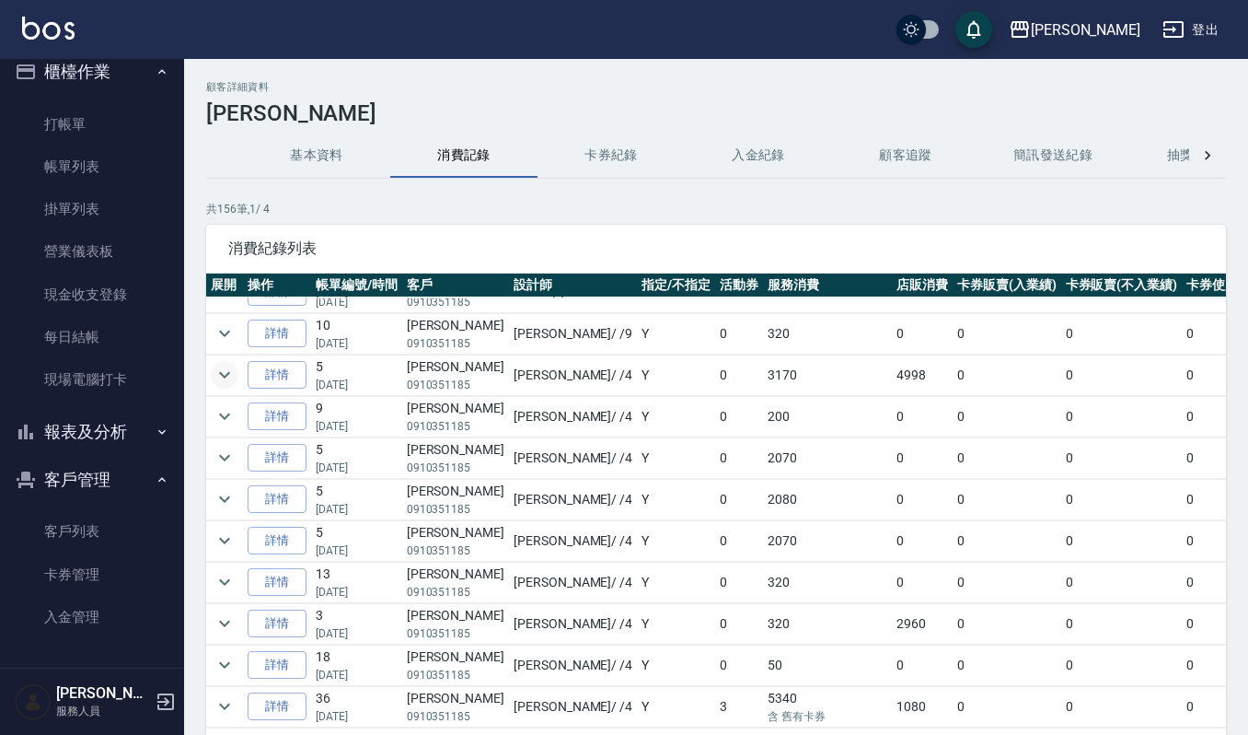
click at [229, 381] on icon "expand row" at bounding box center [225, 375] width 22 height 22
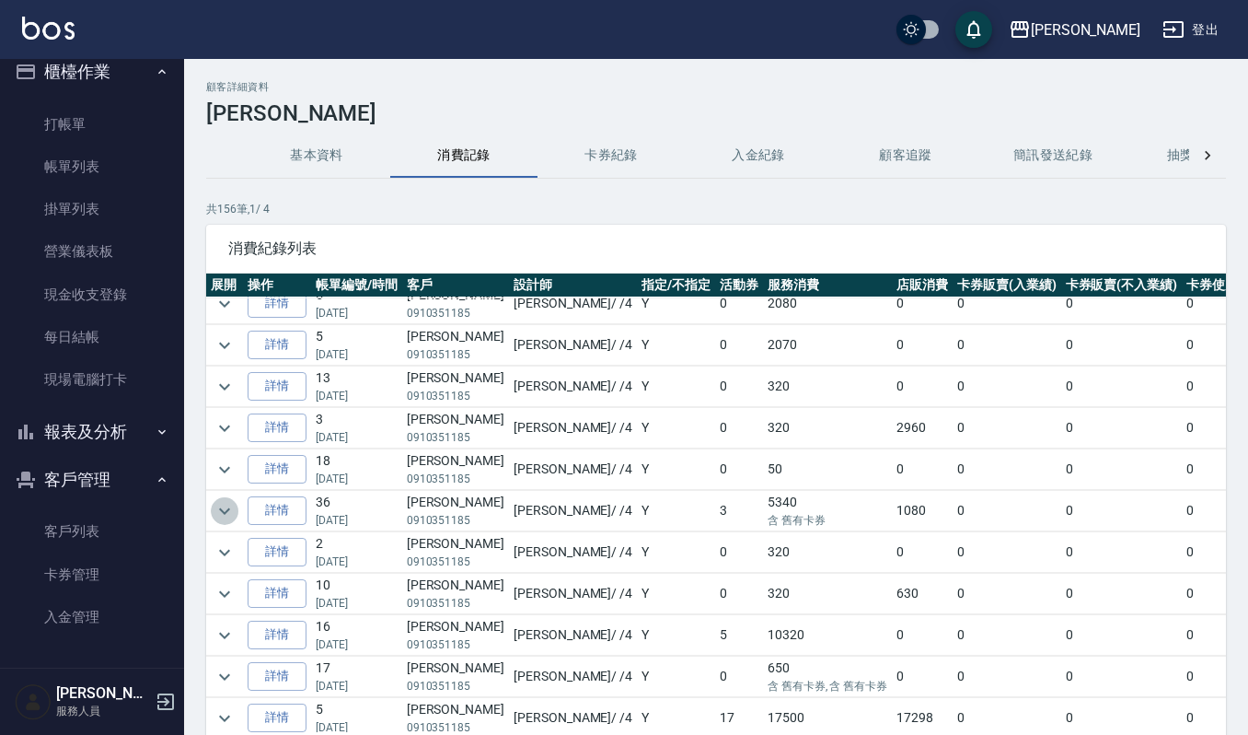
click at [217, 522] on icon "expand row" at bounding box center [225, 511] width 22 height 22
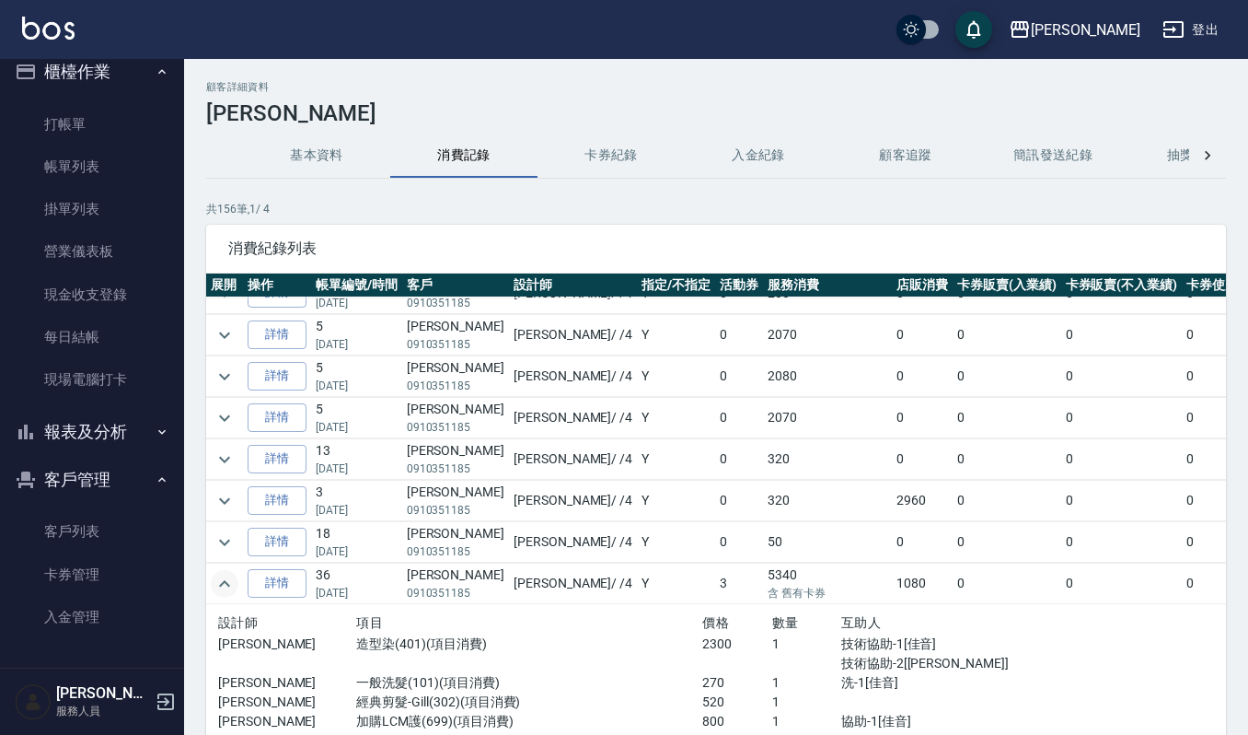
scroll to position [981, 0]
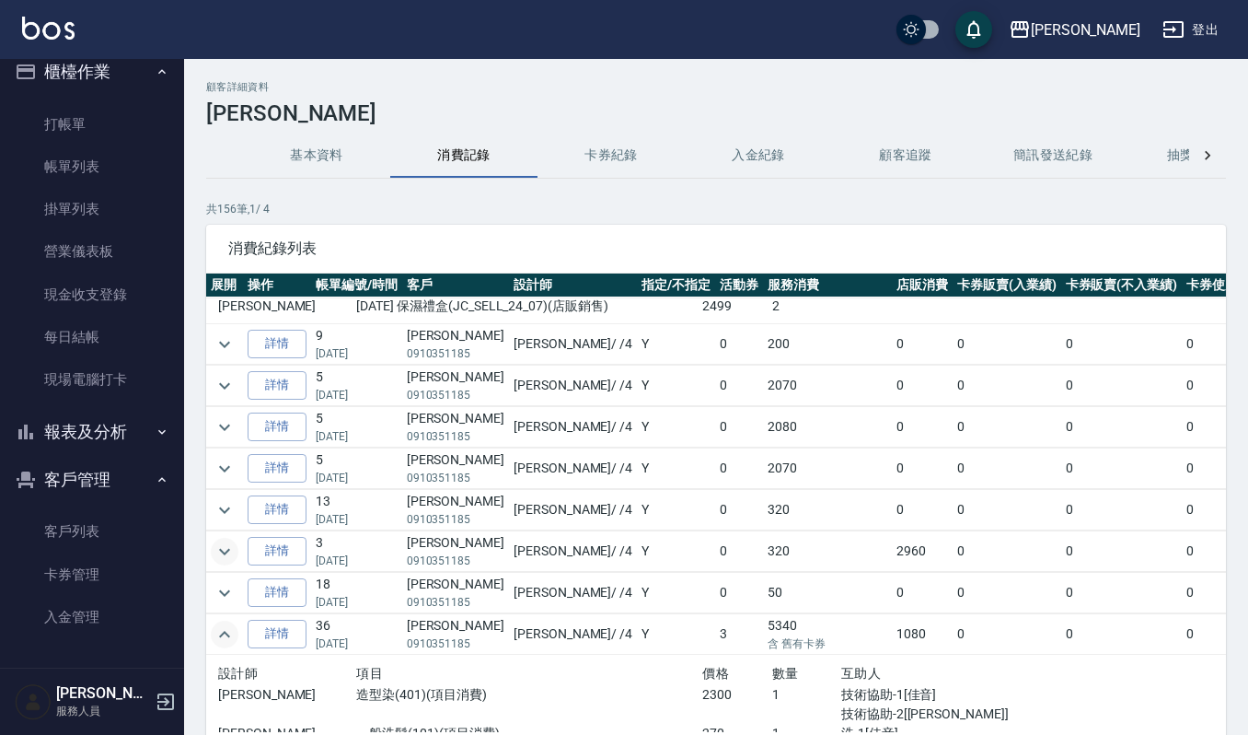
click at [218, 557] on icon "expand row" at bounding box center [225, 551] width 22 height 22
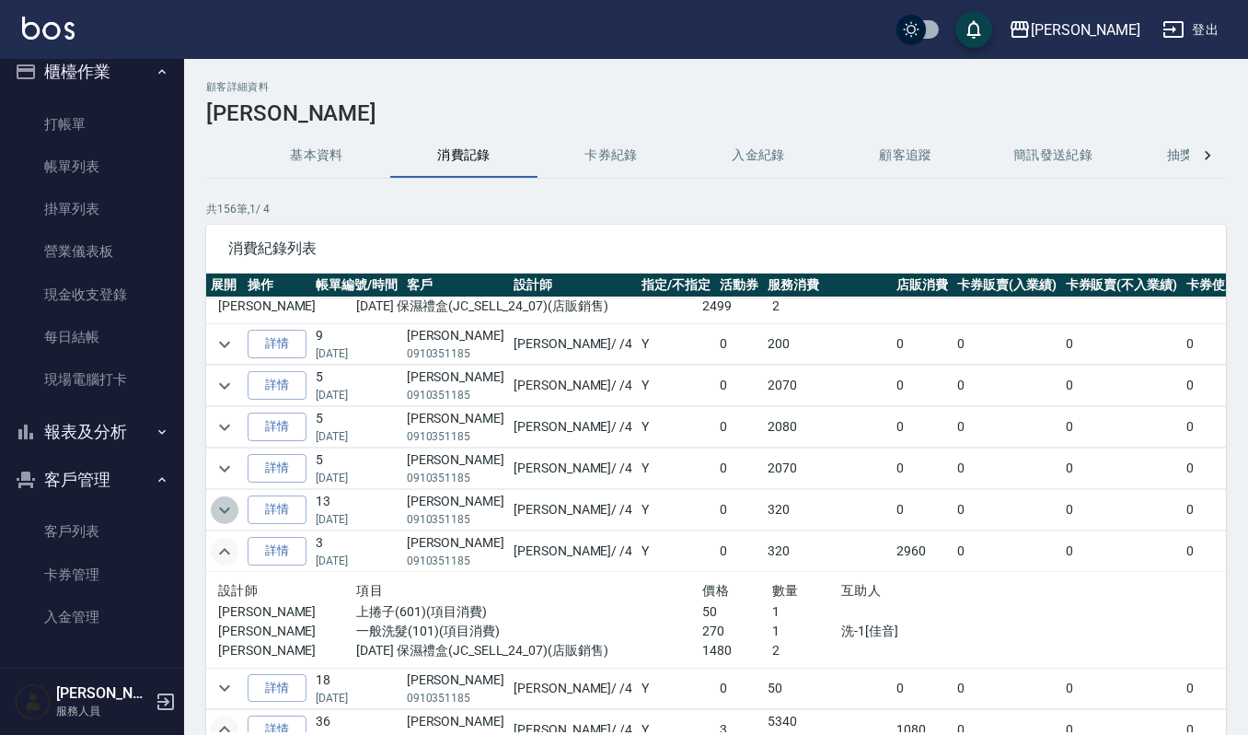
click at [219, 521] on icon "expand row" at bounding box center [225, 510] width 22 height 22
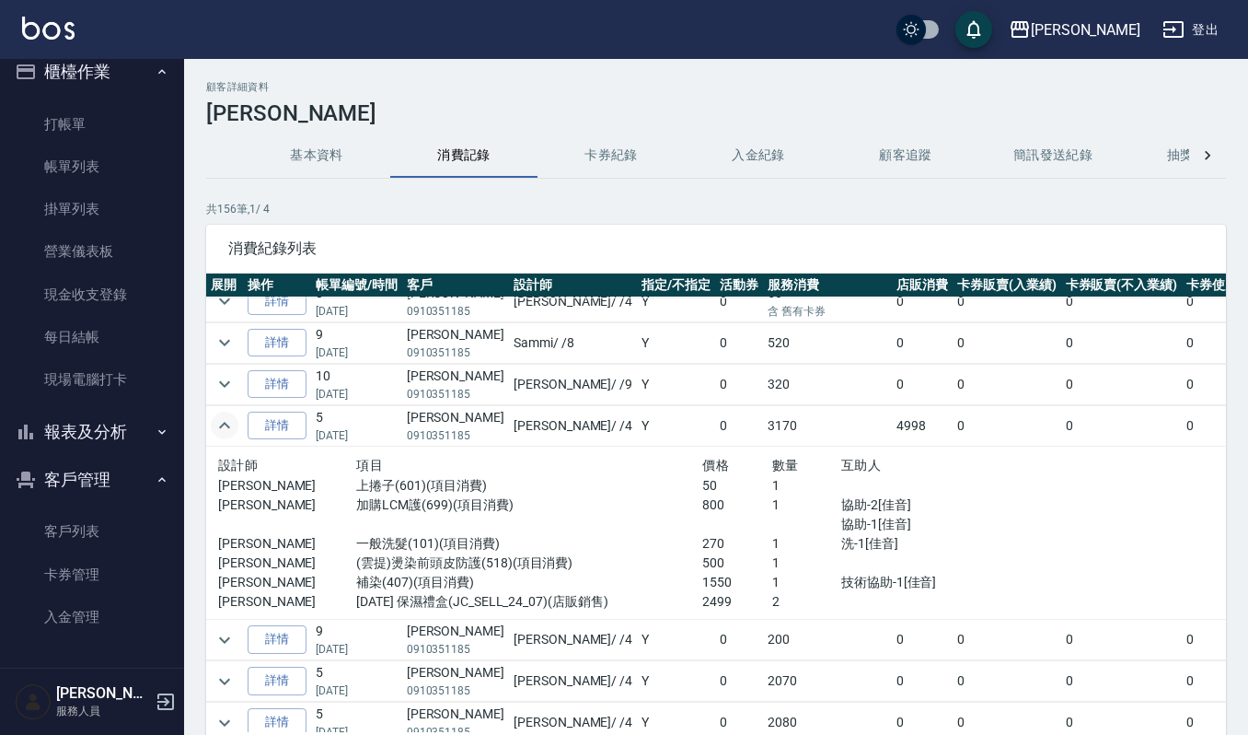
scroll to position [613, 0]
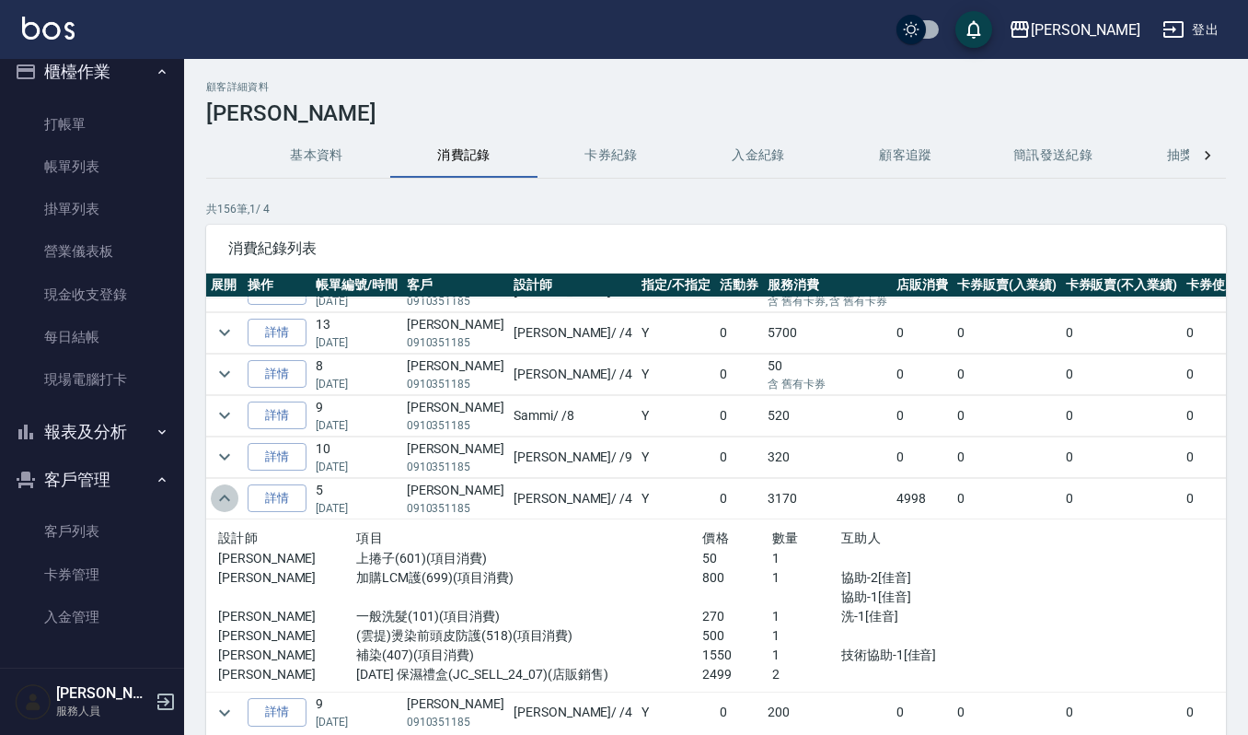
click at [221, 502] on icon "expand row" at bounding box center [225, 498] width 22 height 22
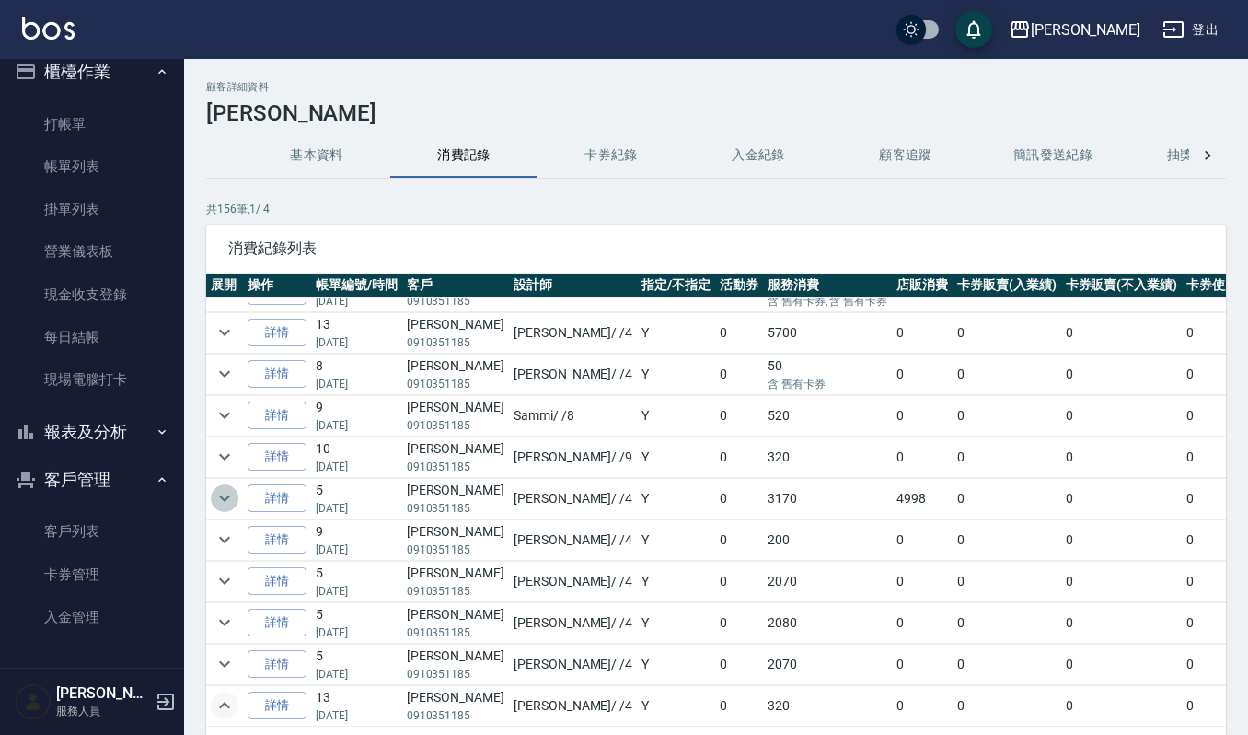
click at [221, 502] on icon "expand row" at bounding box center [225, 498] width 22 height 22
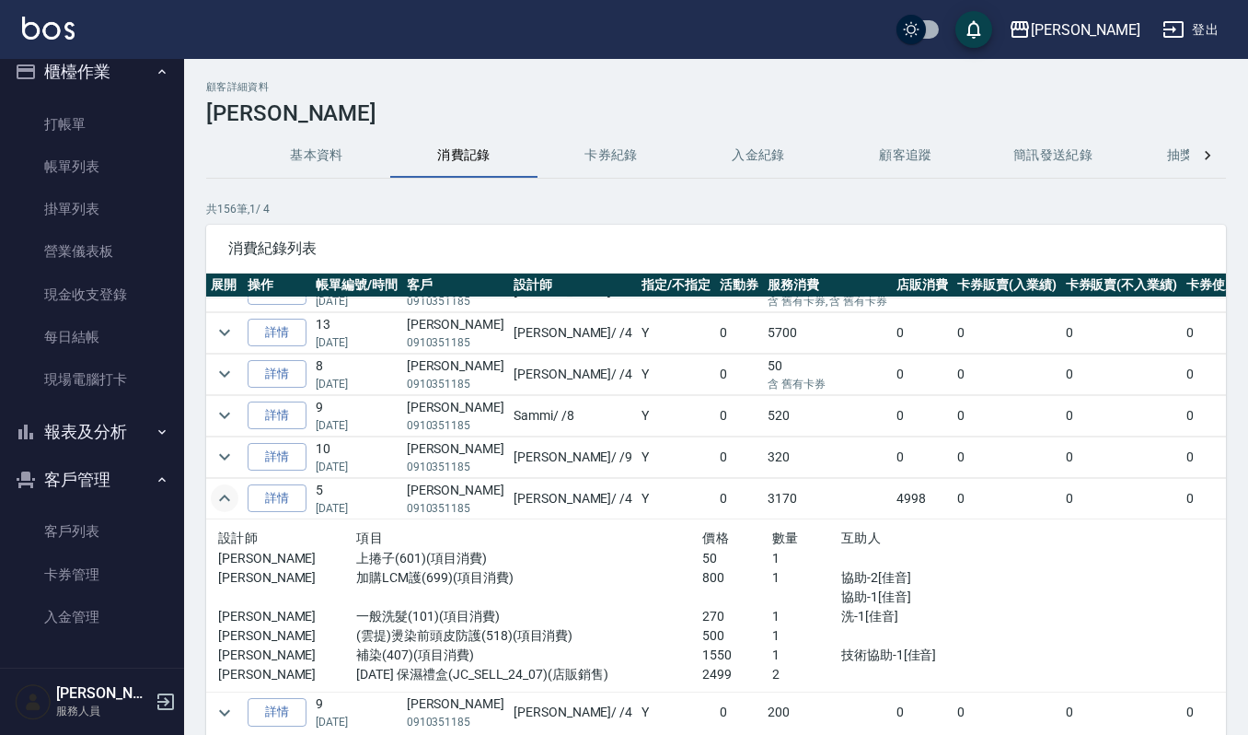
scroll to position [491, 0]
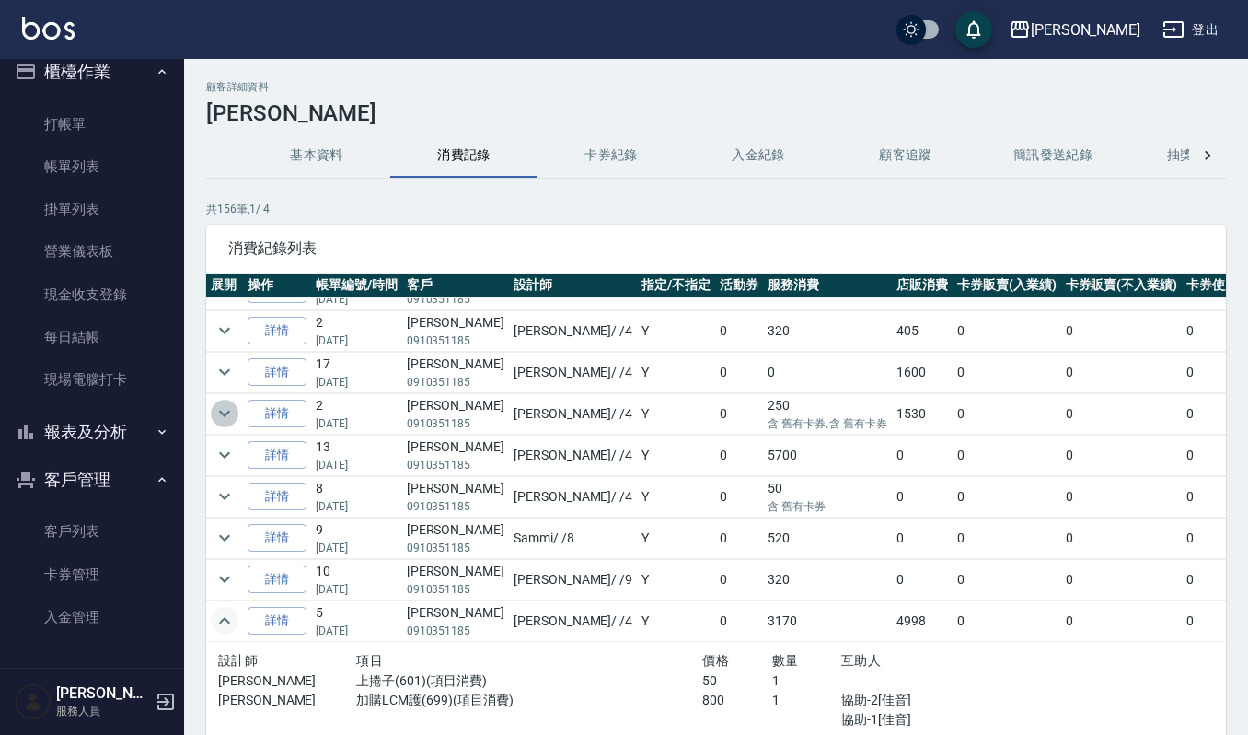
click at [230, 421] on icon "expand row" at bounding box center [225, 413] width 22 height 22
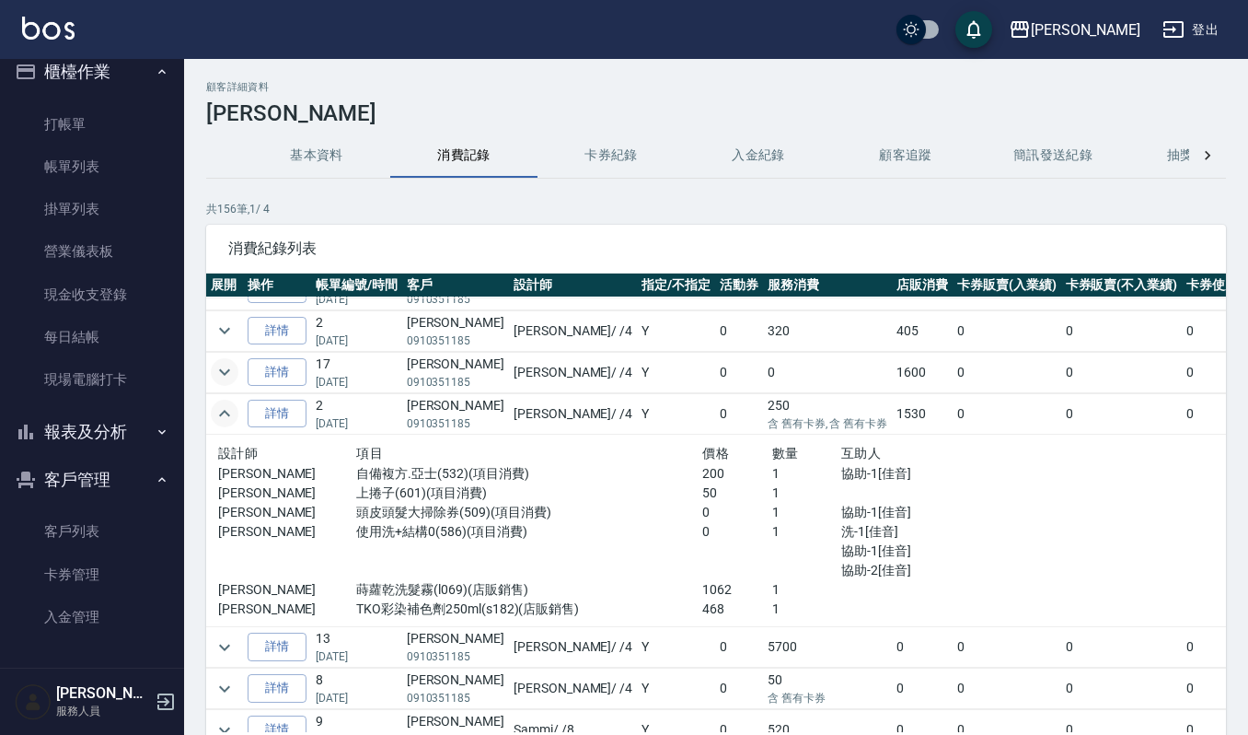
click at [217, 383] on icon "expand row" at bounding box center [225, 372] width 22 height 22
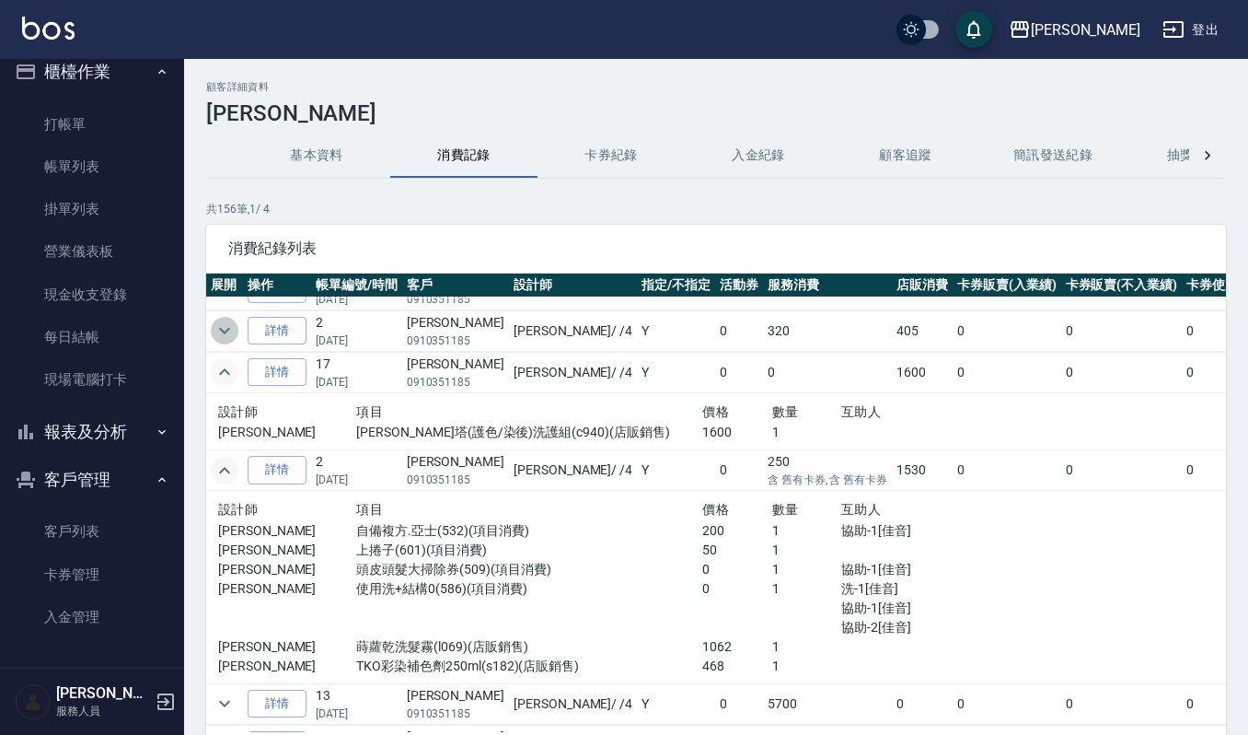
click at [225, 329] on icon "expand row" at bounding box center [225, 330] width 22 height 22
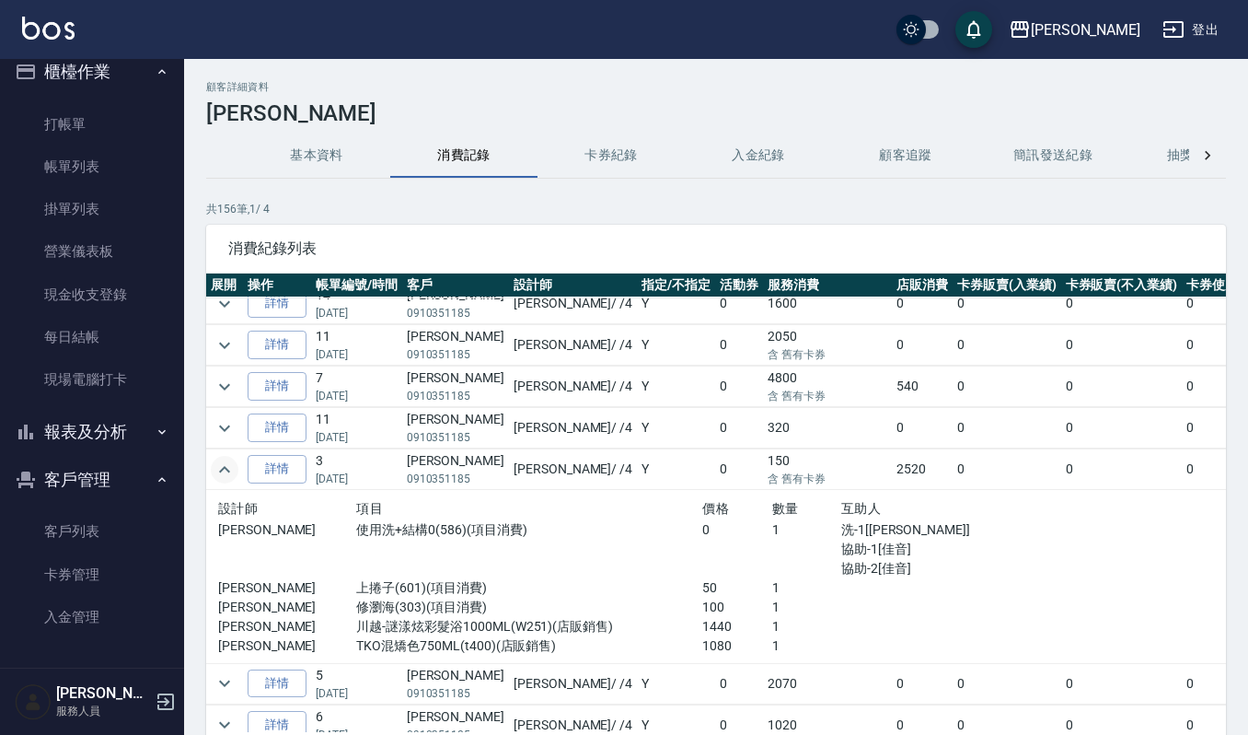
scroll to position [0, 0]
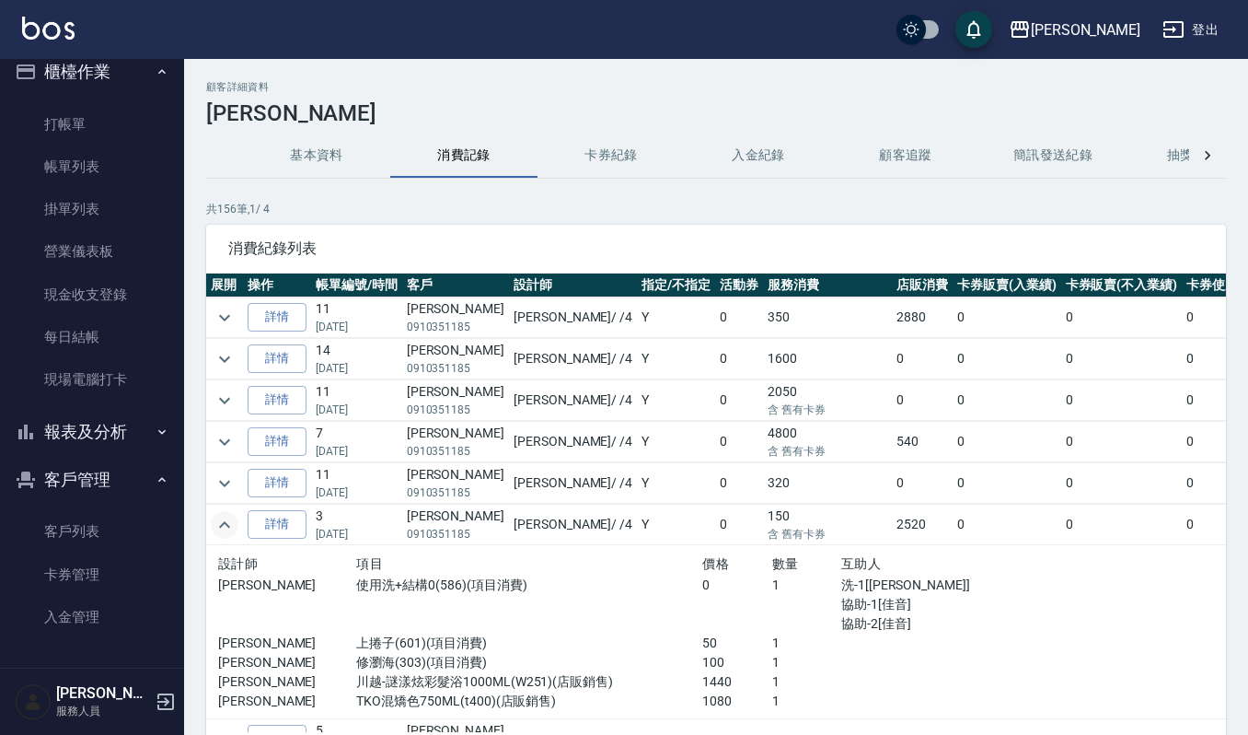
click at [211, 324] on td at bounding box center [224, 317] width 37 height 41
click at [225, 315] on icon "expand row" at bounding box center [225, 318] width 22 height 22
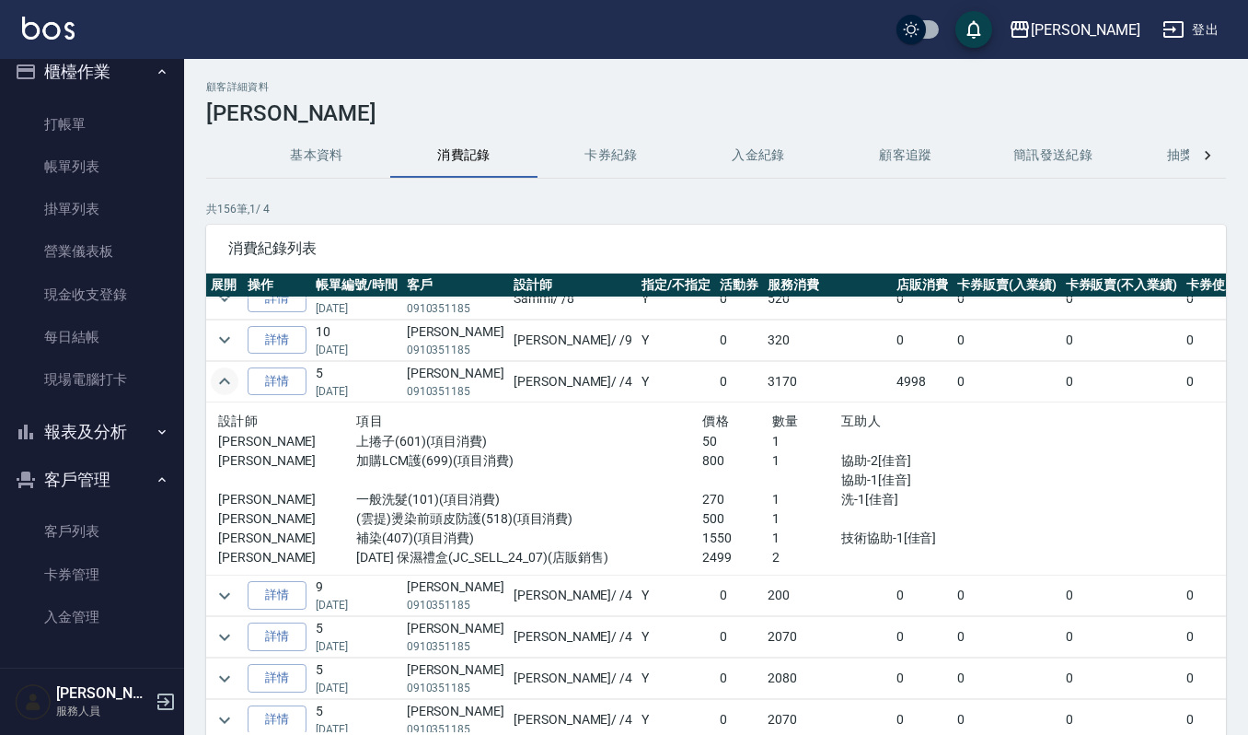
scroll to position [736, 0]
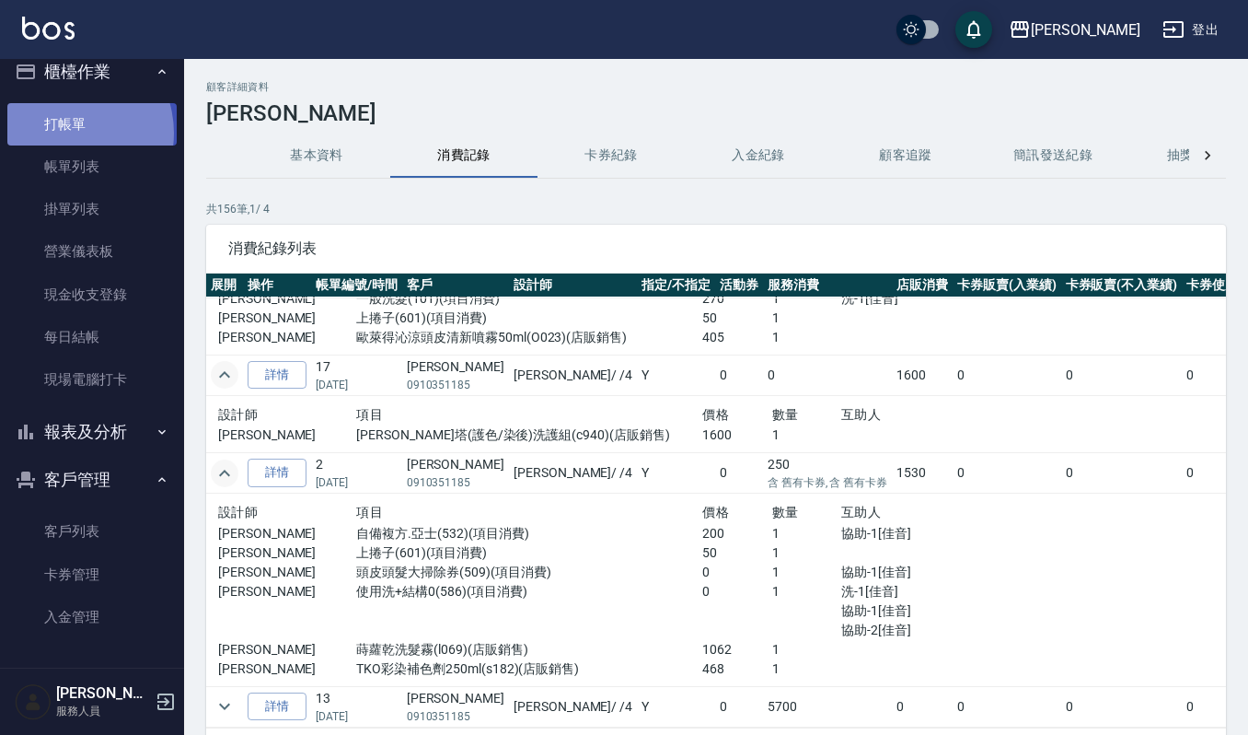
click at [63, 133] on link "打帳單" at bounding box center [91, 124] width 169 height 42
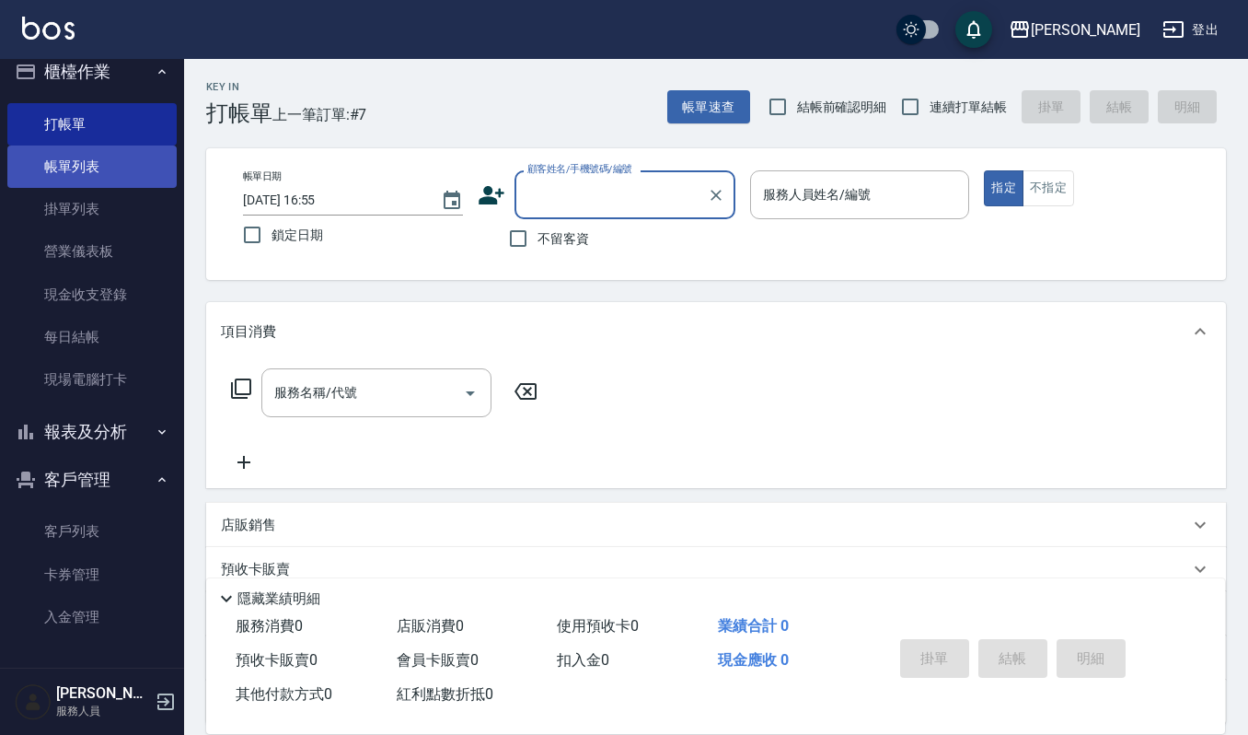
click at [75, 160] on link "帳單列表" at bounding box center [91, 166] width 169 height 42
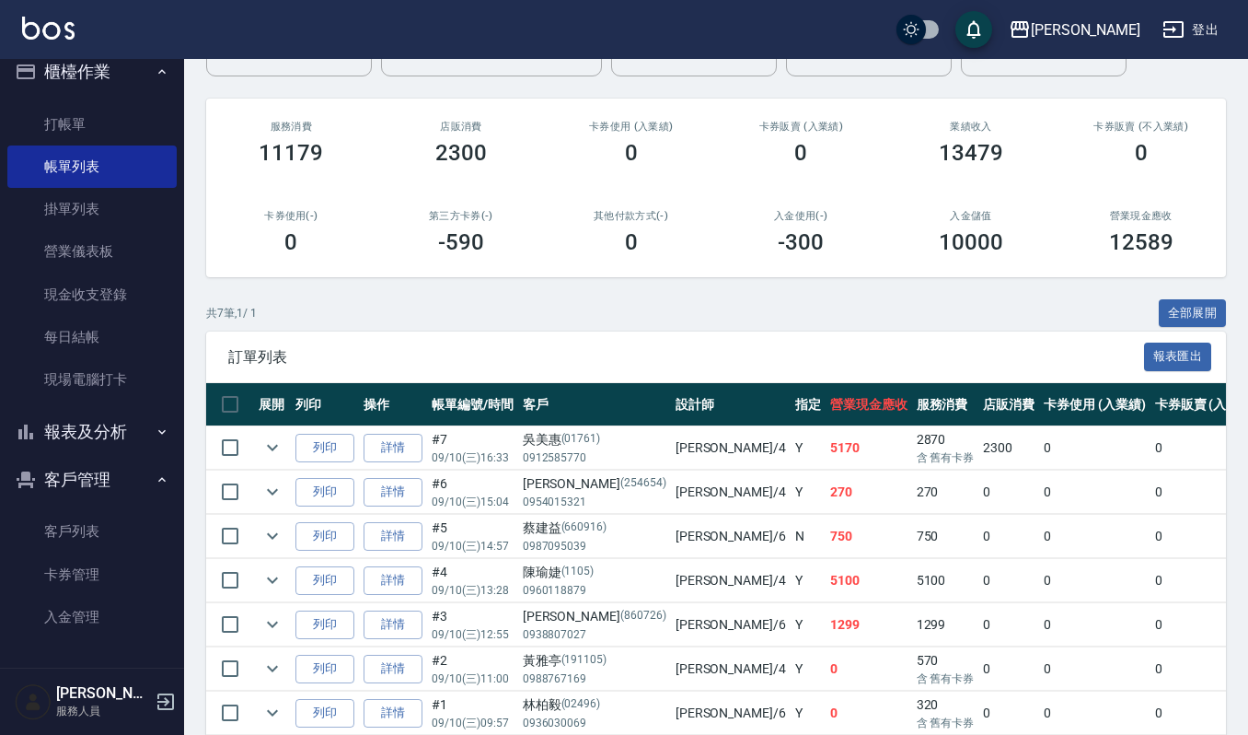
scroll to position [245, 0]
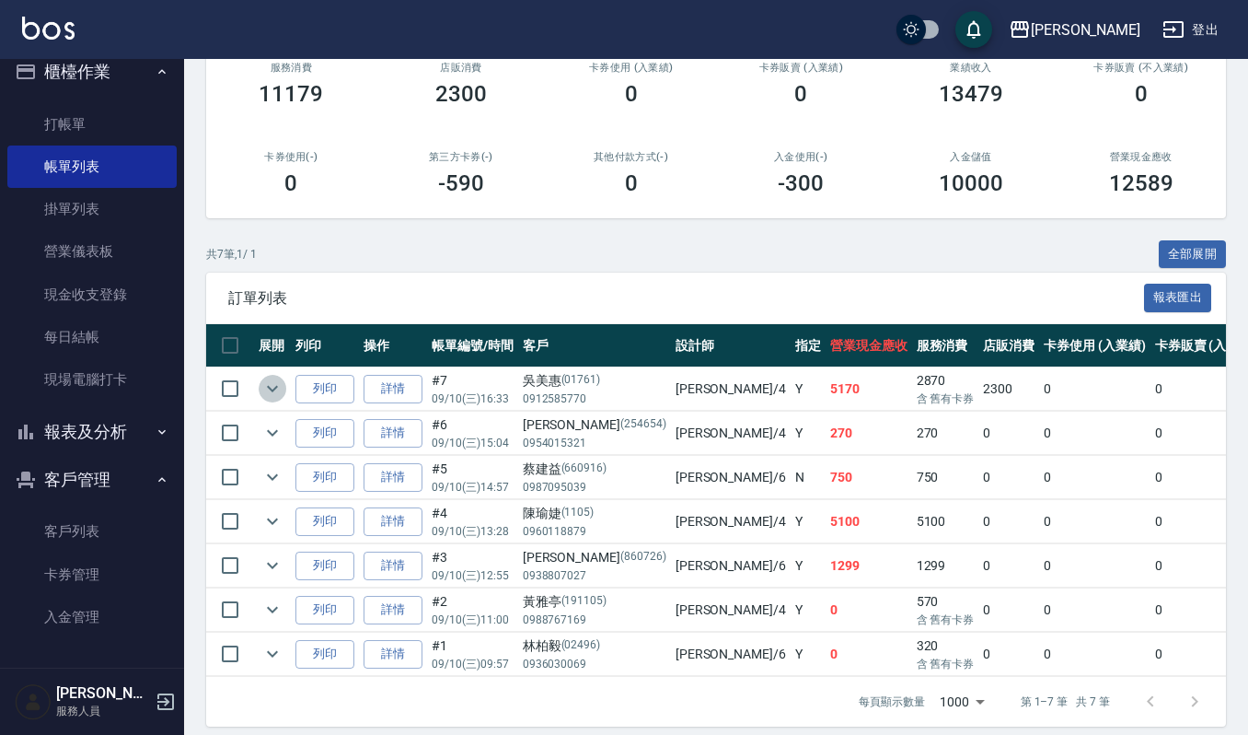
click at [269, 384] on icon "expand row" at bounding box center [272, 388] width 22 height 22
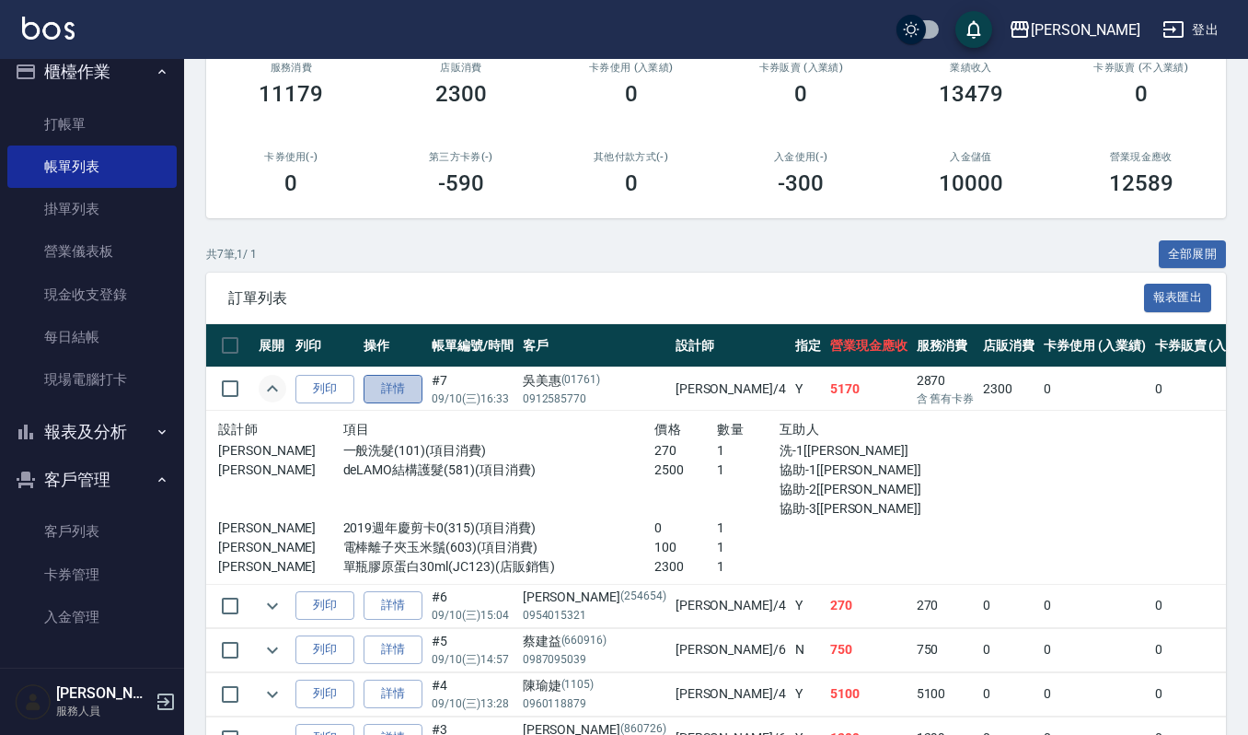
click at [383, 390] on link "詳情" at bounding box center [393, 389] width 59 height 29
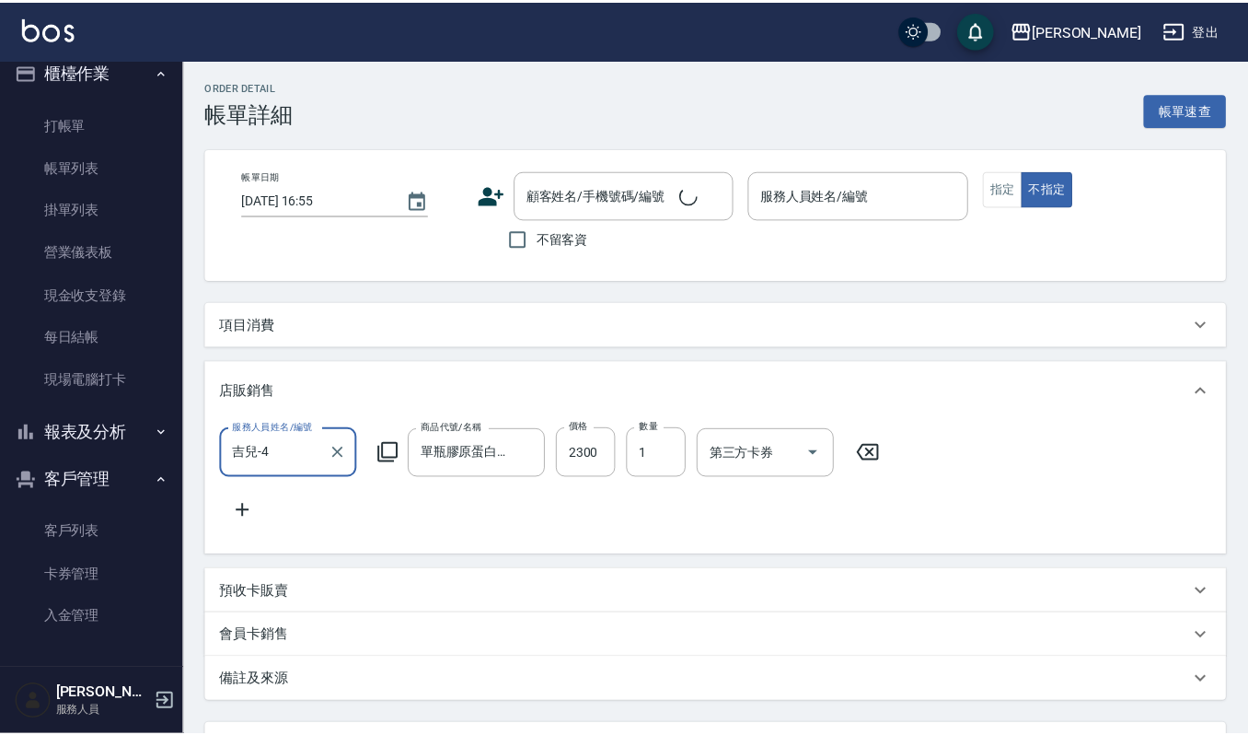
scroll to position [31, 0]
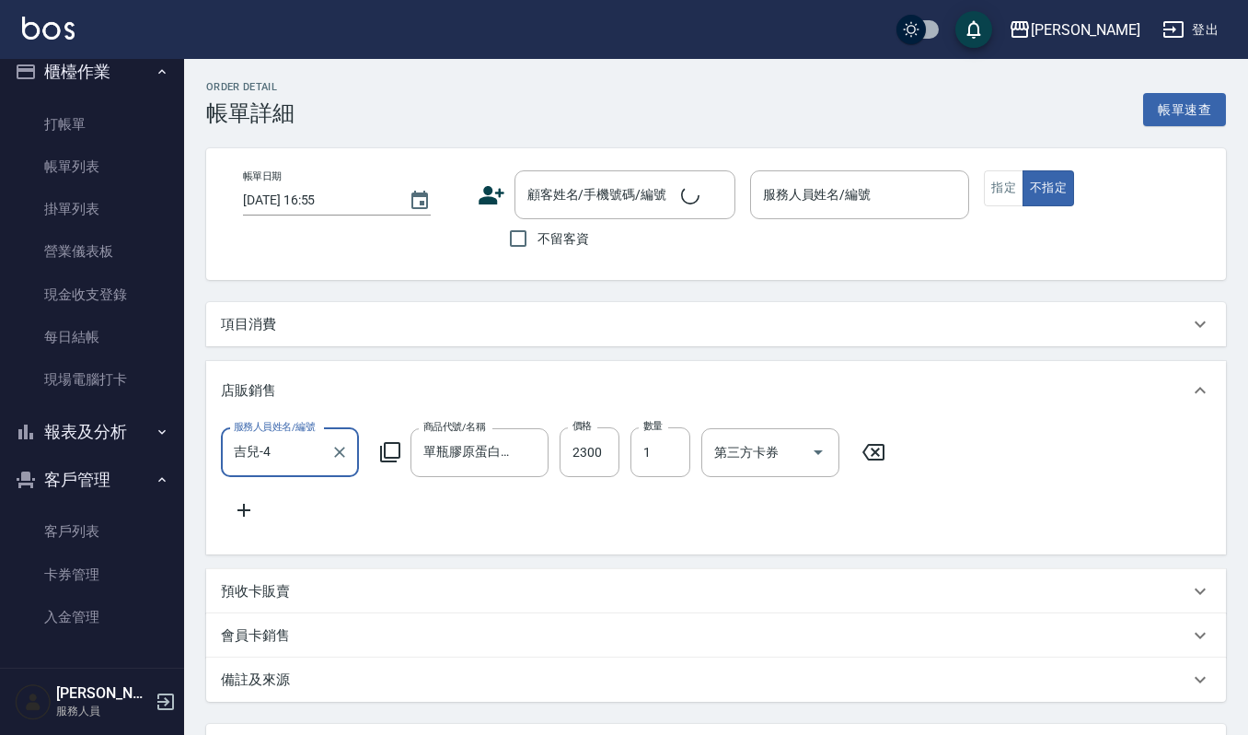
type input "[DATE] 16:33"
type input "吉兒-4"
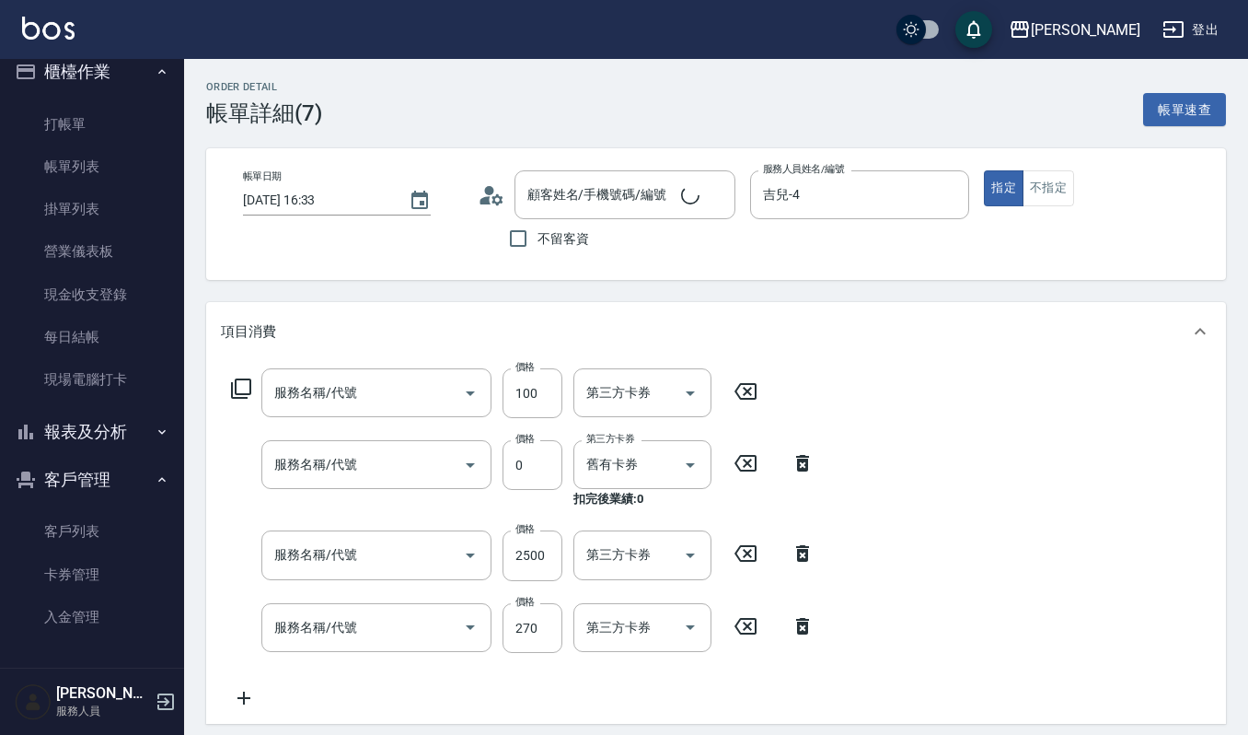
scroll to position [0, 0]
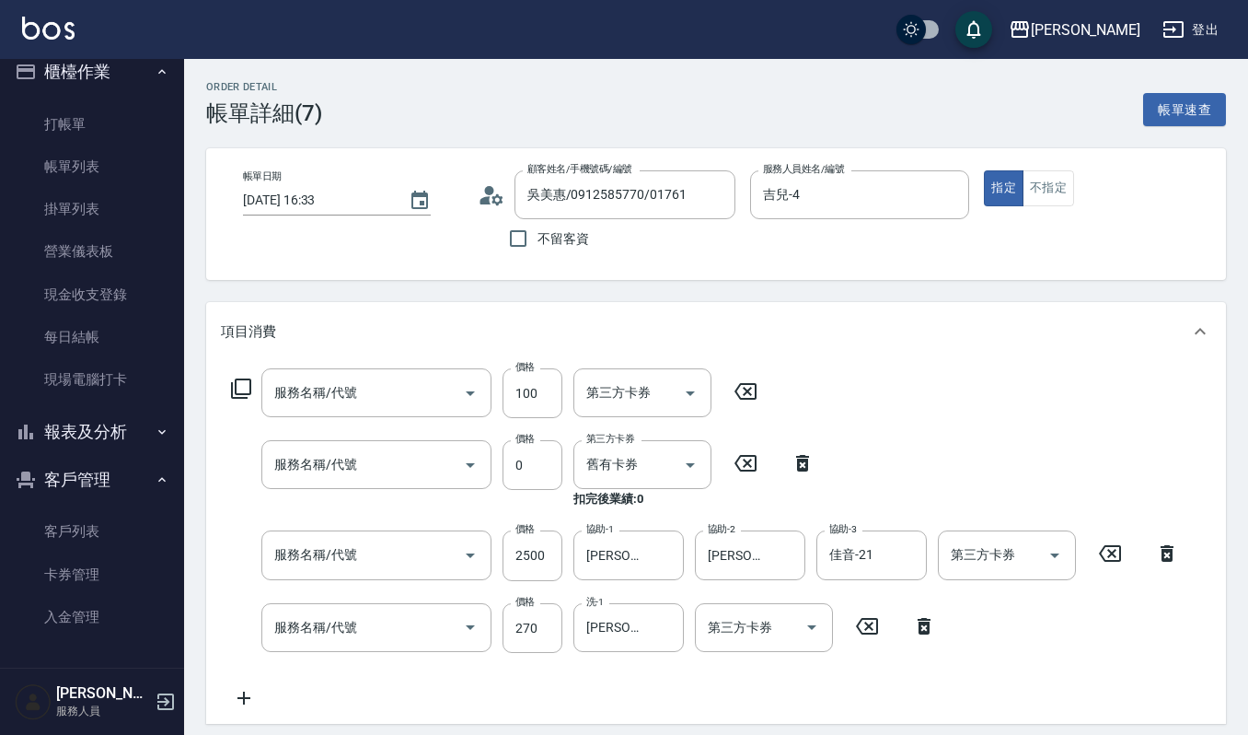
type input "吳美惠/0912585770/01761"
type input "電棒離子夾玉米鬚(603)"
type input "2019週年慶剪卡0(315)"
type input "deLAMO結構護髮(581)"
type input "一般洗髮(101)"
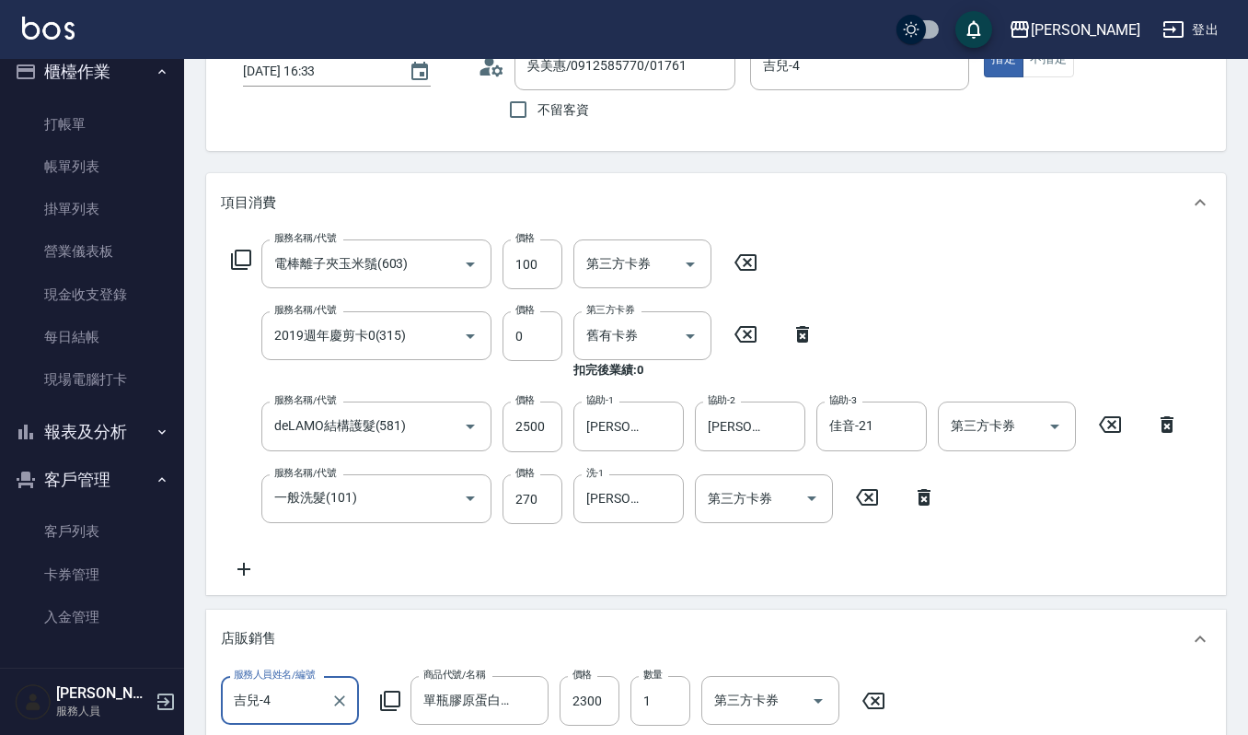
scroll to position [245, 0]
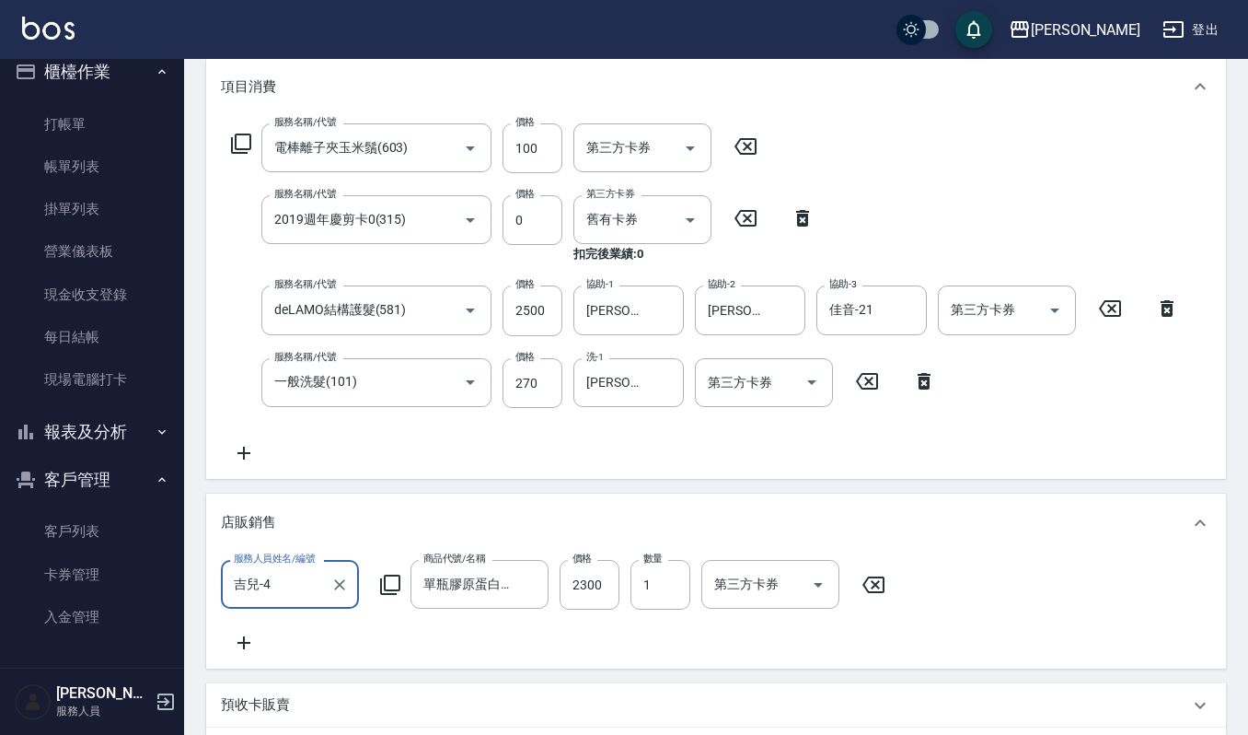
click at [245, 641] on icon at bounding box center [244, 642] width 46 height 22
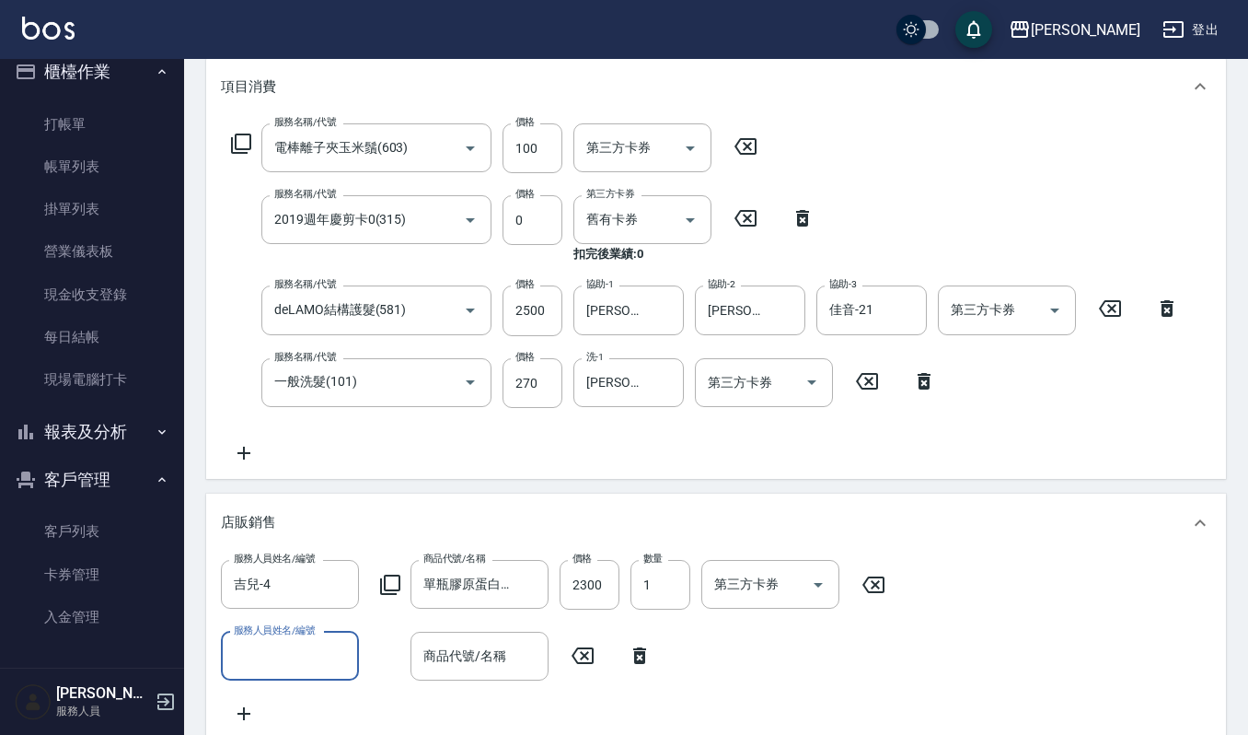
click at [296, 657] on input "服務人員姓名/編號" at bounding box center [290, 656] width 122 height 32
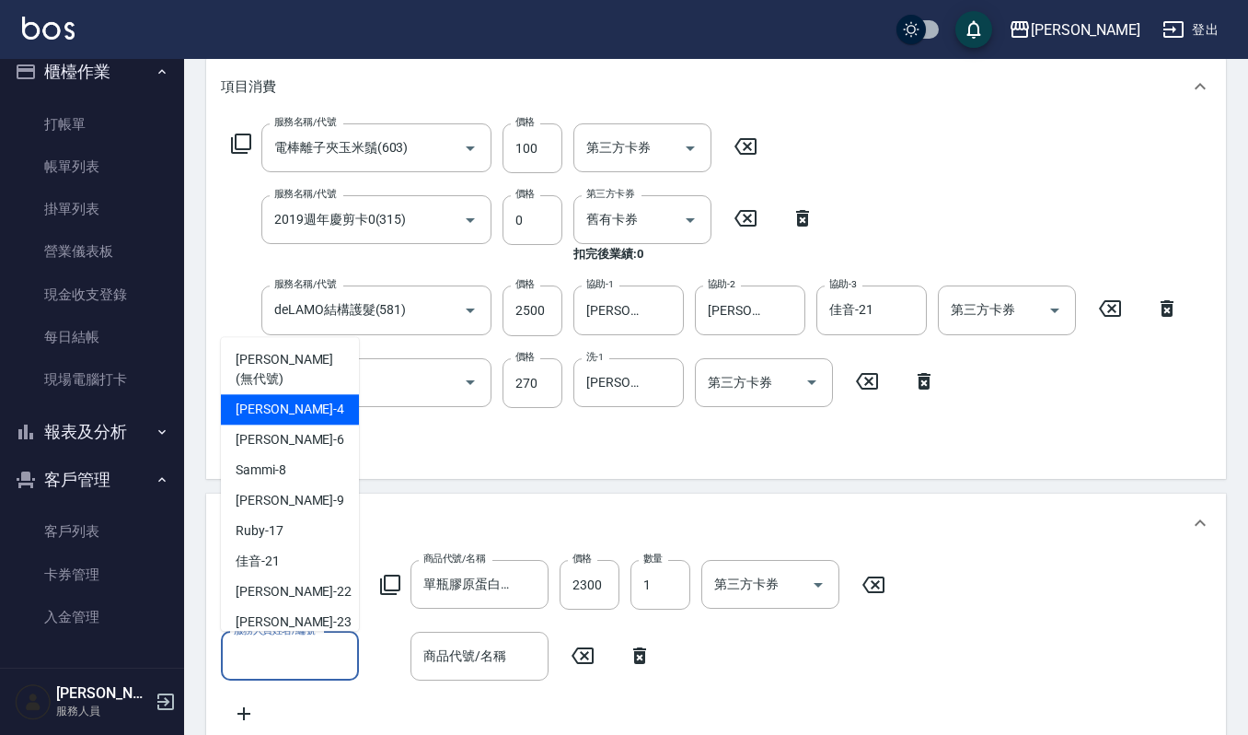
click at [314, 396] on div "吉兒 -4" at bounding box center [290, 409] width 138 height 30
type input "吉兒-4"
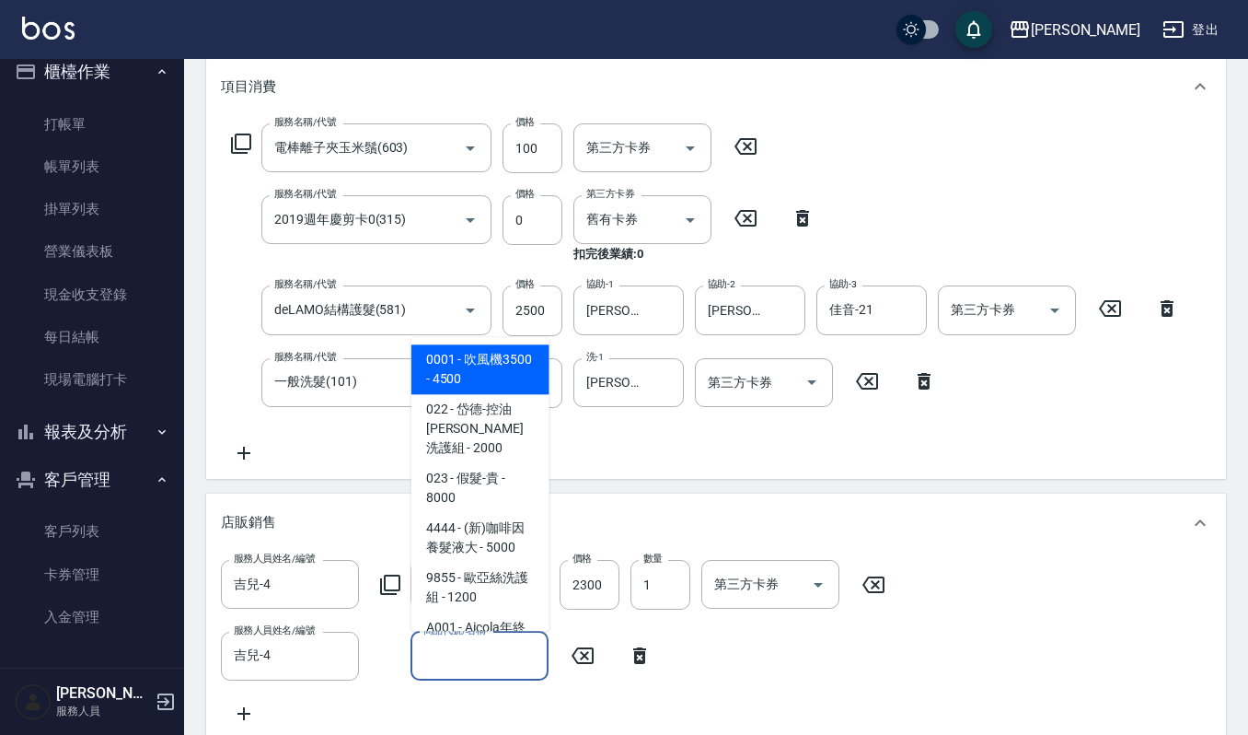
click at [451, 661] on input "商品代號/名稱" at bounding box center [480, 656] width 122 height 32
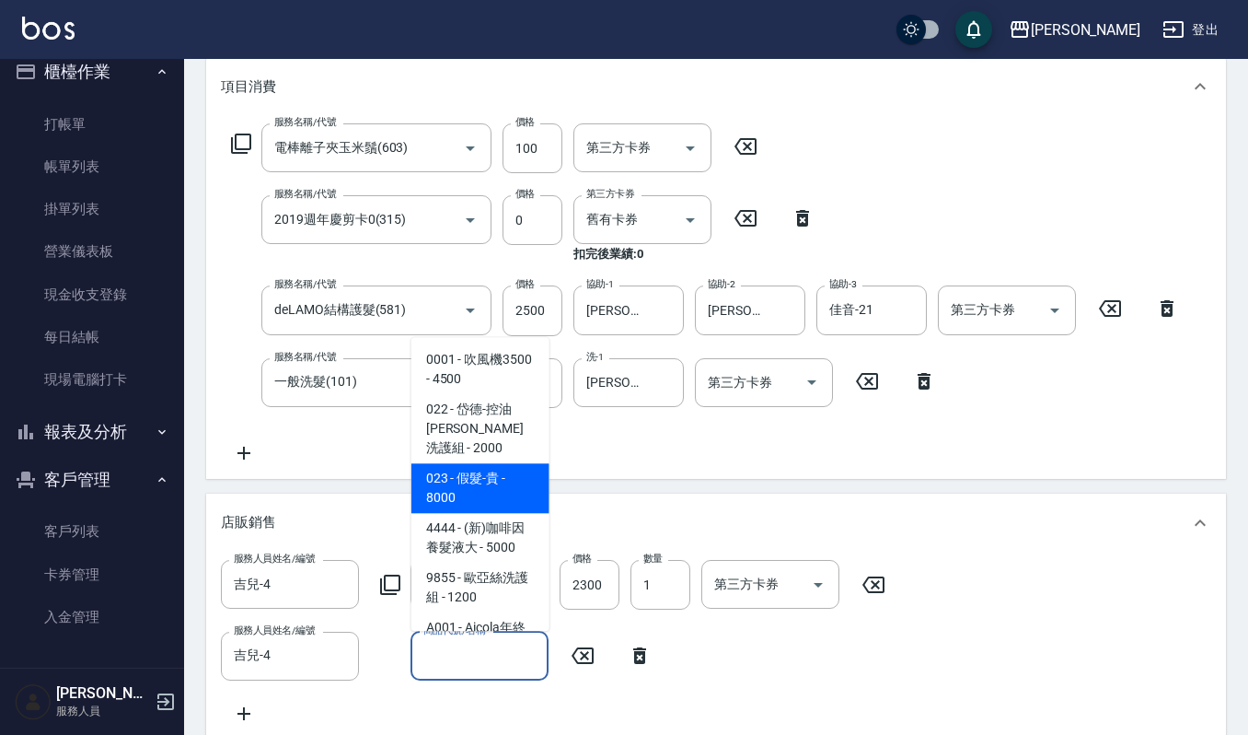
click at [760, 436] on div "服務名稱/代號 電棒離子夾玉米鬚(603) 服務名稱/代號 價格 100 價格 第三方卡券 第三方卡券 服務名稱/代號 2019週年慶剪卡0(315) 服務名…" at bounding box center [705, 293] width 969 height 341
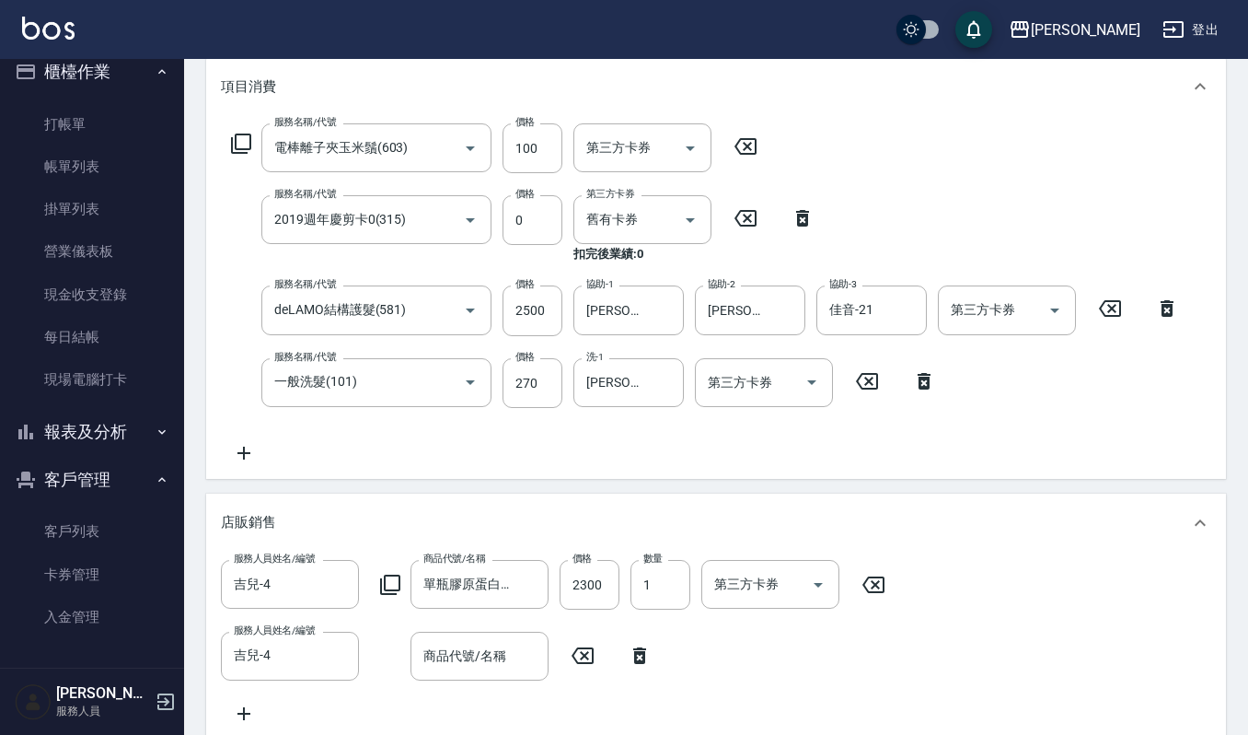
click at [620, 654] on icon at bounding box center [640, 655] width 46 height 22
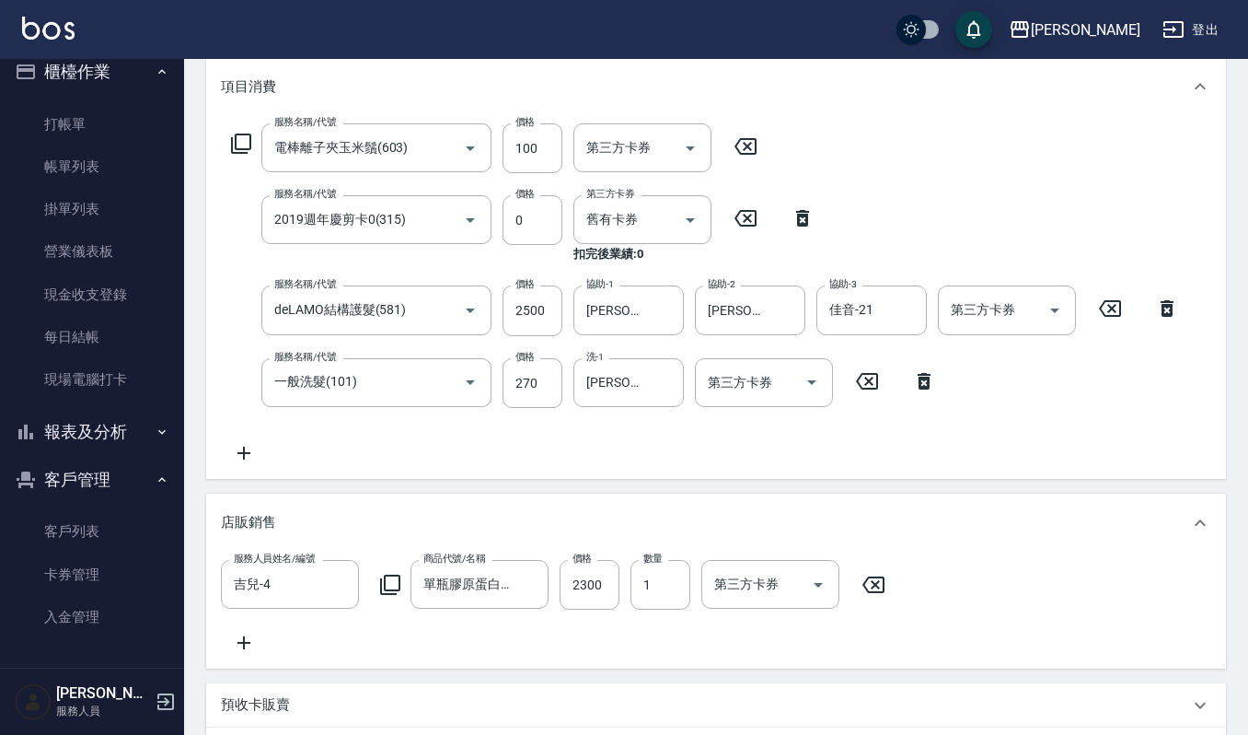
click at [644, 652] on div "服務人員姓名/編號 [PERSON_NAME]-4 服務人員姓名/編號 商品代號/名稱 單瓶膠原蛋白30ml 商品代號/名稱 價格 2300 價格 數量 1 …" at bounding box center [716, 607] width 990 height 94
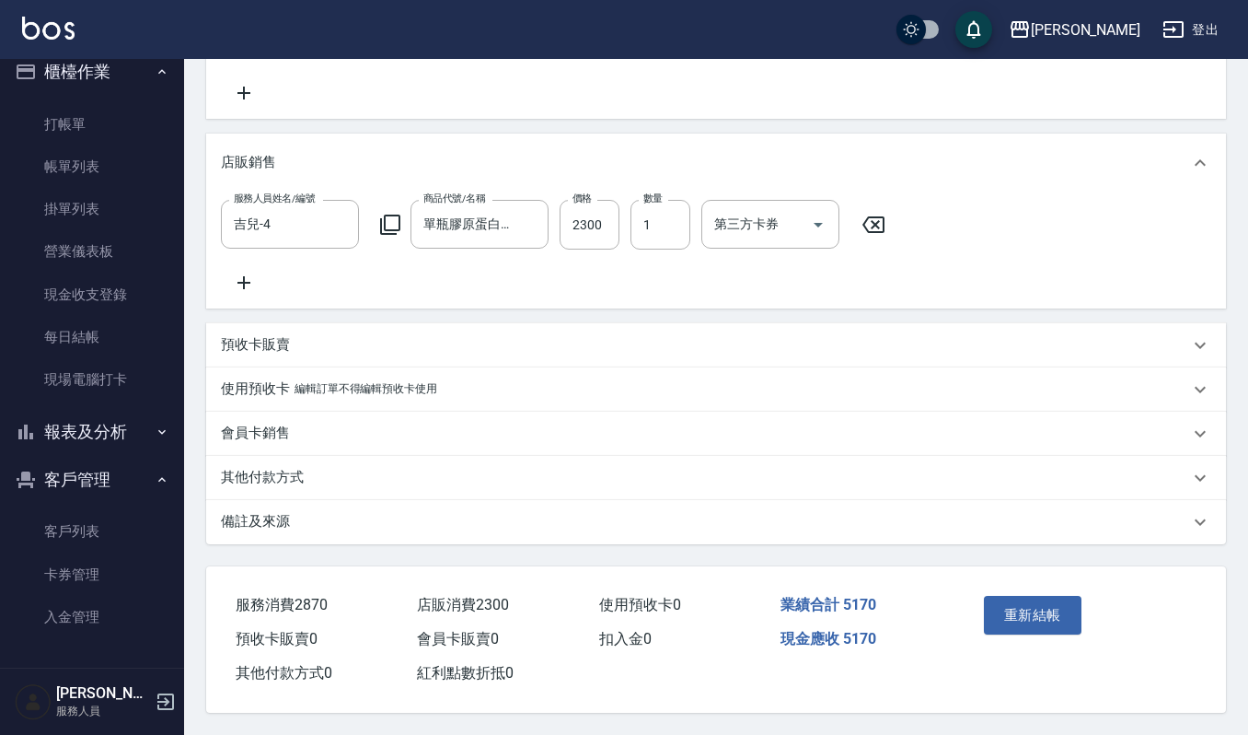
scroll to position [613, 0]
click at [1024, 631] on button "重新結帳" at bounding box center [1033, 615] width 98 height 39
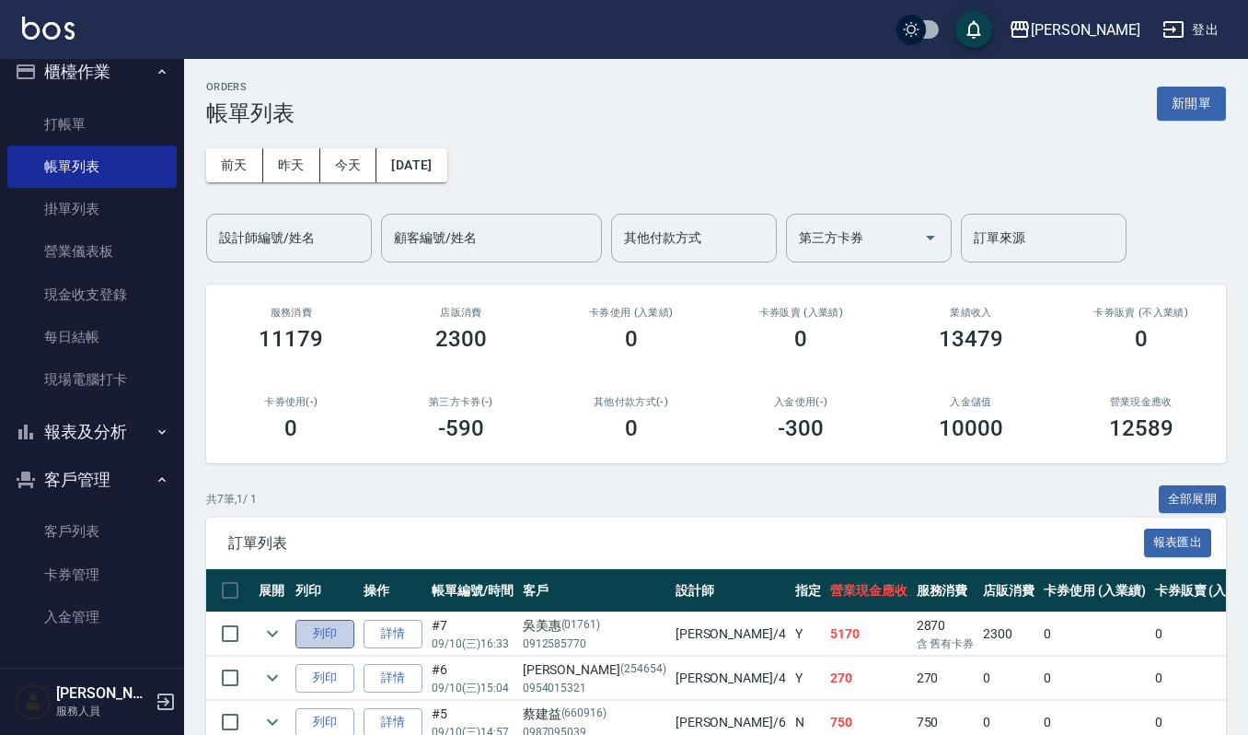
click at [320, 622] on button "列印" at bounding box center [324, 633] width 59 height 29
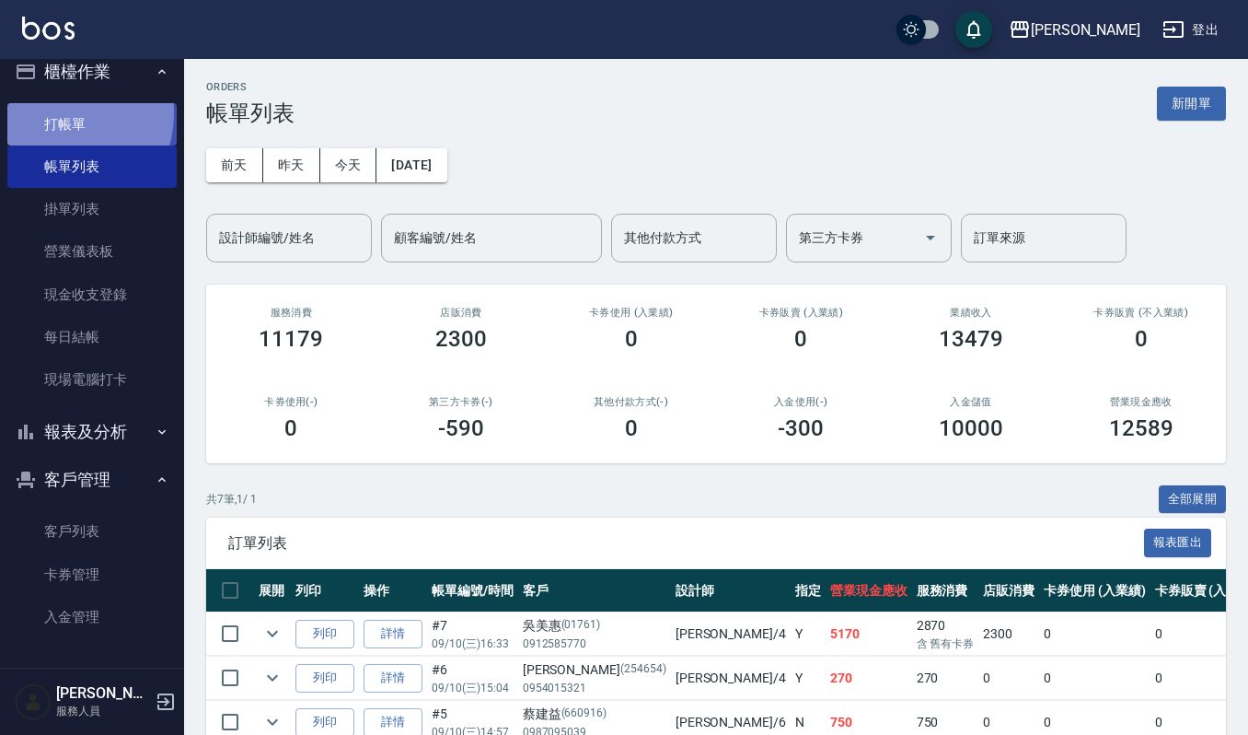
click at [56, 112] on link "打帳單" at bounding box center [91, 124] width 169 height 42
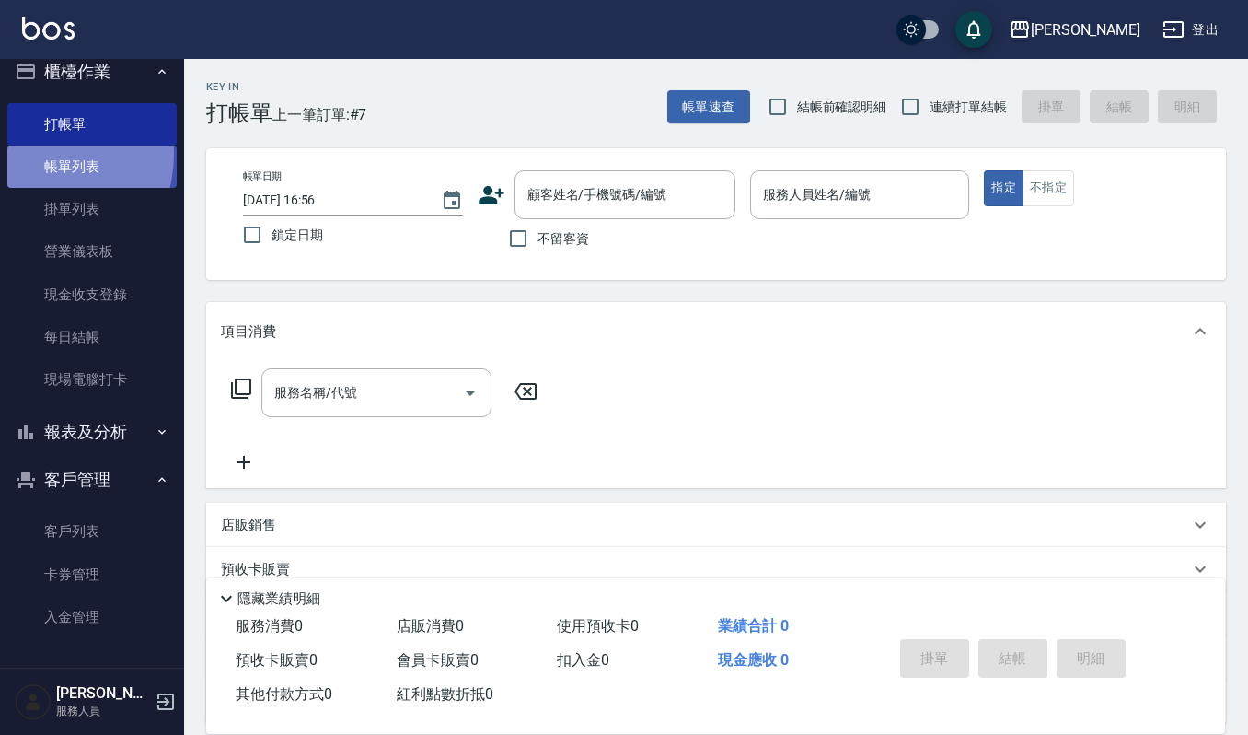
click at [41, 155] on link "帳單列表" at bounding box center [91, 166] width 169 height 42
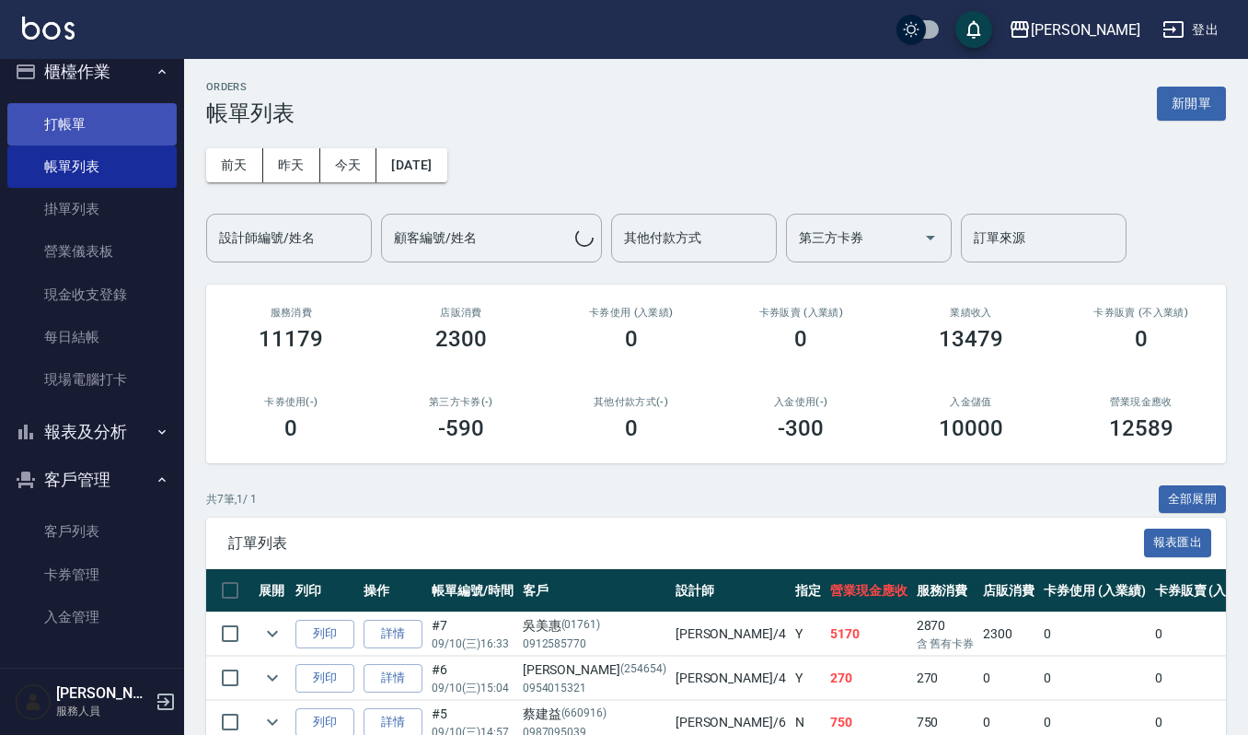
click at [81, 122] on link "打帳單" at bounding box center [91, 124] width 169 height 42
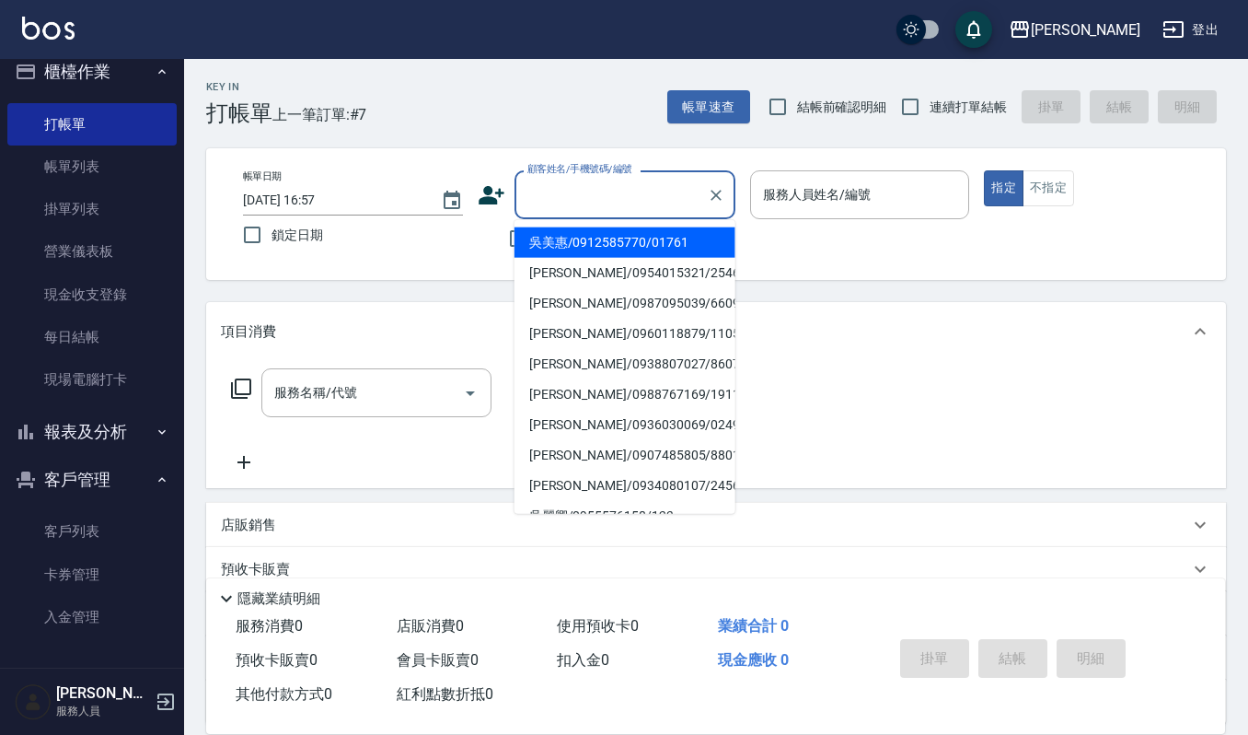
click at [542, 193] on input "顧客姓名/手機號碼/編號" at bounding box center [611, 195] width 177 height 32
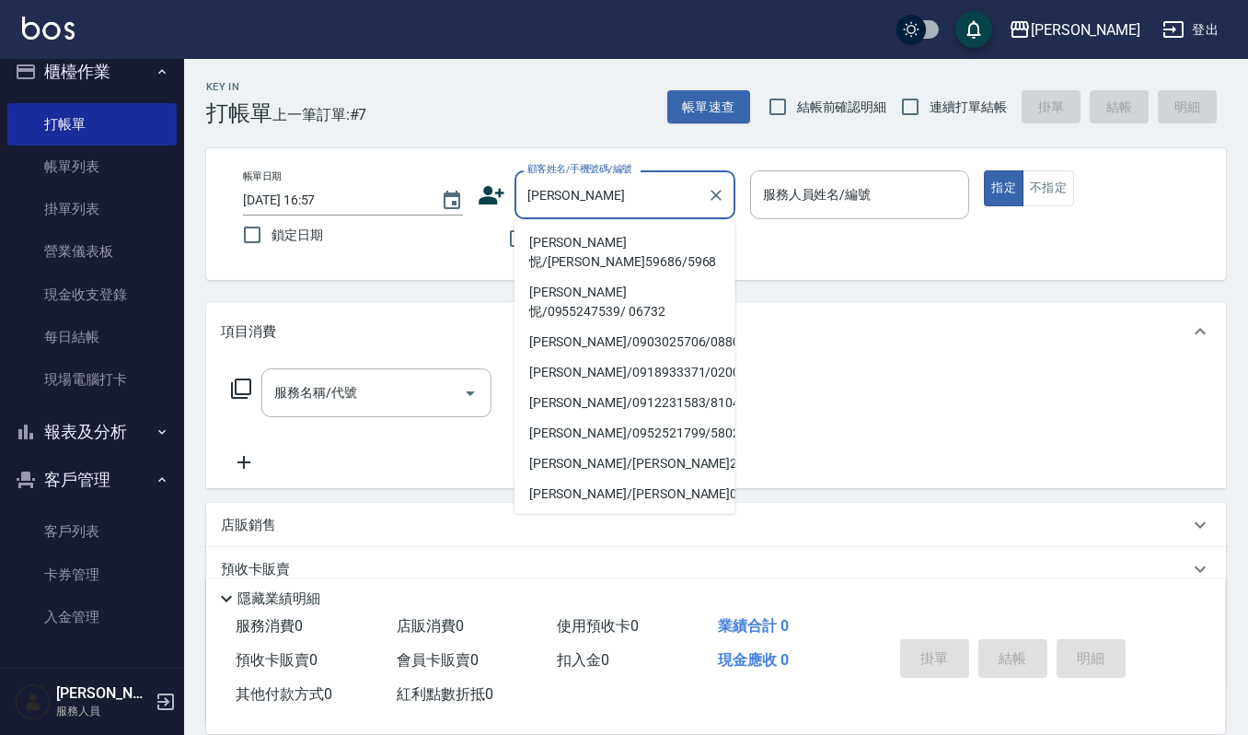
click at [569, 241] on li "[PERSON_NAME]怩/[PERSON_NAME]59686/5968" at bounding box center [625, 252] width 221 height 50
type input "[PERSON_NAME]怩/[PERSON_NAME]59686/5968"
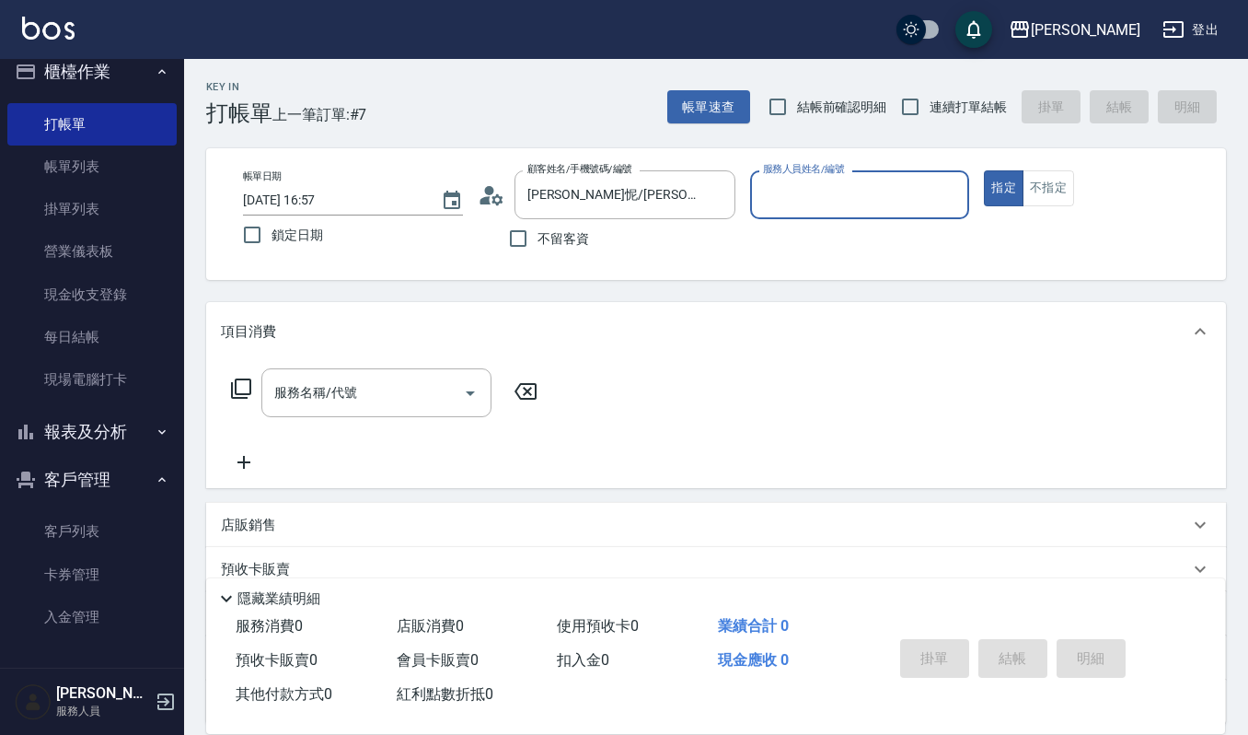
type input "吉兒-4"
click at [390, 411] on div "服務名稱/代號" at bounding box center [376, 392] width 230 height 49
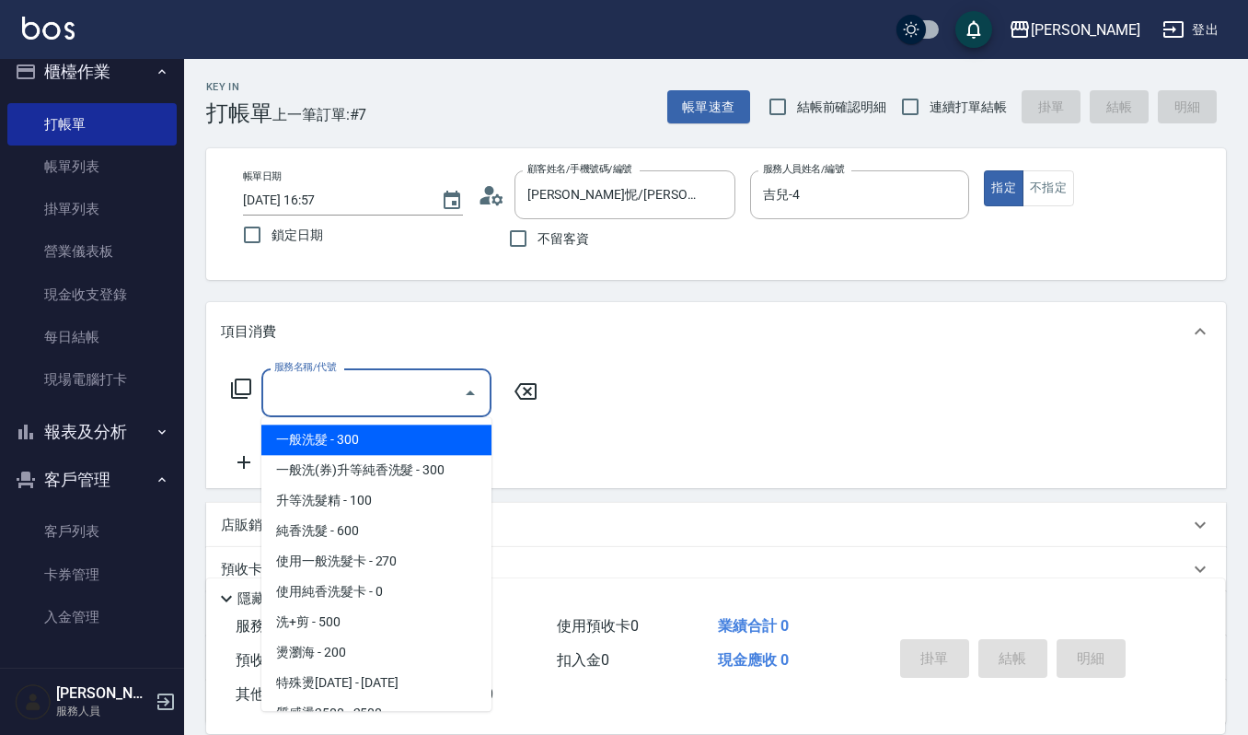
click at [407, 434] on span "一般洗髮 - 300" at bounding box center [376, 439] width 230 height 30
type input "一般洗髮(101)"
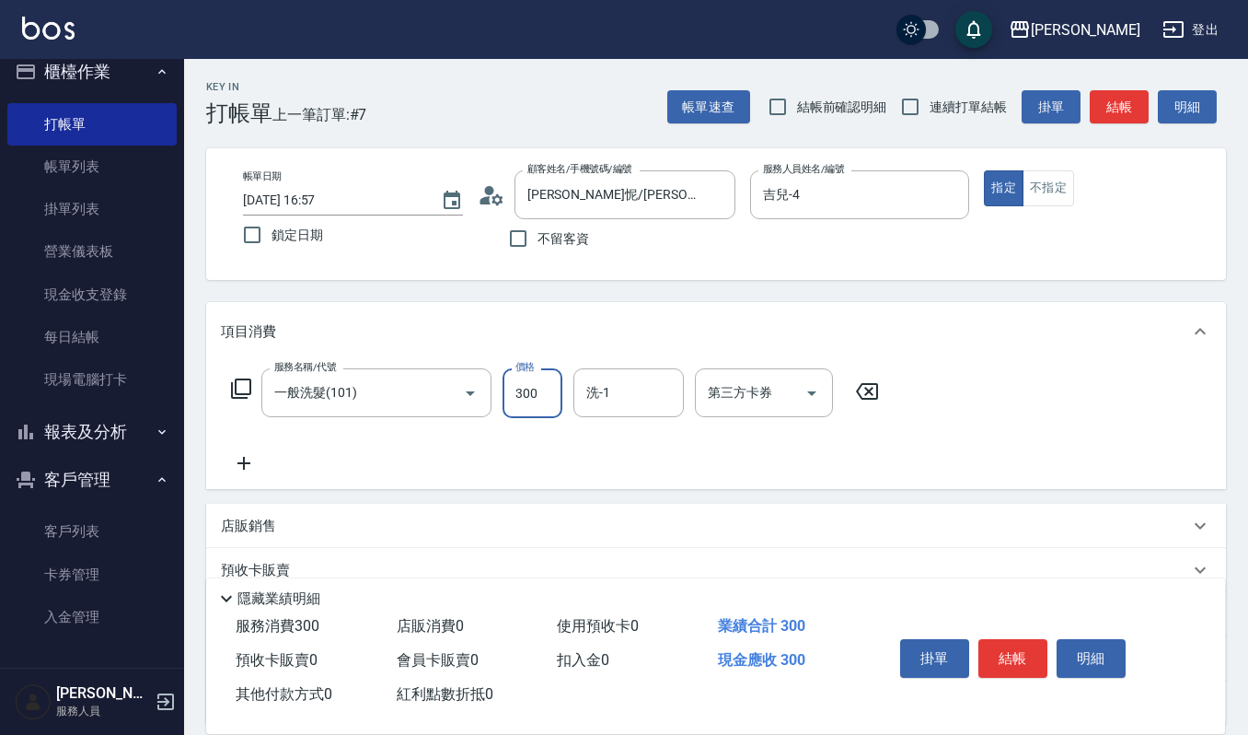
click at [527, 388] on input "300" at bounding box center [533, 393] width 60 height 50
type input "270"
click at [249, 464] on icon at bounding box center [243, 463] width 13 height 13
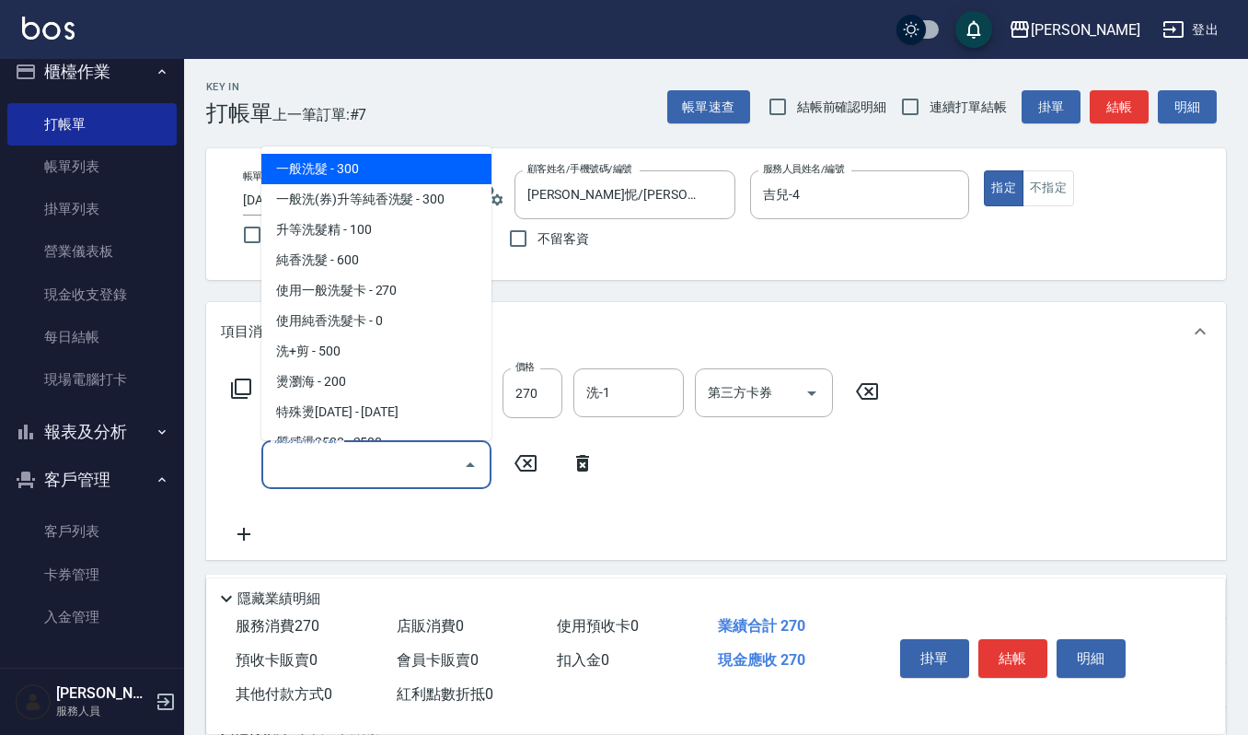
click at [307, 471] on input "服務名稱/代號" at bounding box center [363, 464] width 186 height 32
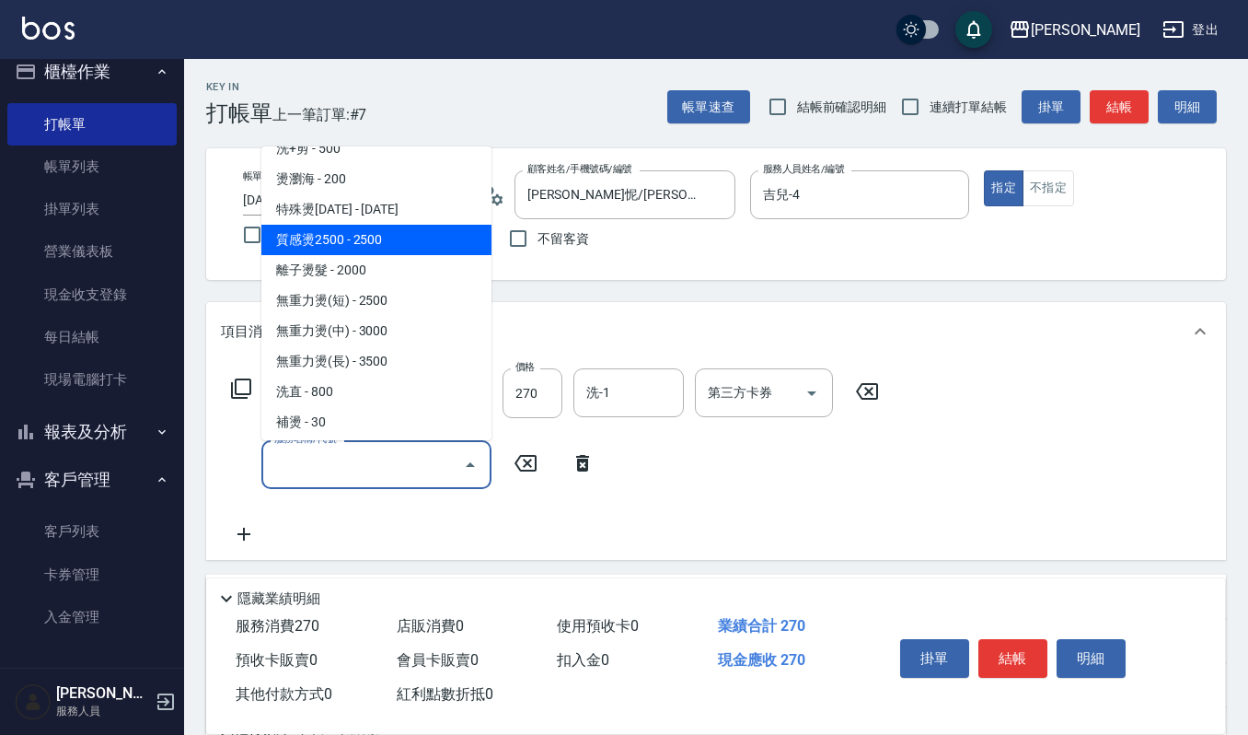
scroll to position [245, 0]
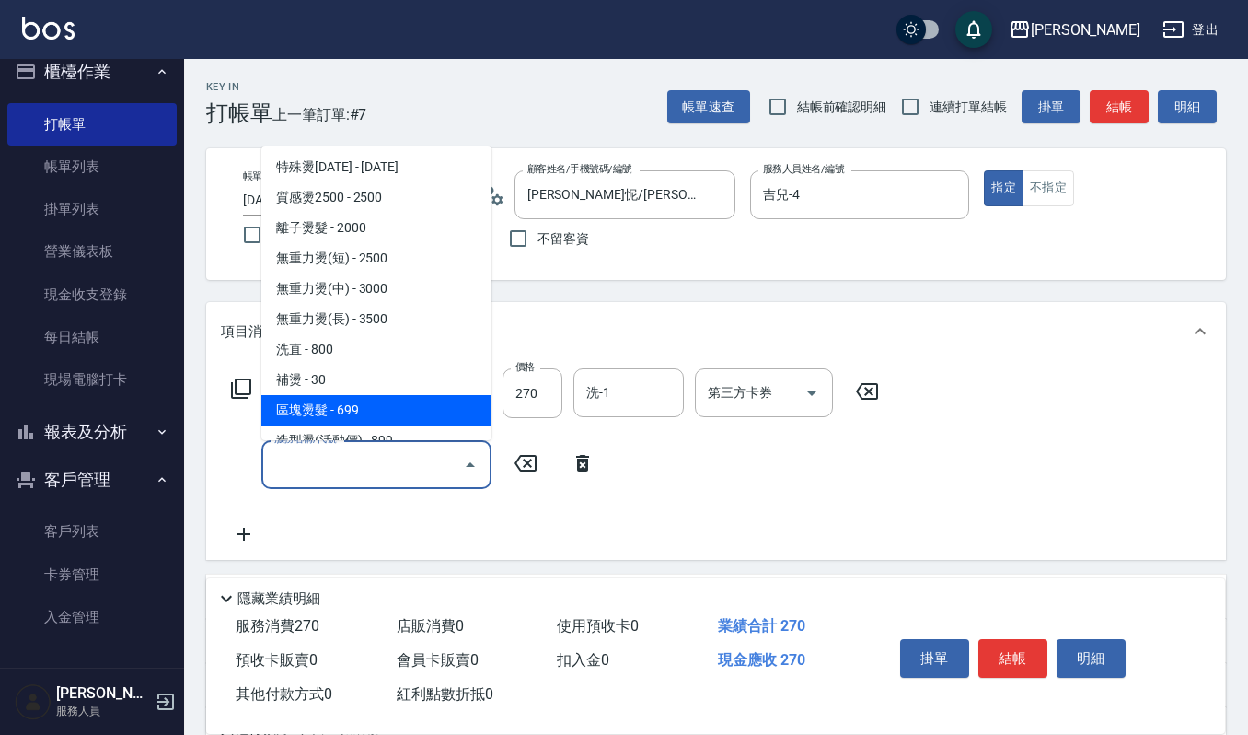
click at [401, 405] on span "區塊燙髮 - 699" at bounding box center [376, 410] width 230 height 30
type input "區塊燙髮(217)"
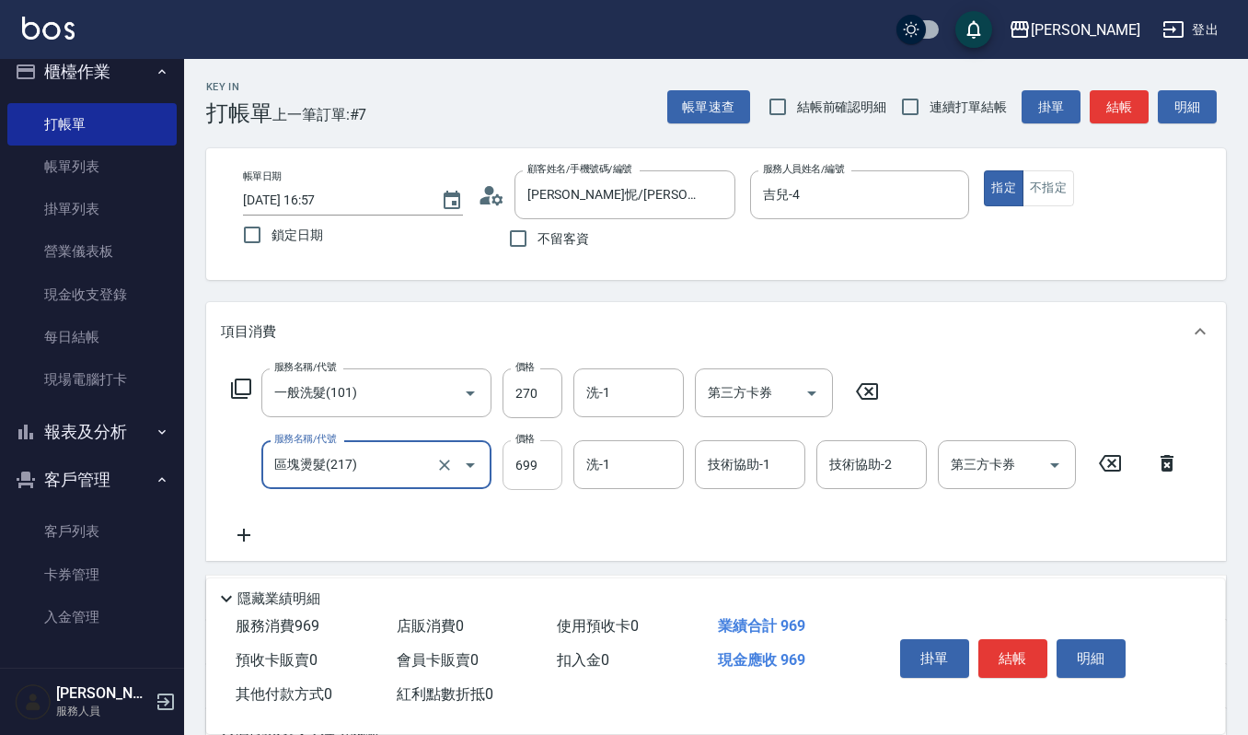
click at [542, 471] on input "699" at bounding box center [533, 465] width 60 height 50
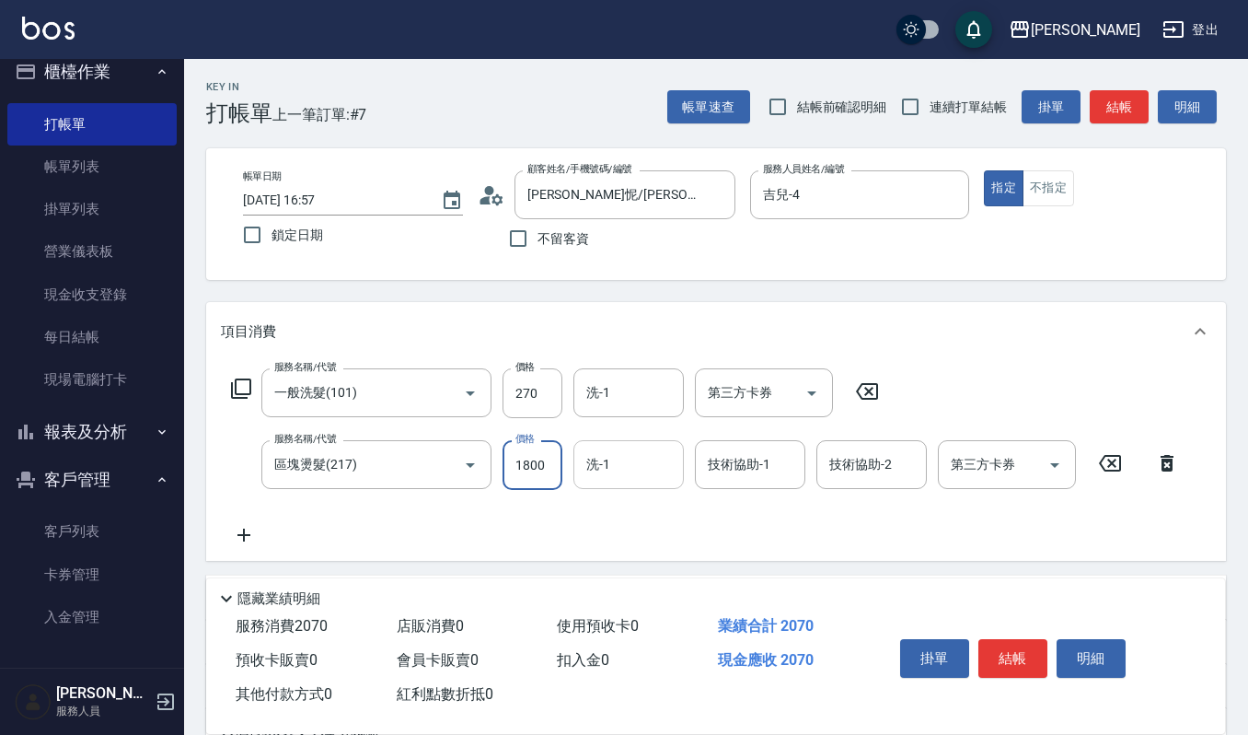
type input "1800"
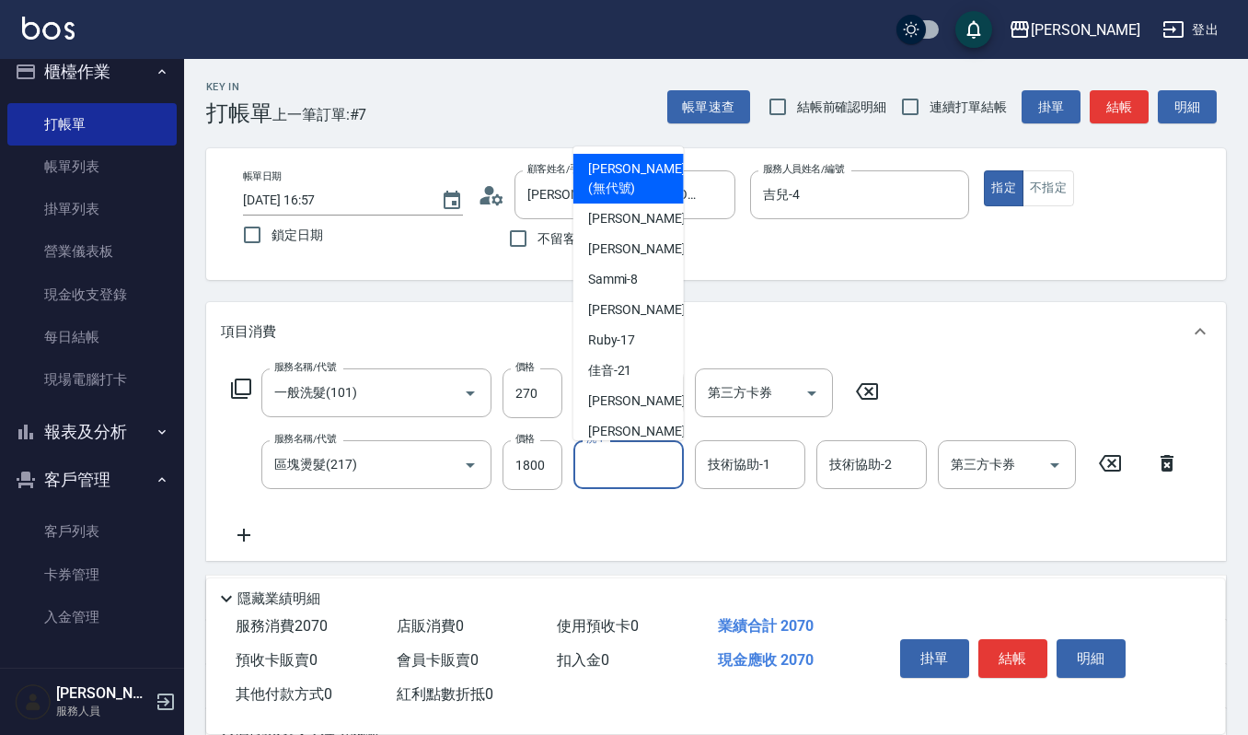
click at [619, 466] on input "洗-1" at bounding box center [629, 464] width 94 height 32
click at [628, 422] on span "[PERSON_NAME] -23" at bounding box center [646, 431] width 116 height 19
type input "[PERSON_NAME]-23"
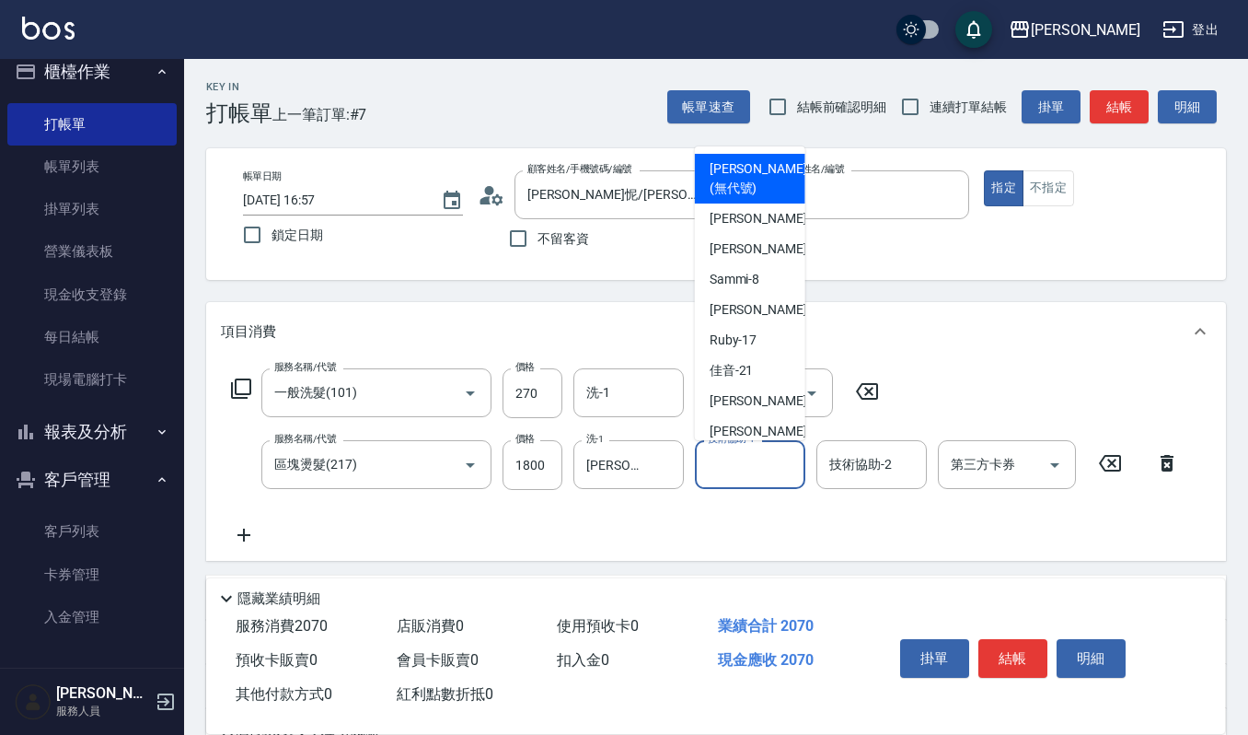
click at [745, 462] on input "技術協助-1" at bounding box center [750, 464] width 94 height 32
click at [735, 219] on span "吉兒 -4" at bounding box center [764, 218] width 109 height 19
type input "吉兒-4"
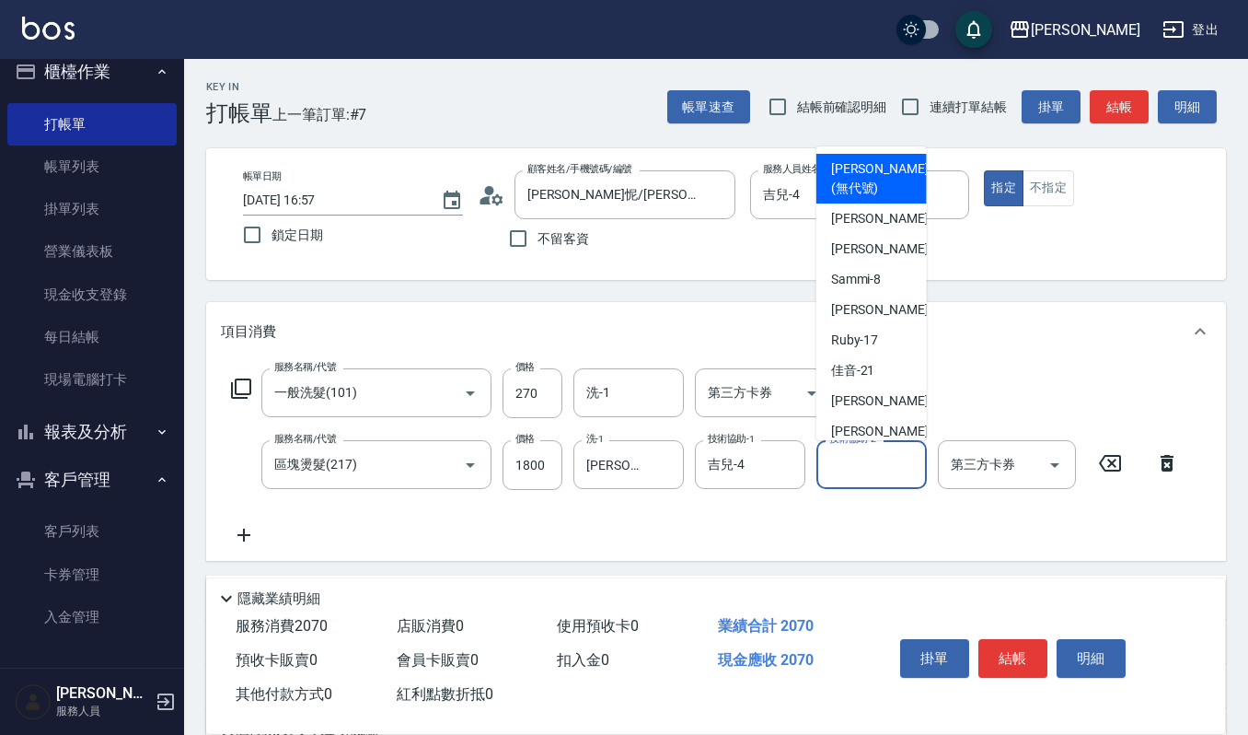
click at [856, 464] on input "技術協助-2" at bounding box center [872, 464] width 94 height 32
click at [833, 214] on span "吉兒 -4" at bounding box center [885, 218] width 109 height 19
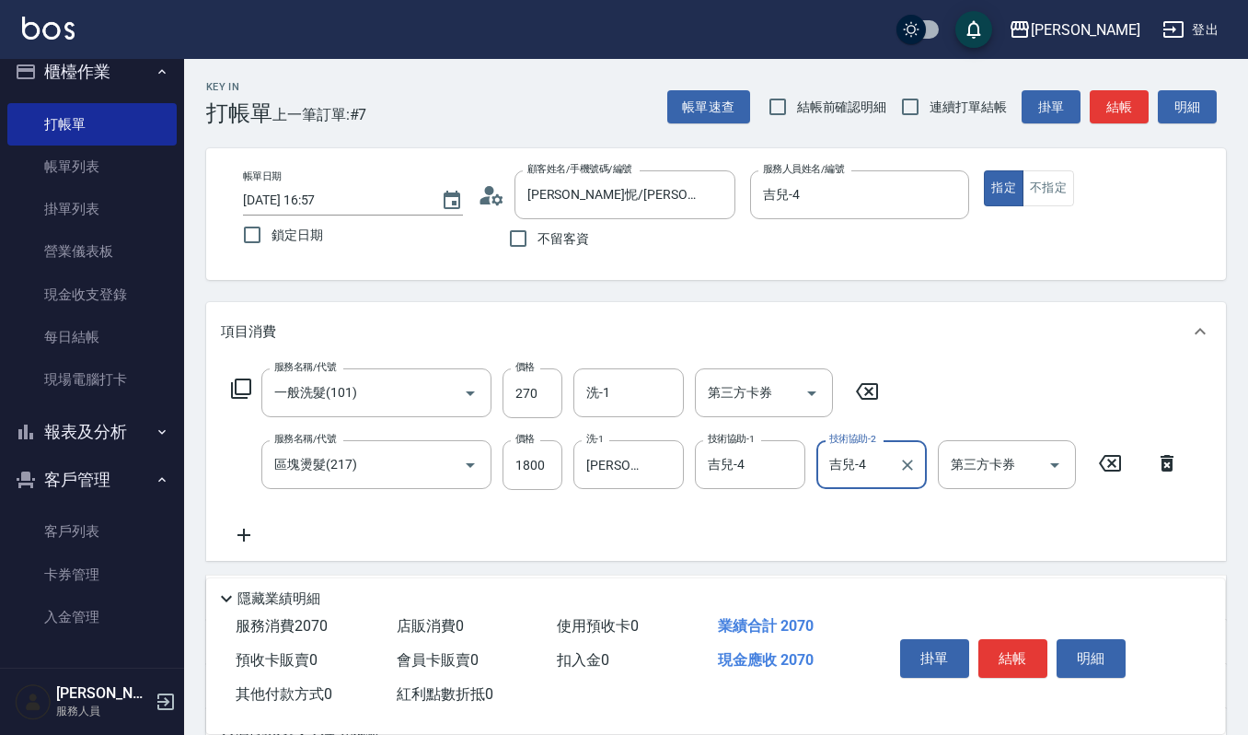
type input "吉兒-4"
click at [649, 458] on div "[PERSON_NAME]-23 洗-1" at bounding box center [628, 464] width 110 height 49
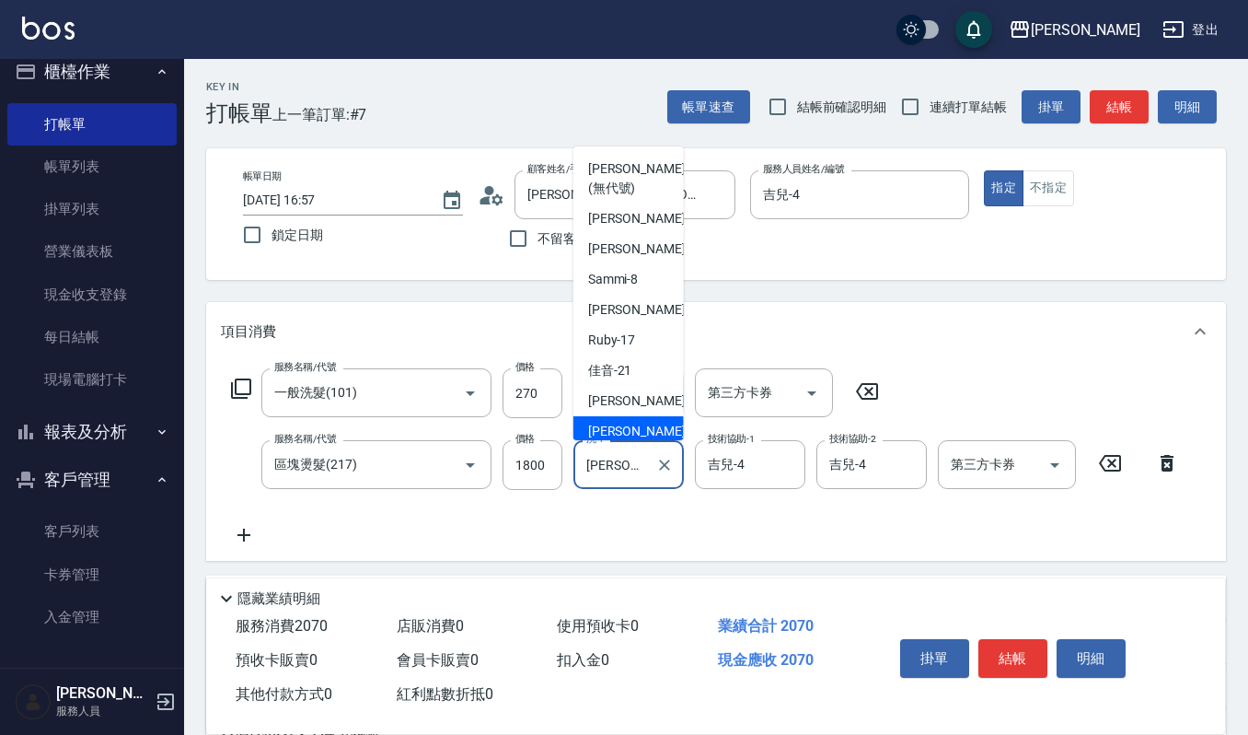
scroll to position [6, 0]
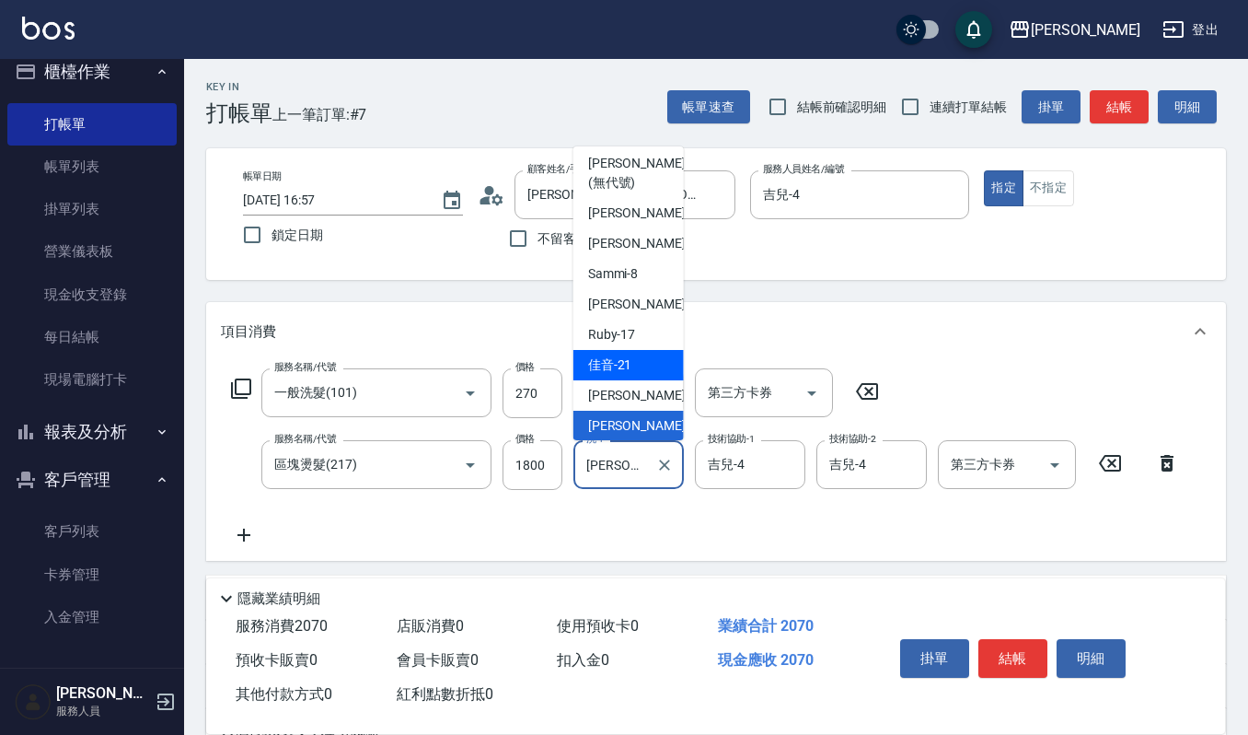
click at [626, 366] on span "佳音 -21" at bounding box center [610, 364] width 44 height 19
type input "佳音-21"
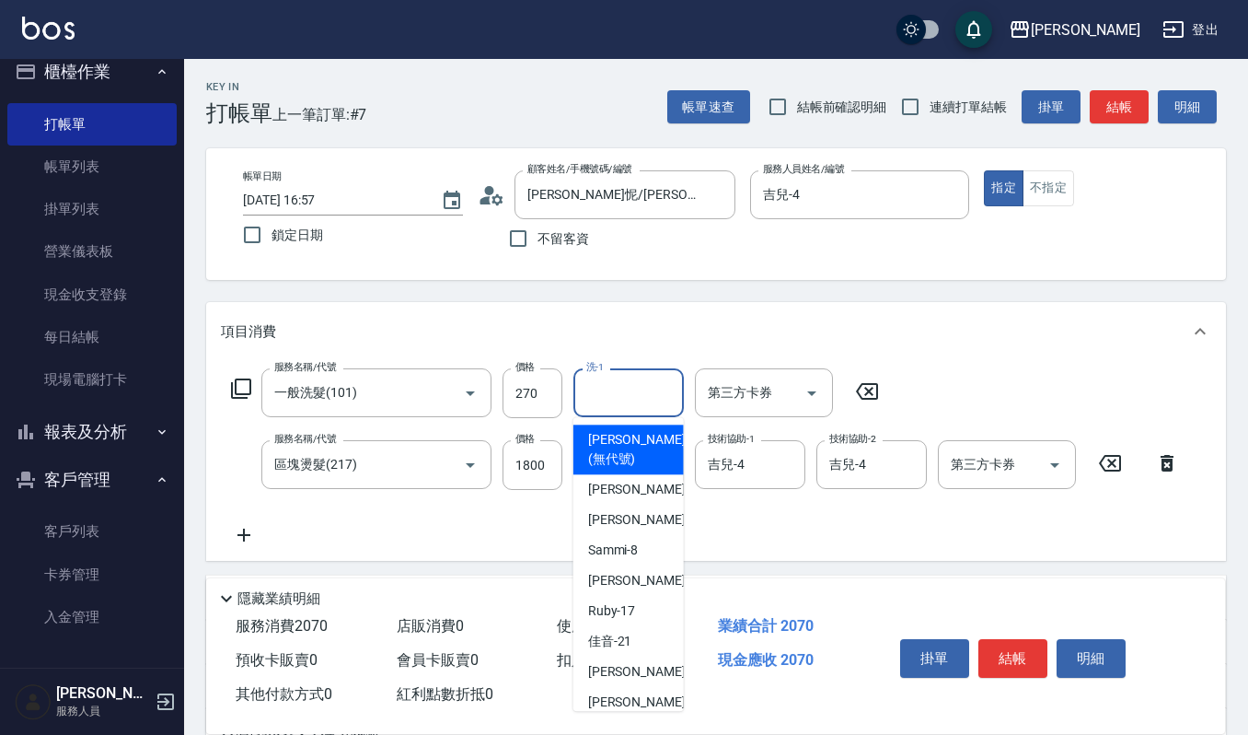
click at [628, 385] on input "洗-1" at bounding box center [629, 392] width 94 height 32
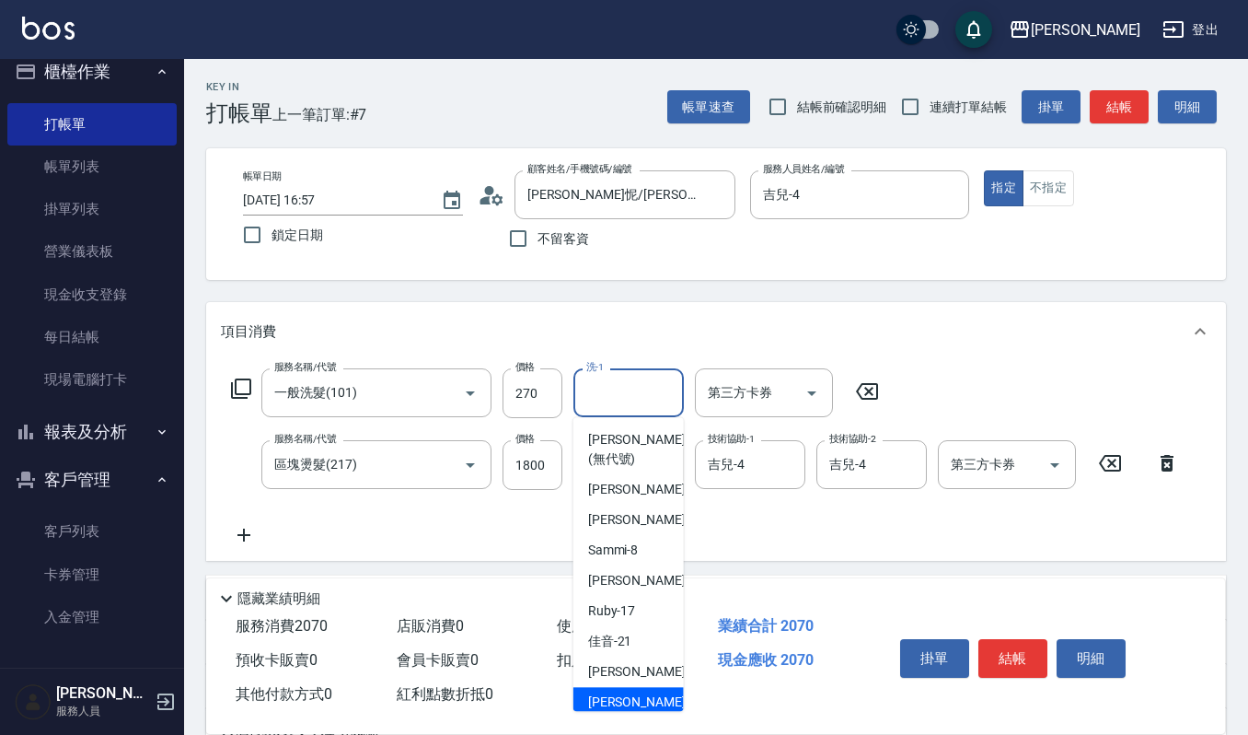
click at [642, 703] on div "[PERSON_NAME] -23" at bounding box center [628, 702] width 110 height 30
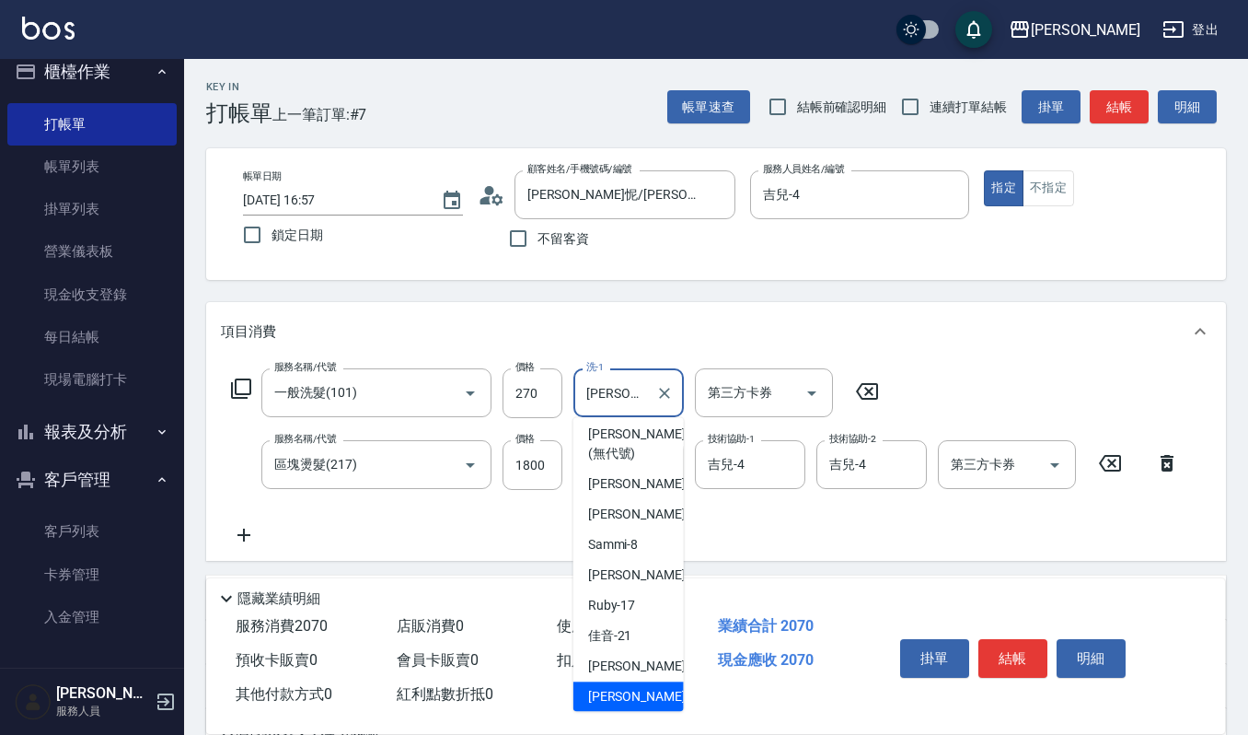
click at [641, 392] on input "[PERSON_NAME]-23" at bounding box center [615, 392] width 66 height 32
click at [641, 619] on div "Ruby -17" at bounding box center [628, 605] width 110 height 30
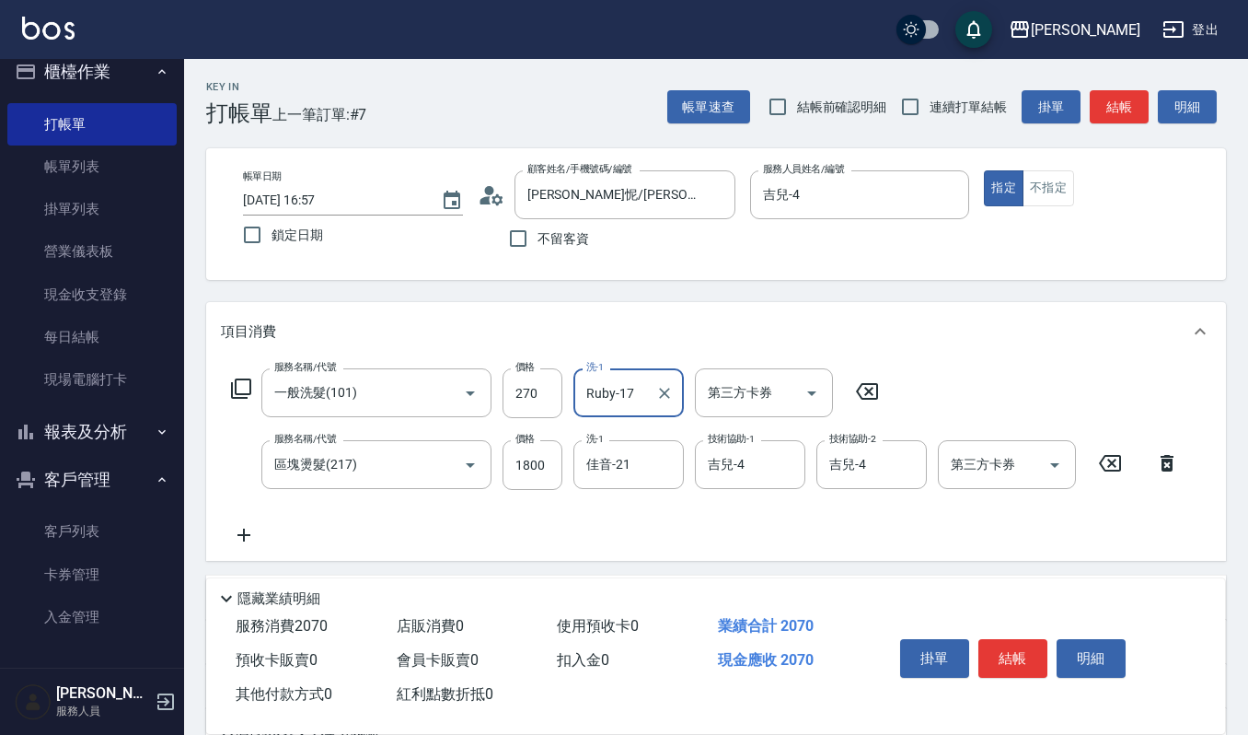
click at [648, 403] on div "Ruby-17 洗-1" at bounding box center [628, 392] width 110 height 49
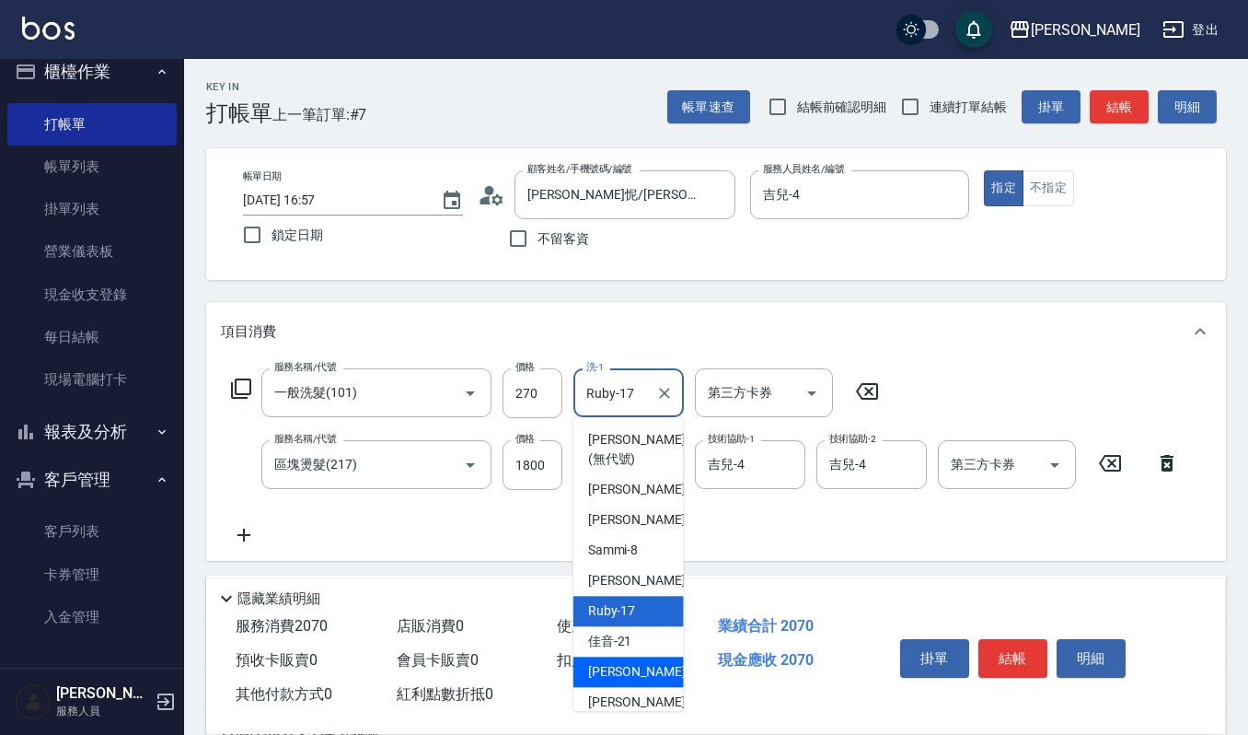
click at [664, 671] on div "宜芳 -22" at bounding box center [628, 671] width 110 height 30
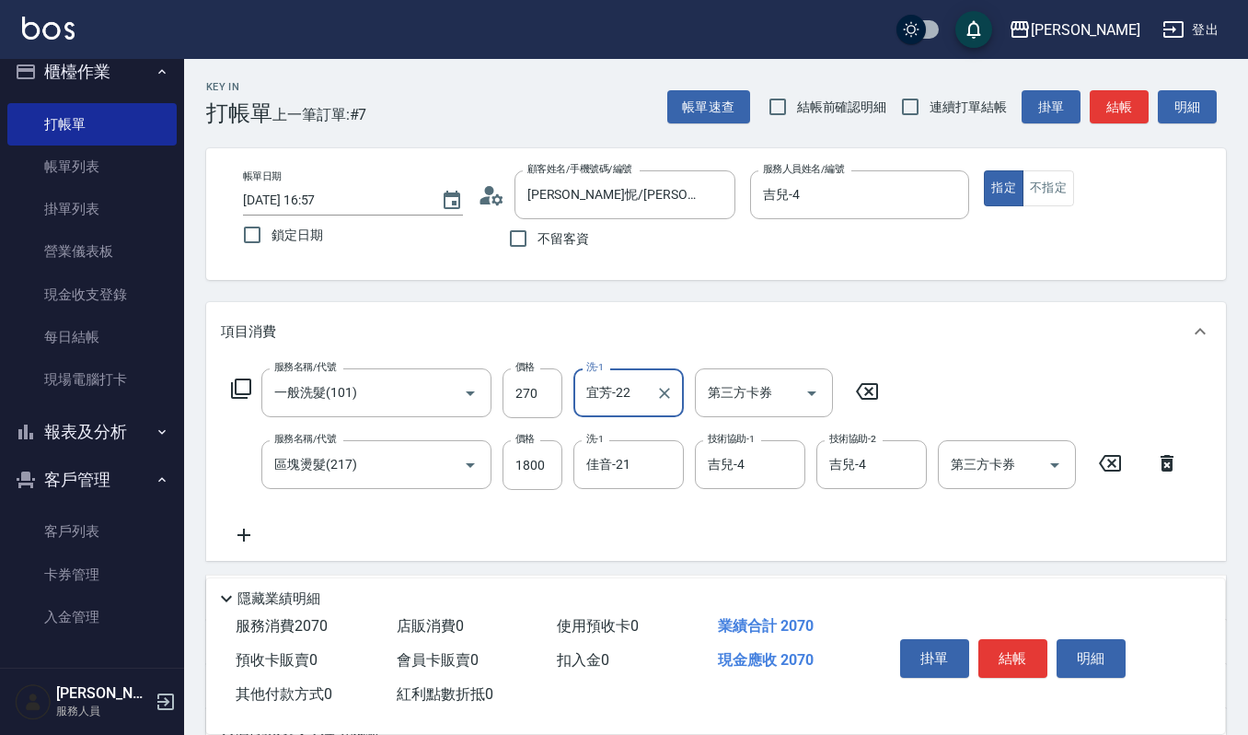
click at [639, 392] on input "宜芳-22" at bounding box center [615, 392] width 66 height 32
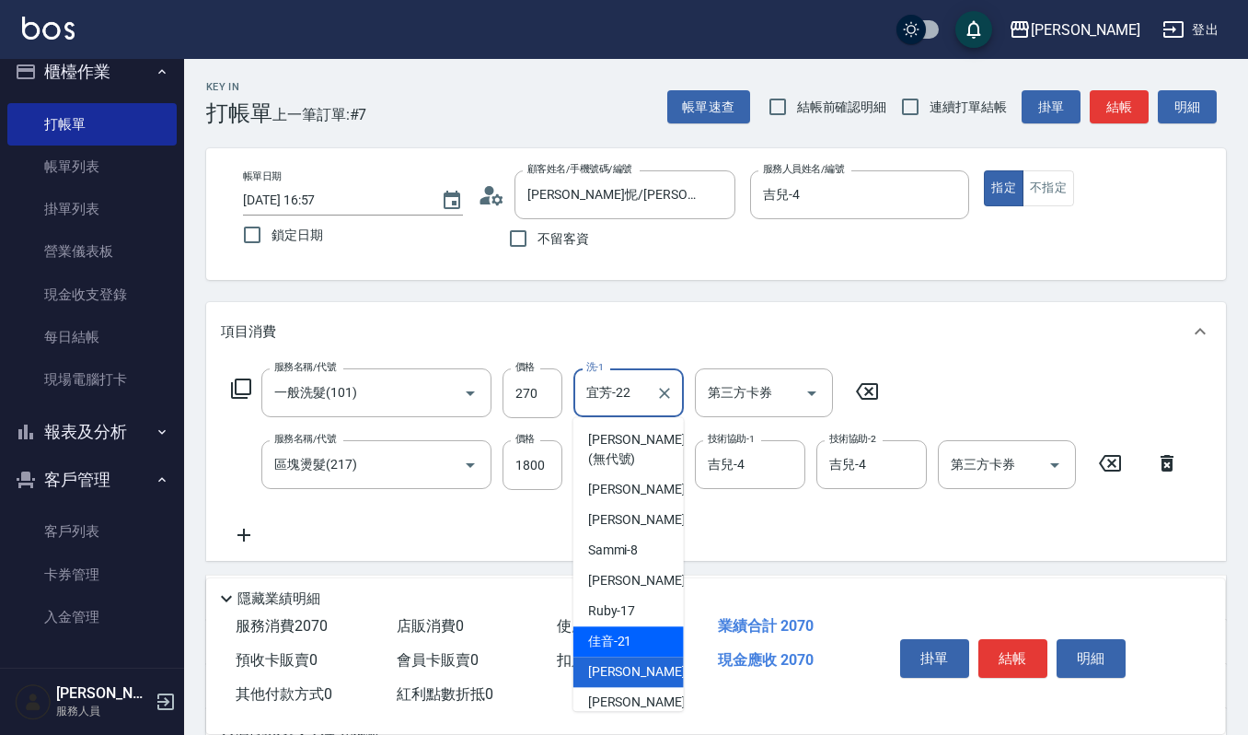
click at [638, 642] on div "佳音 -21" at bounding box center [628, 641] width 110 height 30
type input "佳音-21"
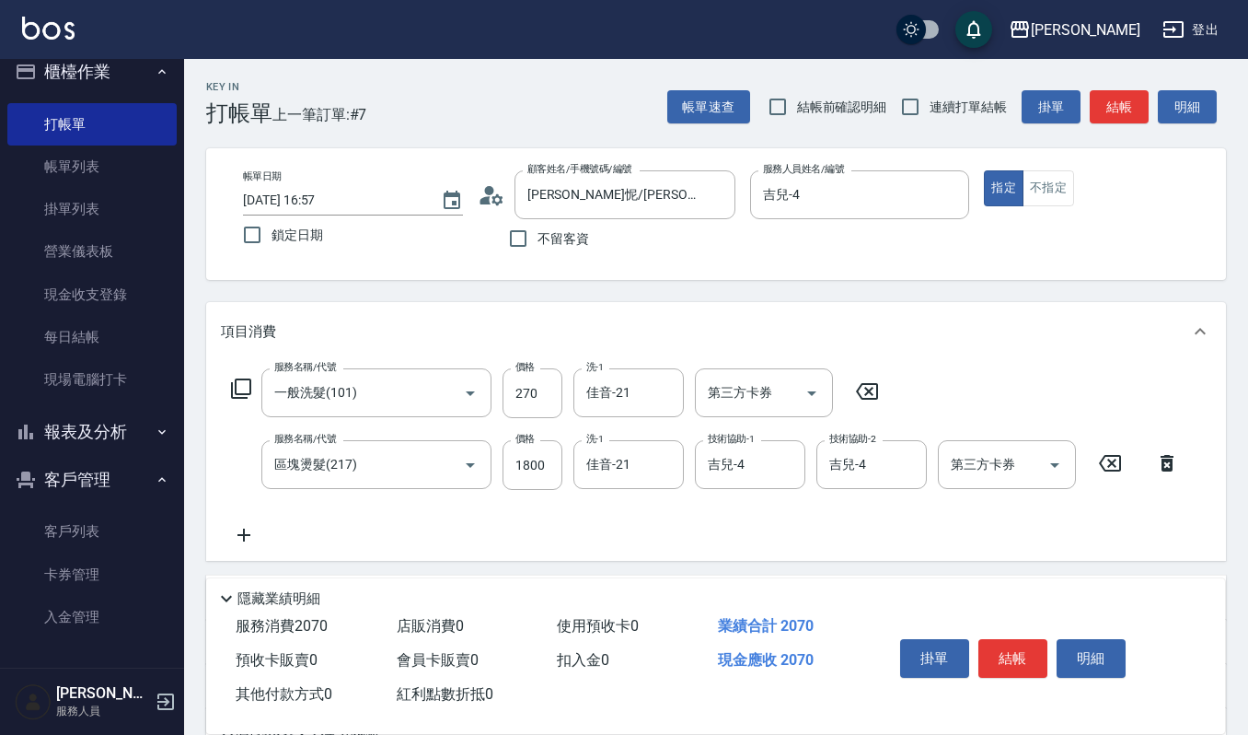
click at [243, 535] on icon at bounding box center [243, 534] width 13 height 13
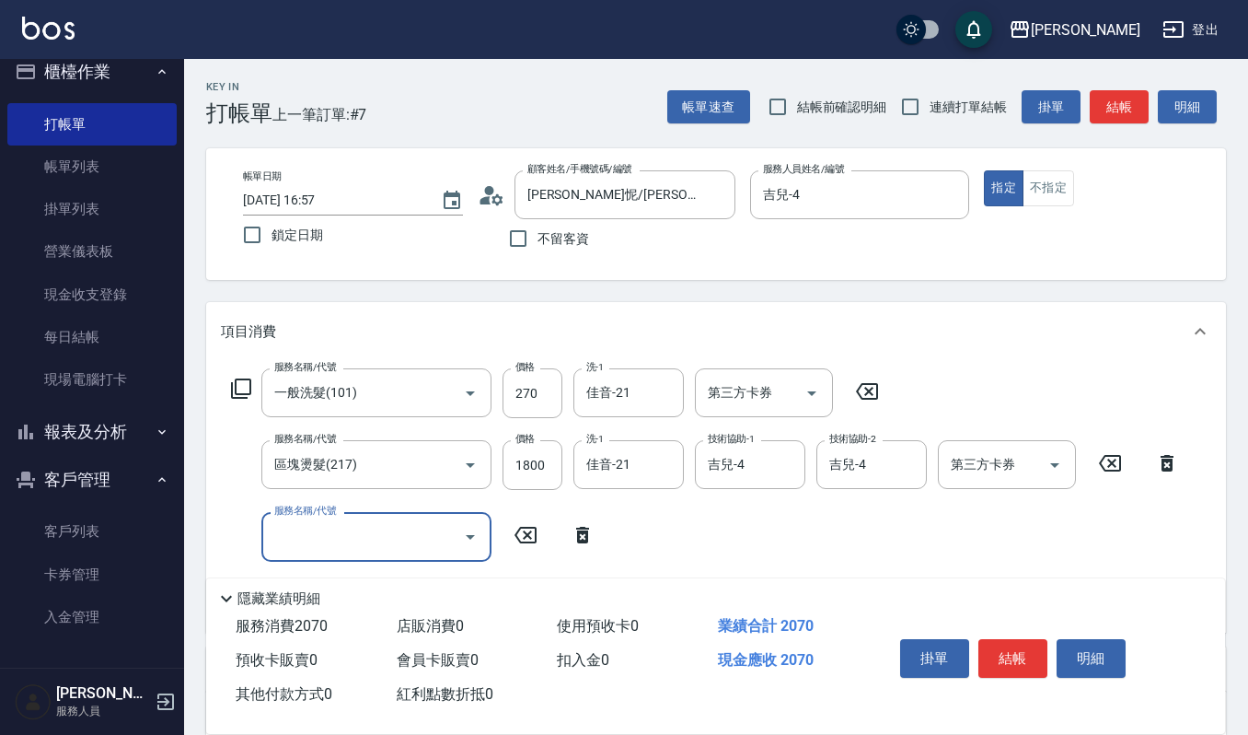
click at [300, 528] on input "服務名稱/代號" at bounding box center [363, 536] width 186 height 32
click at [341, 593] on span "(設計師自備)藍色小精靈 - 500" at bounding box center [376, 583] width 230 height 30
type input "(設計師自備)藍色小精靈(570)"
click at [515, 527] on input "500" at bounding box center [533, 537] width 60 height 50
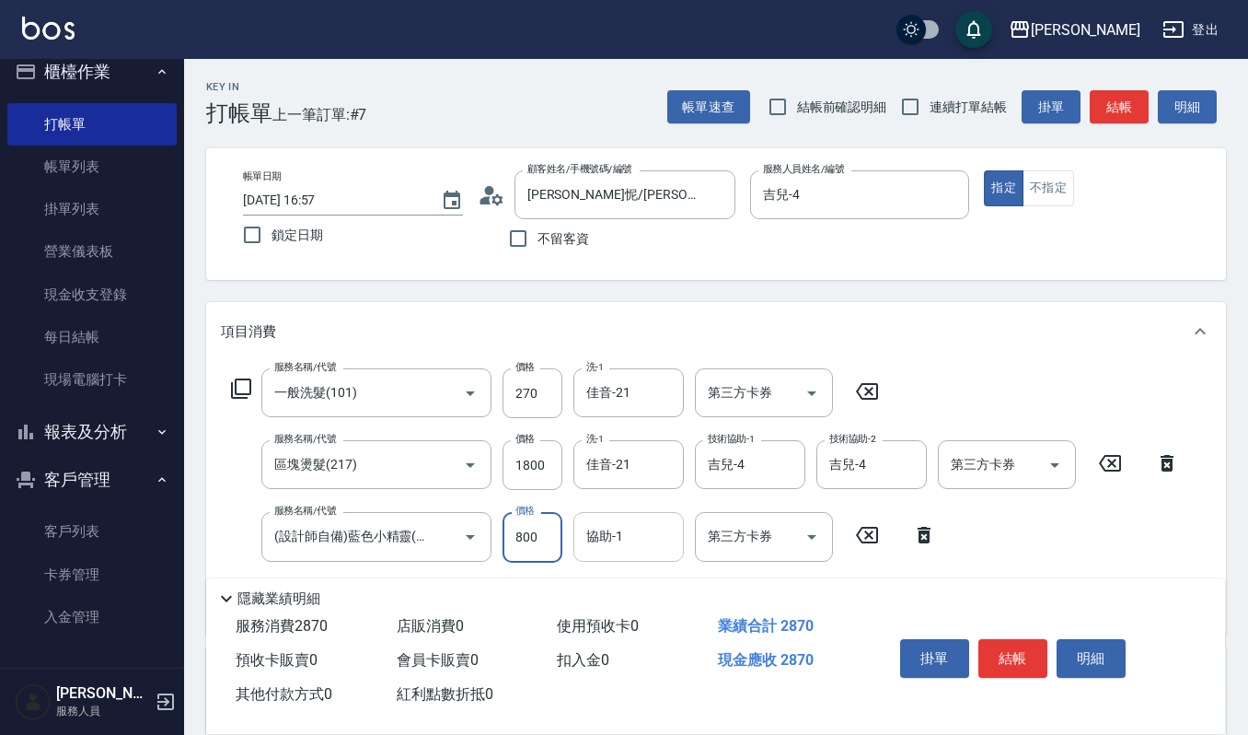
type input "800"
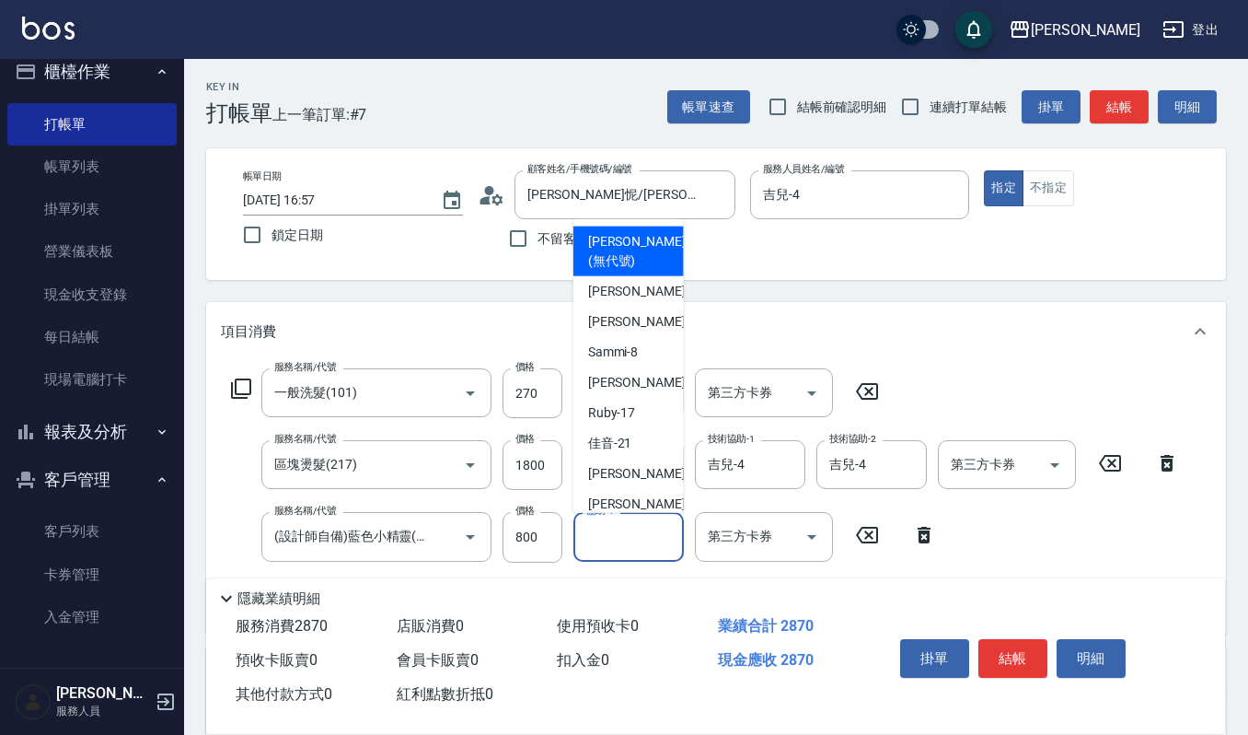
click at [612, 527] on input "協助-1" at bounding box center [629, 536] width 94 height 32
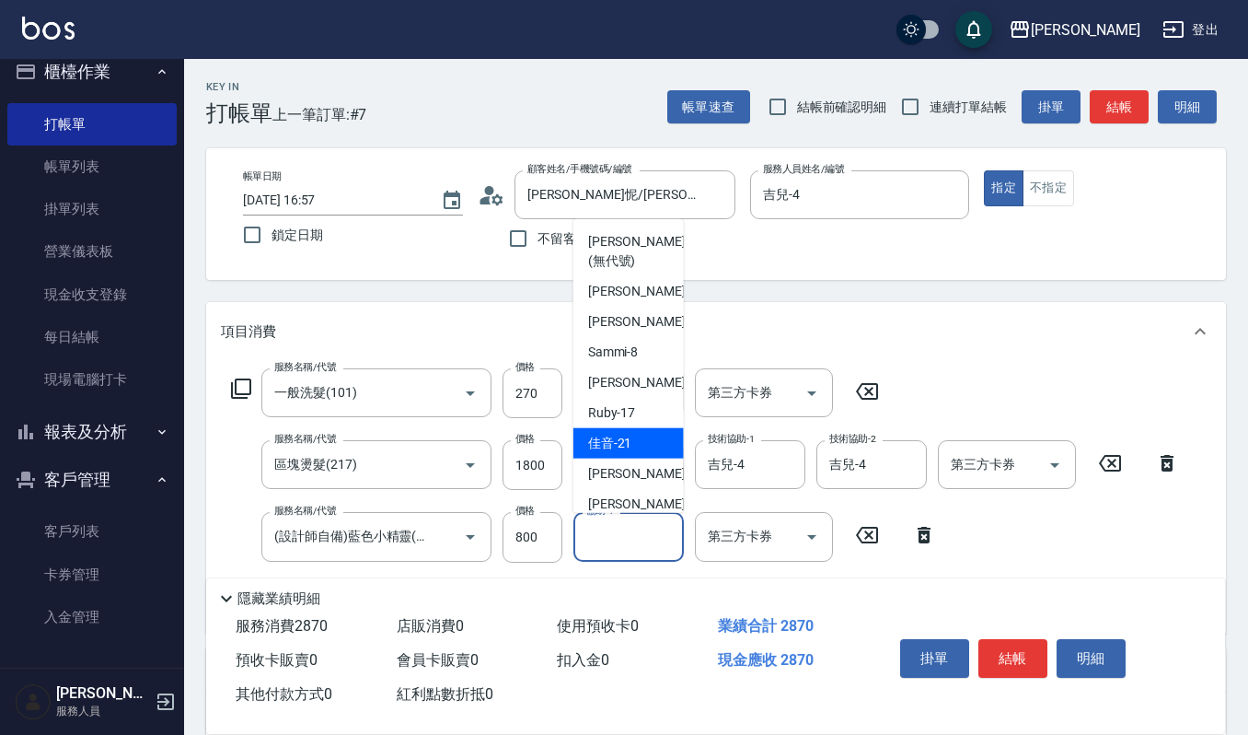
click at [628, 431] on div "佳音 -21" at bounding box center [628, 442] width 110 height 30
type input "佳音-21"
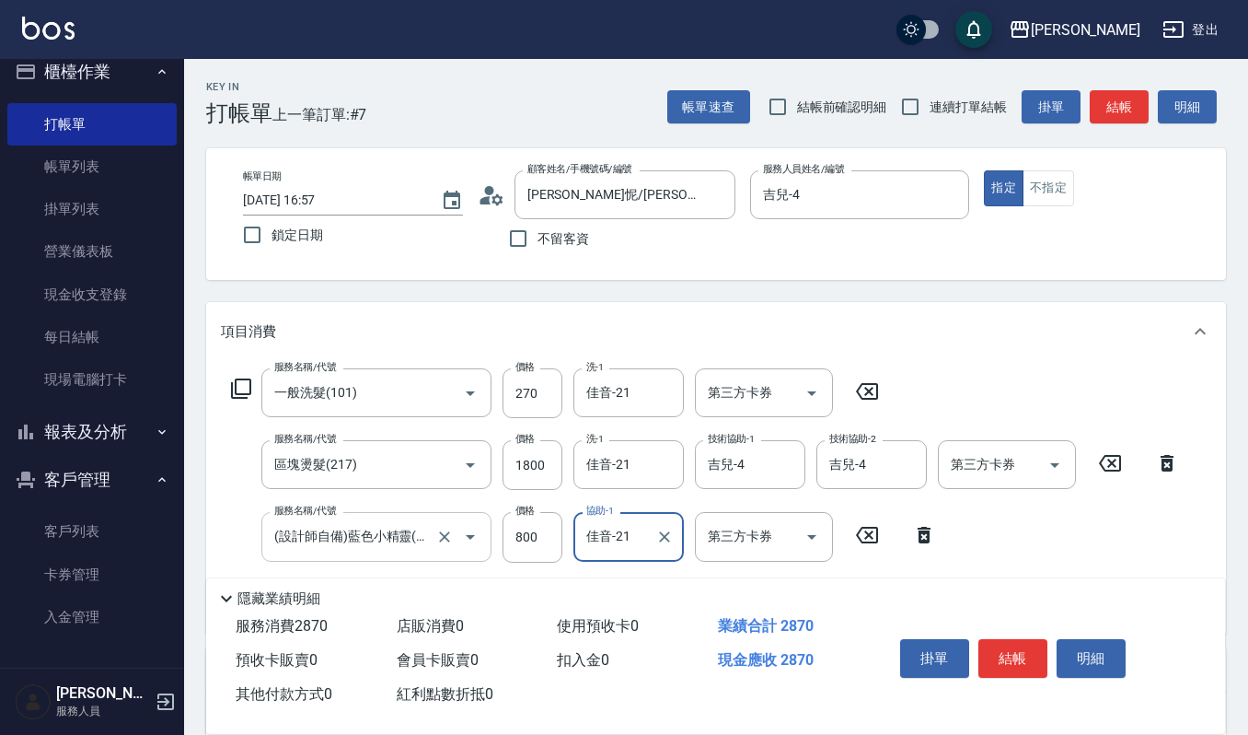
scroll to position [122, 0]
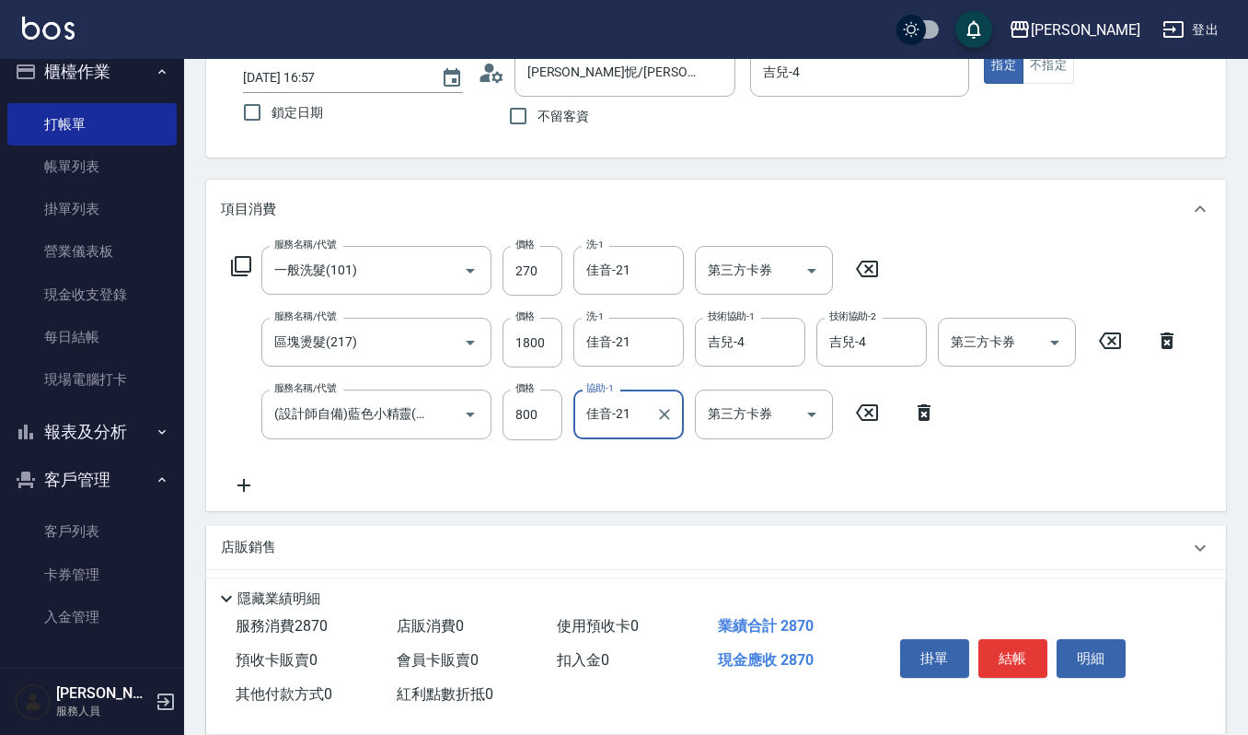
click at [248, 484] on icon at bounding box center [243, 485] width 13 height 13
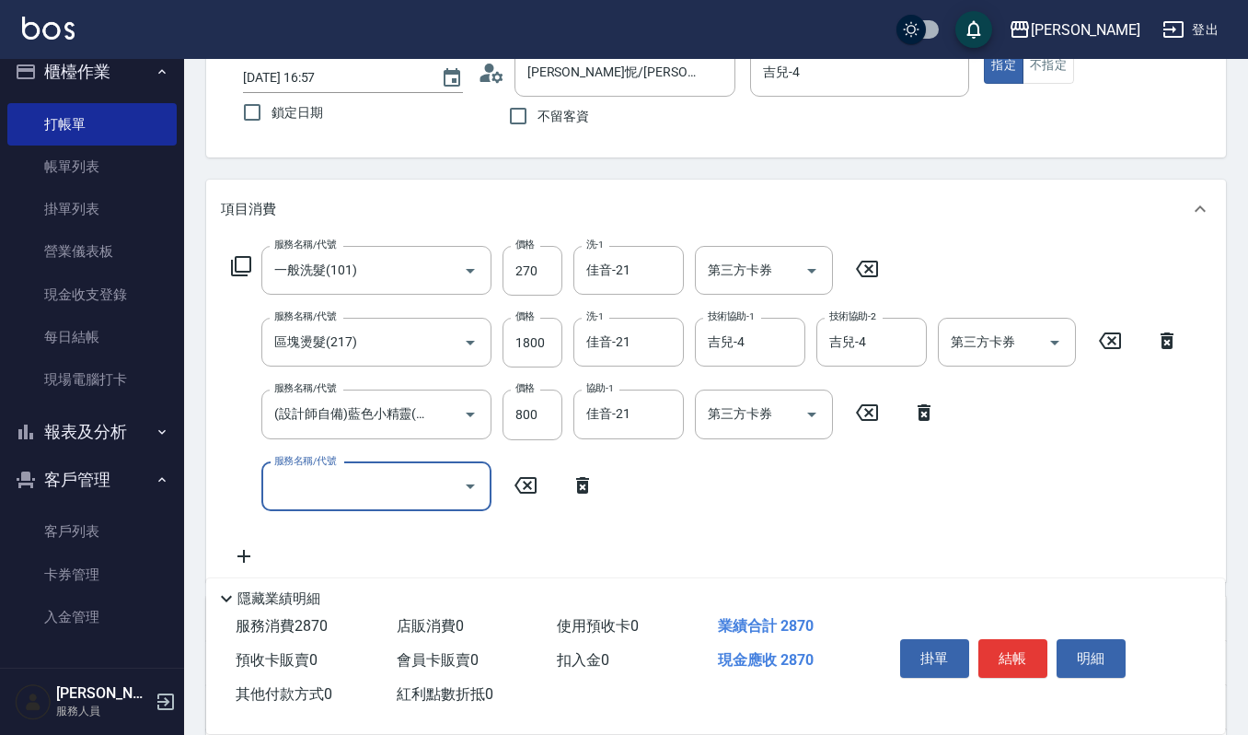
scroll to position [0, 0]
drag, startPoint x: 324, startPoint y: 465, endPoint x: 332, endPoint y: 471, distance: 10.5
click at [332, 471] on div "服務名稱/代號 服務名稱/代號" at bounding box center [376, 486] width 230 height 49
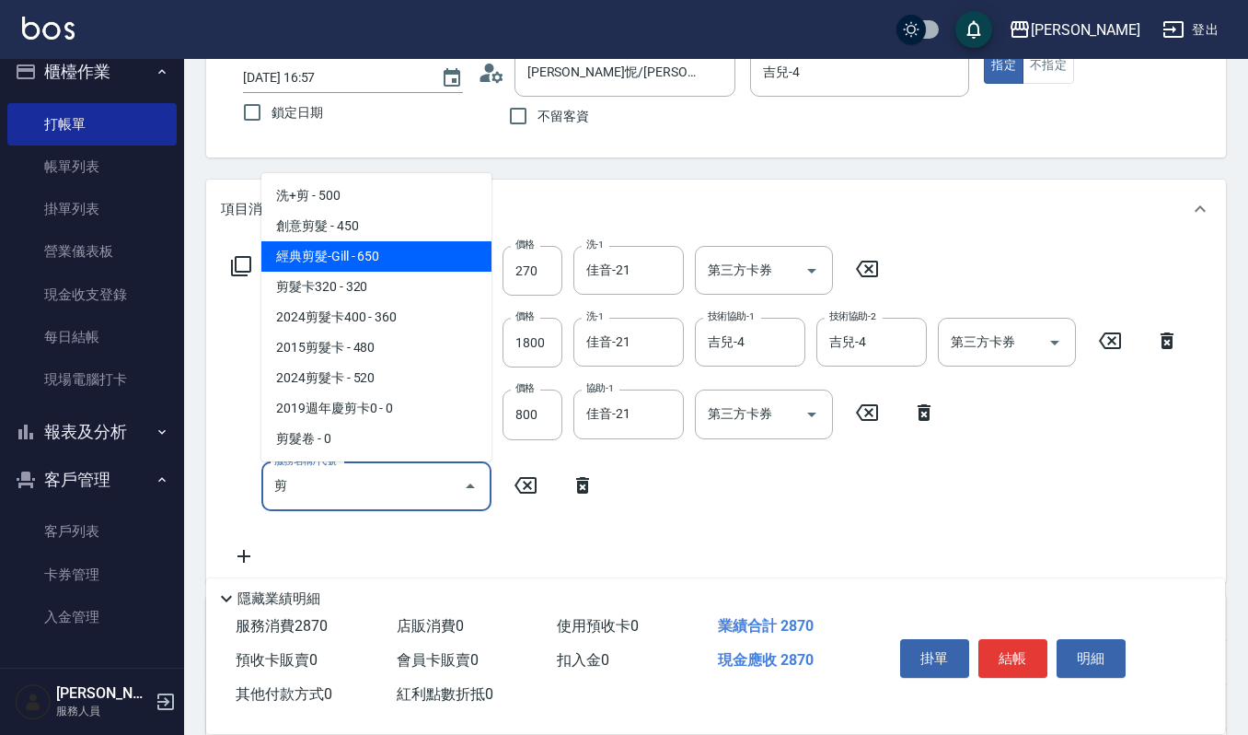
click at [362, 260] on span "經典剪髮-Gill - 650" at bounding box center [376, 256] width 230 height 30
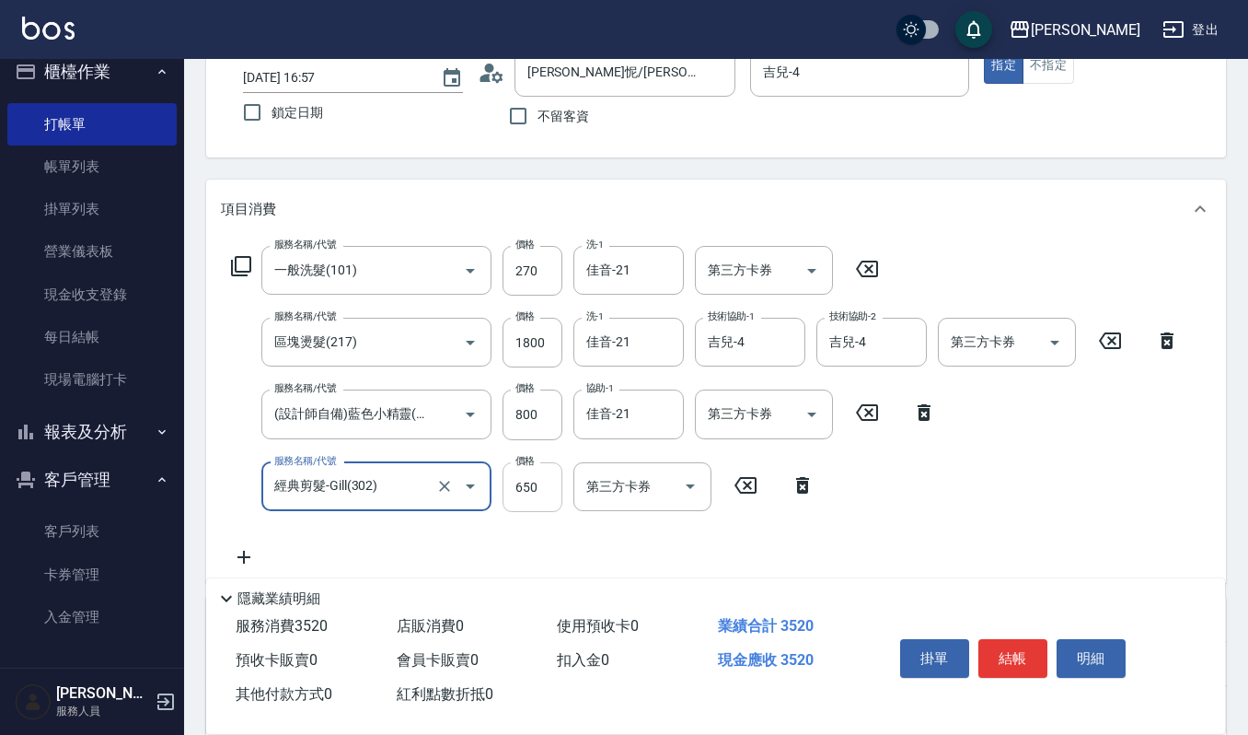
type input "經典剪髮-Gill(302)"
click at [525, 486] on input "650" at bounding box center [533, 487] width 60 height 50
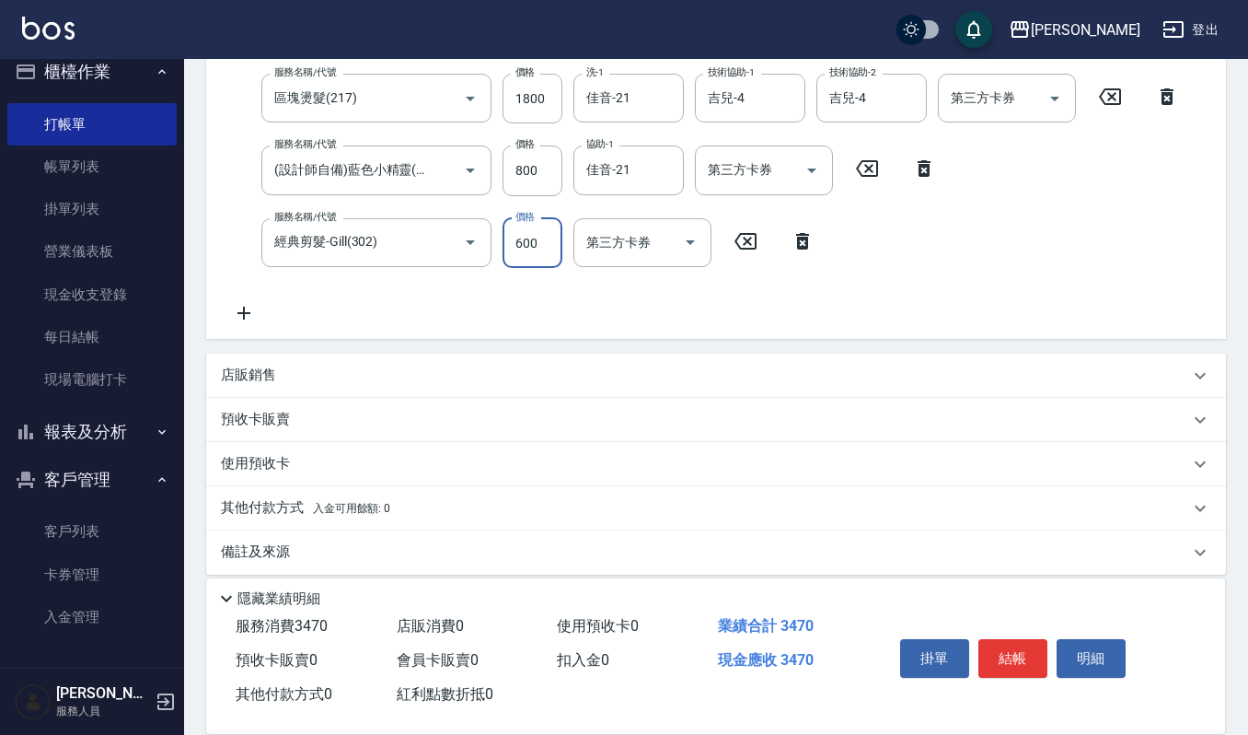
scroll to position [368, 0]
type input "600"
click at [255, 381] on p "店販銷售" at bounding box center [248, 373] width 55 height 19
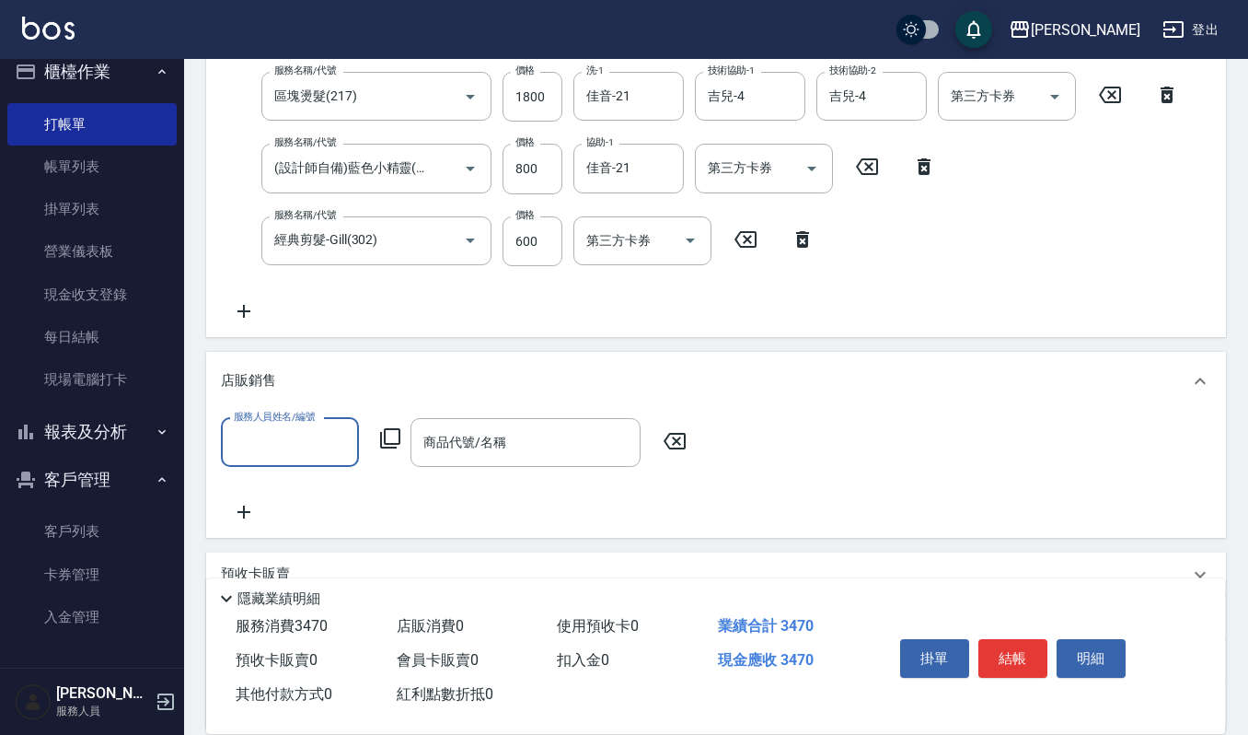
scroll to position [0, 0]
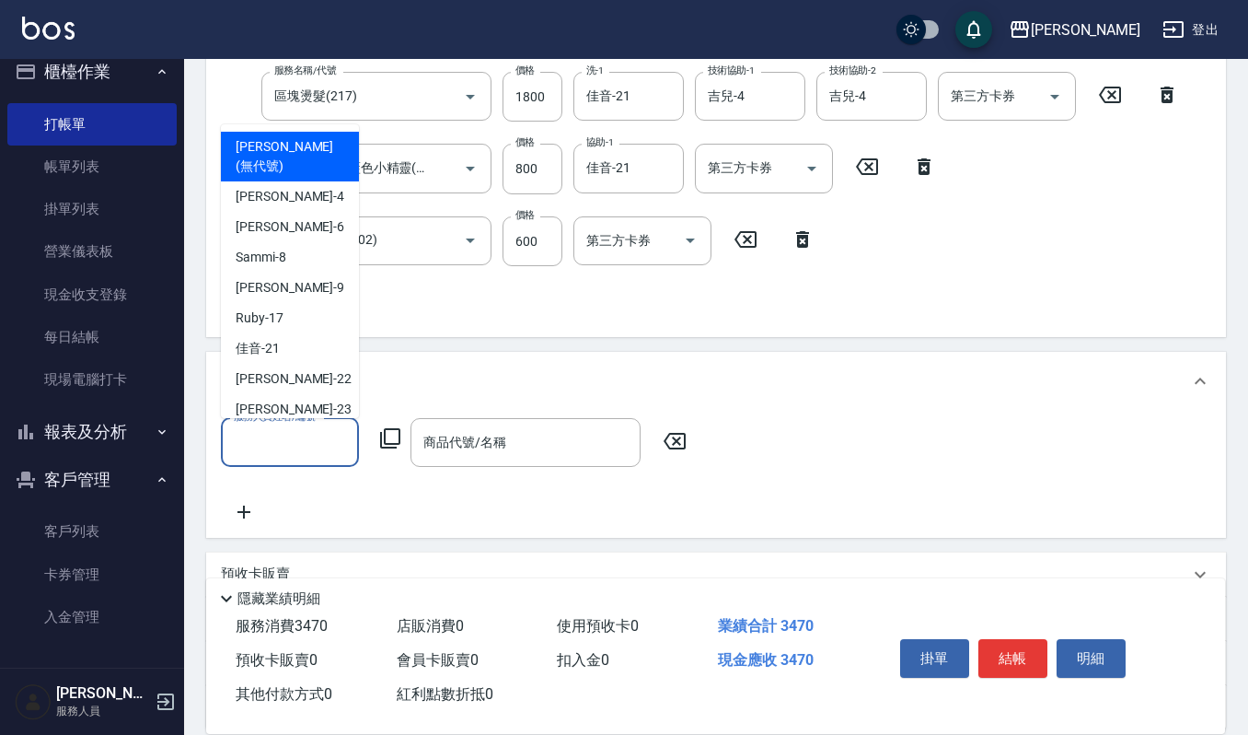
click at [295, 444] on input "服務人員姓名/編號" at bounding box center [290, 442] width 122 height 32
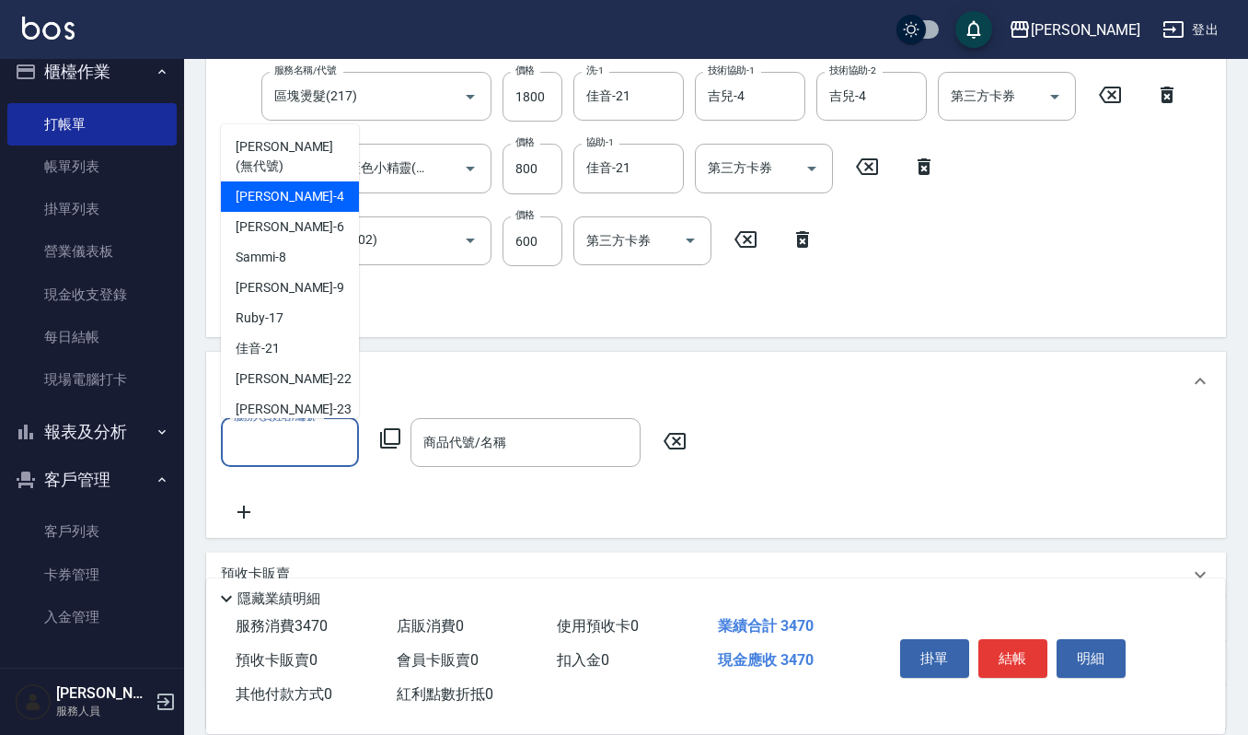
click at [260, 187] on span "吉兒 -4" at bounding box center [290, 196] width 109 height 19
type input "吉兒-4"
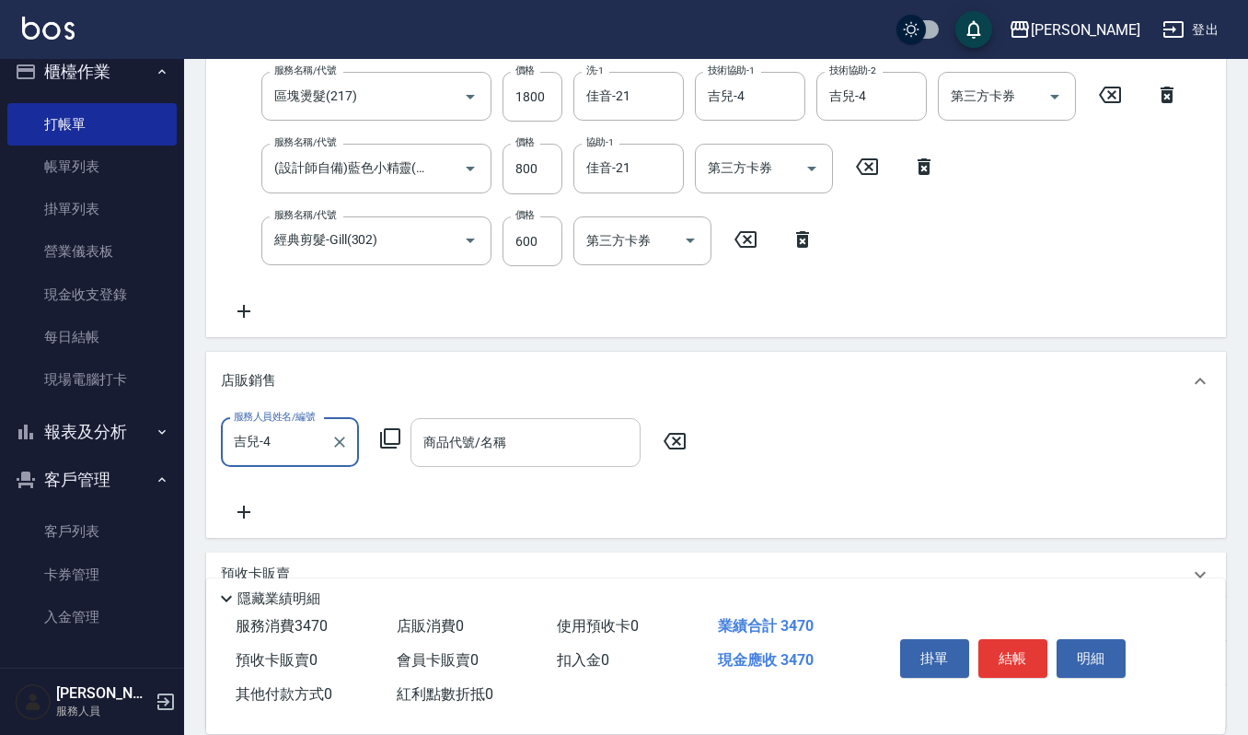
click at [546, 451] on input "商品代號/名稱" at bounding box center [526, 442] width 214 height 32
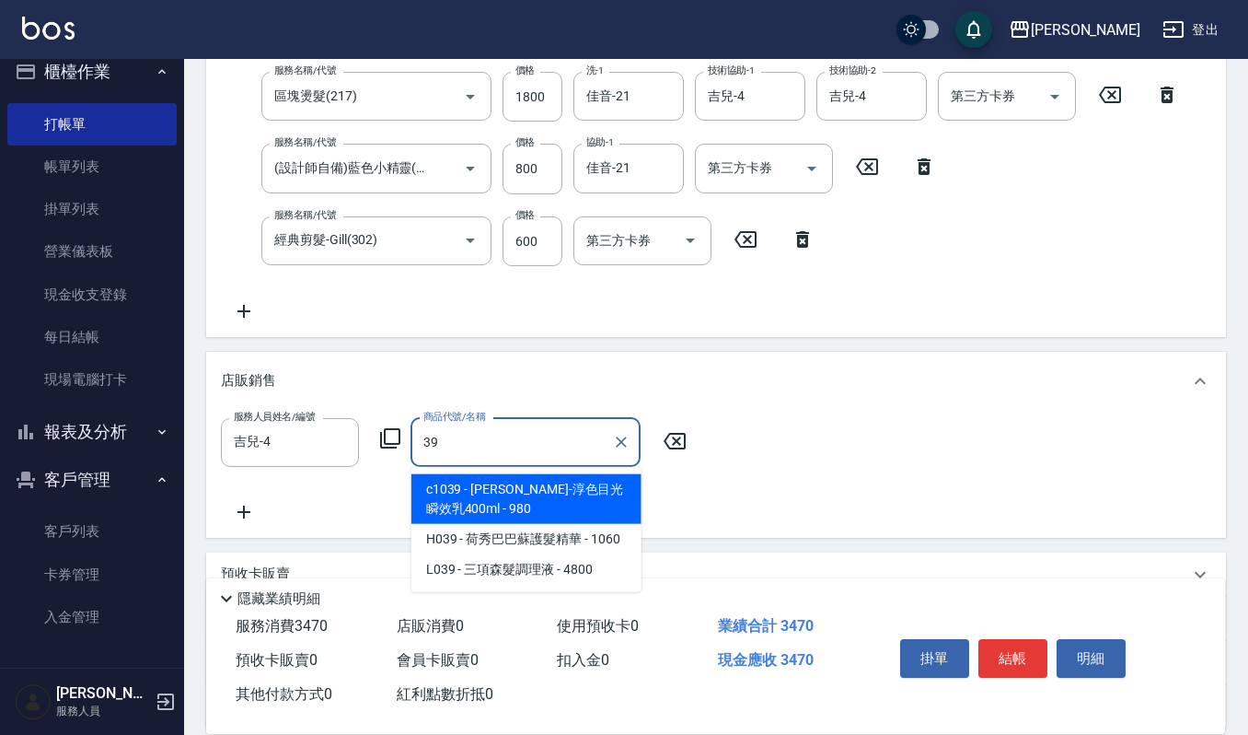
type input "3"
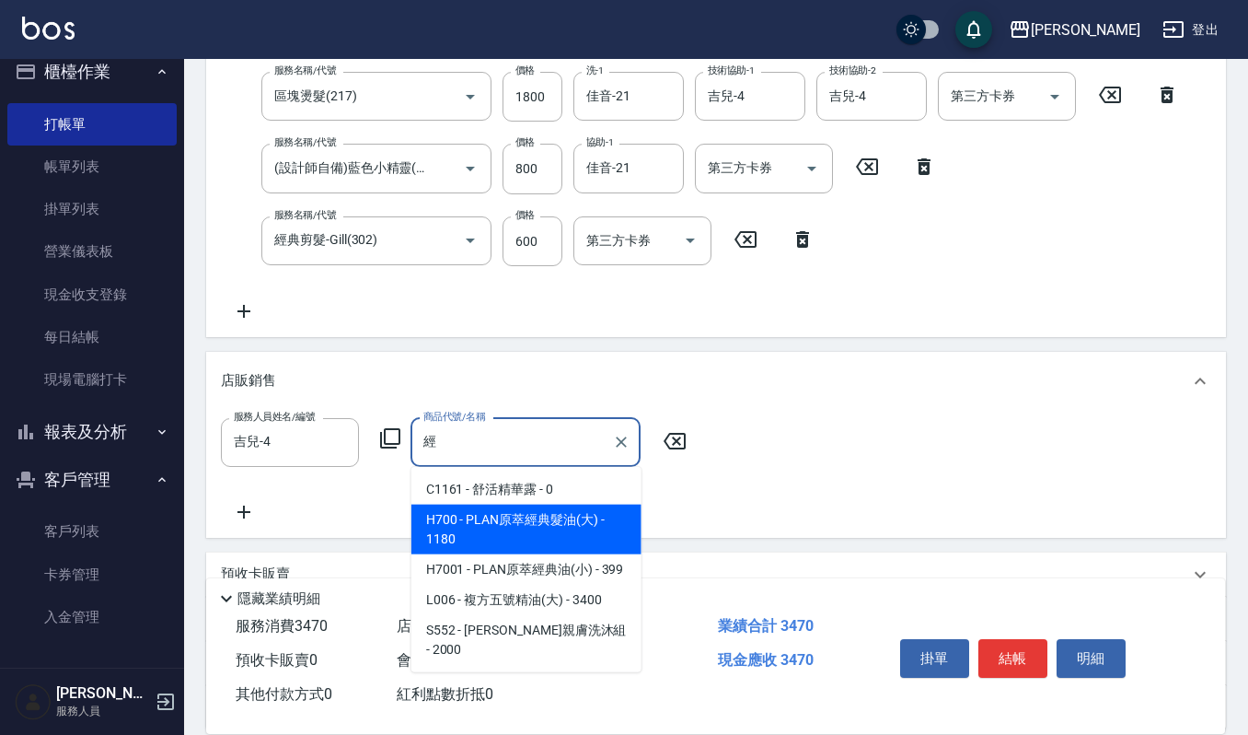
click at [446, 530] on span "H700 - PLAN原萃經典髮油(大) - 1180" at bounding box center [526, 529] width 230 height 50
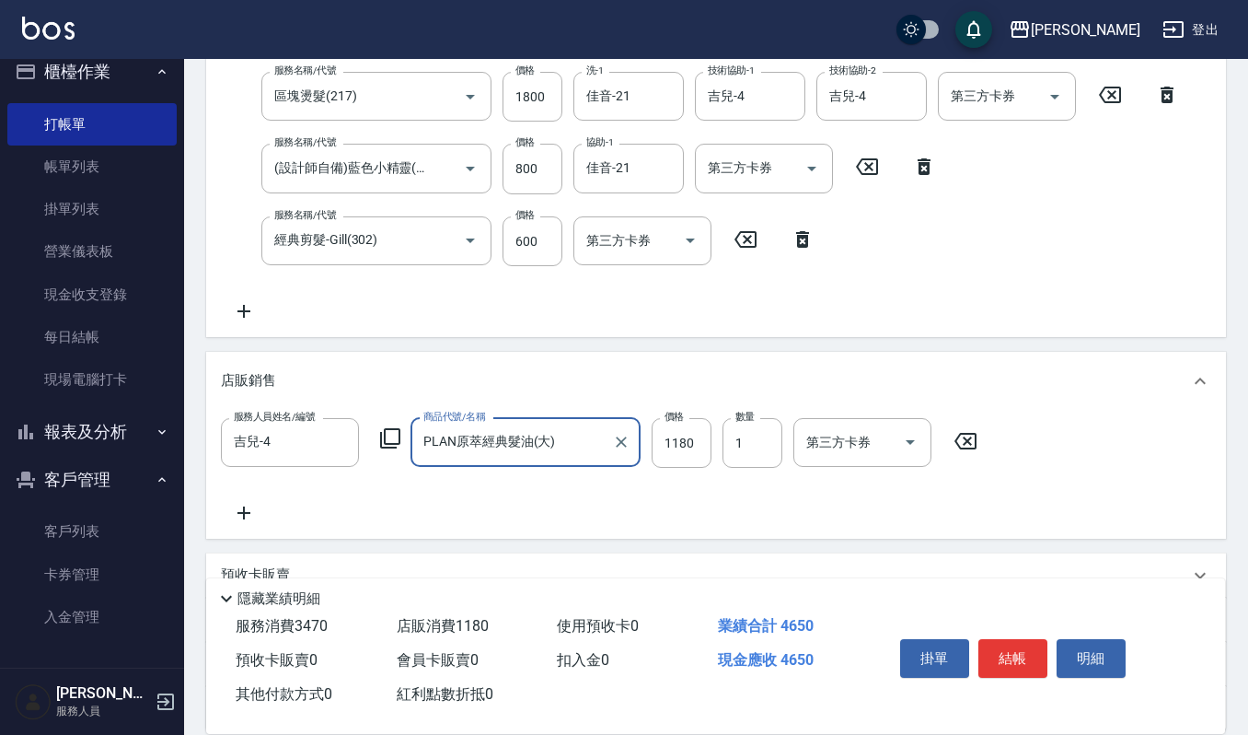
click at [576, 438] on input "PLAN原萃經典髮油(大)" at bounding box center [512, 442] width 186 height 32
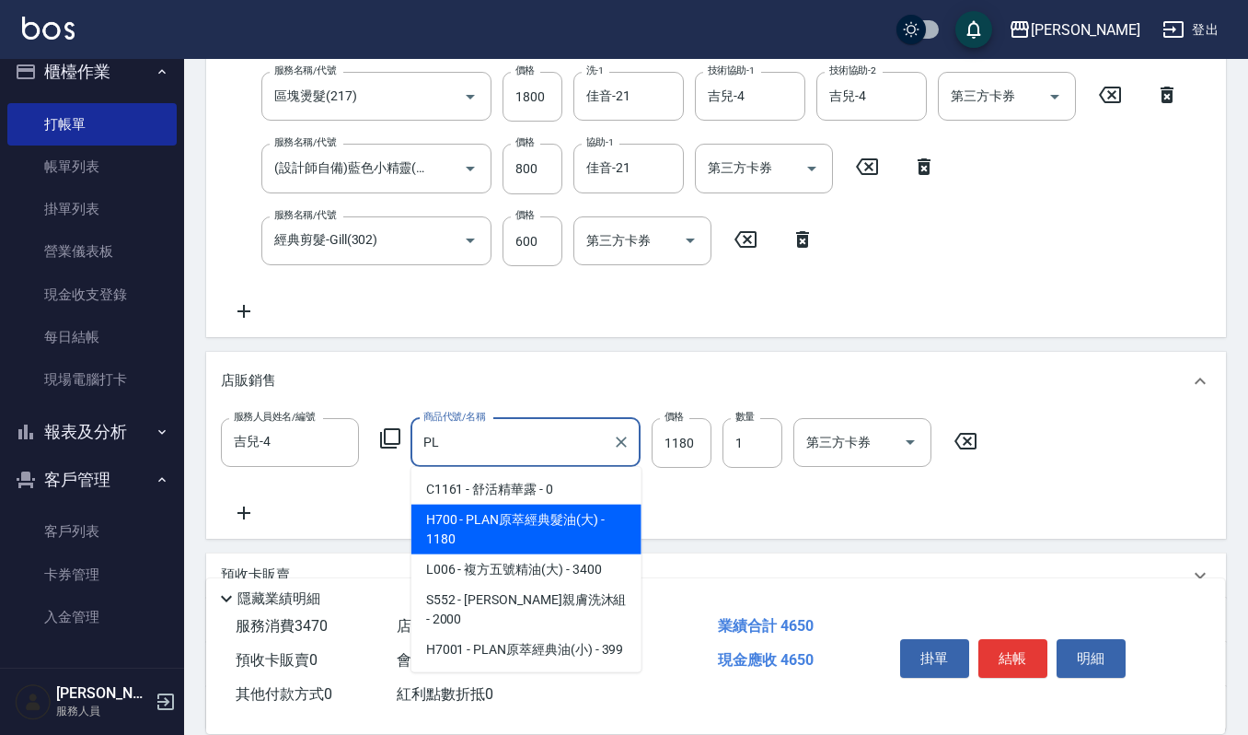
type input "P"
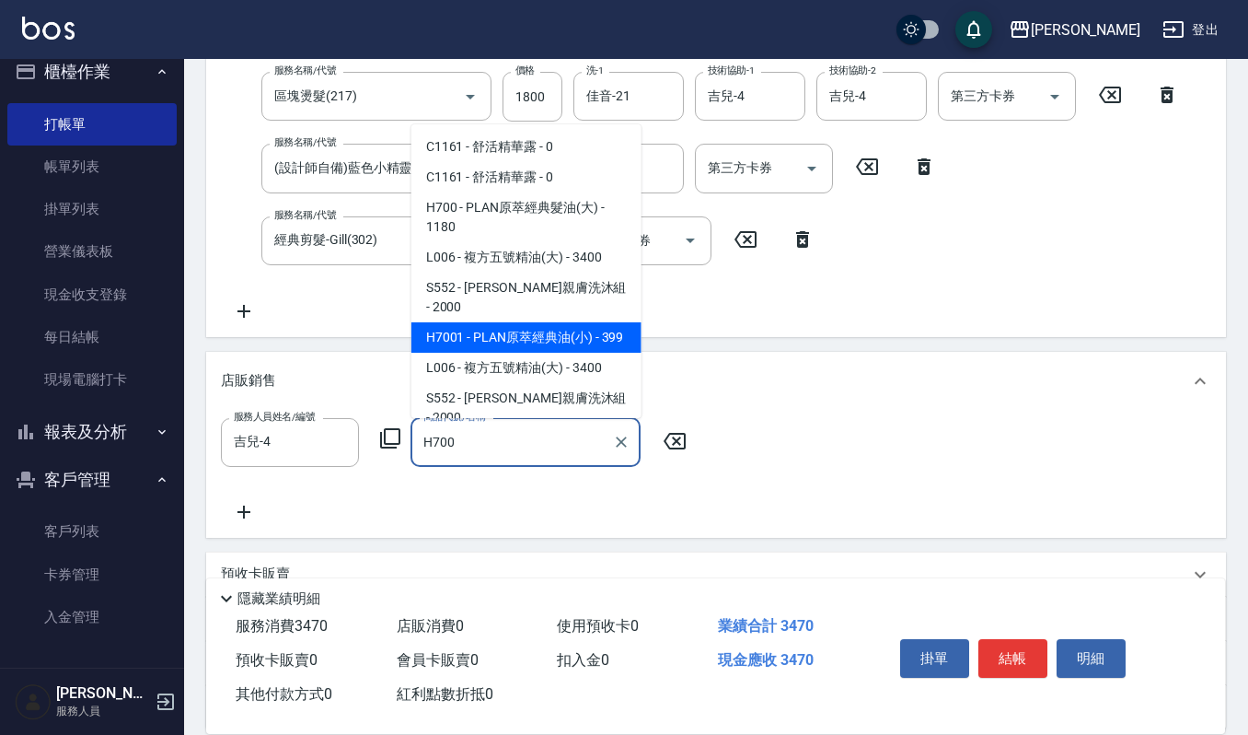
scroll to position [2, 0]
click at [499, 322] on span "H7001 - PLAN原萃經典油(小) - 399" at bounding box center [526, 335] width 230 height 30
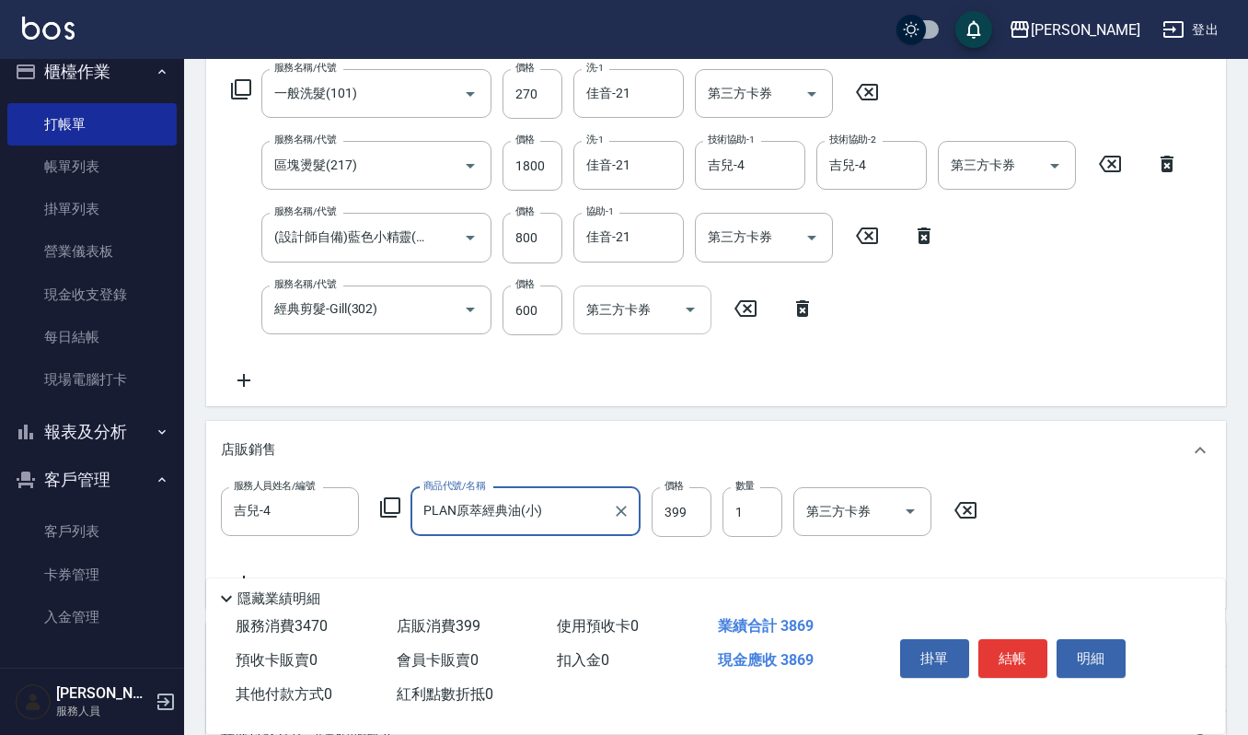
scroll to position [245, 0]
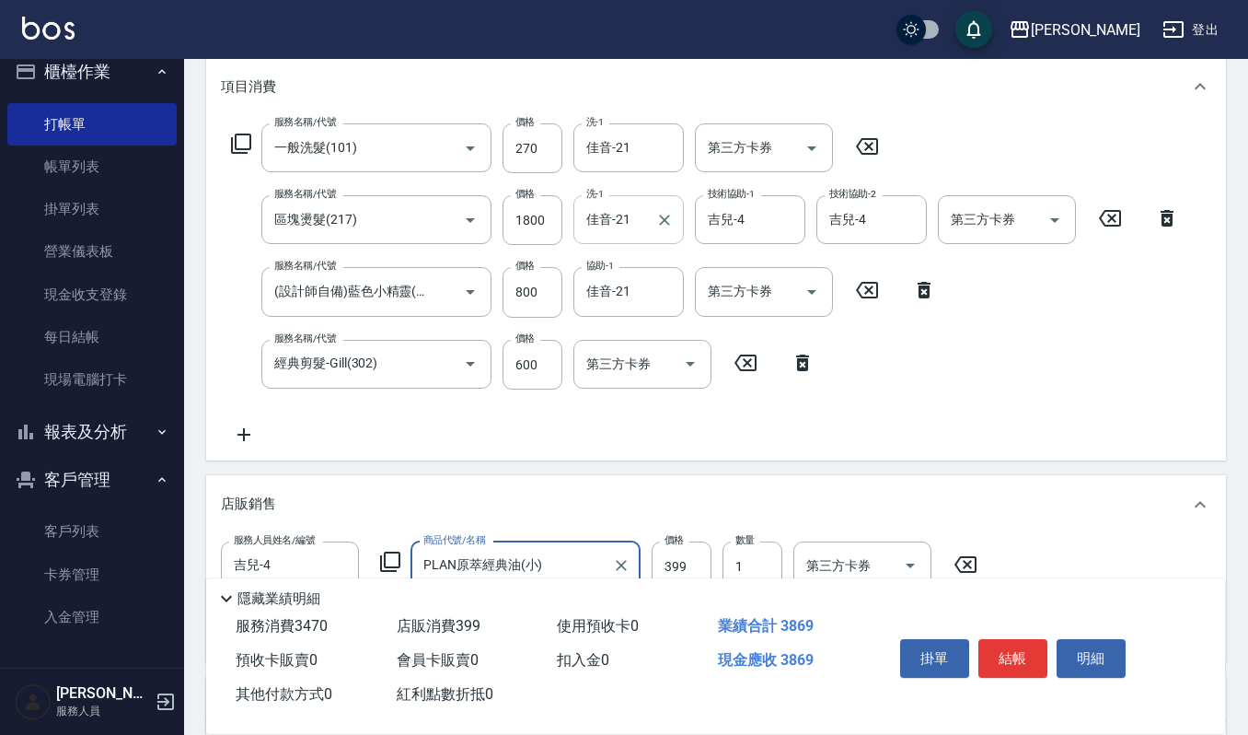
type input "PLAN原萃經典油(小)"
click at [630, 214] on input "佳音-21" at bounding box center [615, 219] width 66 height 32
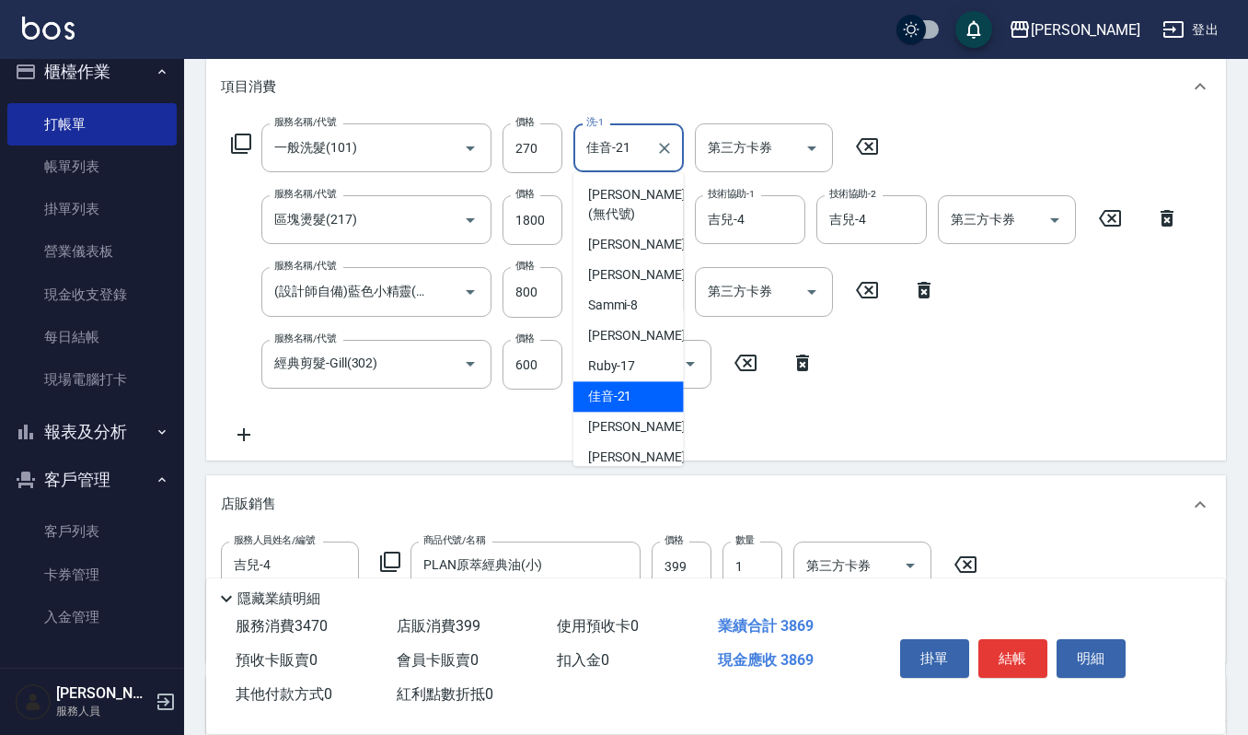
click at [642, 142] on input "佳音-21" at bounding box center [615, 148] width 66 height 32
click at [870, 436] on div "服務名稱/代號 一般洗髮(101) 服務名稱/代號 價格 270 價格 洗-1 佳音-21 洗-1 第三方卡券 第三方卡券 服務名稱/代號 區塊燙髮(217)…" at bounding box center [705, 284] width 969 height 322
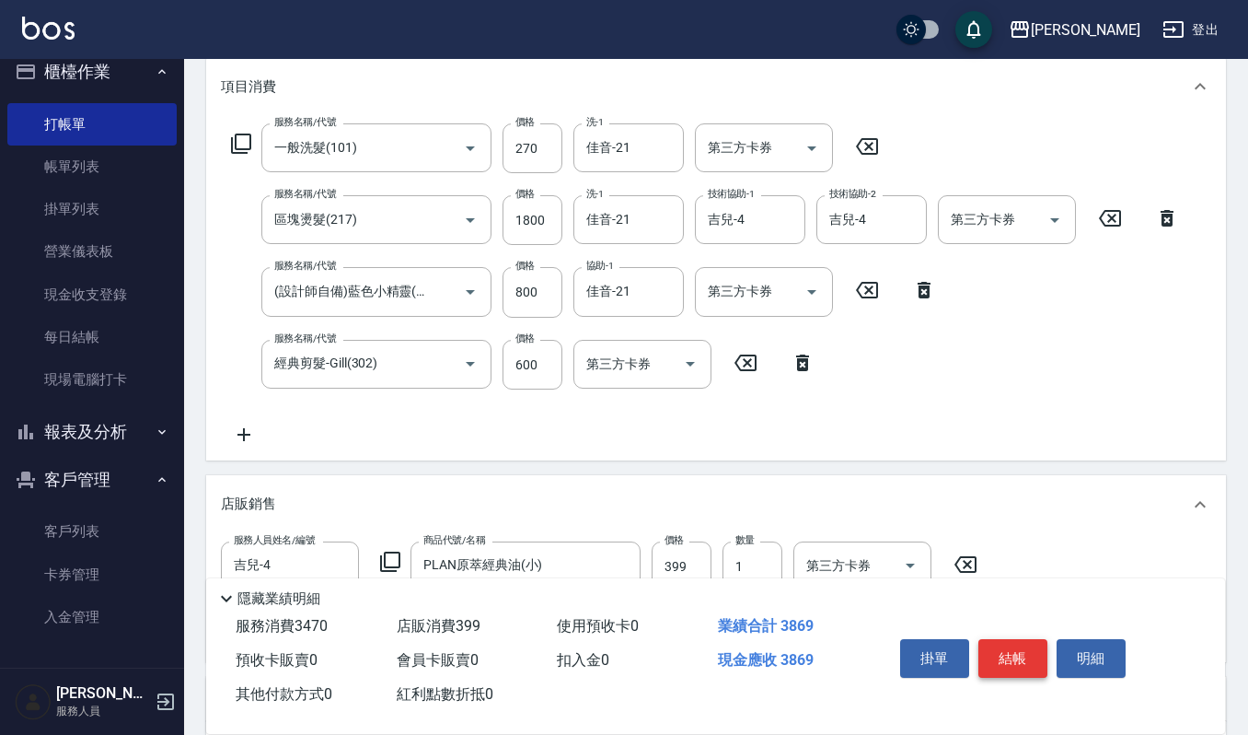
drag, startPoint x: 977, startPoint y: 637, endPoint x: 989, endPoint y: 650, distance: 17.6
click at [989, 649] on div "掛單 結帳 明細" at bounding box center [1013, 660] width 240 height 58
click at [989, 650] on button "結帳" at bounding box center [1012, 658] width 69 height 39
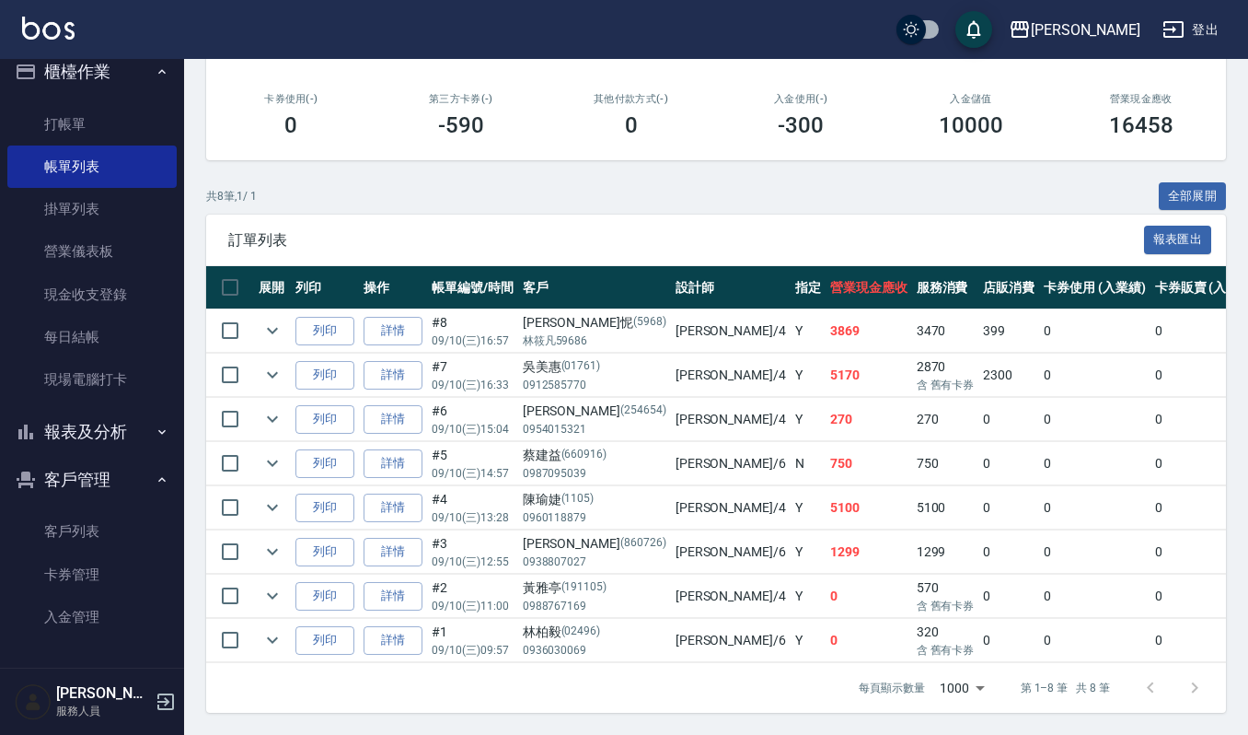
scroll to position [326, 0]
click at [277, 504] on icon "expand row" at bounding box center [272, 507] width 11 height 6
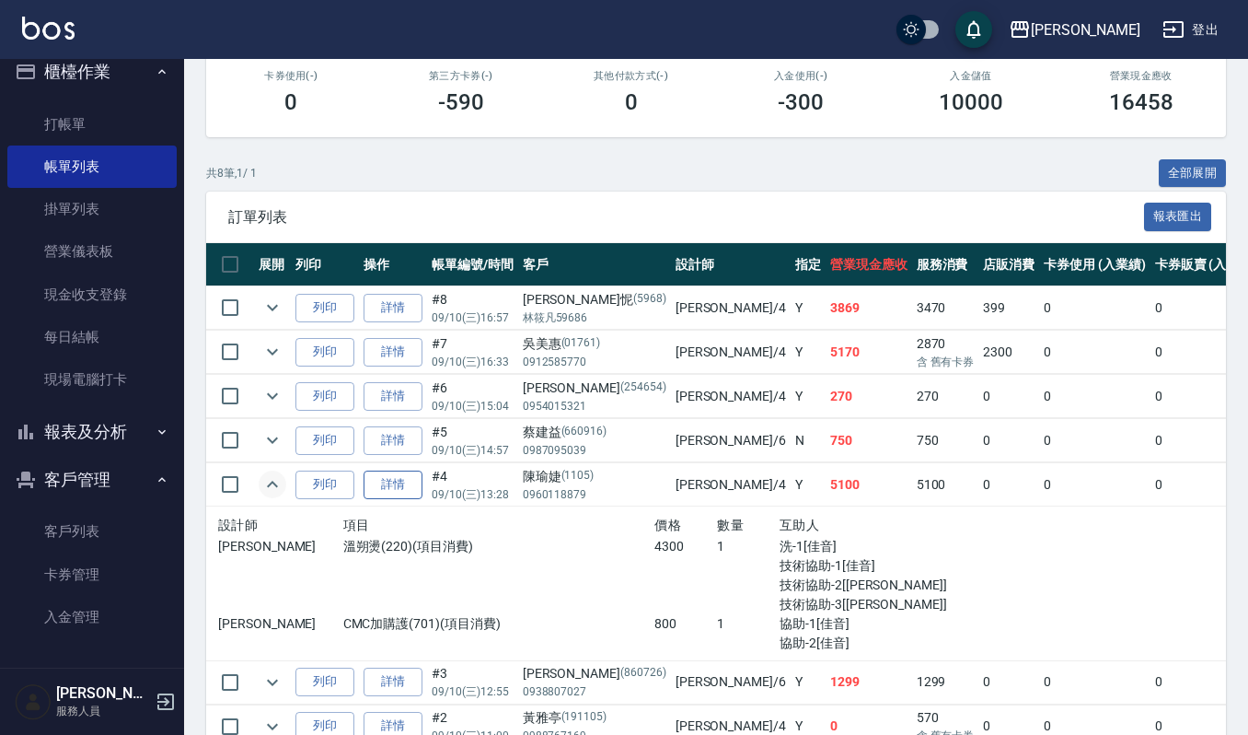
click at [390, 490] on link "詳情" at bounding box center [393, 484] width 59 height 29
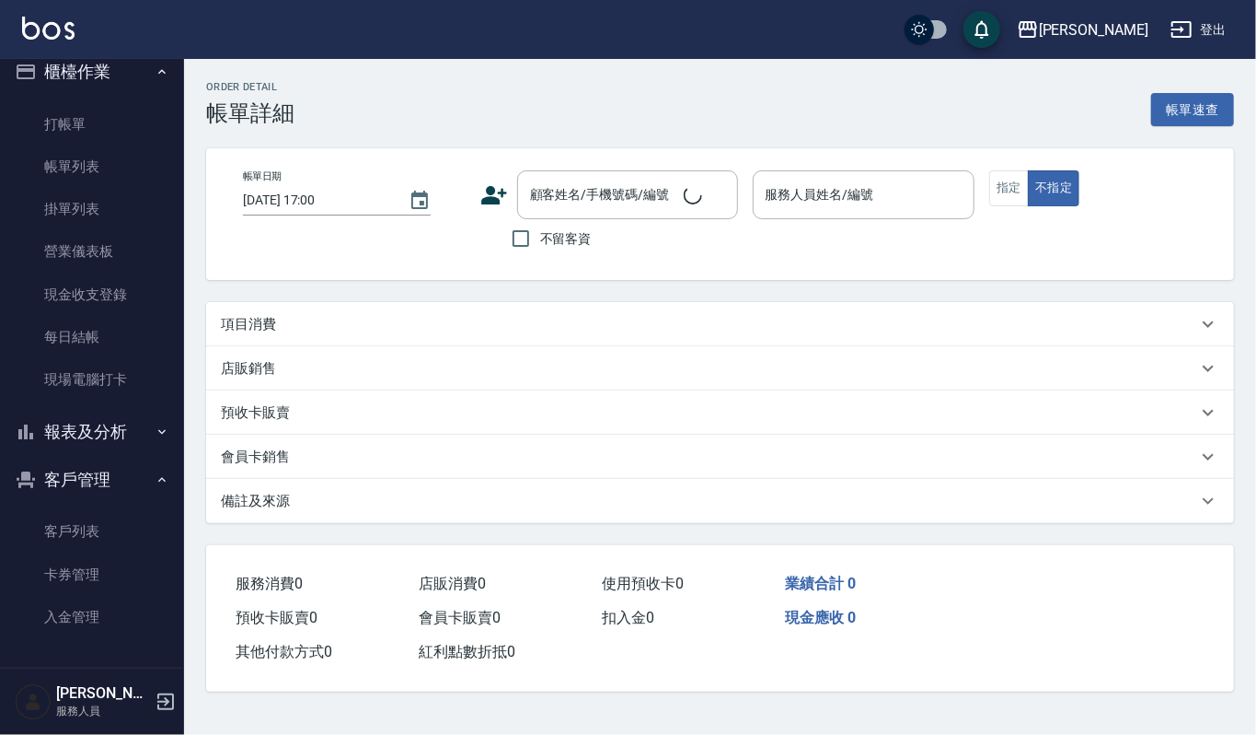
type input "[DATE] 13:28"
type input "吉兒-4"
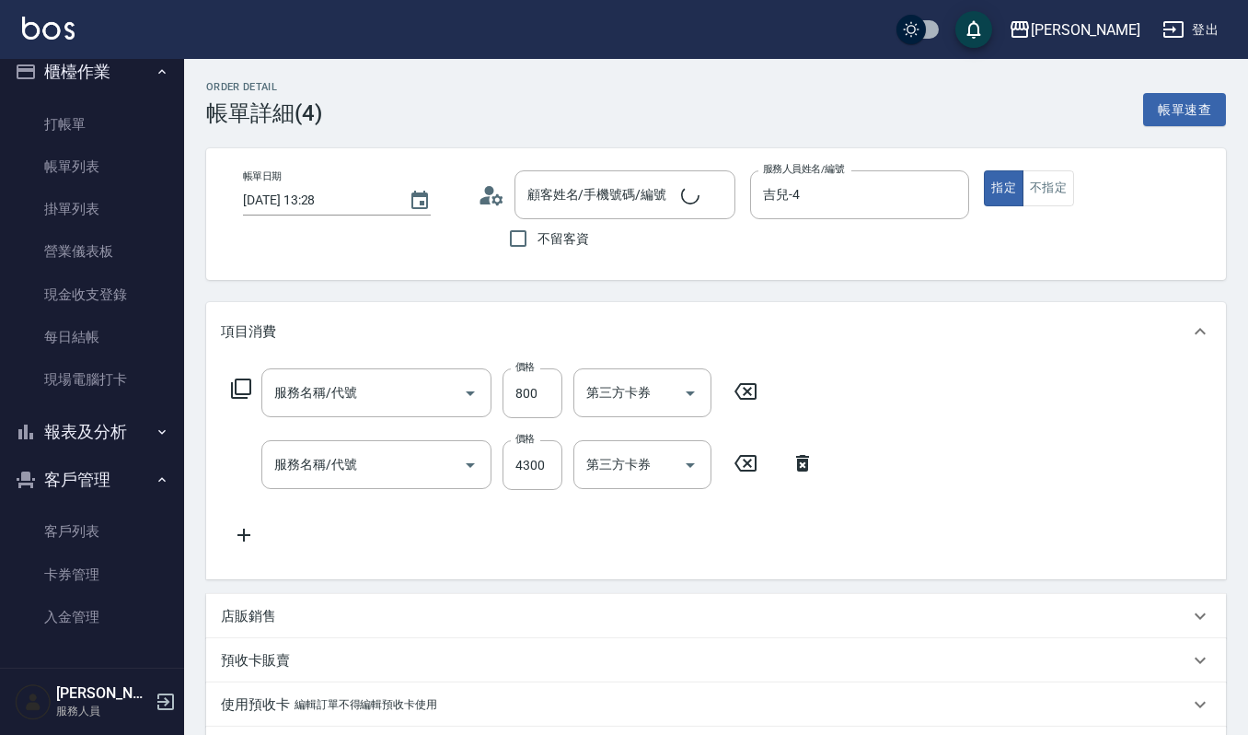
type input "[PERSON_NAME]/0960118879/1105"
type input "CMC加購護(701)"
type input "溫朔燙(220)"
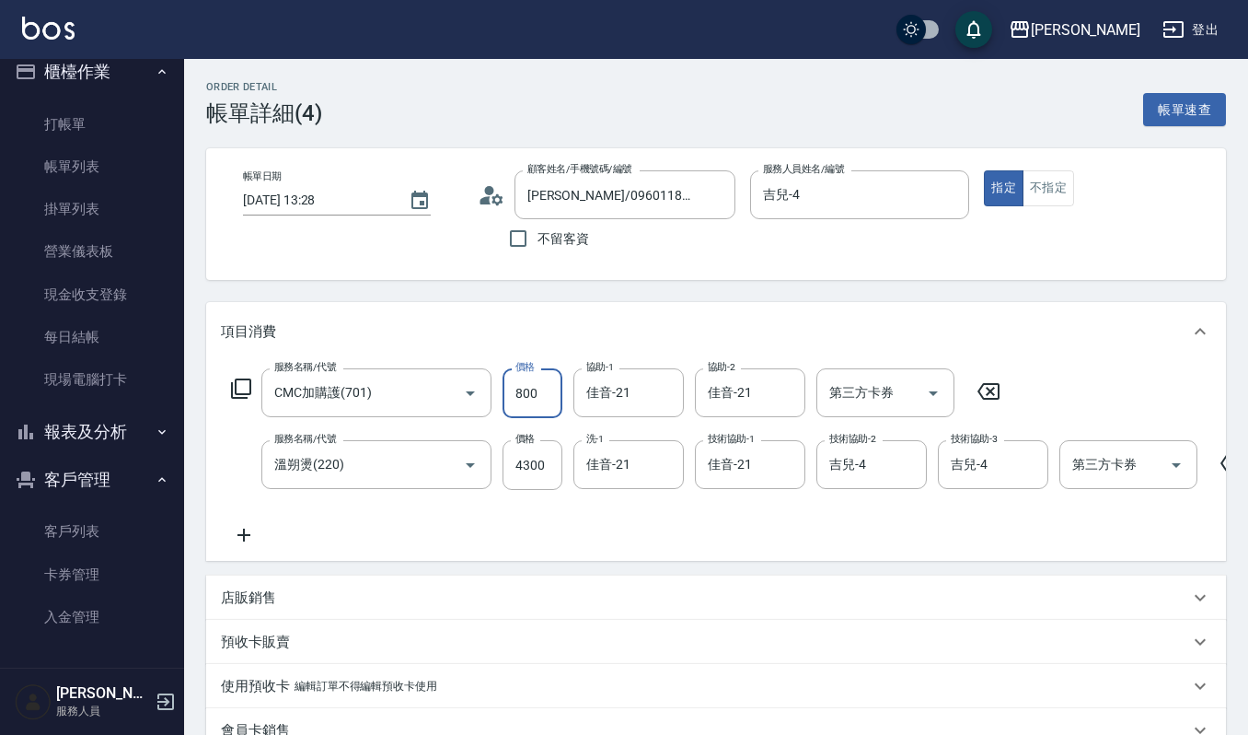
click at [550, 392] on input "800" at bounding box center [533, 393] width 60 height 50
click at [466, 391] on icon "Open" at bounding box center [470, 393] width 9 height 5
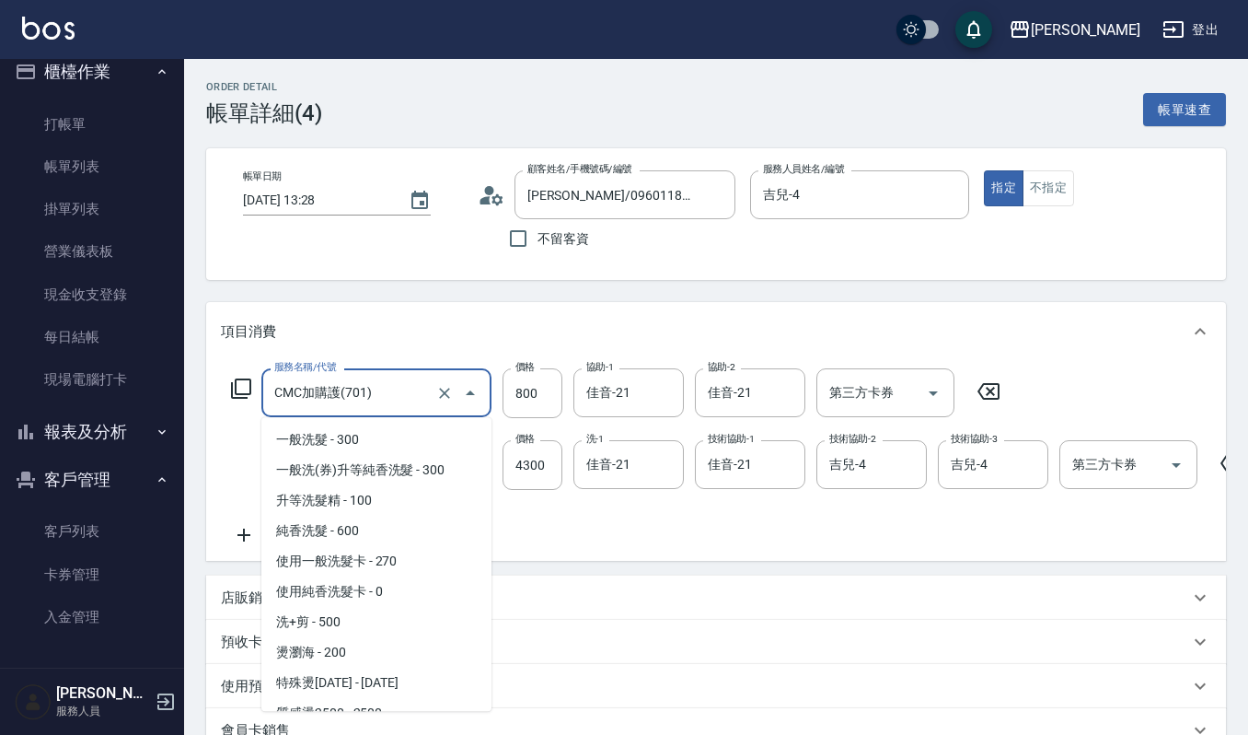
scroll to position [3052, 0]
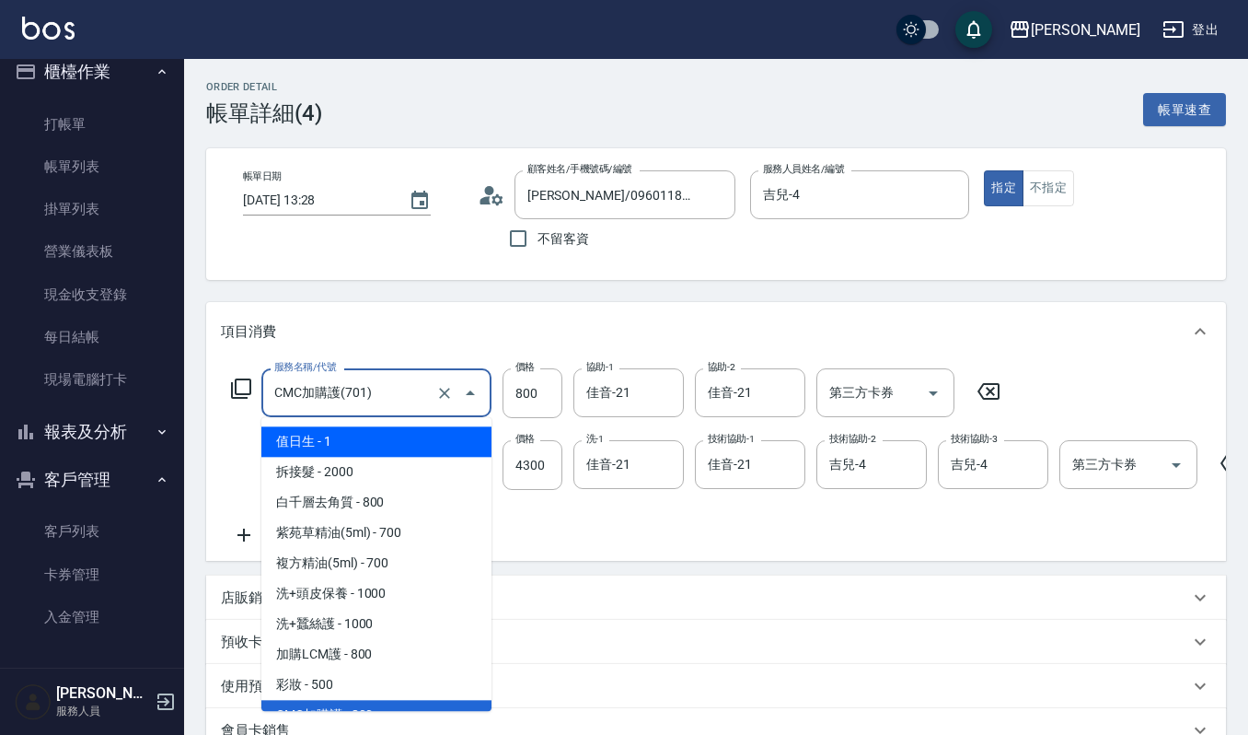
click at [472, 390] on icon "Close" at bounding box center [470, 393] width 22 height 22
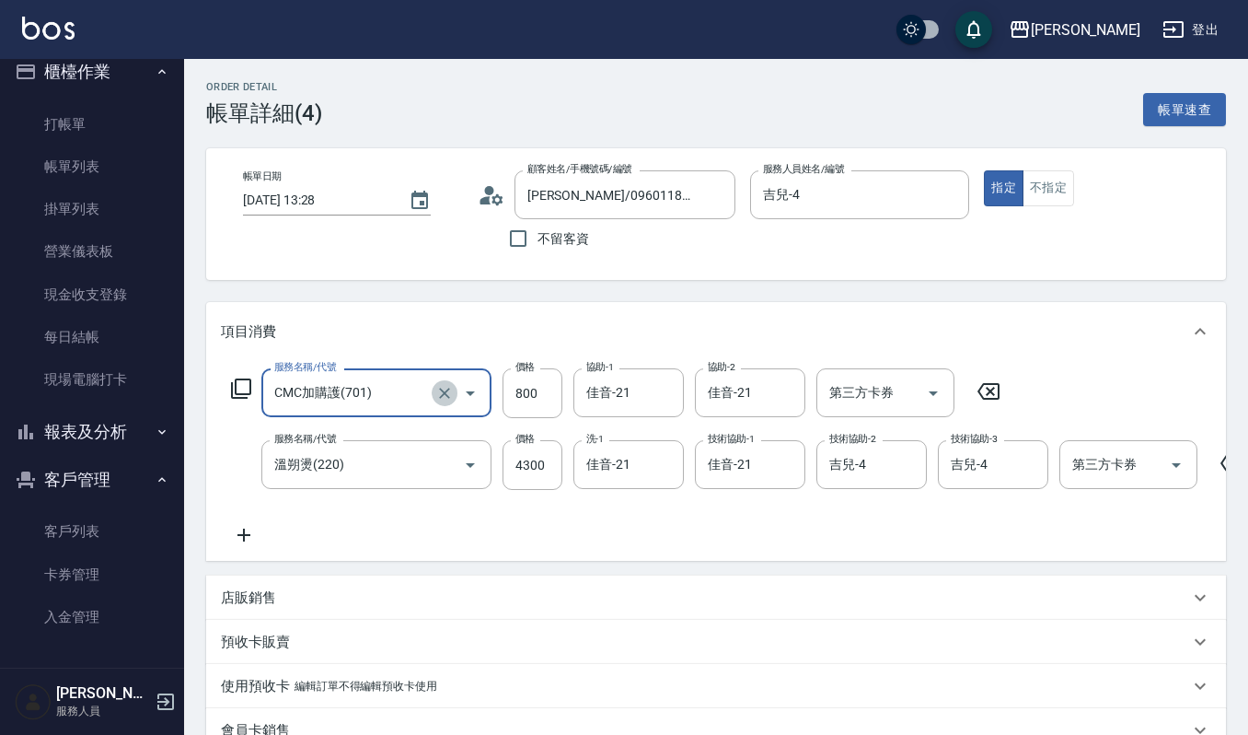
click at [453, 392] on icon "Clear" at bounding box center [444, 393] width 18 height 18
click at [387, 395] on input "服務名稱/代號" at bounding box center [351, 392] width 162 height 32
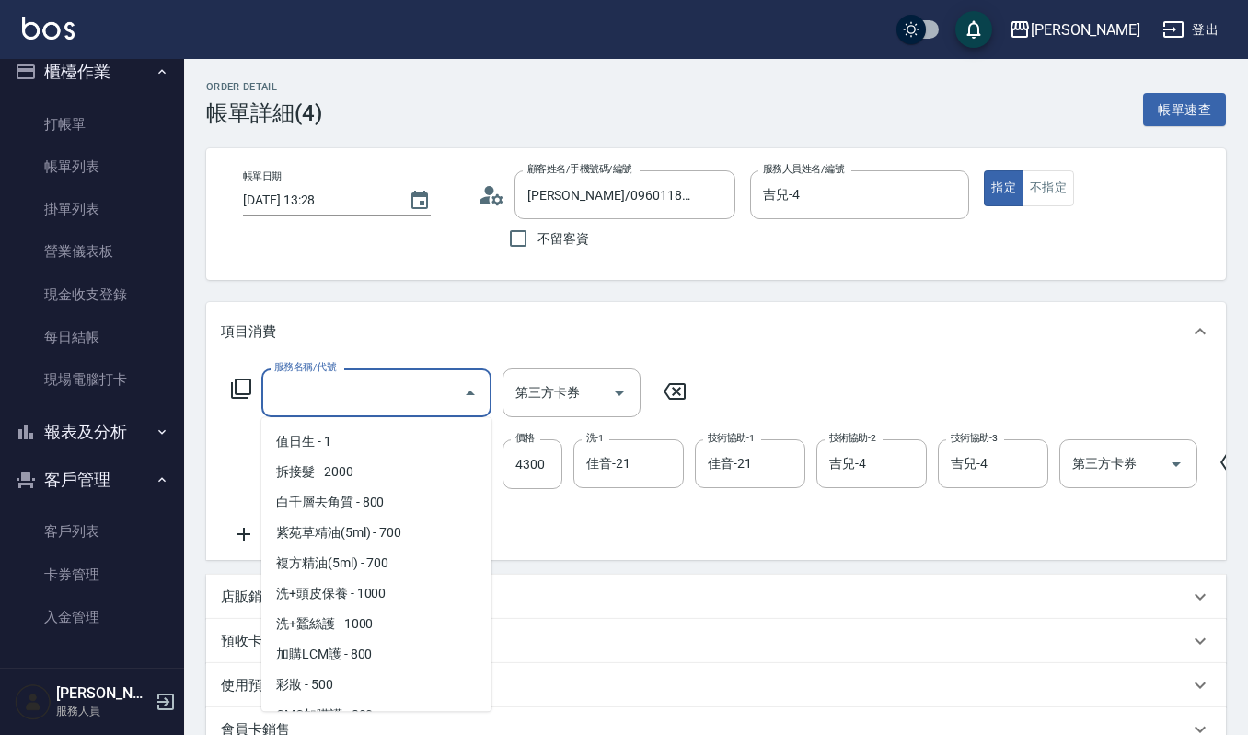
scroll to position [0, 0]
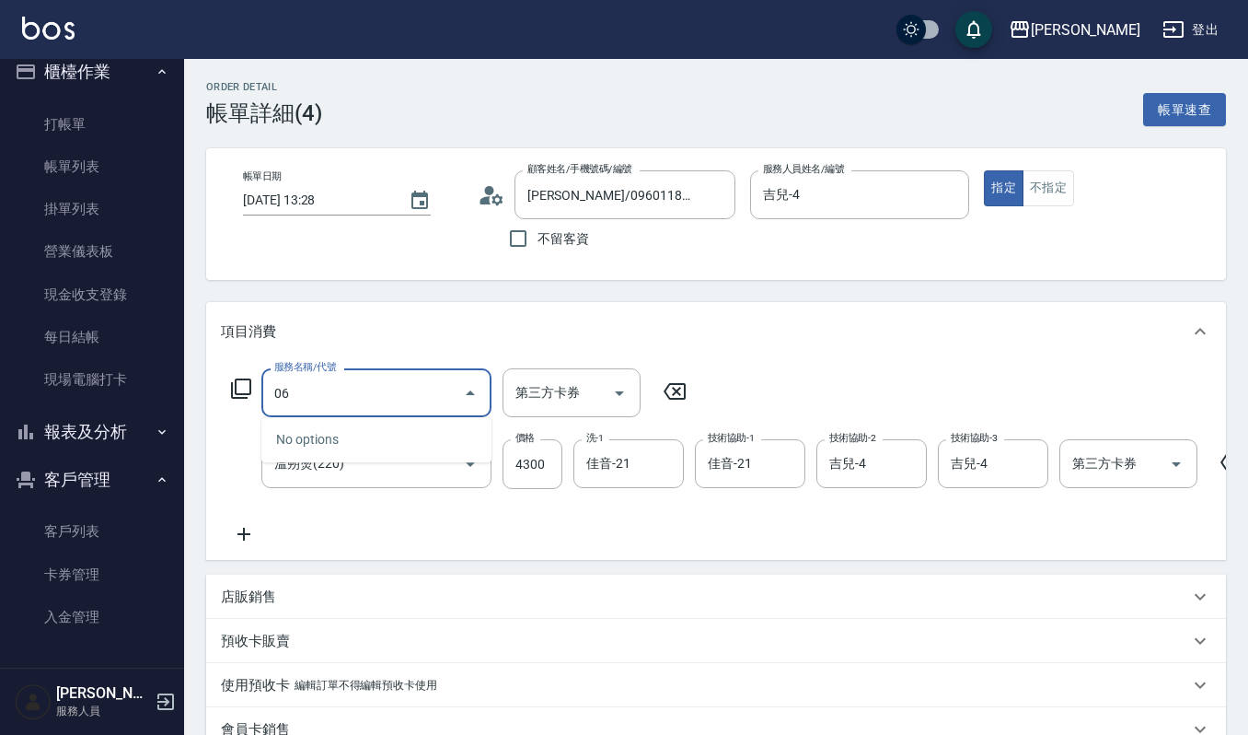
type input "0"
click at [374, 434] on span "(設計師自備)藍色小精靈 - 500" at bounding box center [376, 439] width 230 height 30
type input "(設計師自備)藍色小精靈(570)"
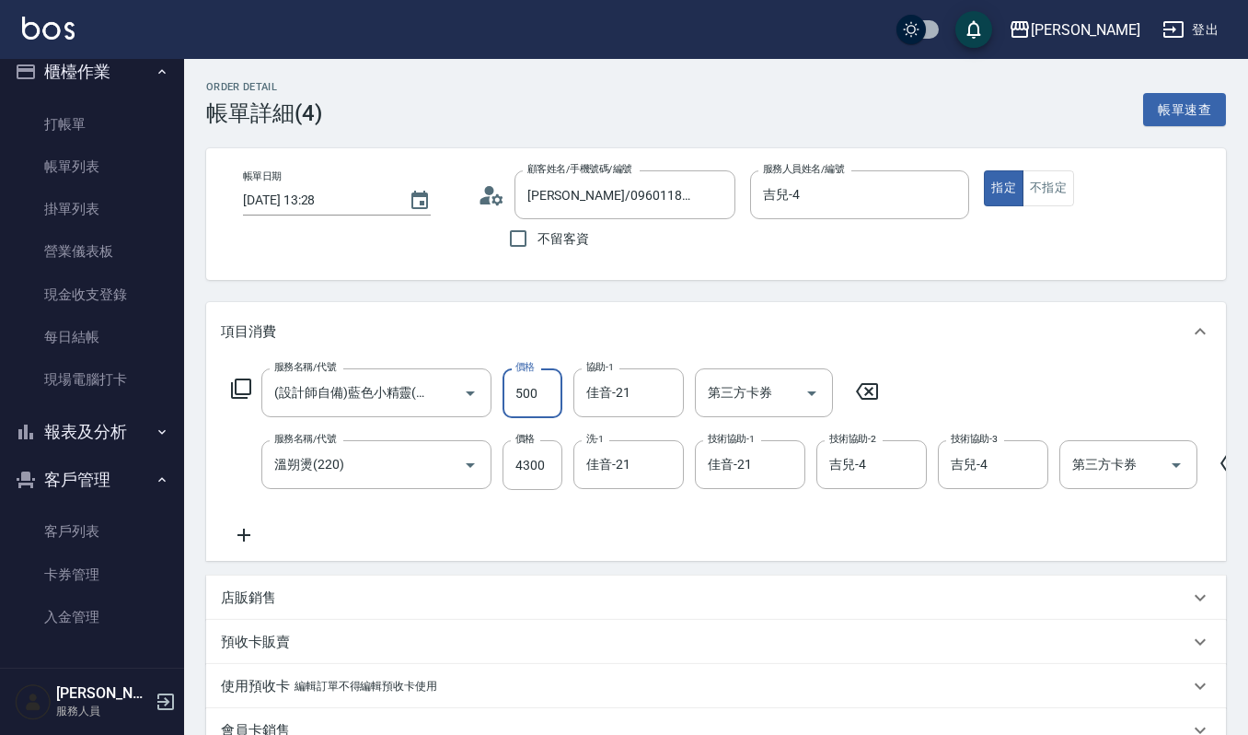
click at [538, 377] on input "500" at bounding box center [533, 393] width 60 height 50
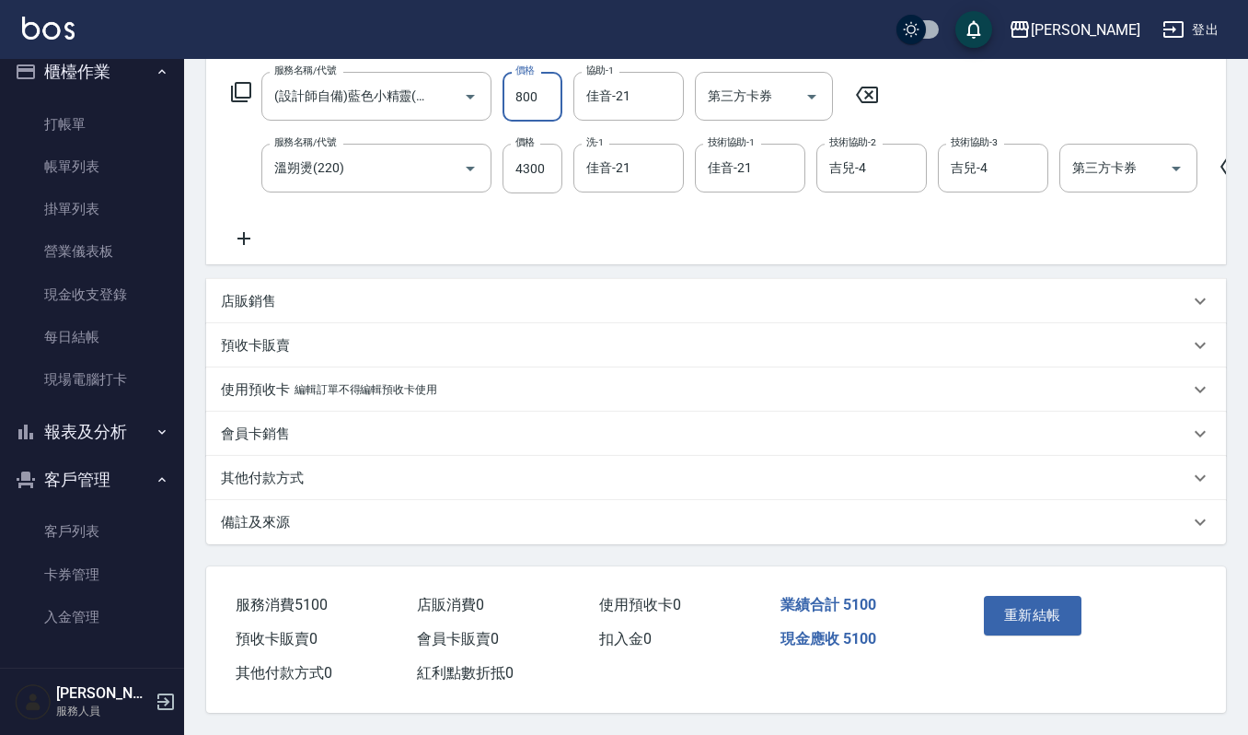
scroll to position [318, 0]
type input "800"
click at [1017, 615] on button "重新結帳" at bounding box center [1033, 615] width 98 height 39
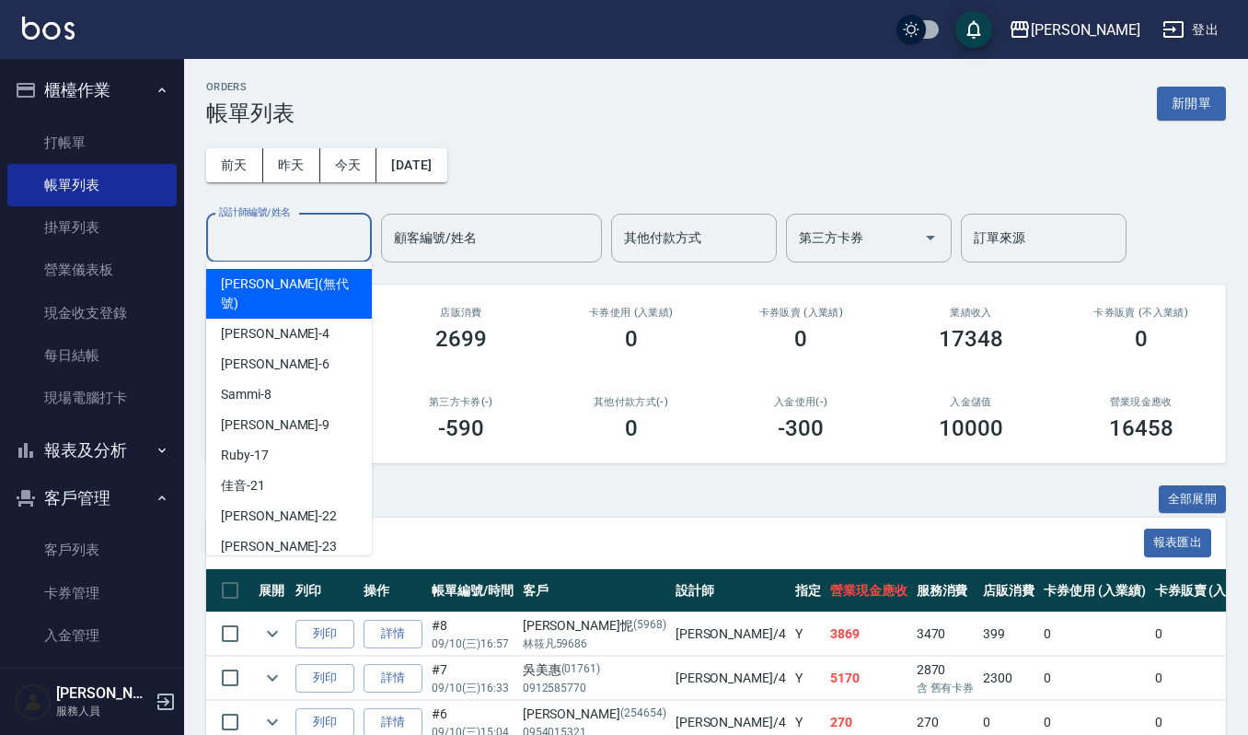
click at [247, 234] on input "設計師編號/姓名" at bounding box center [288, 238] width 149 height 32
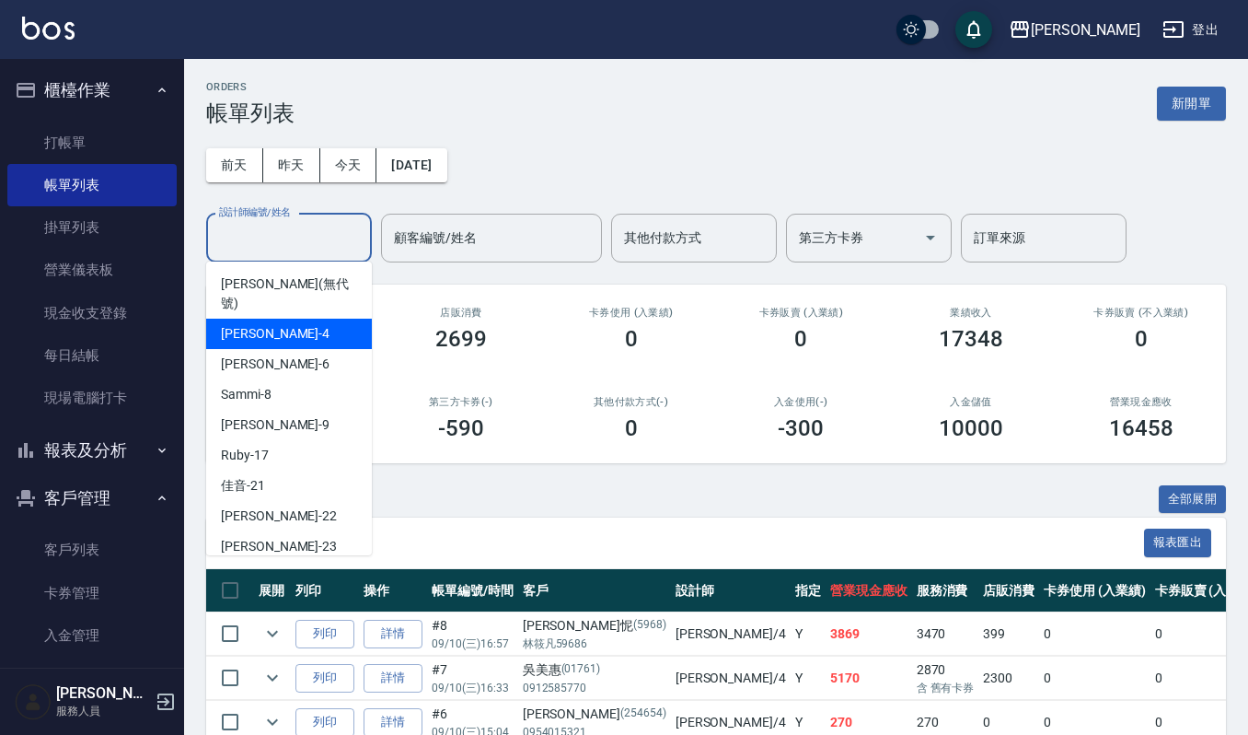
click at [219, 318] on div "吉兒 -4" at bounding box center [289, 333] width 166 height 30
type input "吉兒-4"
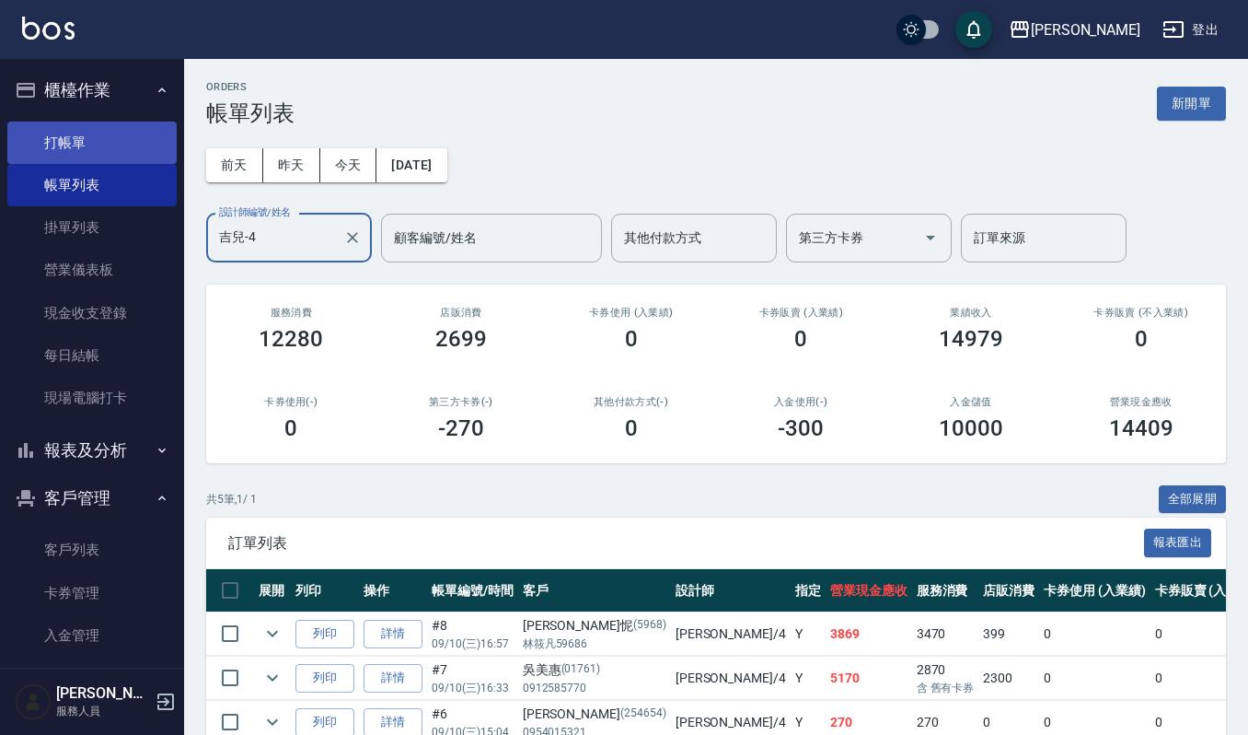
click at [81, 137] on link "打帳單" at bounding box center [91, 143] width 169 height 42
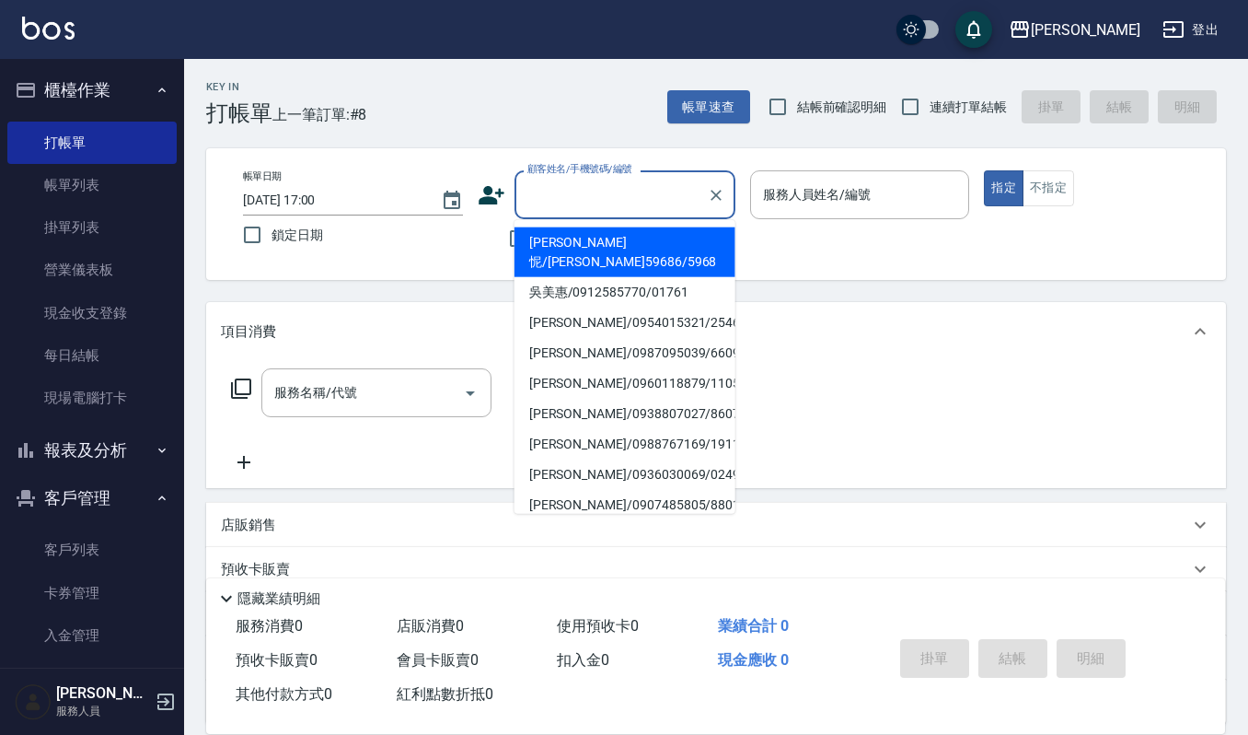
click at [553, 199] on input "顧客姓名/手機號碼/編號" at bounding box center [611, 195] width 177 height 32
type input "ㄒ"
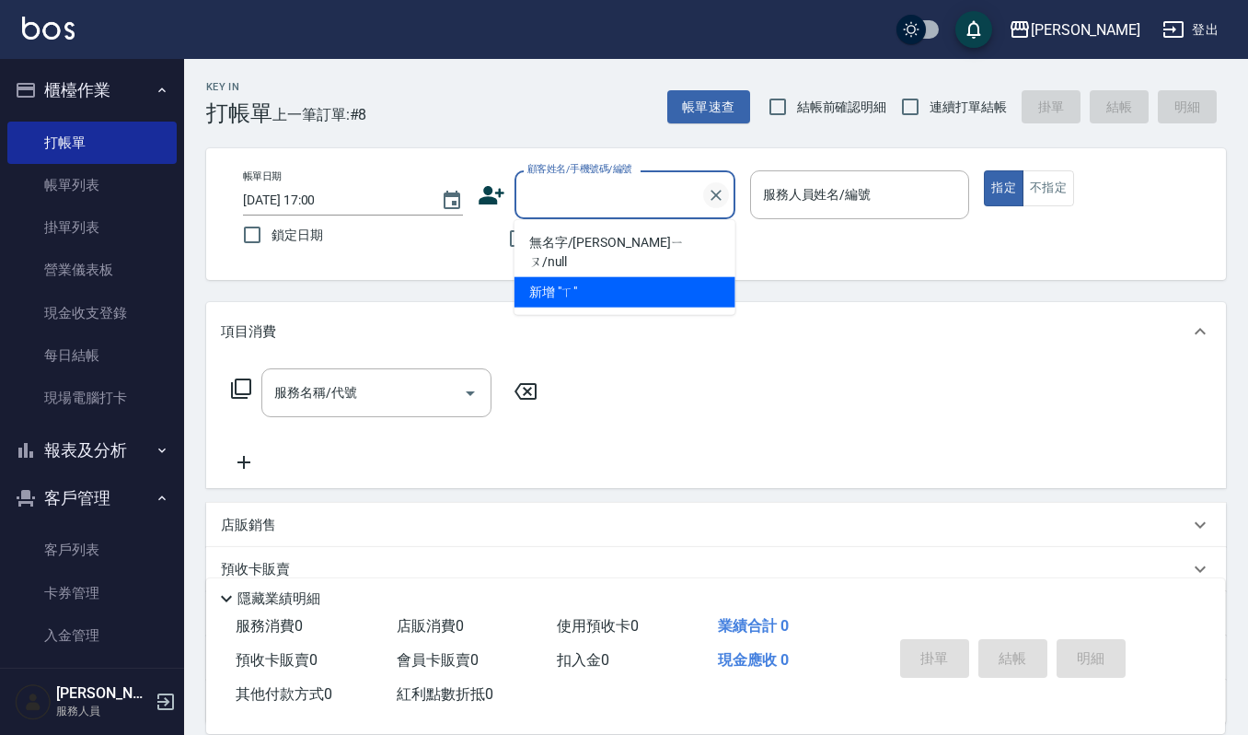
click at [722, 186] on icon "Clear" at bounding box center [716, 195] width 18 height 18
